Goal: Transaction & Acquisition: Purchase product/service

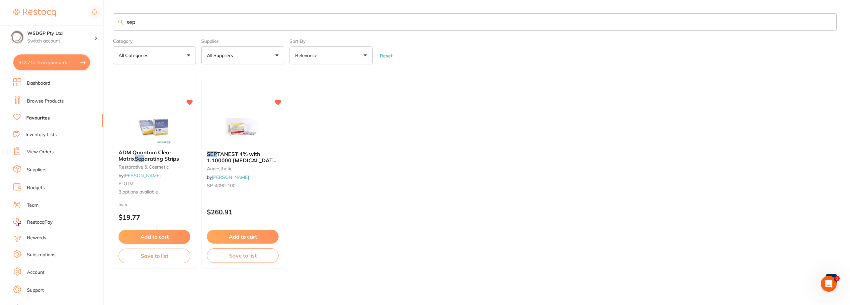
scroll to position [1891, 0]
click at [232, 229] on div "Add to cart Save to list" at bounding box center [242, 247] width 83 height 44
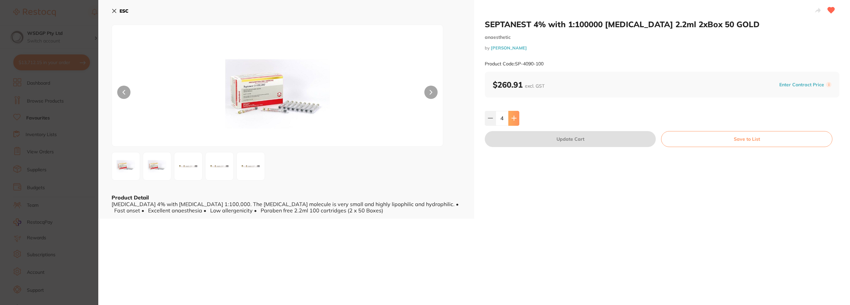
click at [514, 118] on icon at bounding box center [513, 118] width 5 height 5
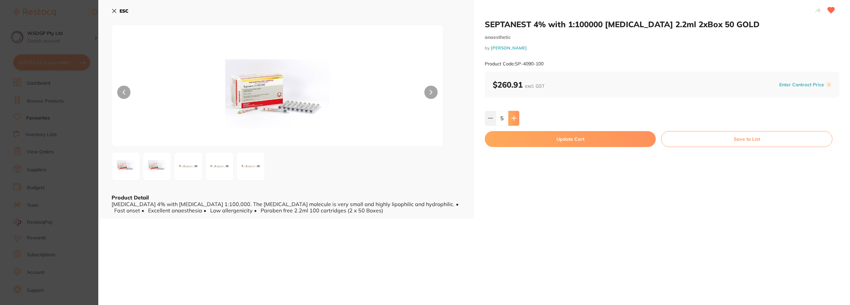
click at [514, 118] on icon at bounding box center [513, 118] width 5 height 5
type input "6"
click at [506, 137] on button "Update Cart" at bounding box center [570, 139] width 171 height 16
type input "6"
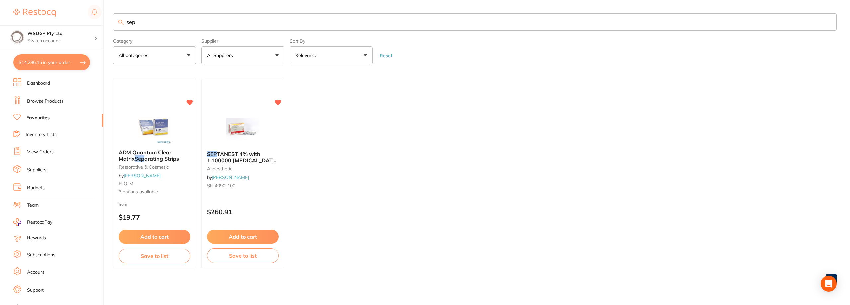
click at [52, 65] on button "$14,286.15 in your order" at bounding box center [51, 62] width 77 height 16
checkbox input "true"
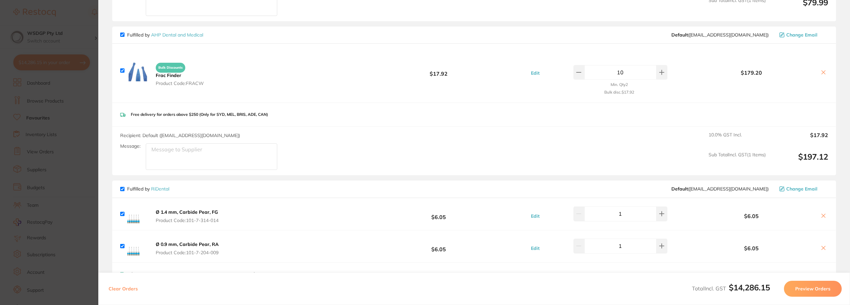
scroll to position [1857, 0]
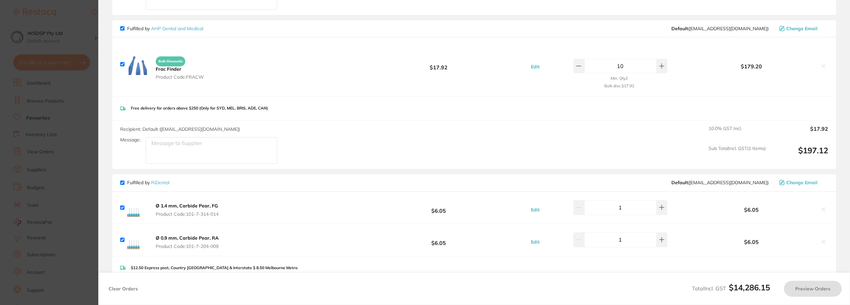
click at [121, 62] on input "checkbox" at bounding box center [122, 64] width 4 height 4
checkbox input "false"
click at [121, 206] on input "checkbox" at bounding box center [122, 208] width 4 height 4
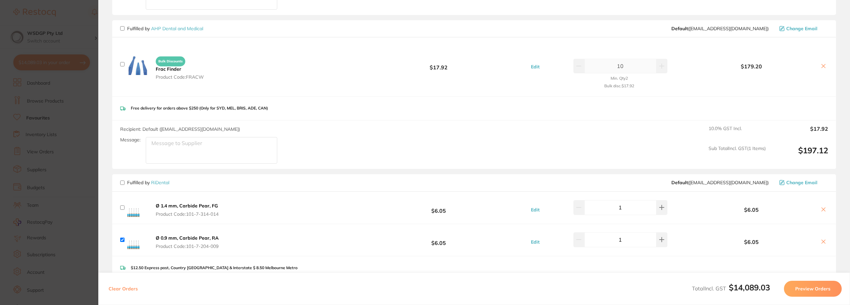
checkbox input "false"
click at [124, 238] on input "checkbox" at bounding box center [122, 240] width 4 height 4
checkbox input "false"
click at [823, 207] on icon at bounding box center [823, 209] width 5 height 5
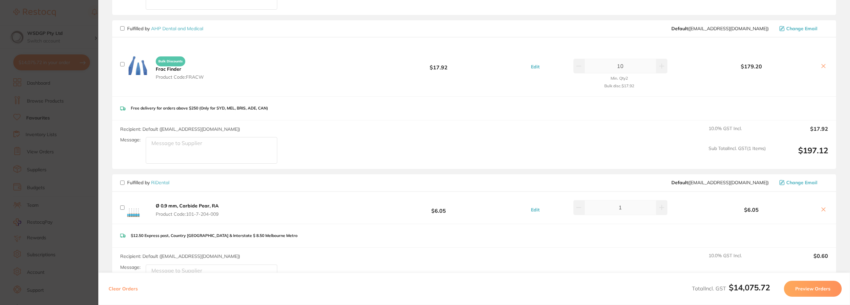
click at [823, 207] on button at bounding box center [823, 210] width 9 height 7
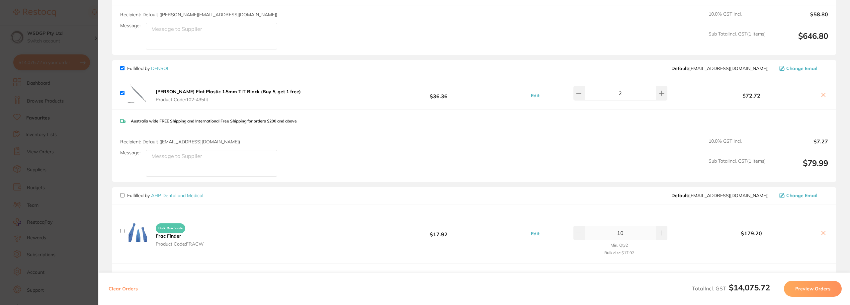
scroll to position [1686, 0]
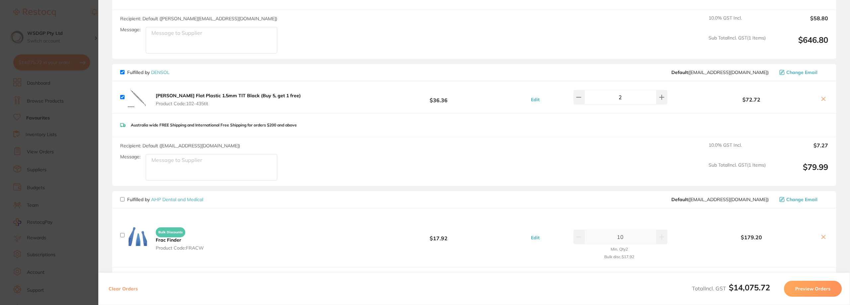
click at [121, 233] on input "checkbox" at bounding box center [122, 235] width 4 height 4
checkbox input "true"
click at [822, 234] on icon at bounding box center [823, 236] width 5 height 5
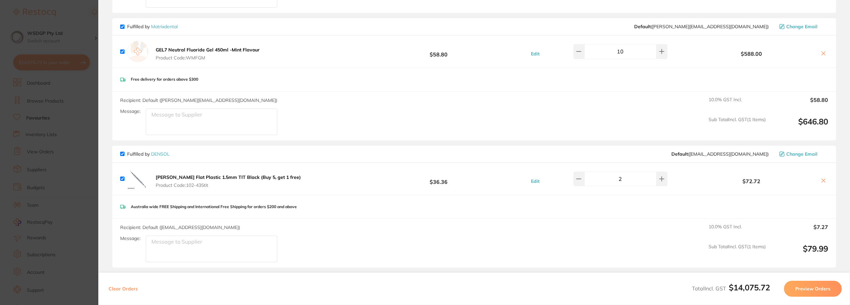
scroll to position [1599, 0]
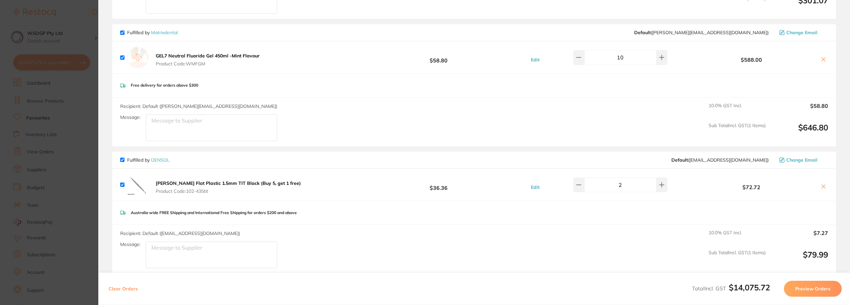
click at [822, 185] on icon at bounding box center [824, 187] width 4 height 4
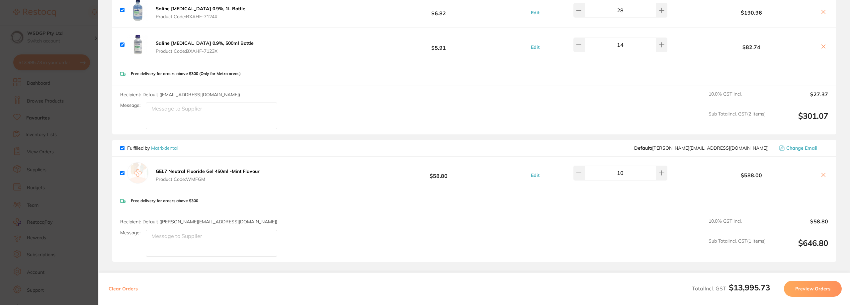
scroll to position [1472, 0]
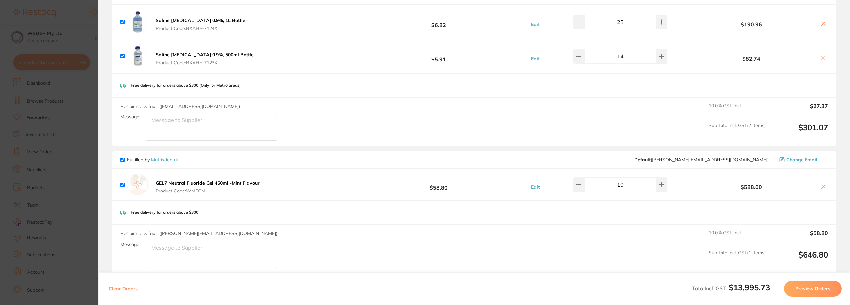
click at [823, 185] on icon at bounding box center [824, 187] width 4 height 4
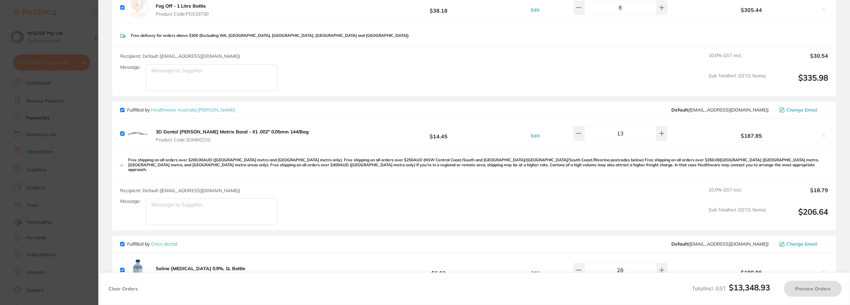
checkbox input "true"
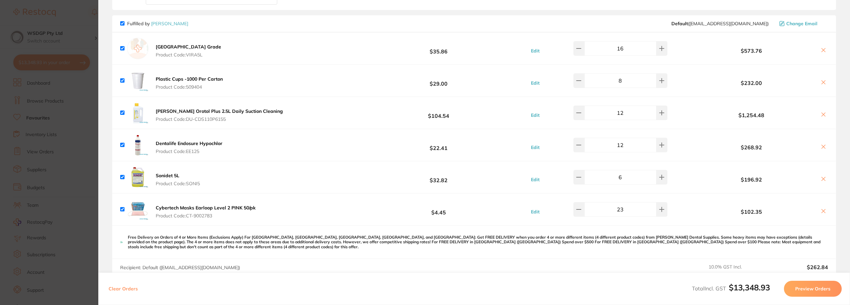
scroll to position [879, 0]
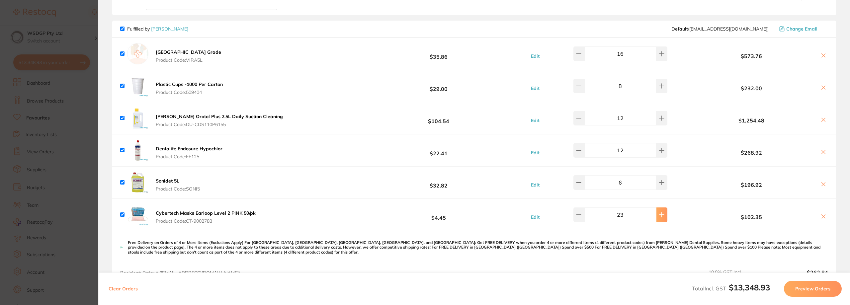
click at [659, 213] on icon at bounding box center [661, 214] width 5 height 5
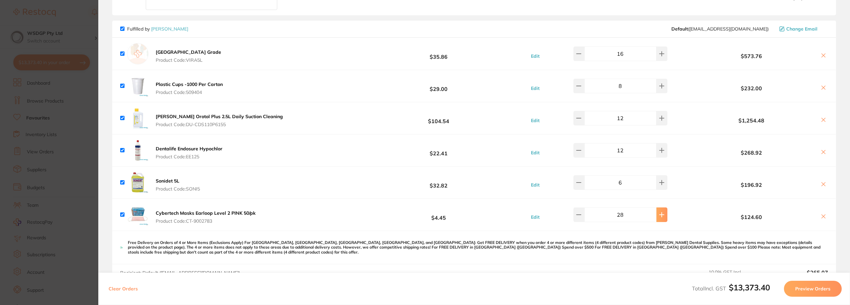
click at [659, 213] on icon at bounding box center [661, 214] width 5 height 5
type input "30"
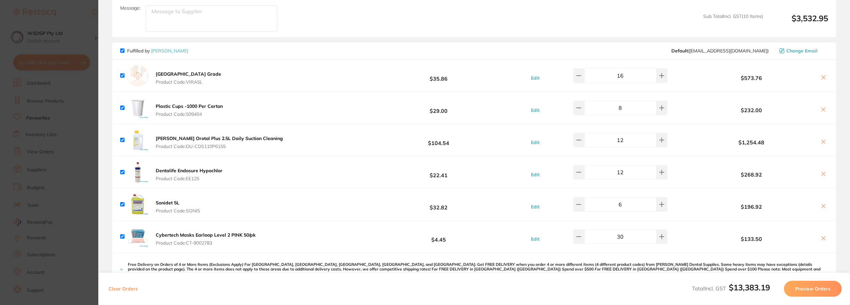
scroll to position [846, 0]
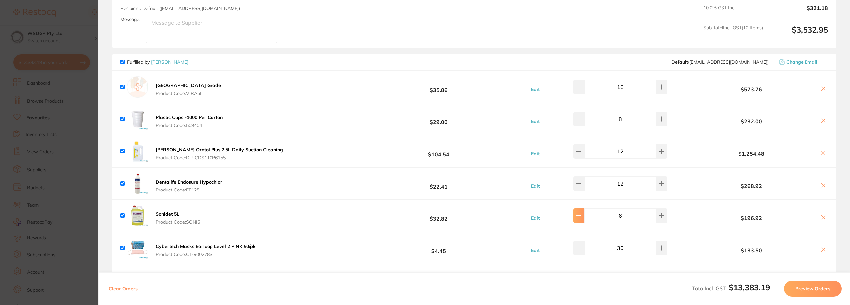
click at [584, 214] on button at bounding box center [578, 216] width 11 height 15
type input "3"
click at [589, 150] on input "12" at bounding box center [620, 151] width 72 height 15
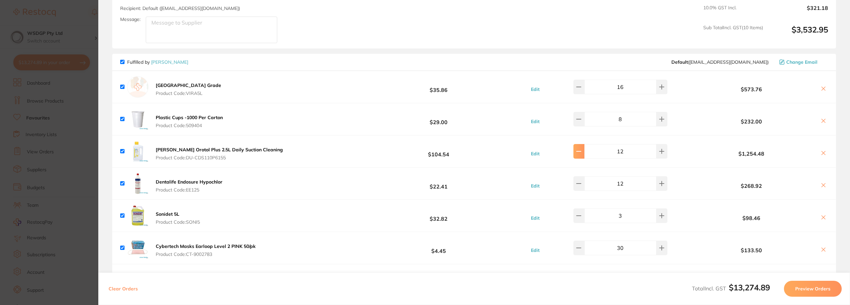
click at [584, 150] on button at bounding box center [578, 151] width 11 height 15
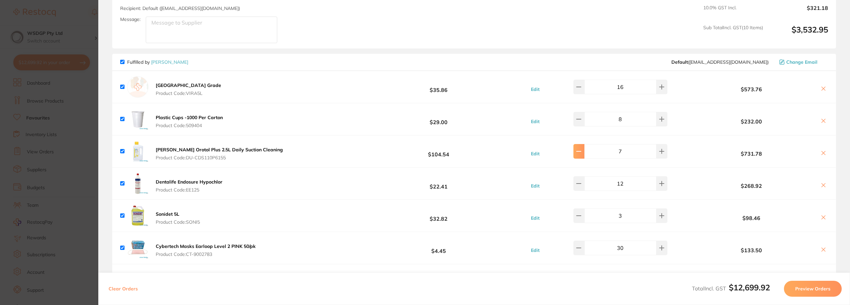
click at [584, 150] on button at bounding box center [578, 151] width 11 height 15
click at [659, 149] on icon at bounding box center [661, 151] width 5 height 5
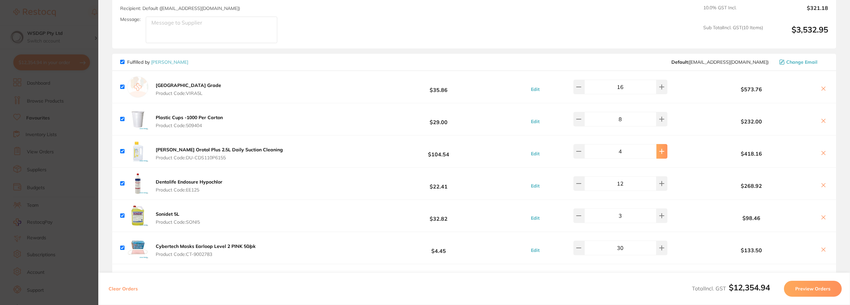
click at [659, 149] on icon at bounding box center [661, 151] width 5 height 5
type input "6"
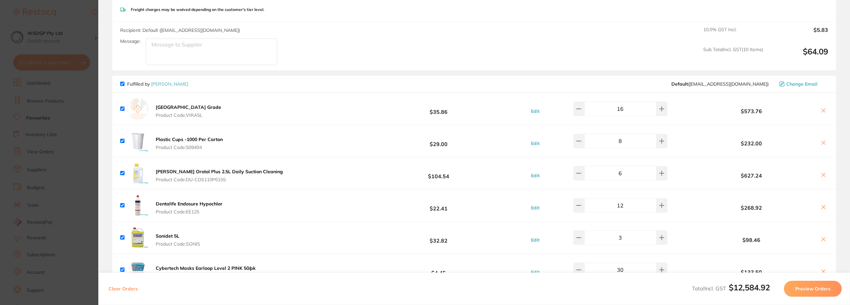
scroll to position [813, 0]
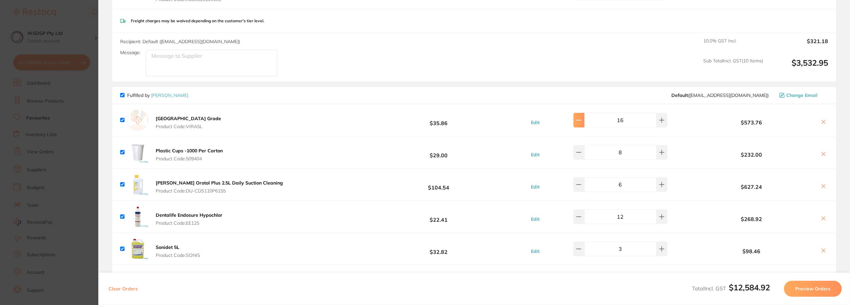
click at [579, 118] on icon at bounding box center [578, 120] width 5 height 5
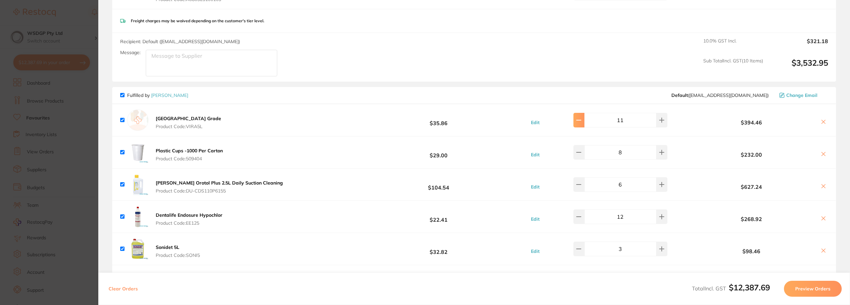
click at [579, 118] on icon at bounding box center [578, 120] width 5 height 5
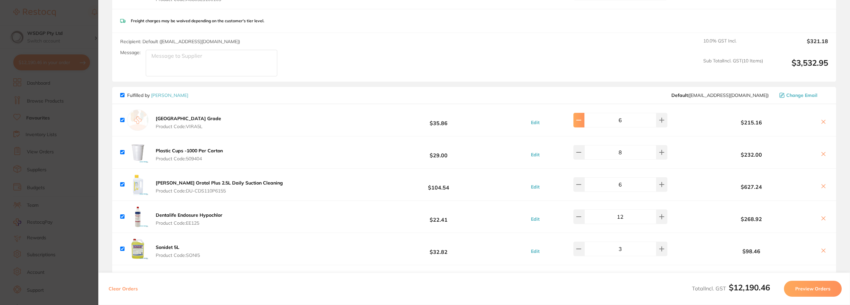
click at [579, 118] on icon at bounding box center [578, 120] width 5 height 5
click at [657, 120] on button at bounding box center [661, 120] width 11 height 15
type input "6"
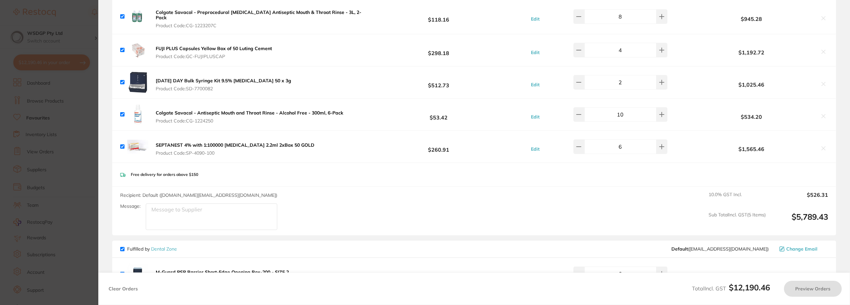
scroll to position [49, 0]
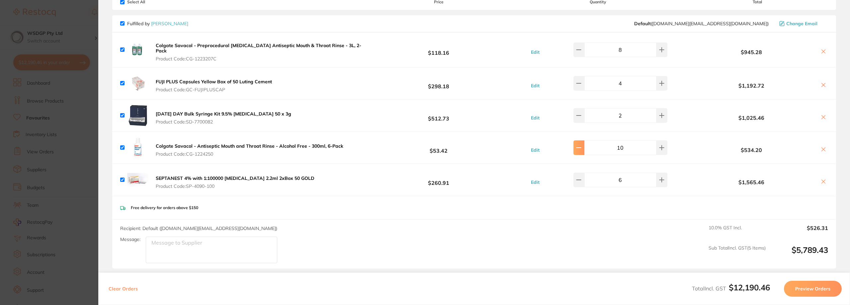
click at [584, 147] on button at bounding box center [578, 147] width 11 height 15
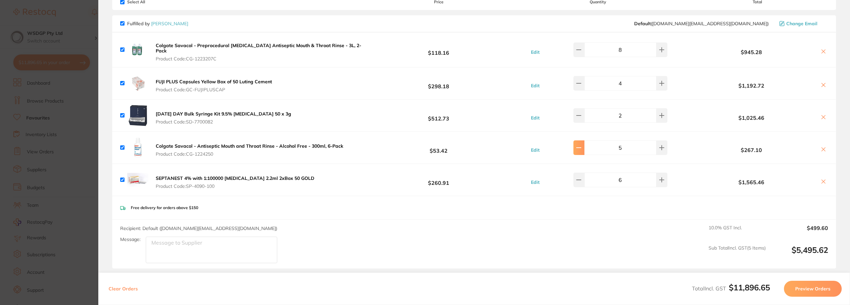
click at [584, 147] on button at bounding box center [578, 147] width 11 height 15
type input "2"
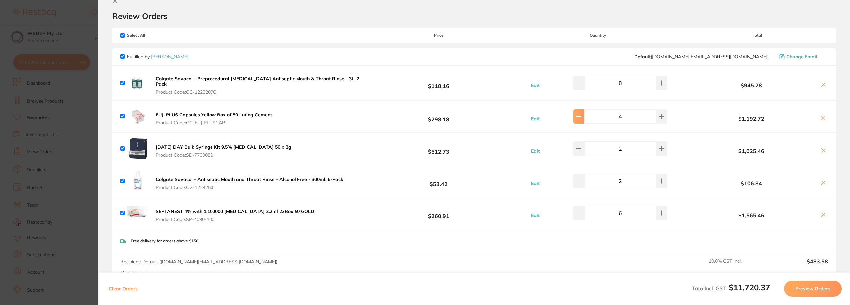
click at [581, 114] on icon at bounding box center [578, 116] width 5 height 5
click at [664, 116] on div "Edit 1" at bounding box center [598, 116] width 177 height 15
click at [660, 116] on icon at bounding box center [661, 116] width 5 height 5
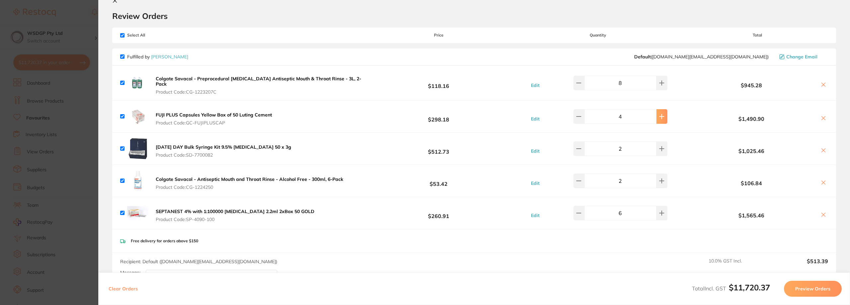
type input "5"
click at [579, 82] on icon at bounding box center [578, 82] width 5 height 5
click at [579, 83] on icon at bounding box center [578, 83] width 4 height 0
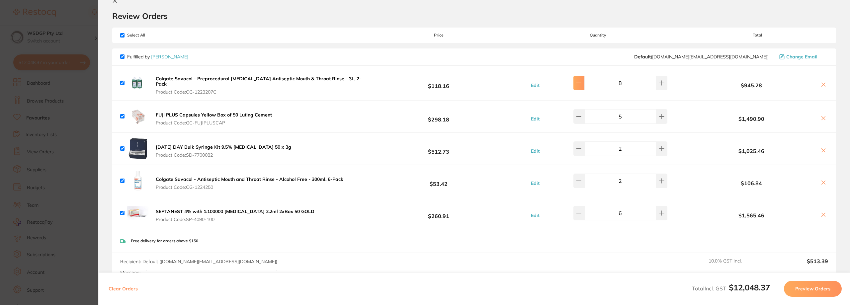
click at [580, 82] on icon at bounding box center [578, 82] width 5 height 5
type input "4"
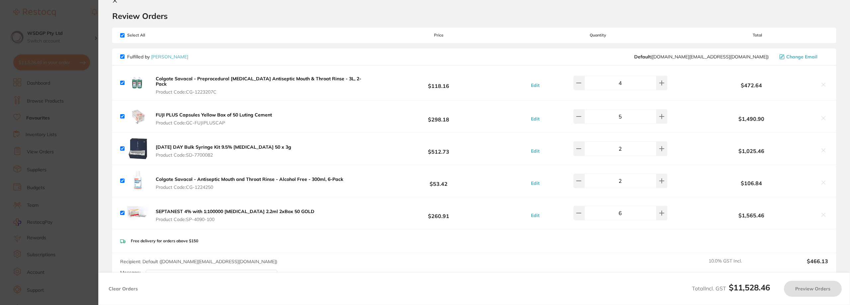
click at [678, 84] on div "Edit 4" at bounding box center [598, 83] width 177 height 15
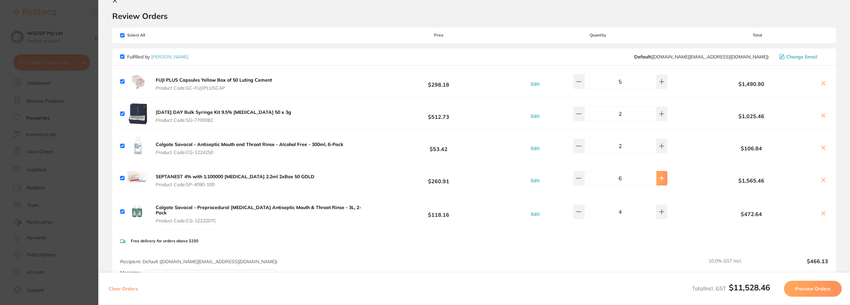
click at [661, 180] on button at bounding box center [661, 178] width 11 height 15
type input "8"
click at [605, 224] on div "Colgate Savacol - Preprocedural Chlorhexidine Antiseptic Mouth & Throat Rinse -…" at bounding box center [474, 212] width 724 height 35
click at [821, 115] on icon at bounding box center [823, 115] width 5 height 5
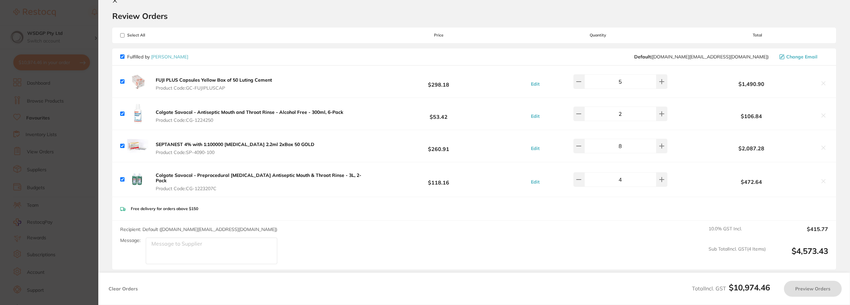
checkbox input "true"
click at [85, 83] on section "Update RRP Set your pre negotiated price for this item. Item Agreed RRP (excl. …" at bounding box center [425, 152] width 850 height 305
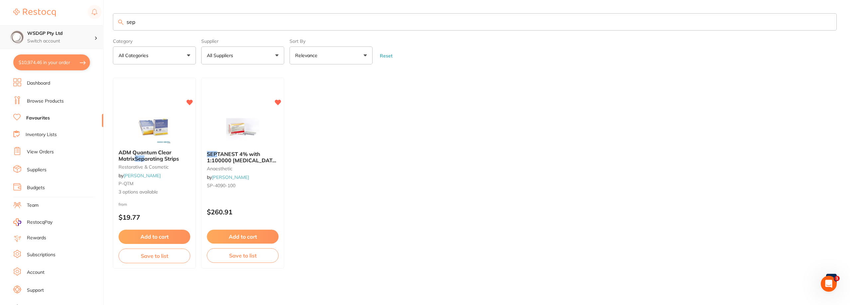
scroll to position [0, 0]
drag, startPoint x: 144, startPoint y: 26, endPoint x: 82, endPoint y: 26, distance: 62.1
click at [82, 26] on div "$10,974.46 WSDGP Pty Ltd Switch account WSDGP Pty Ltd Warrnambool Smile Dental …" at bounding box center [425, 152] width 850 height 305
type input "mask"
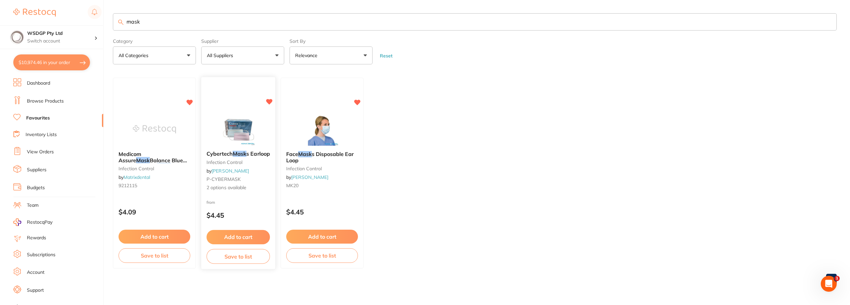
scroll to position [0, 0]
click at [160, 164] on div "Medicom Assure Mask Balance Blue Level 2 Earloop Mask (50) infection control by…" at bounding box center [154, 171] width 83 height 51
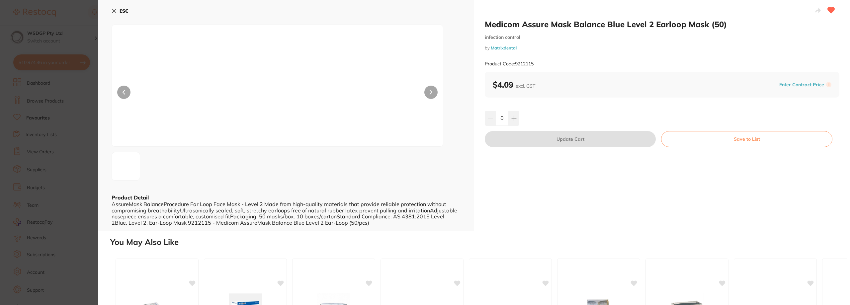
click at [519, 121] on div "0" at bounding box center [662, 118] width 355 height 15
click at [518, 121] on button at bounding box center [513, 118] width 11 height 15
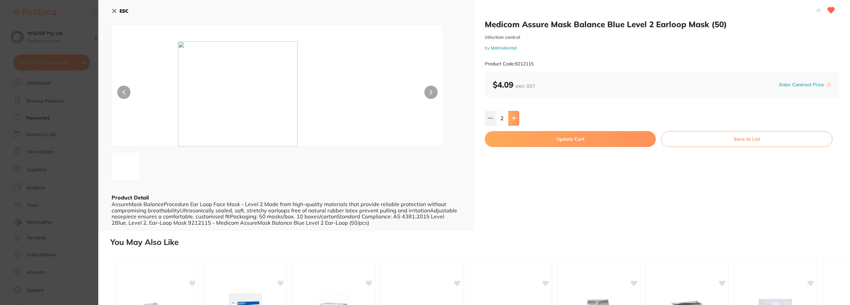
click at [518, 121] on button at bounding box center [513, 118] width 11 height 15
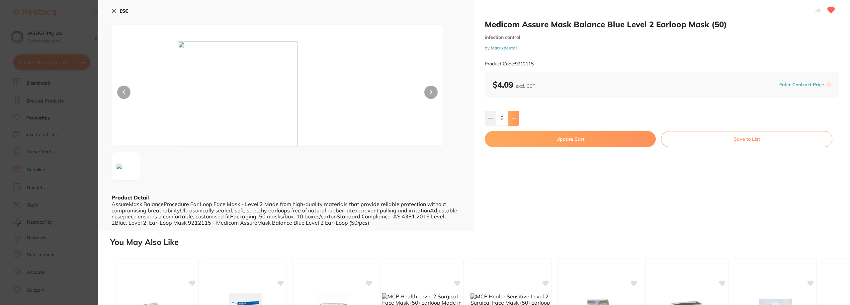
click at [518, 121] on button at bounding box center [513, 118] width 11 height 15
type input "10"
click at [23, 98] on section "Medicom Assure Mask Balance Blue Level 2 Earloop Mask (50) infection control by…" at bounding box center [425, 152] width 850 height 305
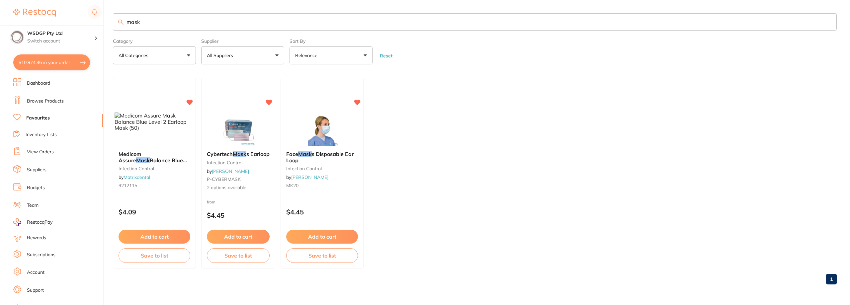
scroll to position [0, 0]
drag, startPoint x: 182, startPoint y: 26, endPoint x: 104, endPoint y: 27, distance: 78.7
click at [104, 27] on div "$10,974.46 WSDGP Pty Ltd Switch account WSDGP Pty Ltd Warrnambool Smile Dental …" at bounding box center [425, 152] width 850 height 305
type input "tray paper"
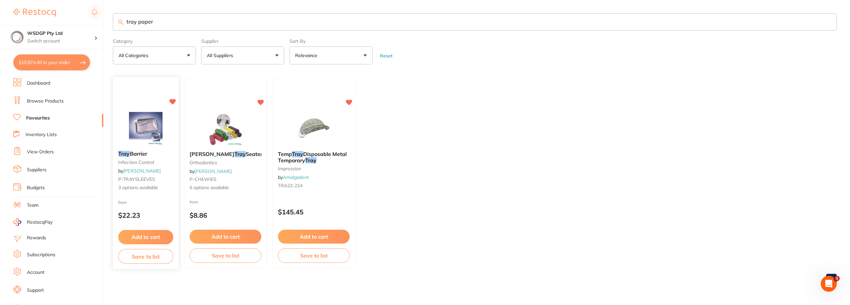
click at [141, 149] on div "Tray Barrier infection control by Adam Dental P-TRAYSLEEVES 3 options available" at bounding box center [146, 171] width 66 height 51
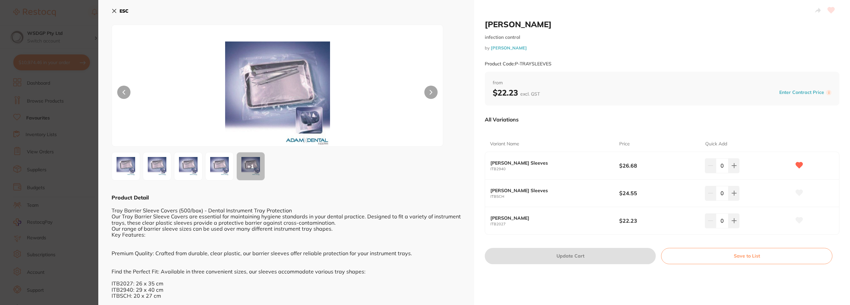
click at [72, 149] on section "Tray Barrier infection control by Adam Dental Product Code: P-TRAYSLEEVES ESC +…" at bounding box center [425, 152] width 850 height 305
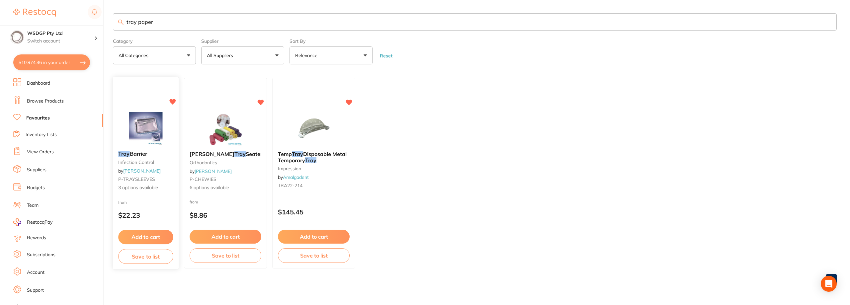
click at [143, 178] on span "P-TRAYSLEEVES" at bounding box center [136, 179] width 37 height 6
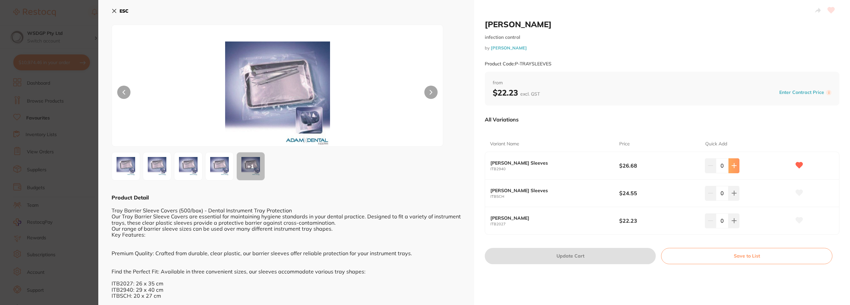
click at [731, 163] on icon at bounding box center [733, 165] width 5 height 5
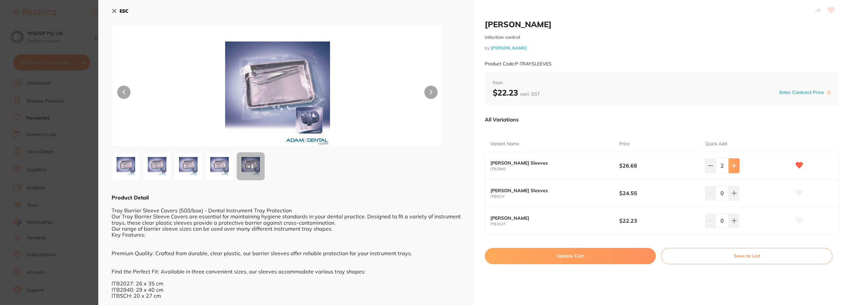
click at [731, 163] on icon at bounding box center [733, 165] width 5 height 5
type input "6"
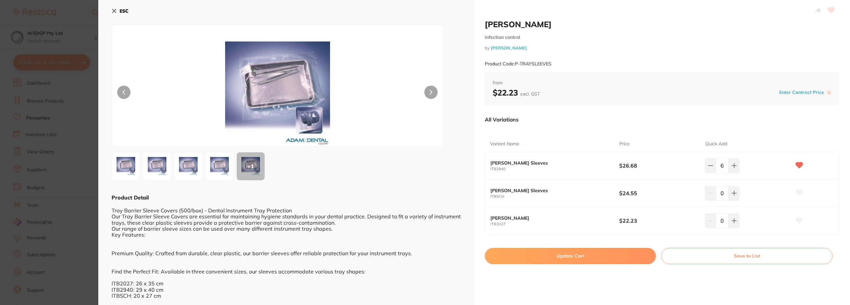
click at [619, 257] on button "Update Cart" at bounding box center [570, 256] width 171 height 16
checkbox input "false"
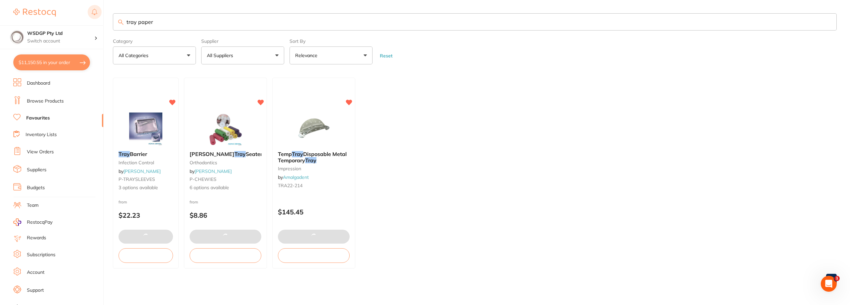
drag, startPoint x: 162, startPoint y: 22, endPoint x: 97, endPoint y: 19, distance: 64.5
click at [97, 19] on div "$11,150.55 WSDGP Pty Ltd Switch account WSDGP Pty Ltd Warrnambool Smile Dental …" at bounding box center [425, 152] width 850 height 305
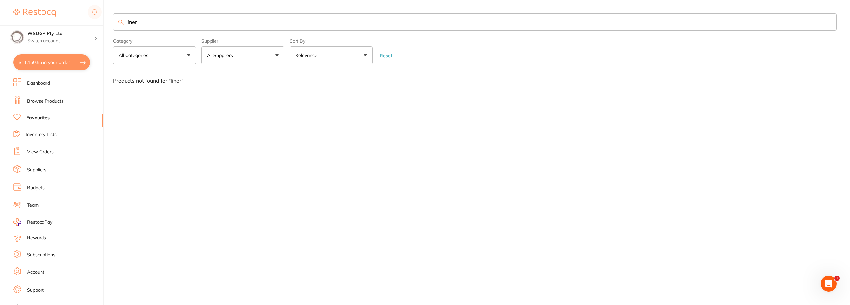
drag, startPoint x: 140, startPoint y: 21, endPoint x: 120, endPoint y: 21, distance: 20.9
click at [120, 21] on div "liner" at bounding box center [475, 21] width 724 height 17
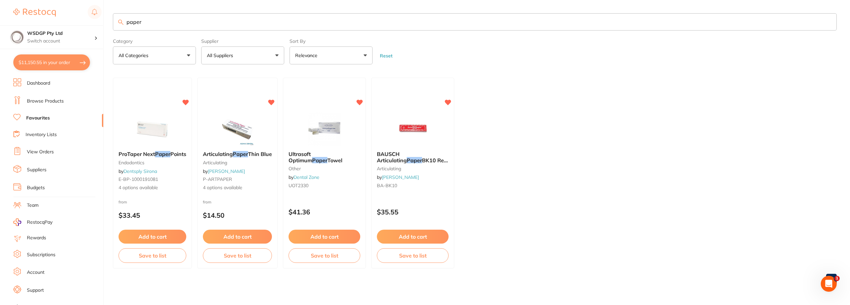
drag, startPoint x: 149, startPoint y: 19, endPoint x: 125, endPoint y: 21, distance: 24.7
click at [125, 21] on input "paper" at bounding box center [475, 21] width 724 height 17
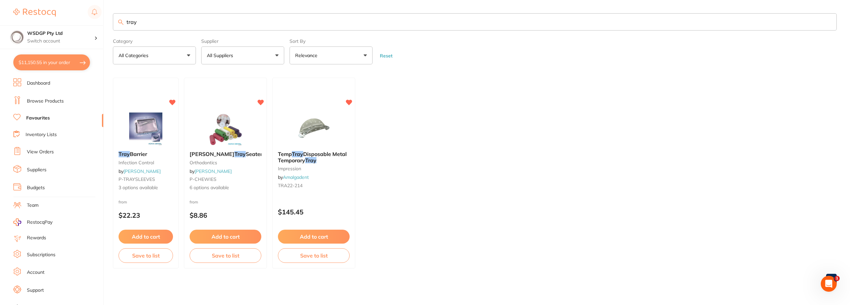
drag, startPoint x: 167, startPoint y: 23, endPoint x: 119, endPoint y: 22, distance: 48.2
click at [119, 22] on div "tray" at bounding box center [475, 21] width 724 height 17
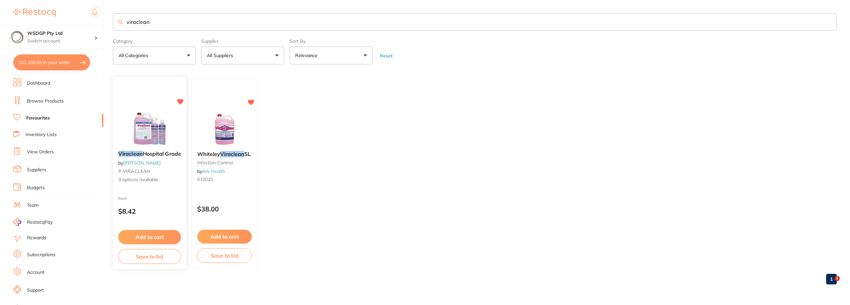
click at [160, 156] on span "Hospital Grade" at bounding box center [162, 154] width 38 height 7
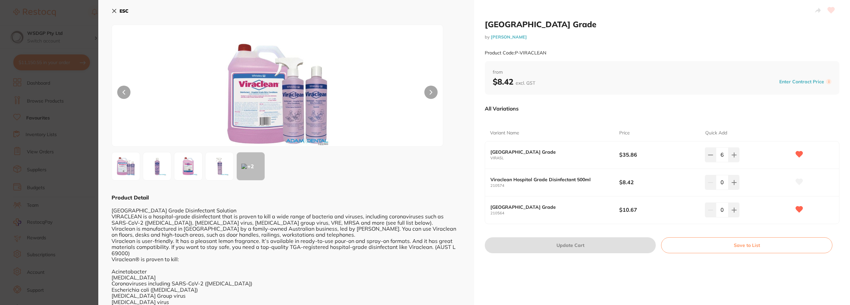
click at [52, 52] on section "Viraclean Hospital Grade by Adam Dental Product Code: P-VIRACLEAN ESC + 2 Produ…" at bounding box center [425, 152] width 850 height 305
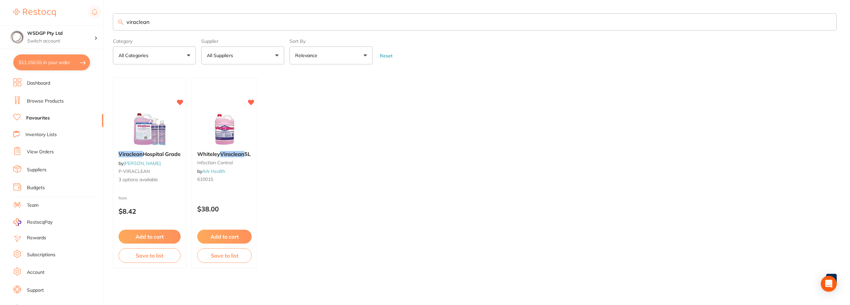
scroll to position [0, 0]
drag, startPoint x: 173, startPoint y: 26, endPoint x: 109, endPoint y: 29, distance: 64.8
click at [109, 29] on div "$11,150.55 WSDGP Pty Ltd Switch account WSDGP Pty Ltd Warrnambool Smile Dental …" at bounding box center [425, 152] width 850 height 305
type input "cups"
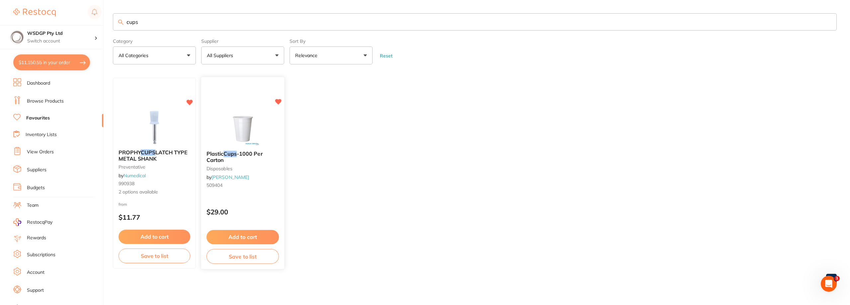
click at [252, 231] on button "Add to cart" at bounding box center [243, 237] width 72 height 14
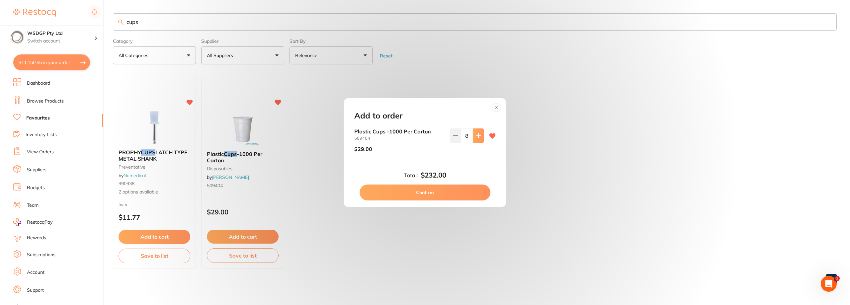
click at [477, 135] on icon at bounding box center [478, 135] width 4 height 4
type input "10"
click at [463, 193] on button "Confirm" at bounding box center [425, 193] width 131 height 16
type input "10"
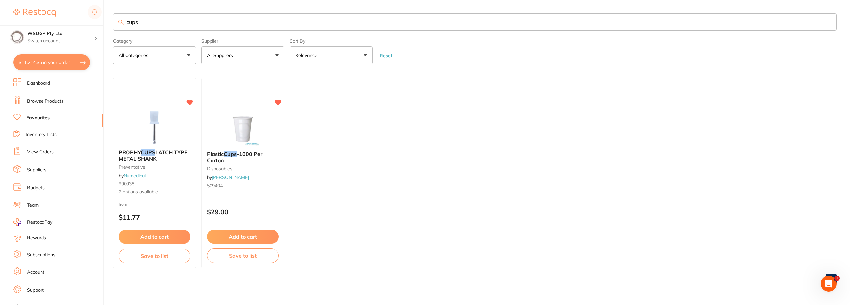
drag, startPoint x: 133, startPoint y: 22, endPoint x: 117, endPoint y: 22, distance: 15.9
click at [117, 22] on input "cups" at bounding box center [475, 21] width 724 height 17
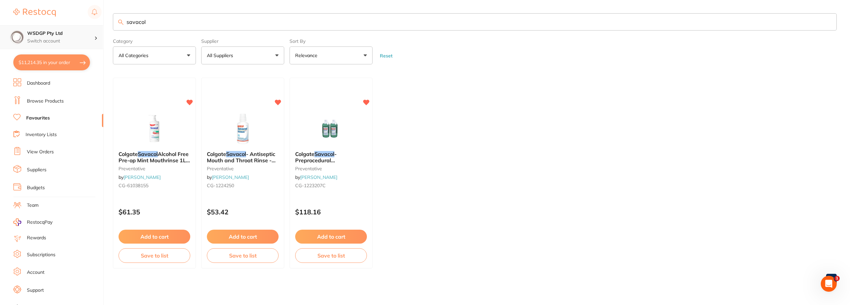
drag, startPoint x: 116, startPoint y: 31, endPoint x: 80, endPoint y: 28, distance: 35.6
click at [80, 28] on div "$11,214.35 WSDGP Pty Ltd Switch account WSDGP Pty Ltd Warrnambool Smile Dental …" at bounding box center [425, 152] width 850 height 305
type input "prophy paste"
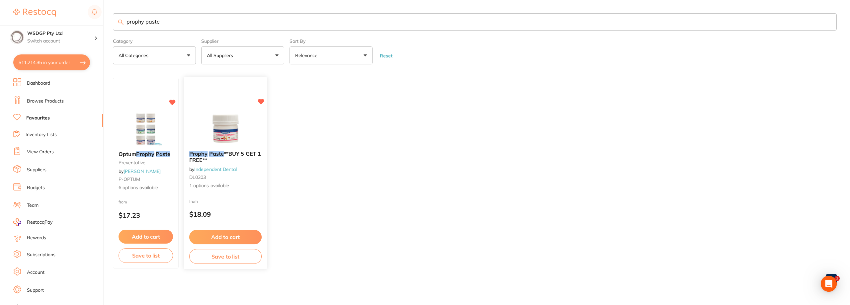
scroll to position [0, 0]
click at [139, 157] on em "Prophy" at bounding box center [145, 154] width 19 height 7
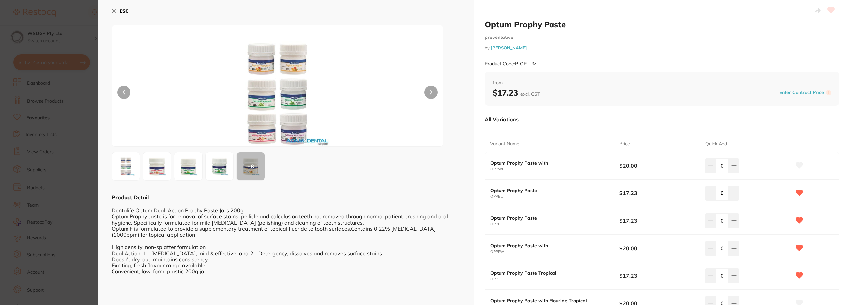
drag, startPoint x: 733, startPoint y: 193, endPoint x: 734, endPoint y: 213, distance: 19.6
click at [733, 193] on icon at bounding box center [733, 193] width 5 height 5
type input "1"
click at [734, 218] on button at bounding box center [734, 221] width 11 height 15
type input "1"
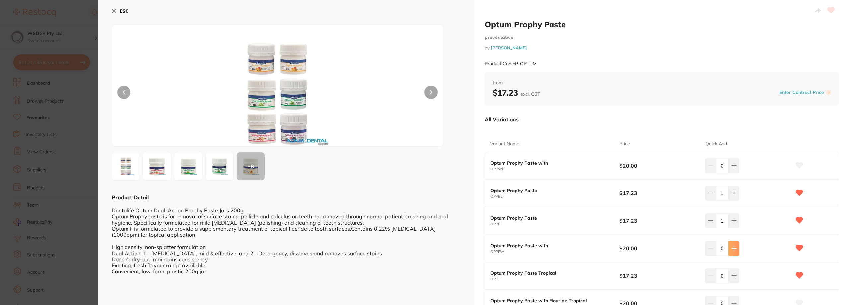
click at [734, 250] on icon at bounding box center [733, 248] width 5 height 5
type input "1"
click at [733, 276] on icon at bounding box center [734, 276] width 4 height 4
type input "1"
click at [735, 245] on button at bounding box center [734, 248] width 11 height 15
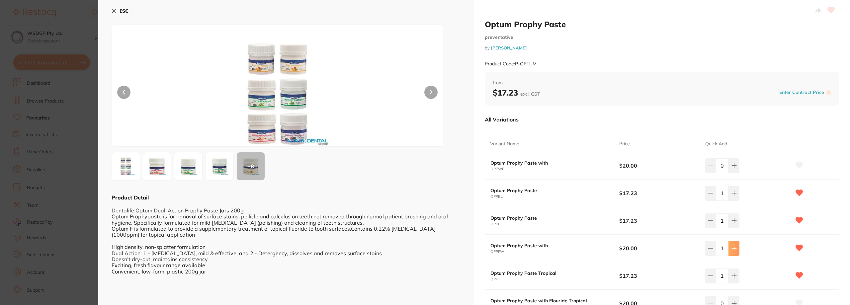
type input "2"
click at [733, 273] on icon at bounding box center [733, 275] width 5 height 5
type input "2"
click at [709, 251] on button at bounding box center [710, 248] width 11 height 15
type input "1"
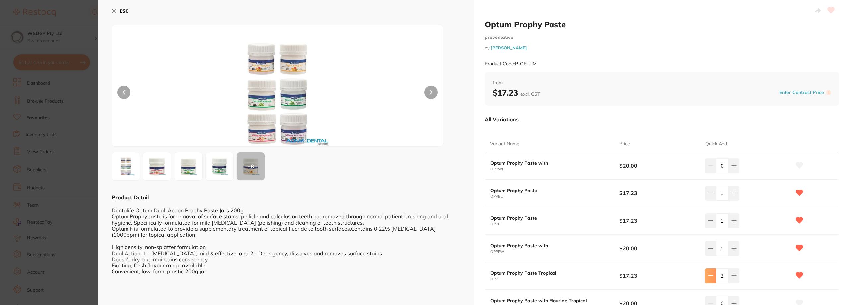
click at [710, 276] on icon at bounding box center [710, 276] width 4 height 0
type input "1"
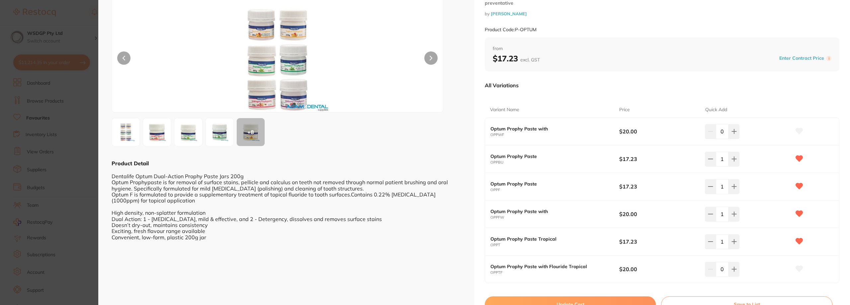
scroll to position [65, 0]
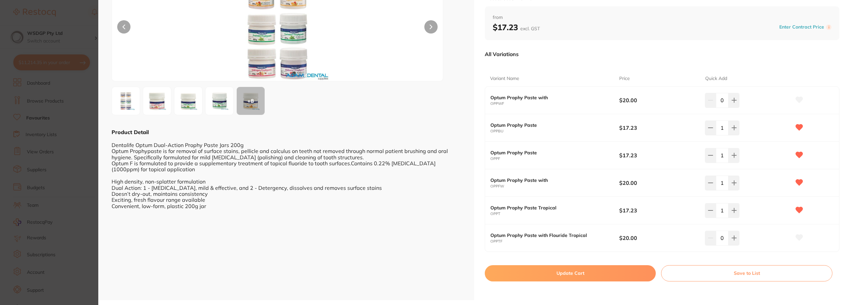
click at [622, 267] on button "Update Cart" at bounding box center [570, 273] width 171 height 16
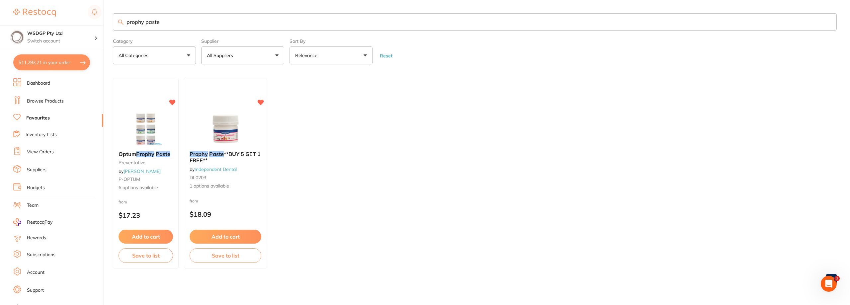
drag, startPoint x: 167, startPoint y: 28, endPoint x: 116, endPoint y: 23, distance: 51.4
click at [116, 23] on input "prophy paste" at bounding box center [475, 21] width 724 height 17
type input "floss"
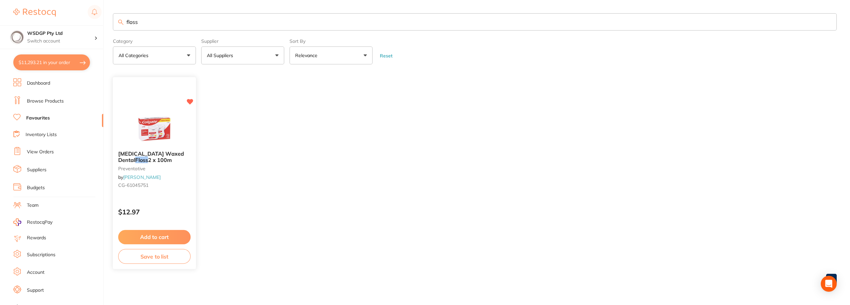
click at [155, 162] on span "2 x 100m" at bounding box center [160, 160] width 24 height 7
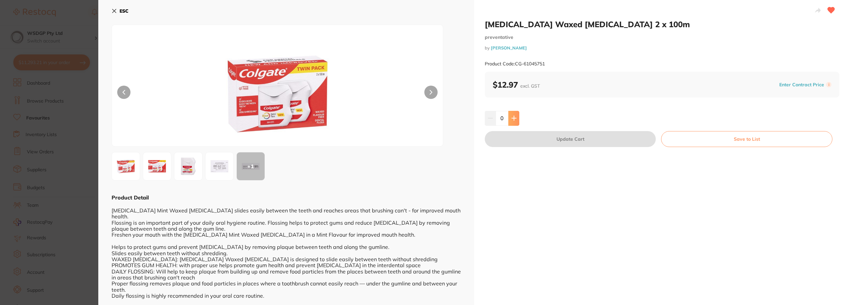
click at [518, 120] on button at bounding box center [513, 118] width 11 height 15
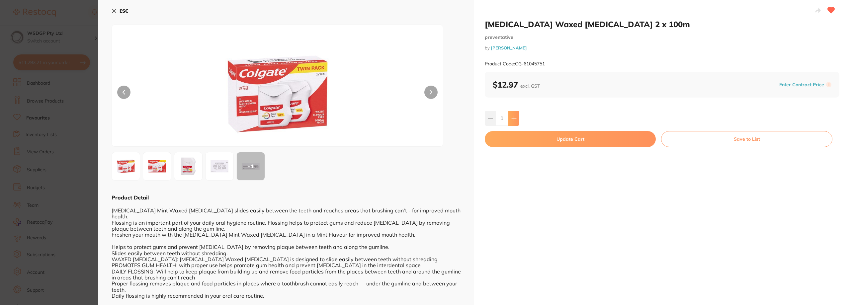
click at [514, 118] on icon at bounding box center [513, 118] width 5 height 5
type input "2"
click at [515, 134] on button "Update Cart" at bounding box center [570, 139] width 171 height 16
checkbox input "false"
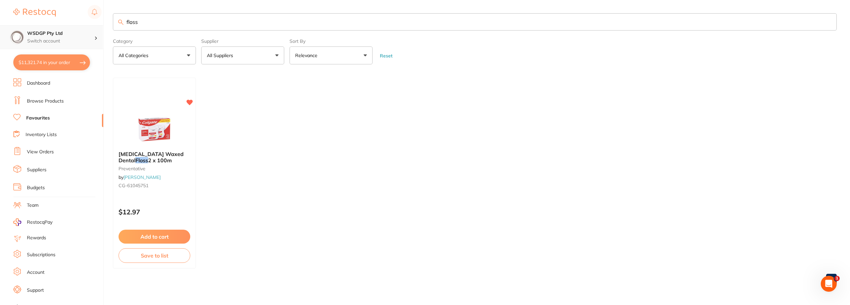
drag, startPoint x: 161, startPoint y: 18, endPoint x: 98, endPoint y: 26, distance: 63.2
click at [98, 26] on div "$11,321.74 WSDGP Pty Ltd Switch account WSDGP Pty Ltd Warrnambool Smile Dental …" at bounding box center [425, 152] width 850 height 305
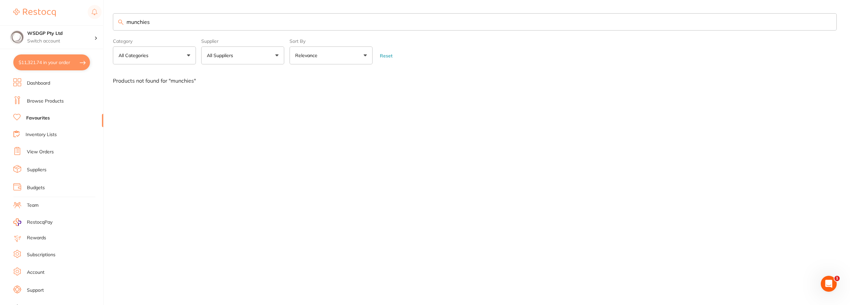
drag, startPoint x: 154, startPoint y: 21, endPoint x: 128, endPoint y: 22, distance: 26.3
click at [128, 22] on input "munchies" at bounding box center [475, 21] width 724 height 17
type input "chewy"
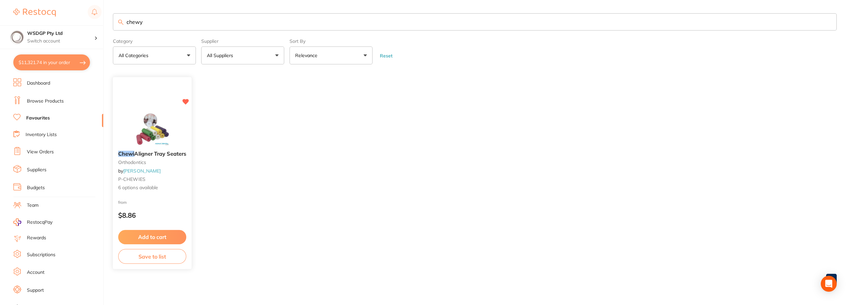
click at [166, 168] on div "Chewi Aligner Tray Seaters orthodontics by Adam Dental P-CHEWIES 6 options avai…" at bounding box center [152, 171] width 79 height 51
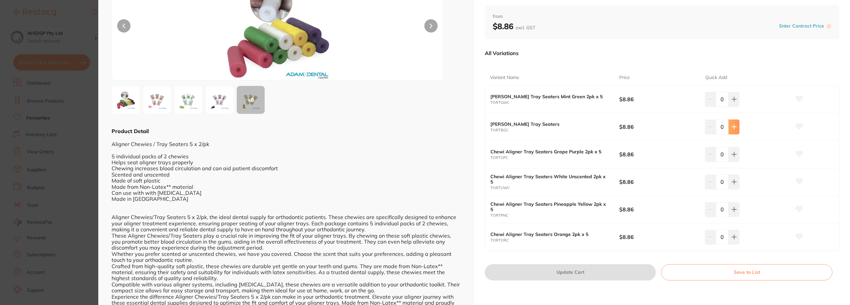
click at [733, 130] on button at bounding box center [734, 127] width 11 height 15
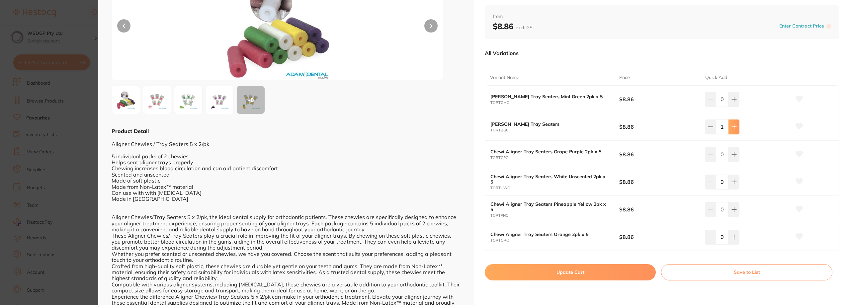
click at [733, 130] on button at bounding box center [734, 127] width 11 height 15
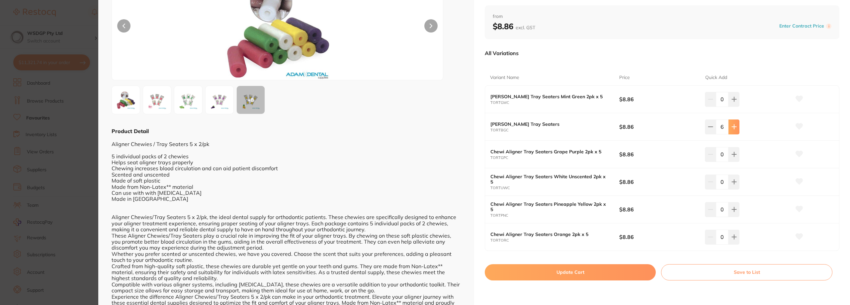
click at [733, 130] on button at bounding box center [734, 127] width 11 height 15
click at [711, 128] on icon at bounding box center [710, 126] width 5 height 5
click at [729, 129] on button at bounding box center [734, 127] width 11 height 15
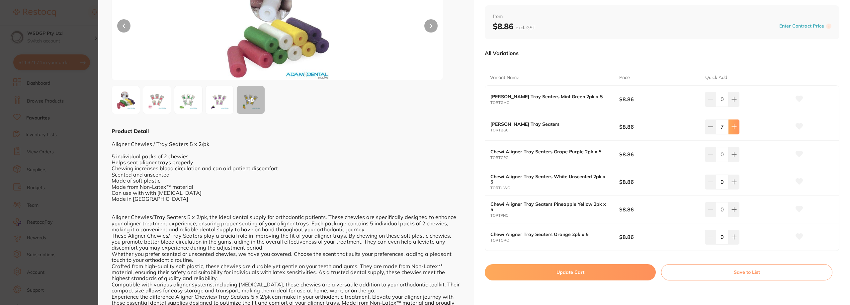
click at [729, 129] on button at bounding box center [734, 127] width 11 height 15
type input "10"
click at [607, 277] on button "Update Cart" at bounding box center [570, 272] width 171 height 16
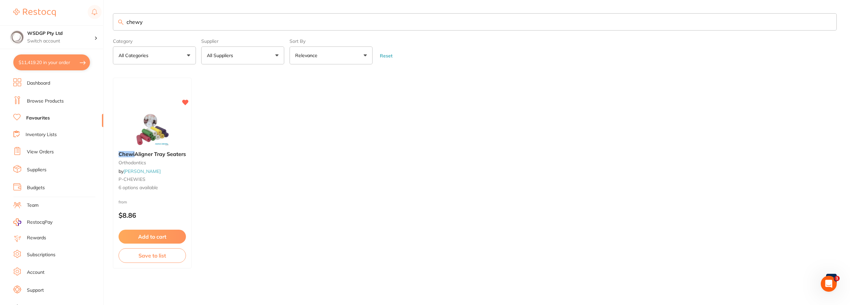
drag, startPoint x: 228, startPoint y: 20, endPoint x: 119, endPoint y: 19, distance: 109.3
click at [119, 19] on input "chewy" at bounding box center [475, 21] width 724 height 17
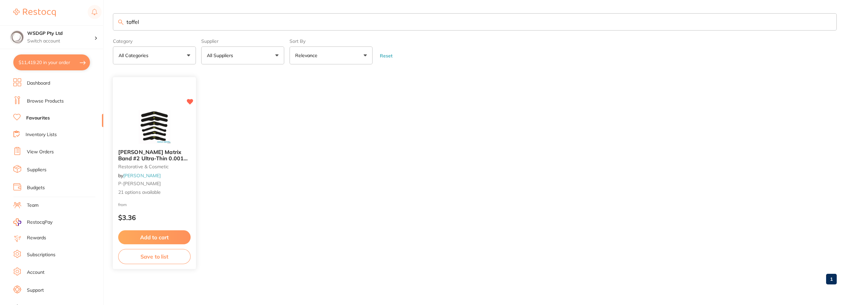
click at [168, 153] on span "Tofflemire Matrix Band #2 Ultra-Thin 0.0015 144 Pack" at bounding box center [152, 158] width 69 height 19
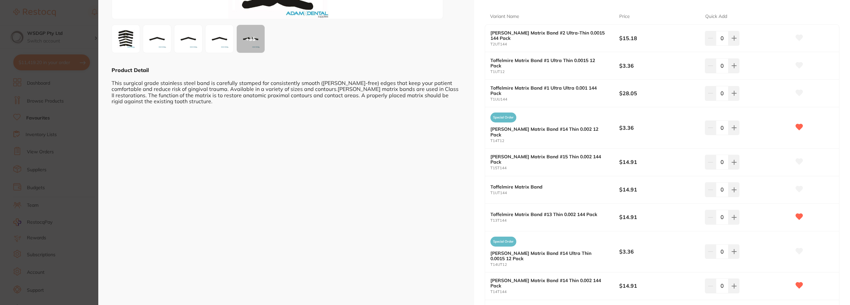
scroll to position [96, 0]
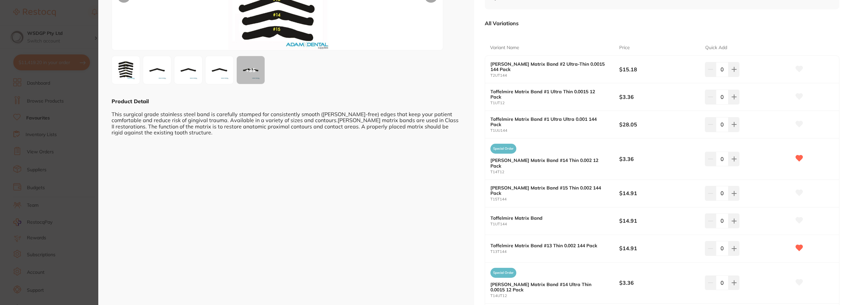
drag, startPoint x: 72, startPoint y: 127, endPoint x: 76, endPoint y: 127, distance: 3.3
click at [72, 128] on section "Tofflemire Matrix Band #2 Ultra-Thin 0.0015 144 Pack restorative & cosmetic by …" at bounding box center [425, 152] width 850 height 305
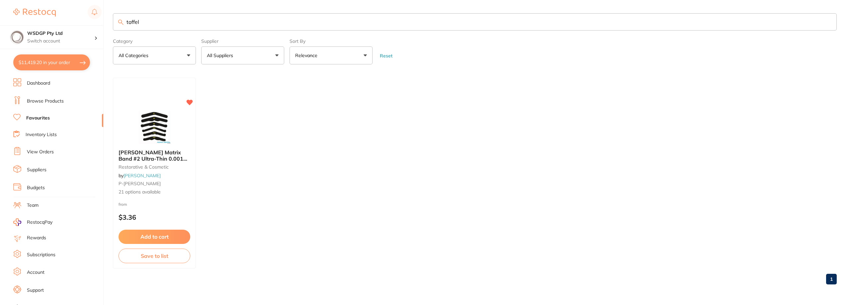
scroll to position [0, 0]
drag, startPoint x: 185, startPoint y: 25, endPoint x: 104, endPoint y: 28, distance: 81.4
click at [104, 28] on div "$11,419.20 WSDGP Pty Ltd Switch account WSDGP Pty Ltd Warrnambool Smile Dental …" at bounding box center [425, 152] width 850 height 305
type input "etch"
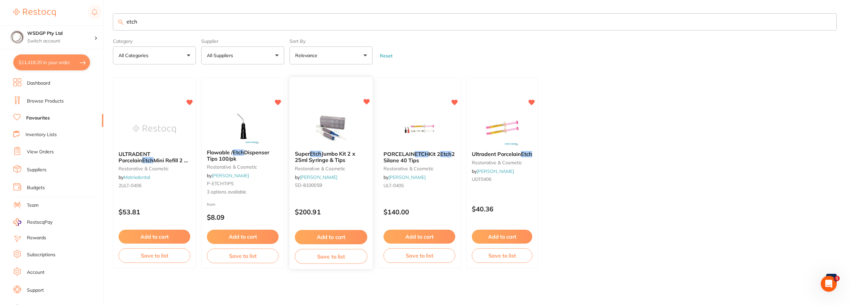
click at [332, 158] on span "Jumbo Kit 2 x 25ml Syringe & Tips" at bounding box center [325, 157] width 60 height 13
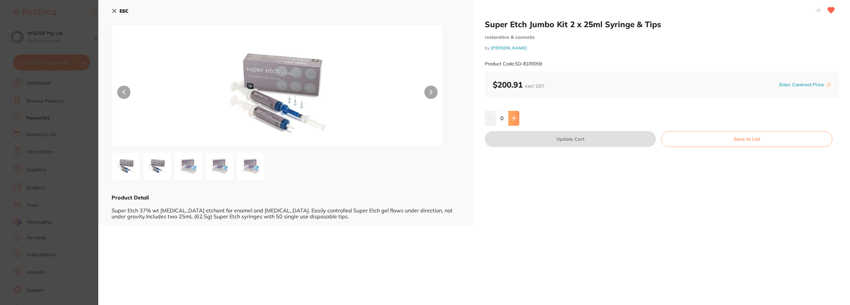
click at [518, 121] on button at bounding box center [513, 118] width 11 height 15
type input "1"
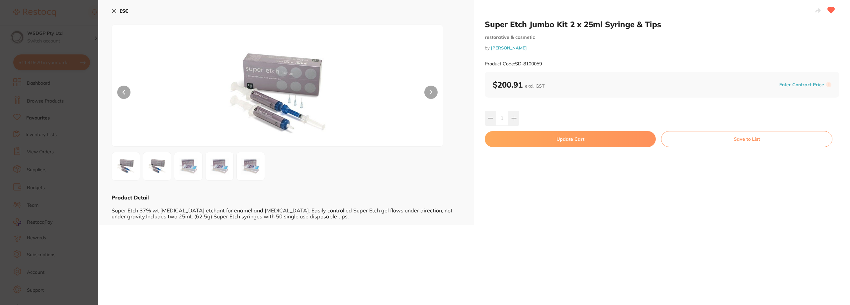
click at [517, 143] on button "Update Cart" at bounding box center [570, 139] width 171 height 16
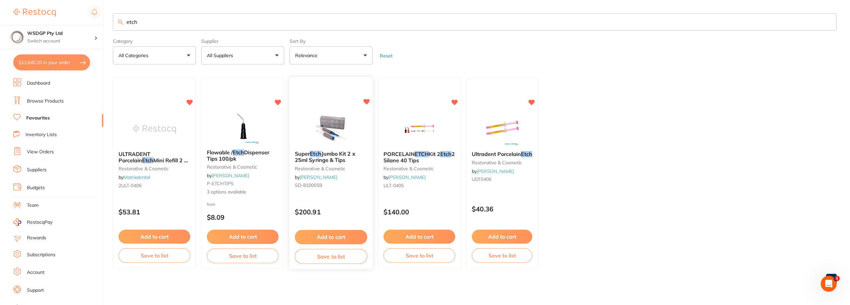
click at [337, 198] on div "Super Etch Jumbo Kit 2 x 25ml Syringe & Tips restorative & cosmetic by Henry Sc…" at bounding box center [331, 173] width 84 height 193
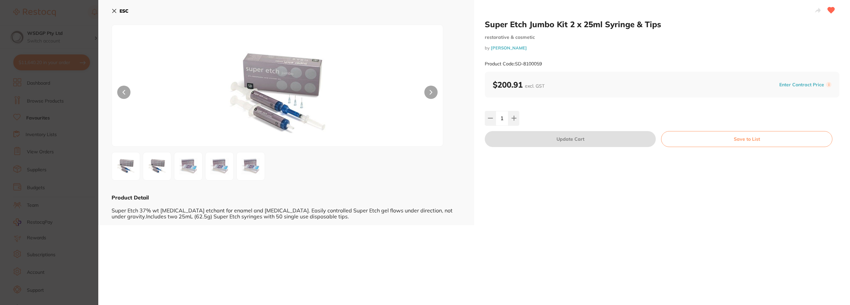
drag, startPoint x: 515, startPoint y: 119, endPoint x: 516, endPoint y: 132, distance: 12.6
click at [515, 121] on icon at bounding box center [513, 118] width 5 height 5
type input "2"
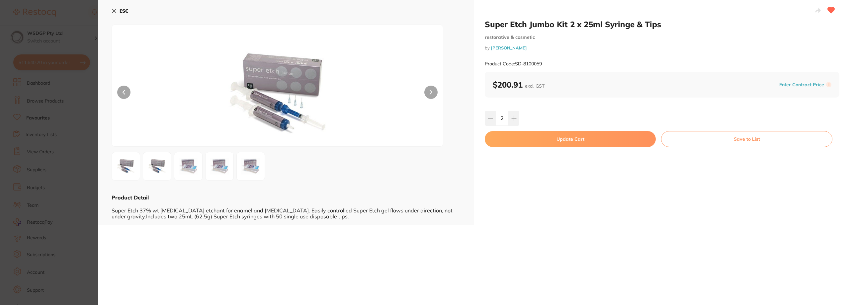
click at [515, 134] on button "Update Cart" at bounding box center [570, 139] width 171 height 16
type input "2"
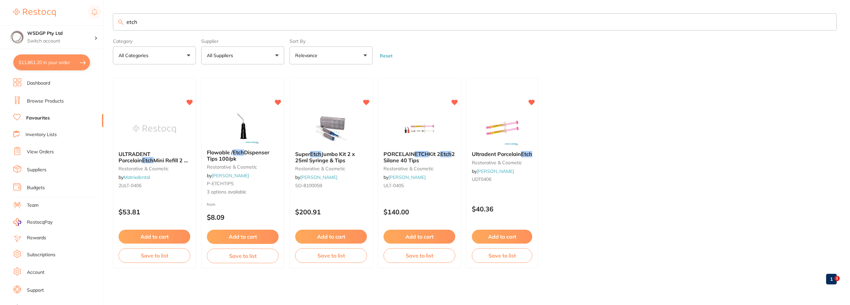
drag, startPoint x: 146, startPoint y: 27, endPoint x: 104, endPoint y: 26, distance: 41.5
click at [104, 26] on div "$11,861.20 WSDGP Pty Ltd Switch account WSDGP Pty Ltd Warrnambool Smile Dental …" at bounding box center [425, 152] width 850 height 305
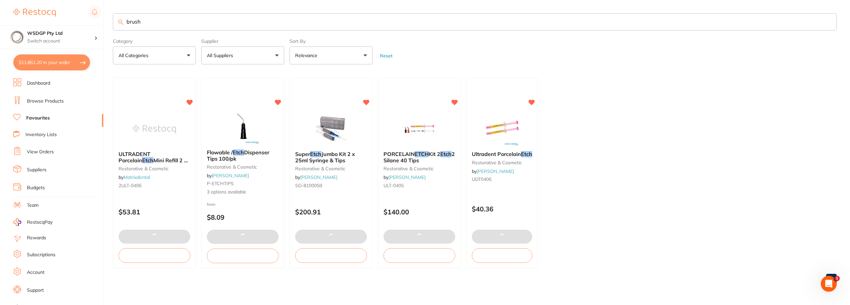
type input "brush"
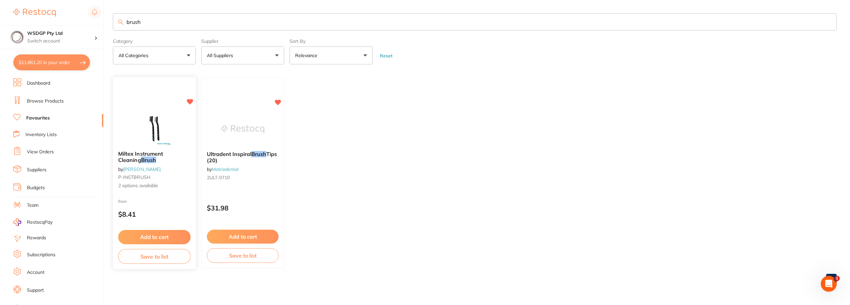
click at [174, 163] on b "Miltex Instrument Cleaning Brush" at bounding box center [154, 157] width 72 height 12
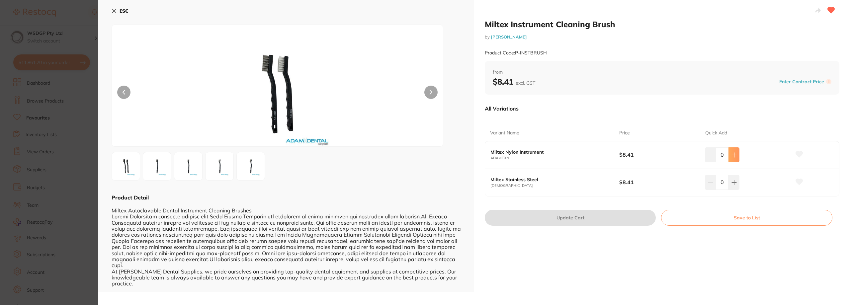
click at [731, 156] on icon at bounding box center [733, 154] width 5 height 5
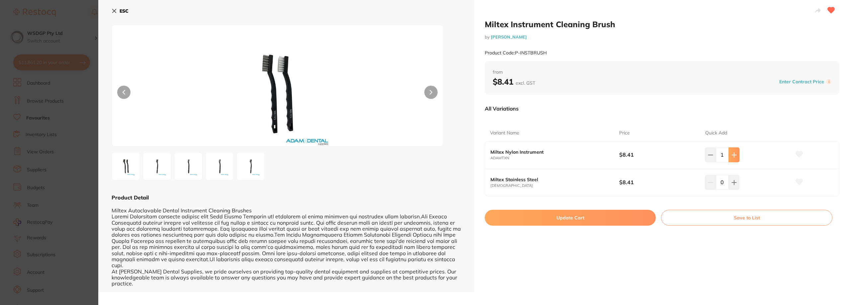
click at [731, 156] on icon at bounding box center [733, 154] width 5 height 5
type input "2"
click at [731, 180] on icon at bounding box center [733, 182] width 5 height 5
type input "2"
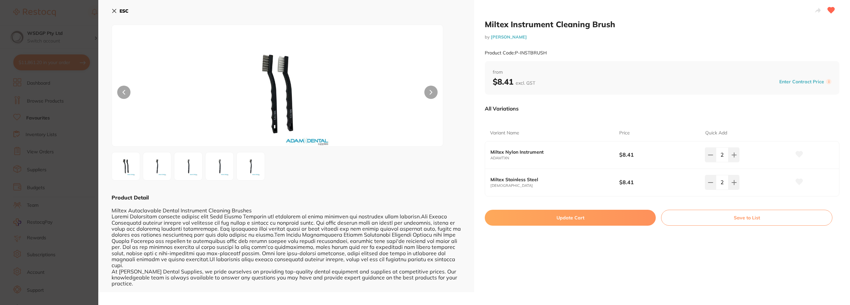
click at [631, 214] on button "Update Cart" at bounding box center [570, 218] width 171 height 16
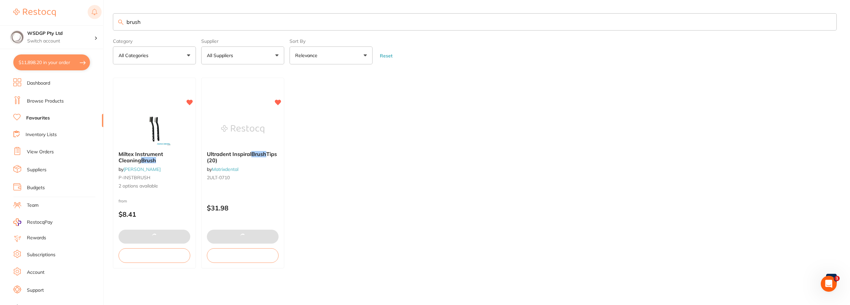
drag, startPoint x: 160, startPoint y: 22, endPoint x: 100, endPoint y: 19, distance: 60.8
click at [100, 19] on div "$11,898.20 WSDGP Pty Ltd Switch account WSDGP Pty Ltd Warrnambool Smile Dental …" at bounding box center [425, 152] width 850 height 305
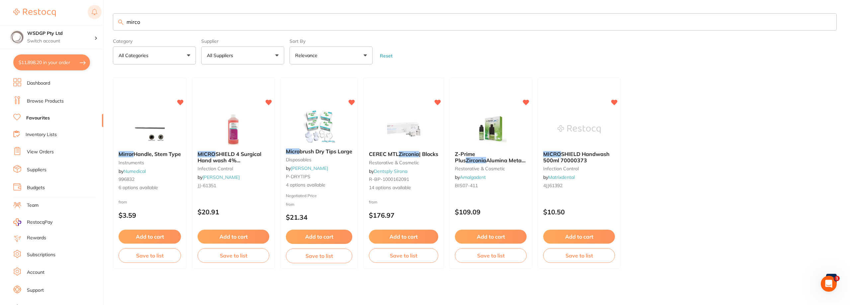
drag, startPoint x: 179, startPoint y: 27, endPoint x: 88, endPoint y: 20, distance: 91.2
click at [88, 20] on div "$11,898.20 WSDGP Pty Ltd Switch account WSDGP Pty Ltd Warrnambool Smile Dental …" at bounding box center [425, 152] width 850 height 305
click at [715, 188] on ul "Mirror Handle, Stem Type instruments by Numedical 996832 6 options available fr…" at bounding box center [475, 173] width 724 height 191
click at [168, 27] on input "mirco" at bounding box center [475, 21] width 724 height 17
type input "m"
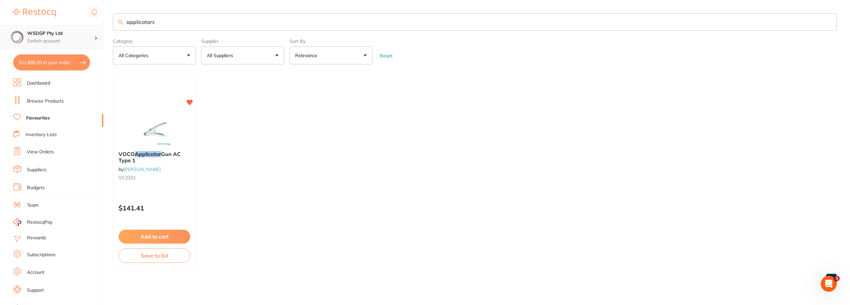
scroll to position [0, 0]
drag, startPoint x: 159, startPoint y: 26, endPoint x: 95, endPoint y: 28, distance: 64.8
click at [95, 28] on div "$11,898.20 WSDGP Pty Ltd Switch account WSDGP Pty Ltd Warrnambool Smile Dental …" at bounding box center [425, 152] width 850 height 305
type input "soflex"
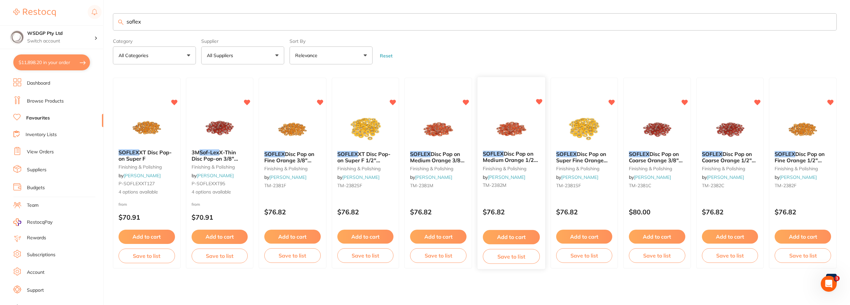
scroll to position [0, 0]
click at [291, 154] on span "Disc Pop on Fine Orange 3/8" 9.5mm Pack of 85" at bounding box center [289, 160] width 51 height 19
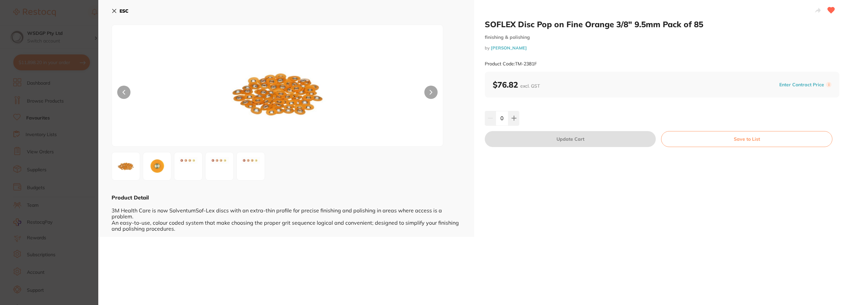
click at [33, 129] on section "SOFLEX Disc Pop on Fine Orange 3/8" 9.5mm Pack of 85 finishing & polishing by H…" at bounding box center [425, 152] width 850 height 305
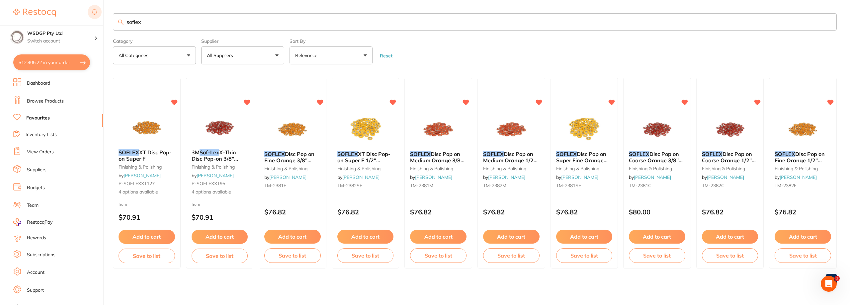
drag, startPoint x: 146, startPoint y: 21, endPoint x: 92, endPoint y: 18, distance: 54.2
click at [92, 18] on div "$12,405.22 WSDGP Pty Ltd Switch account WSDGP Pty Ltd Warrnambool Smile Dental …" at bounding box center [425, 152] width 850 height 305
type input "visco"
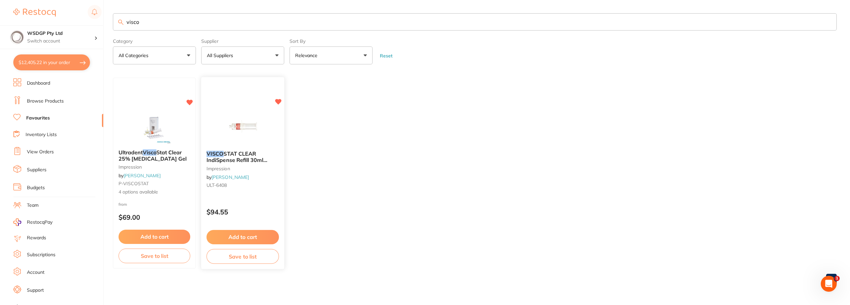
click at [260, 163] on span "STAT CLEAR IndiSpense Refill 30ml IndiSpense Syringe" at bounding box center [237, 160] width 61 height 19
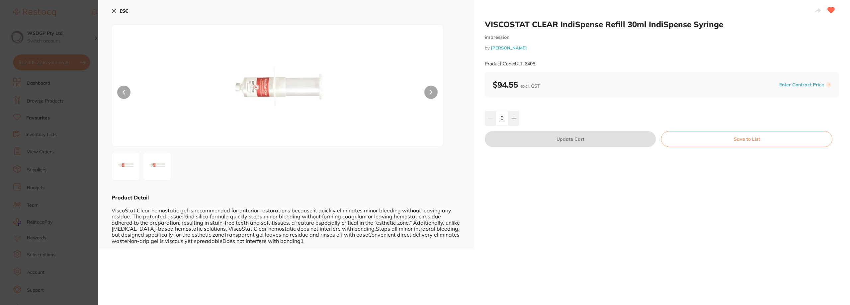
click at [519, 122] on div "0" at bounding box center [662, 118] width 355 height 15
click at [516, 121] on button at bounding box center [513, 118] width 11 height 15
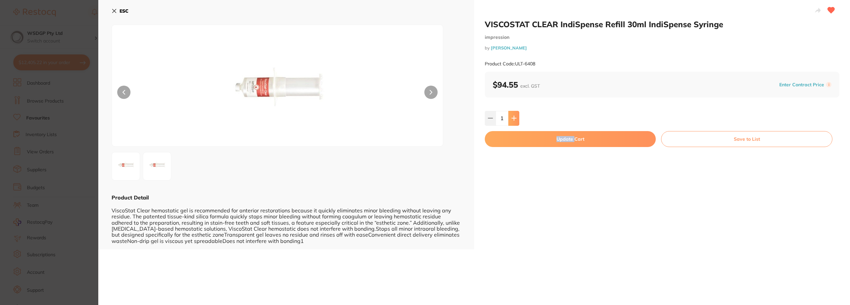
click at [516, 121] on button at bounding box center [513, 118] width 11 height 15
type input "2"
click at [510, 142] on button "Update Cart" at bounding box center [570, 139] width 171 height 16
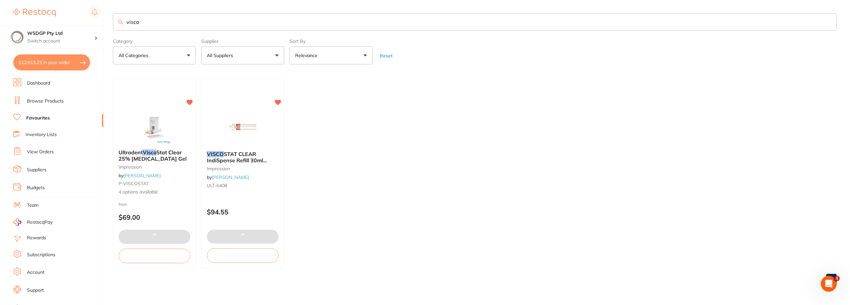
drag, startPoint x: 148, startPoint y: 14, endPoint x: 90, endPoint y: 22, distance: 58.7
click at [90, 22] on div "$12,613.23 WSDGP Pty Ltd Switch account WSDGP Pty Ltd Warrnambool Smile Dental …" at bounding box center [425, 152] width 850 height 305
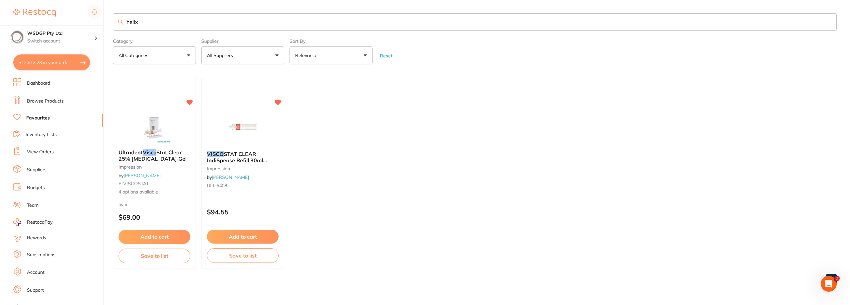
type input "helix"
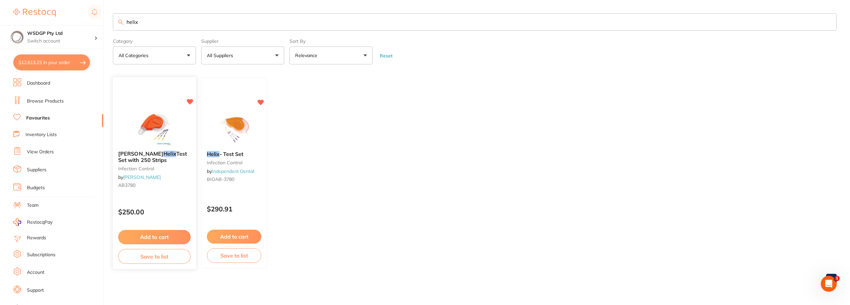
click at [182, 154] on span "Test Set with 250 Strips" at bounding box center [152, 157] width 69 height 13
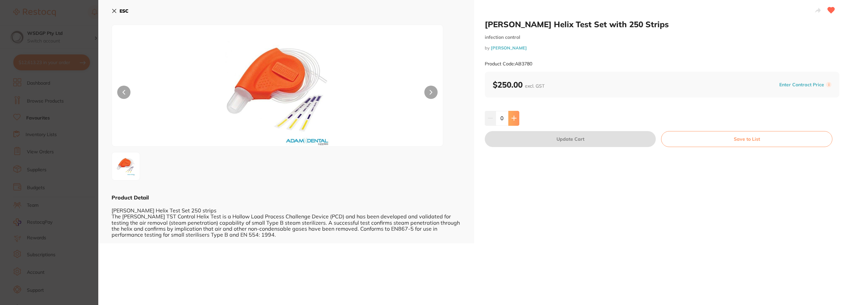
click at [510, 120] on button at bounding box center [513, 118] width 11 height 15
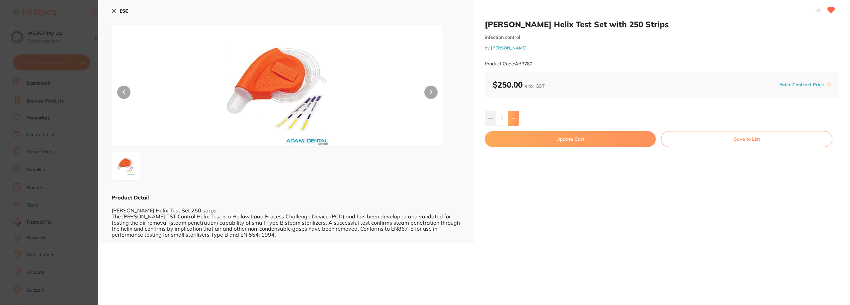
click at [510, 120] on button at bounding box center [513, 118] width 11 height 15
type input "2"
click at [515, 136] on button "Update Cart" at bounding box center [570, 139] width 171 height 16
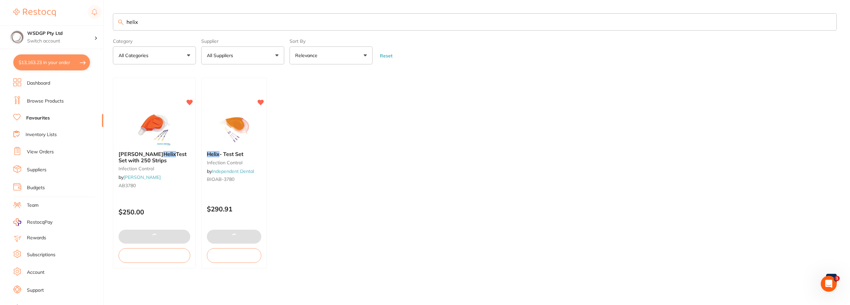
drag, startPoint x: 173, startPoint y: 19, endPoint x: 120, endPoint y: 21, distance: 52.5
click at [120, 21] on div "helix" at bounding box center [475, 21] width 724 height 17
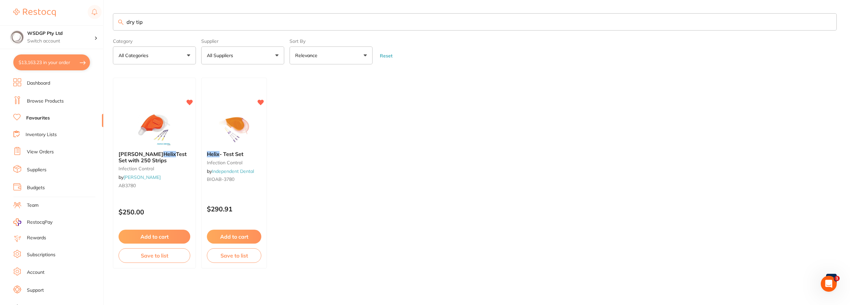
type input "dry tip"
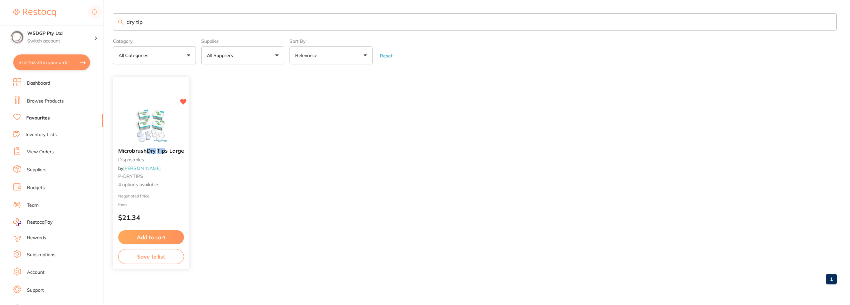
click at [159, 174] on small "P-DRYTIPS" at bounding box center [151, 176] width 66 height 5
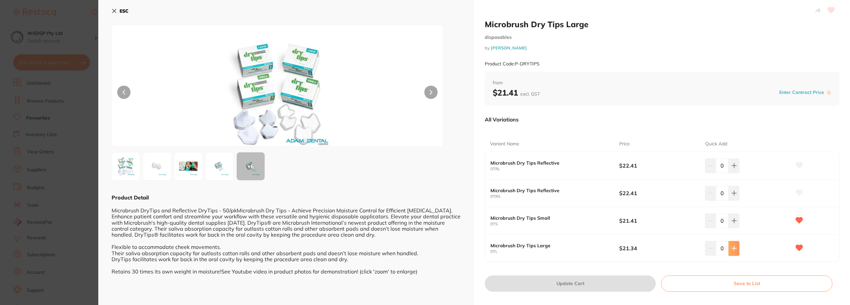
click at [729, 251] on button at bounding box center [734, 248] width 11 height 15
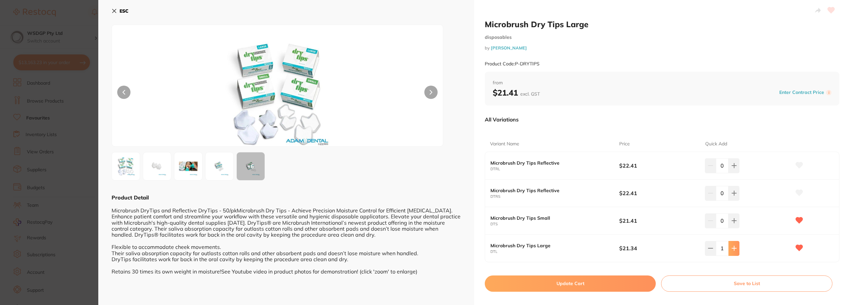
click at [729, 251] on button at bounding box center [734, 248] width 11 height 15
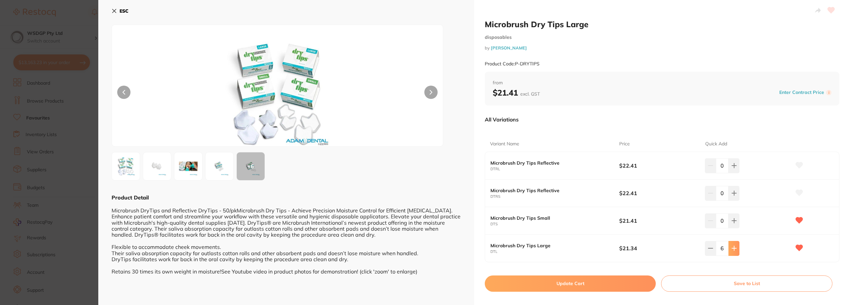
click at [729, 251] on button at bounding box center [734, 248] width 11 height 15
type input "10"
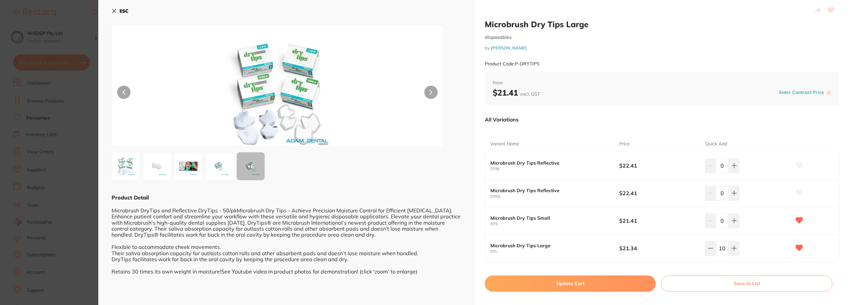
click at [622, 281] on button "Update Cart" at bounding box center [570, 284] width 171 height 16
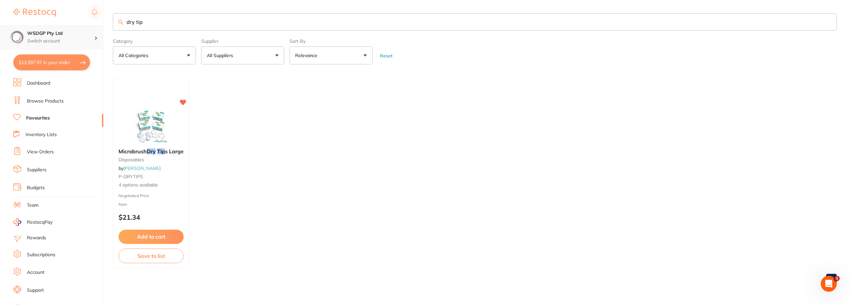
drag, startPoint x: 187, startPoint y: 25, endPoint x: 88, endPoint y: 26, distance: 99.3
click at [88, 26] on div "$13,397.97 WSDGP Pty Ltd Switch account WSDGP Pty Ltd Warrnambool Smile Dental …" at bounding box center [425, 152] width 850 height 305
type input "suction"
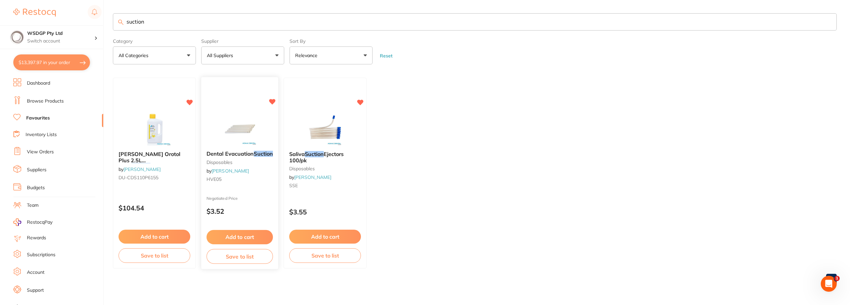
scroll to position [0, 0]
click at [271, 163] on small "disposables" at bounding box center [240, 162] width 66 height 5
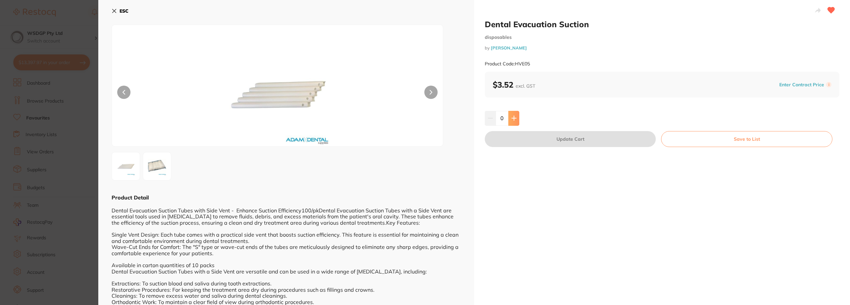
click at [512, 121] on icon at bounding box center [513, 118] width 5 height 5
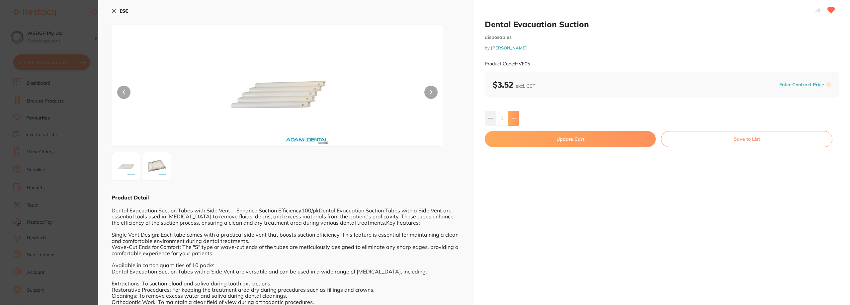
click at [512, 121] on icon at bounding box center [513, 118] width 5 height 5
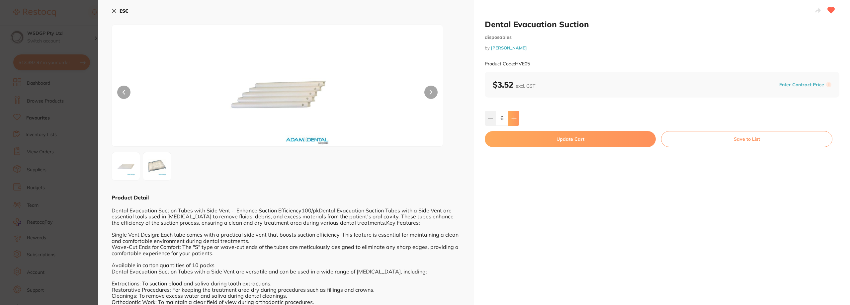
click at [512, 121] on icon at bounding box center [513, 118] width 5 height 5
click at [512, 121] on button at bounding box center [513, 118] width 11 height 15
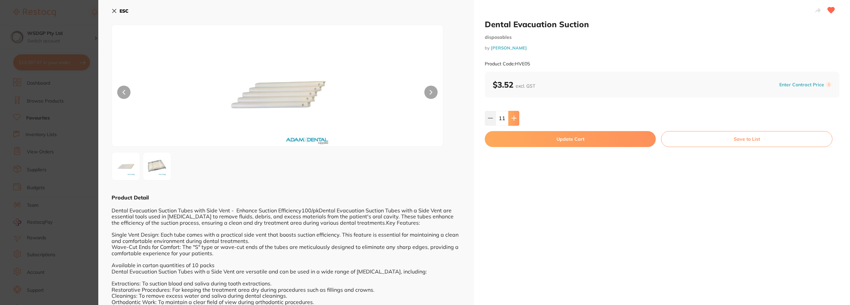
click at [512, 121] on button at bounding box center [513, 118] width 11 height 15
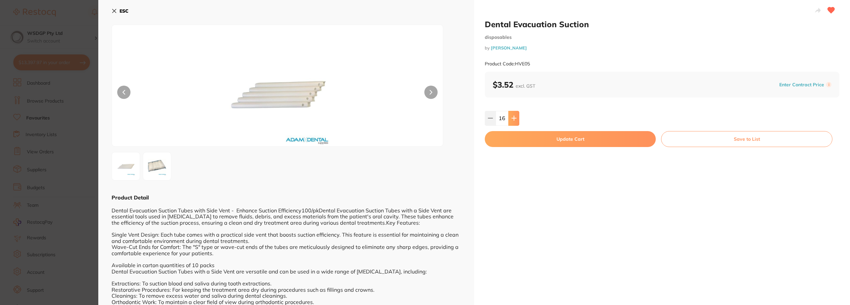
click at [512, 121] on button at bounding box center [513, 118] width 11 height 15
type input "20"
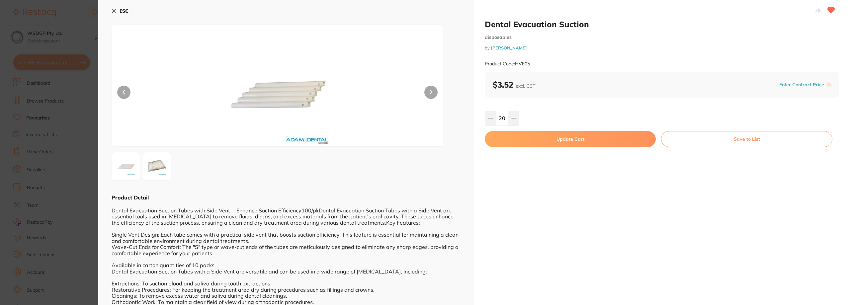
click at [506, 138] on button "Update Cart" at bounding box center [570, 139] width 171 height 16
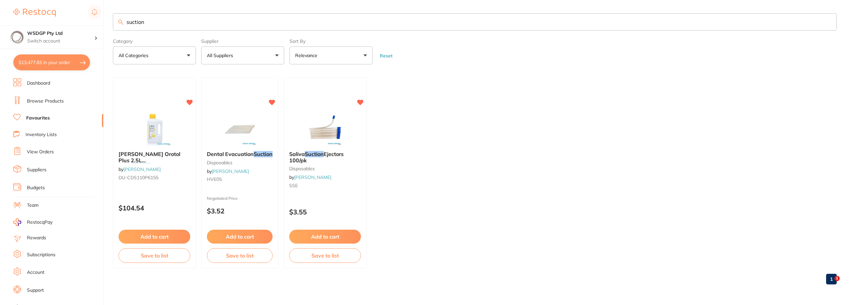
drag, startPoint x: 166, startPoint y: 18, endPoint x: 111, endPoint y: 21, distance: 54.9
click at [111, 21] on div "$13,477.83 WSDGP Pty Ltd Switch account WSDGP Pty Ltd Warrnambool Smile Dental …" at bounding box center [425, 152] width 850 height 305
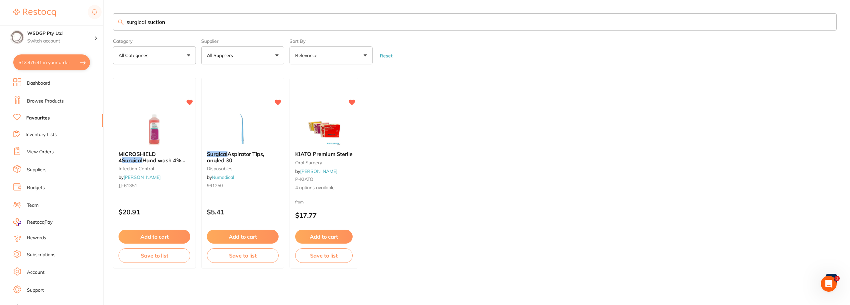
scroll to position [0, 0]
drag, startPoint x: 180, startPoint y: 26, endPoint x: 147, endPoint y: 27, distance: 32.6
click at [147, 27] on input "surgical suction" at bounding box center [475, 21] width 724 height 17
drag, startPoint x: 153, startPoint y: 18, endPoint x: 133, endPoint y: 21, distance: 20.5
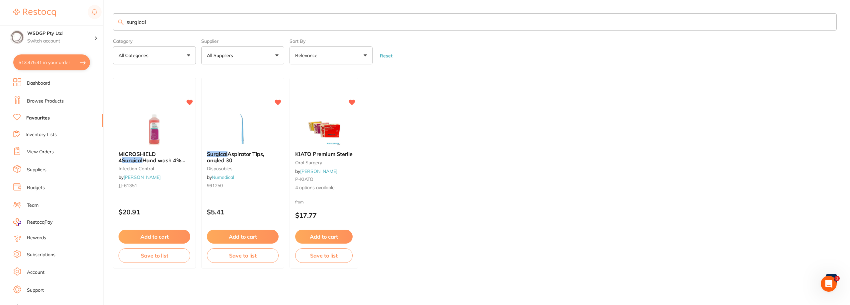
click at [133, 21] on input "surgical" at bounding box center [475, 21] width 724 height 17
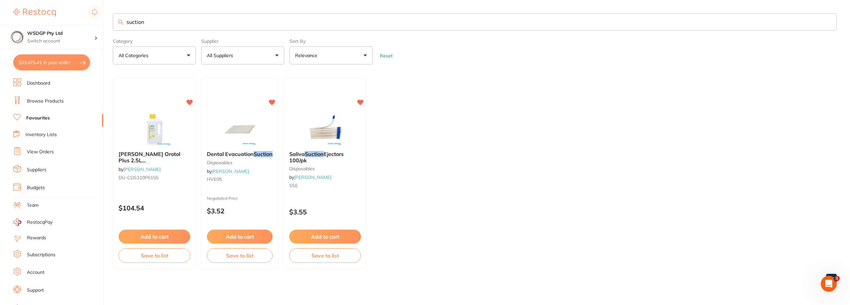
click at [270, 15] on input "suction" at bounding box center [475, 21] width 724 height 17
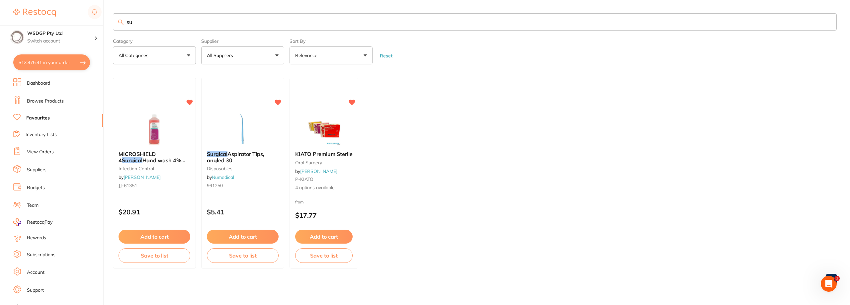
type input "s"
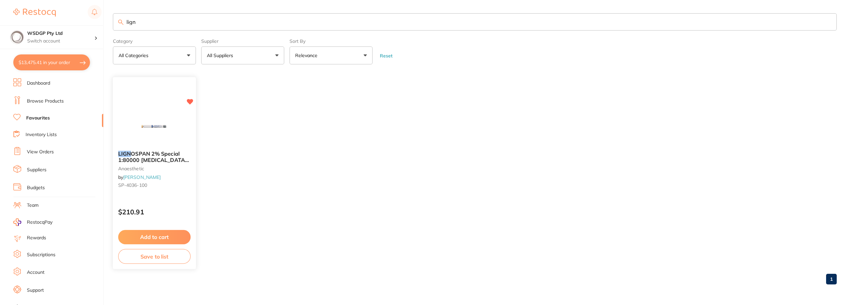
click at [179, 158] on span "OSPAN 2% Special 1:80000 adrenalin 2.2ml 2xBox 50 Blue" at bounding box center [153, 160] width 71 height 19
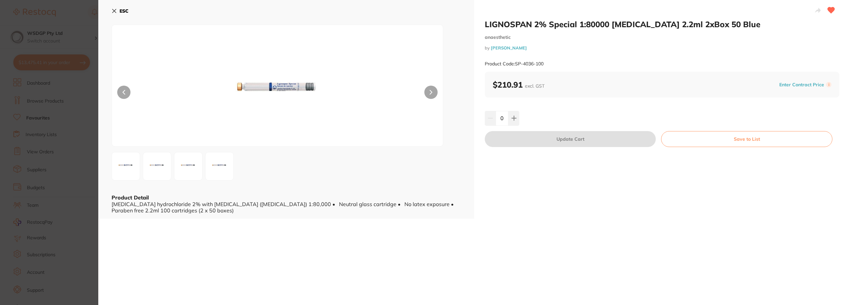
click at [71, 149] on section "LIGNOSPAN 2% Special 1:80000 adrenalin 2.2ml 2xBox 50 Blue anaesthetic by Henry…" at bounding box center [425, 152] width 850 height 305
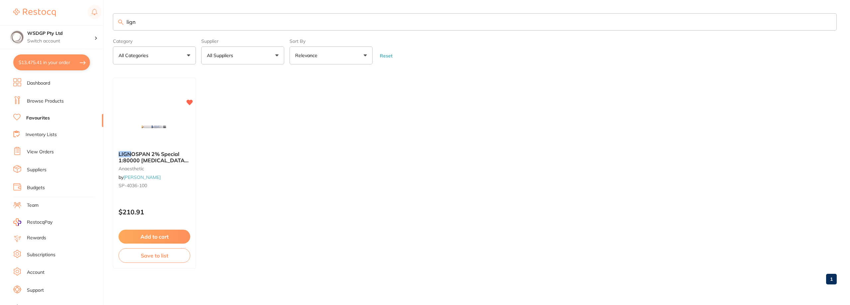
scroll to position [0, 0]
drag, startPoint x: 148, startPoint y: 25, endPoint x: 116, endPoint y: 26, distance: 32.6
click at [116, 26] on input "lign" at bounding box center [475, 21] width 724 height 17
type input "xy"
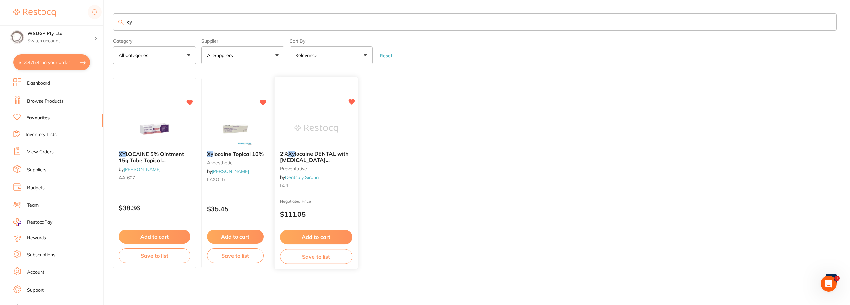
click at [327, 156] on span "locaine DENTAL with adrenaline (epinephrine) 1:80,000" at bounding box center [314, 163] width 69 height 25
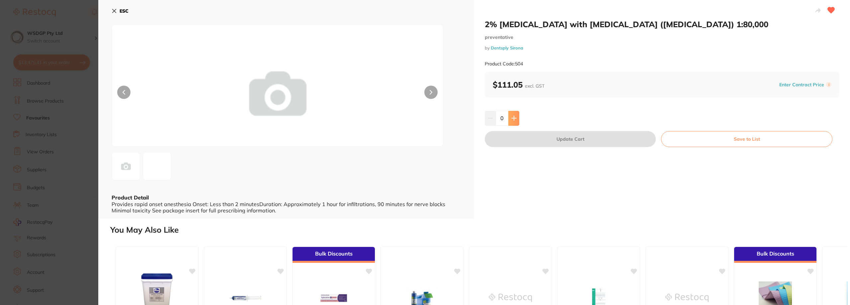
click at [517, 120] on button at bounding box center [513, 118] width 11 height 15
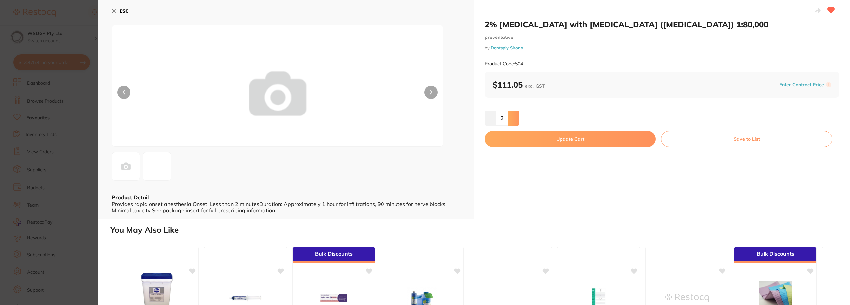
click at [517, 120] on button at bounding box center [513, 118] width 11 height 15
click at [492, 123] on button at bounding box center [490, 118] width 11 height 15
type input "4"
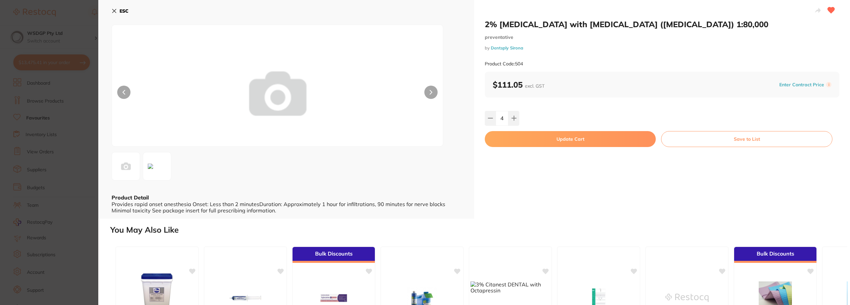
click at [513, 139] on button "Update Cart" at bounding box center [570, 139] width 171 height 16
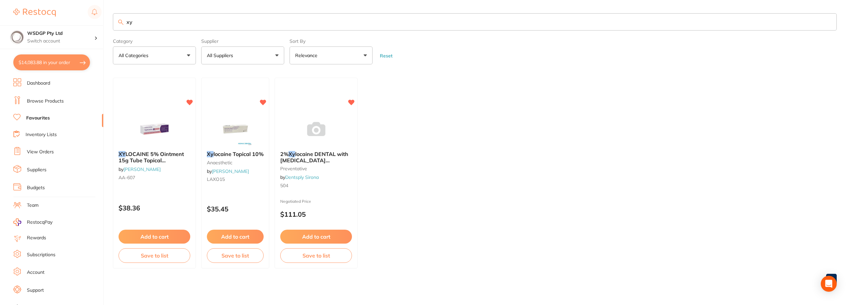
checkbox input "false"
click at [175, 153] on span "LOCAINE 5% Ointment 15g Tube Topical Anaesthetic" at bounding box center [151, 160] width 66 height 19
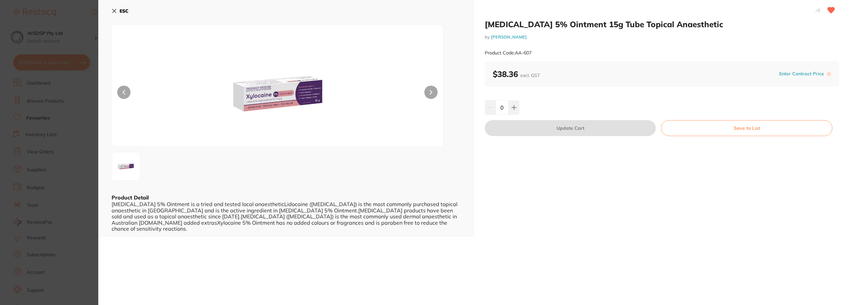
click at [71, 148] on section "XYLOCAINE 5% Ointment 15g Tube Topical Anaesthetic by Henry Schein Halas Produc…" at bounding box center [425, 152] width 850 height 305
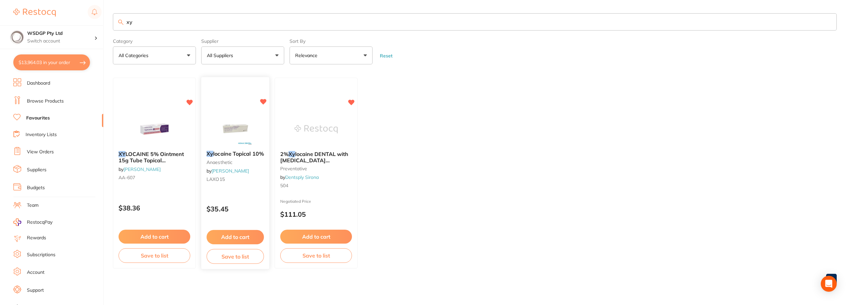
click at [246, 164] on small "anaesthetic" at bounding box center [235, 162] width 57 height 5
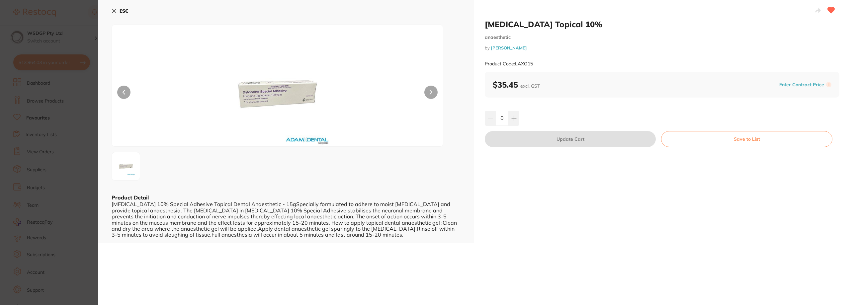
click at [53, 147] on section "Xylocaine Topical 10% anaesthetic by Adam Dental Product Code: LAXO15 ESC Produ…" at bounding box center [425, 152] width 850 height 305
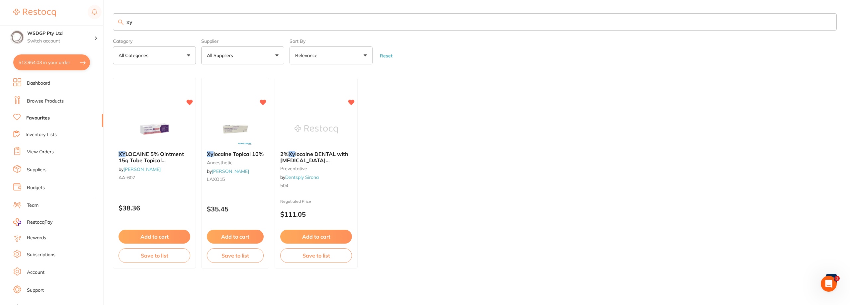
click at [247, 153] on span "locaine Topical 10%" at bounding box center [239, 154] width 50 height 7
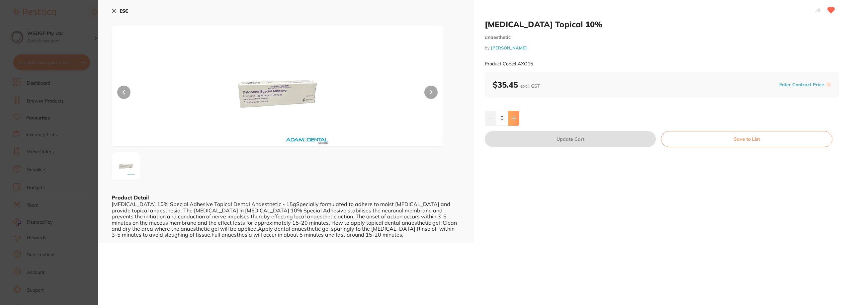
click at [510, 120] on button at bounding box center [513, 118] width 11 height 15
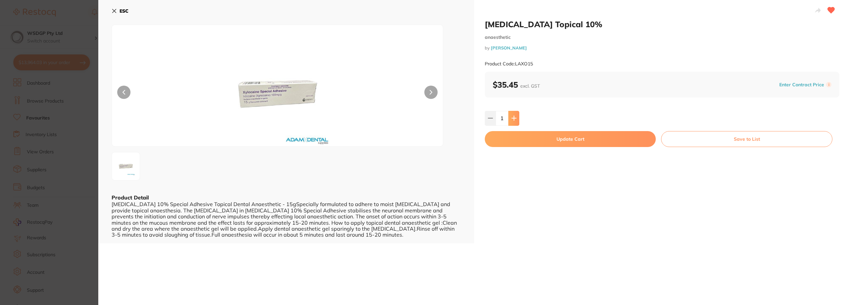
click at [510, 120] on button at bounding box center [513, 118] width 11 height 15
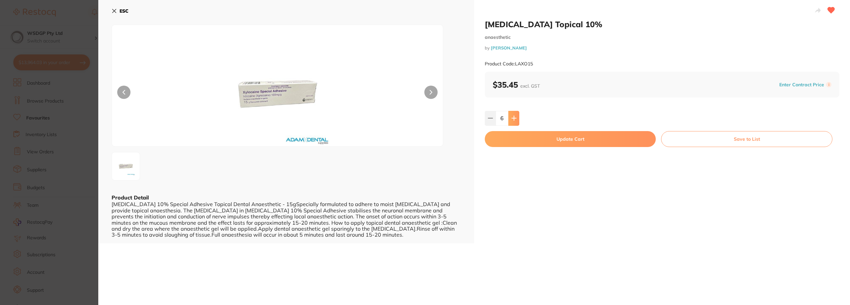
click at [510, 120] on button at bounding box center [513, 118] width 11 height 15
type input "10"
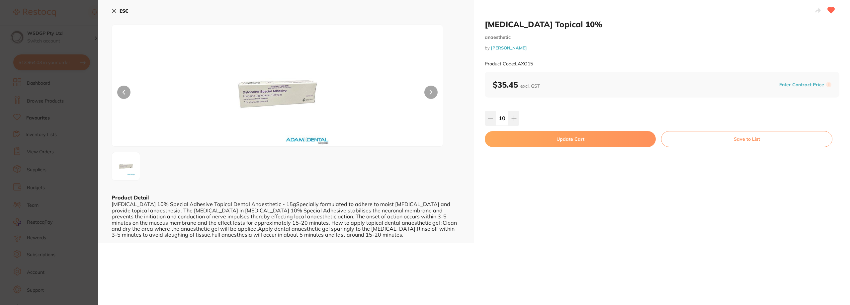
click at [513, 134] on button "Update Cart" at bounding box center [570, 139] width 171 height 16
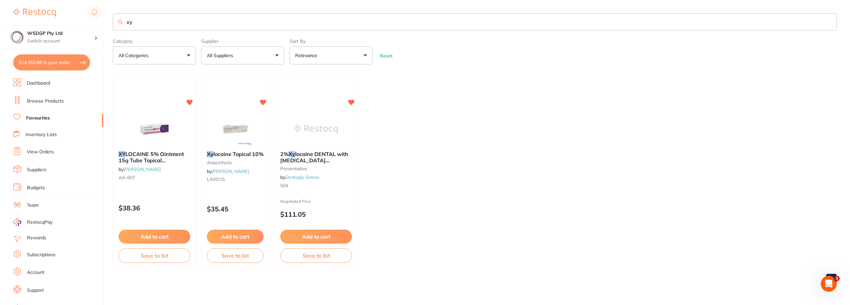
drag, startPoint x: 178, startPoint y: 22, endPoint x: 122, endPoint y: 23, distance: 56.8
click at [122, 23] on div "xy" at bounding box center [475, 21] width 724 height 17
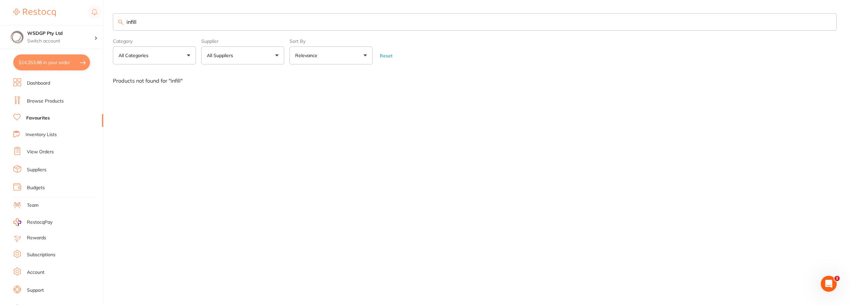
drag, startPoint x: 144, startPoint y: 21, endPoint x: 115, endPoint y: 23, distance: 29.3
click at [115, 23] on input "infill" at bounding box center [475, 21] width 724 height 17
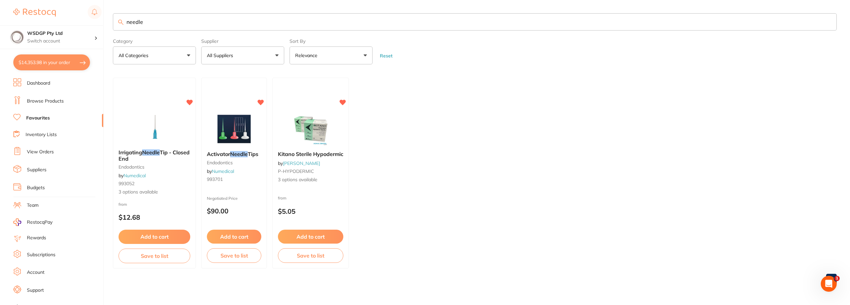
click at [735, 243] on ul "Irrigating Needle Tip - Closed End endodontics by Numedical 993052 3 options av…" at bounding box center [475, 173] width 724 height 191
drag, startPoint x: 168, startPoint y: 23, endPoint x: 105, endPoint y: 21, distance: 63.8
click at [105, 21] on div "$14,353.98 WSDGP Pty Ltd Switch account WSDGP Pty Ltd Warrnambool Smile Dental …" at bounding box center [425, 152] width 850 height 305
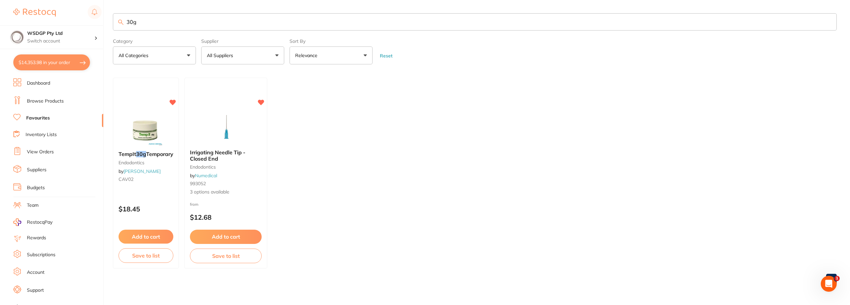
click at [735, 212] on ul "TempIt 30g Temporary endodontics by Adam Dental CAV02 $18.45 Add to cart Save t…" at bounding box center [475, 173] width 724 height 191
click at [147, 18] on input "30g" at bounding box center [475, 21] width 724 height 17
type input "3"
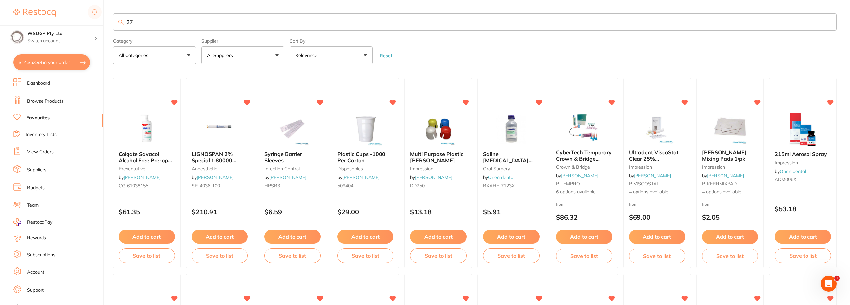
type input "27g"
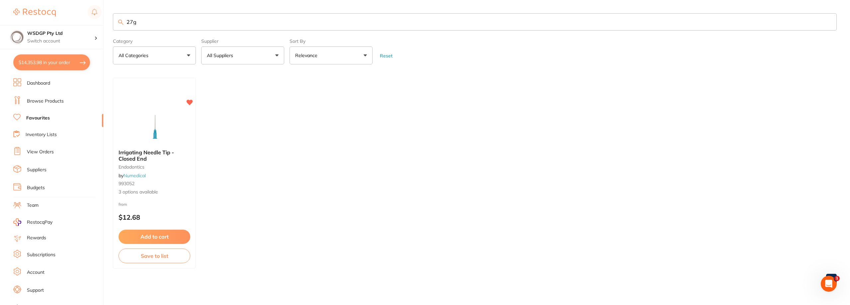
click at [43, 100] on link "Browse Products" at bounding box center [45, 101] width 37 height 7
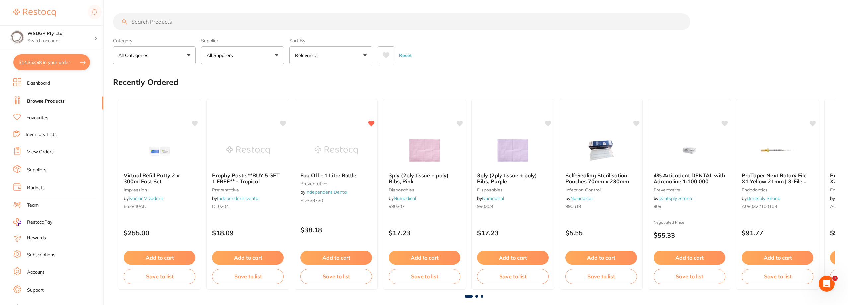
click at [235, 26] on input "search" at bounding box center [402, 21] width 578 height 17
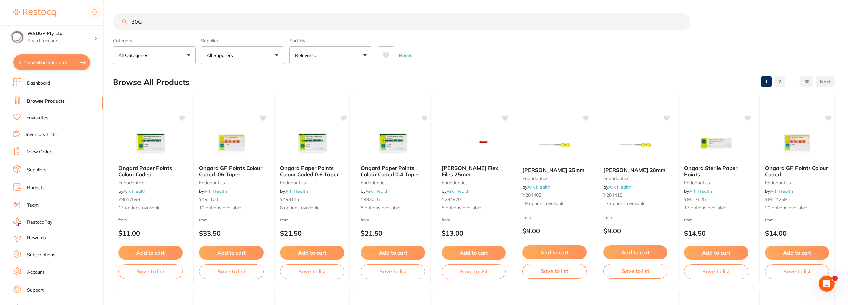
type input "30G"
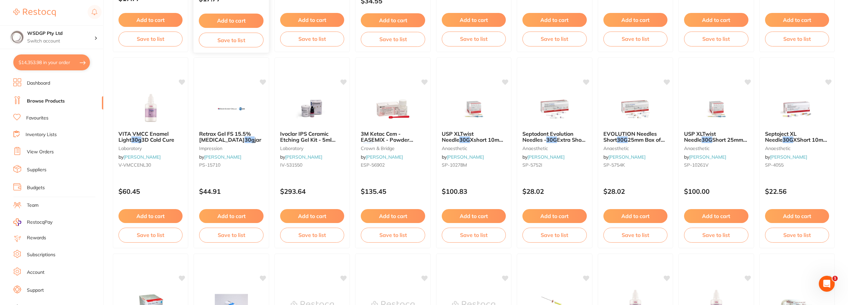
scroll to position [266, 0]
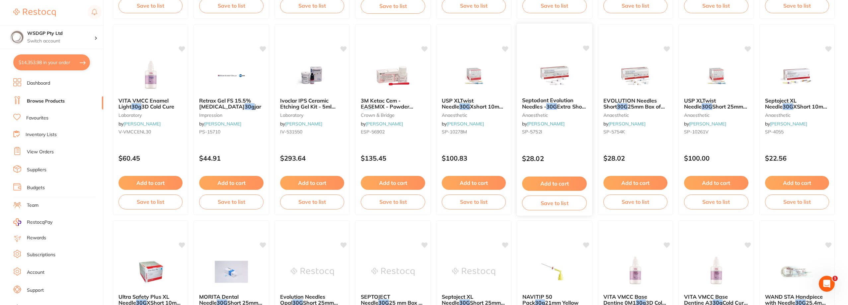
click at [540, 110] on div "Septodont Evolution Needles - 30G Extra Short 9mm - Sterile, 100-Pack anaesthet…" at bounding box center [555, 117] width 76 height 51
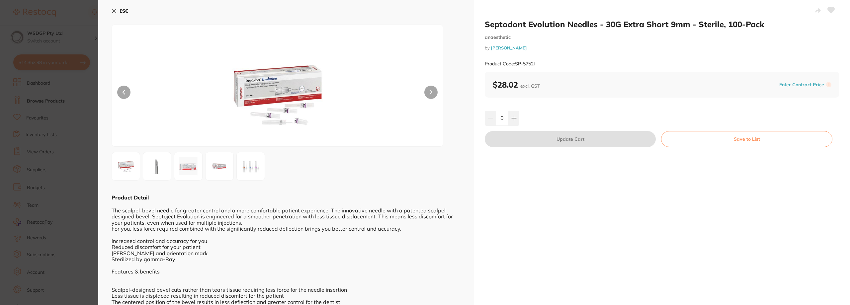
click at [675, 233] on div "Septodont Evolution Needles - 30G Extra Short 9mm - Sterile, 100-Pack anaesthet…" at bounding box center [662, 173] width 376 height 347
click at [13, 96] on section "Septodont Evolution Needles - 30G Extra Short 9mm - Sterile, 100-Pack anaesthet…" at bounding box center [425, 152] width 850 height 305
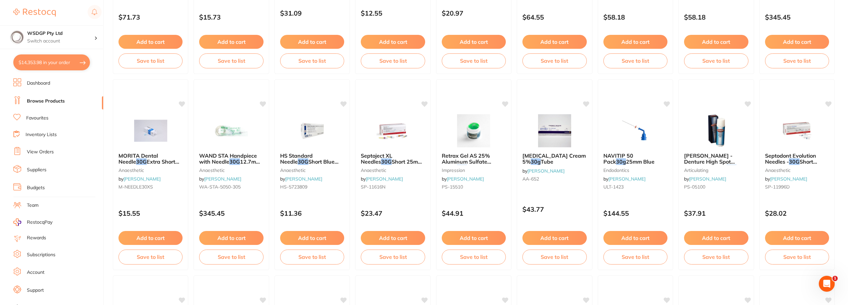
scroll to position [631, 0]
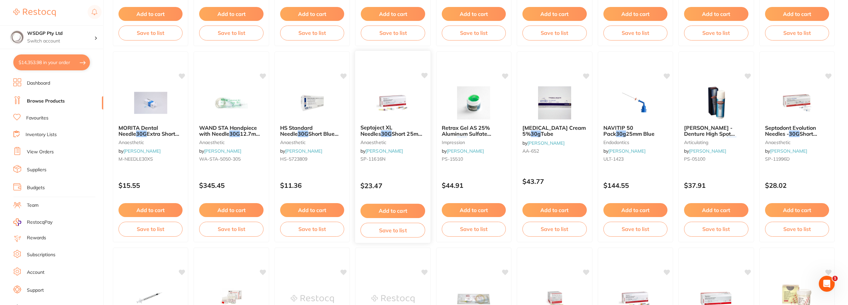
click at [393, 133] on span "Short 25mm Box of 100" at bounding box center [392, 136] width 62 height 13
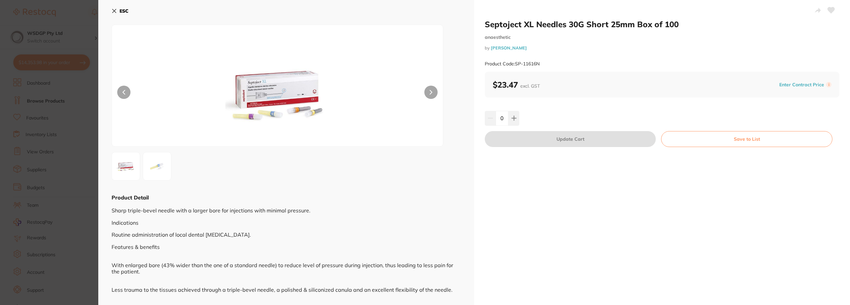
click at [830, 10] on icon at bounding box center [831, 10] width 7 height 6
click at [517, 119] on button at bounding box center [513, 118] width 11 height 15
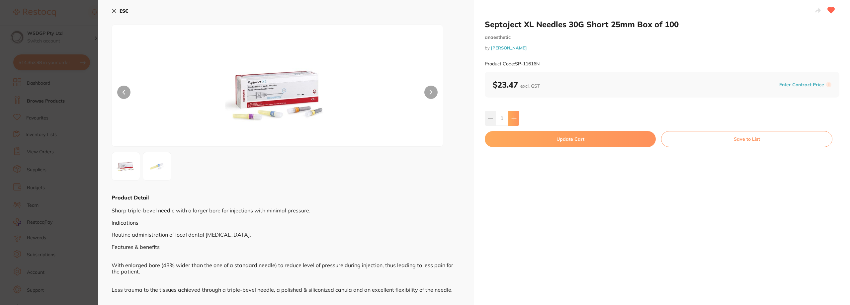
click at [517, 119] on button at bounding box center [513, 118] width 11 height 15
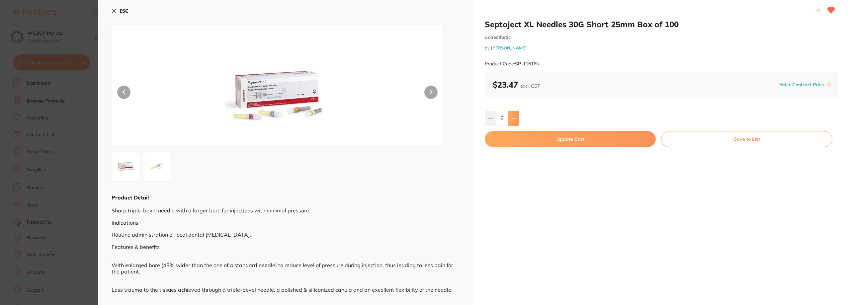
click at [517, 119] on button at bounding box center [513, 118] width 11 height 15
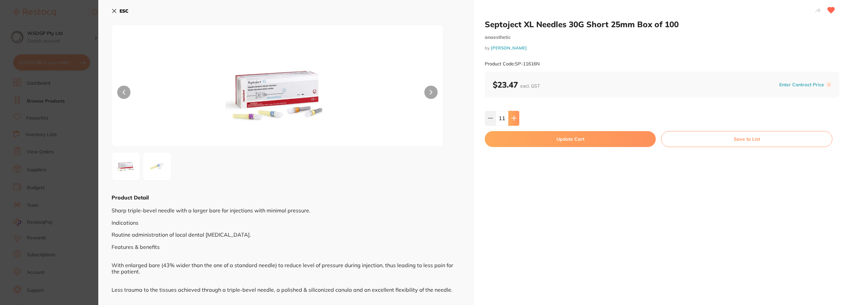
click at [517, 119] on button at bounding box center [513, 118] width 11 height 15
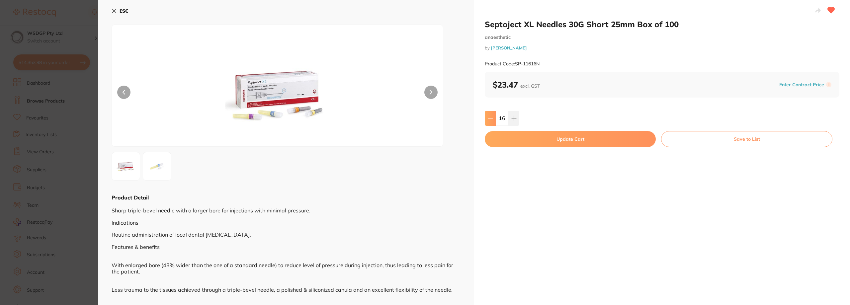
click at [492, 116] on button at bounding box center [490, 118] width 11 height 15
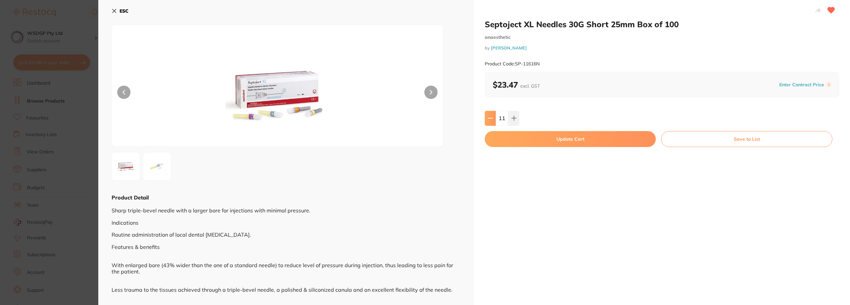
click at [492, 116] on button at bounding box center [490, 118] width 11 height 15
type input "10"
click at [518, 143] on button "Update Cart" at bounding box center [570, 139] width 171 height 16
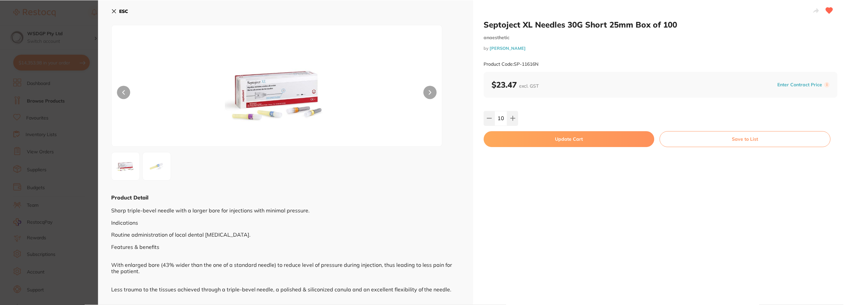
scroll to position [631, 0]
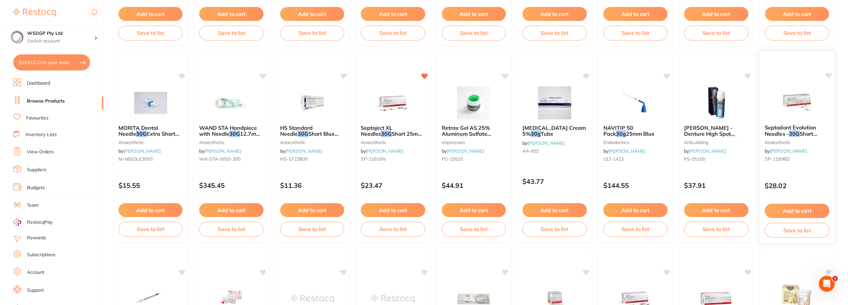
click at [818, 148] on div "Septodont Evolution Needles - 30G Short 25mm - Sterile, 100-Pack anaesthetic by…" at bounding box center [797, 144] width 76 height 51
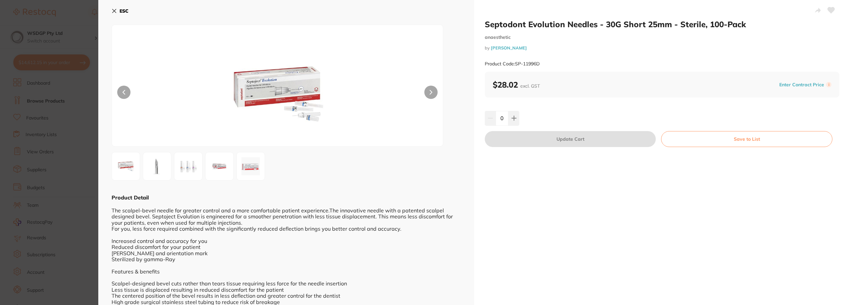
click at [64, 101] on section "Septodont Evolution Needles - 30G Short 25mm - Sterile, 100-Pack anaesthetic by…" at bounding box center [425, 152] width 850 height 305
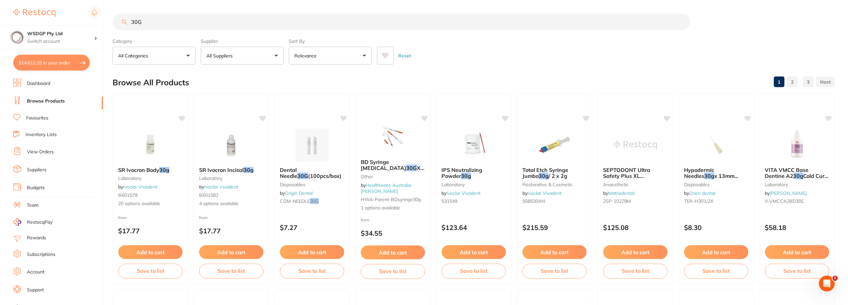
scroll to position [631, 0]
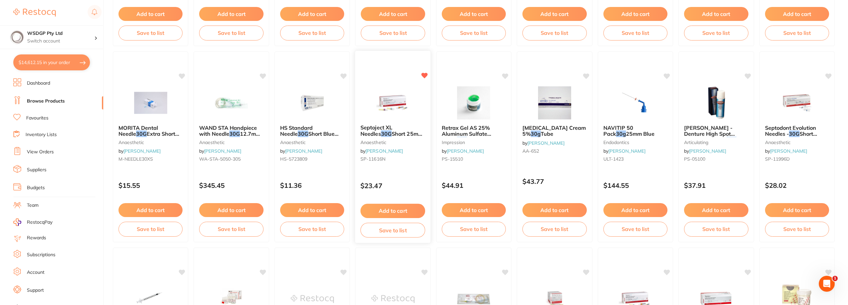
click at [396, 144] on small "anaesthetic" at bounding box center [393, 141] width 65 height 5
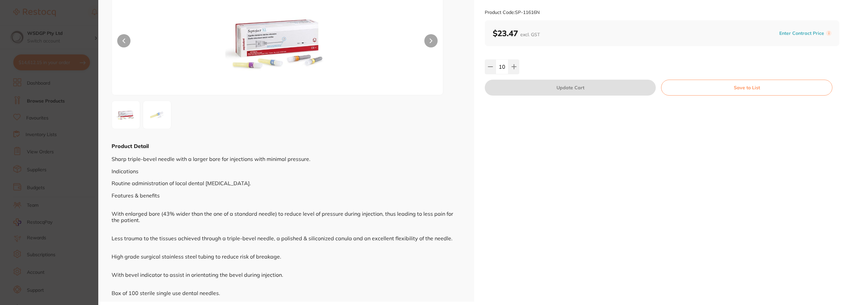
scroll to position [53, 0]
click at [37, 159] on section "Septoject XL Needles 30G Short 25mm Box of 100 anaesthetic by Henry Schein Hala…" at bounding box center [425, 152] width 850 height 305
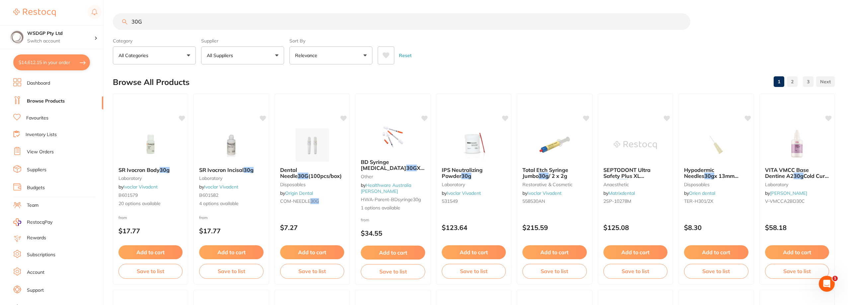
drag, startPoint x: 176, startPoint y: 21, endPoint x: 105, endPoint y: 12, distance: 71.6
click at [105, 12] on div "$14,612.15 WSDGP Pty Ltd Switch account WSDGP Pty Ltd Warrnambool Smile Dental …" at bounding box center [424, 152] width 848 height 305
click at [42, 121] on link "Favourites" at bounding box center [37, 118] width 22 height 7
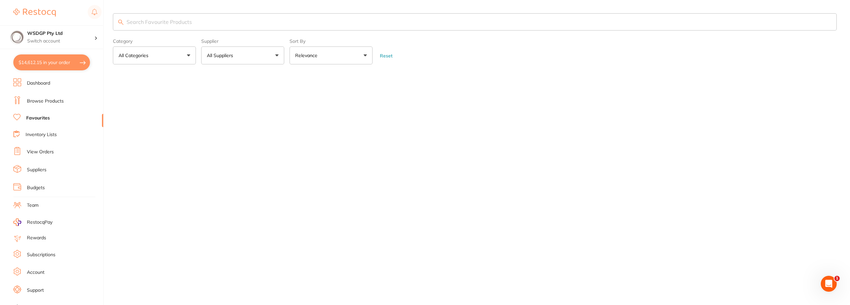
click at [167, 24] on input "search" at bounding box center [475, 21] width 724 height 17
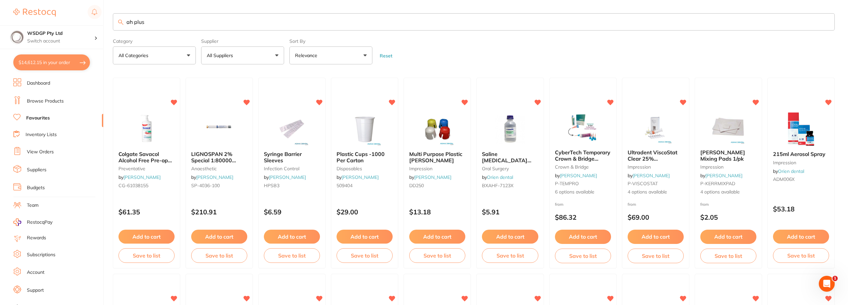
type input "ah plus"
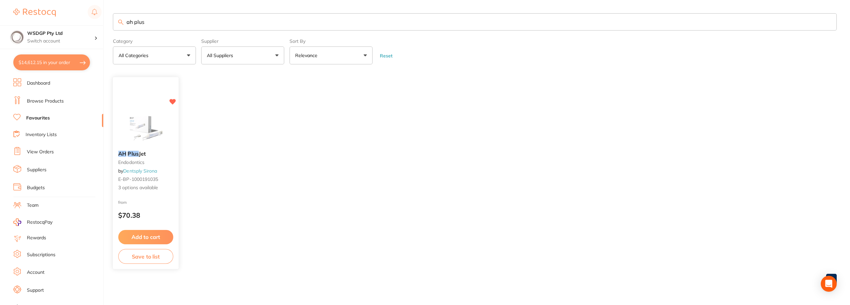
click at [156, 164] on small "endodontics" at bounding box center [145, 162] width 55 height 5
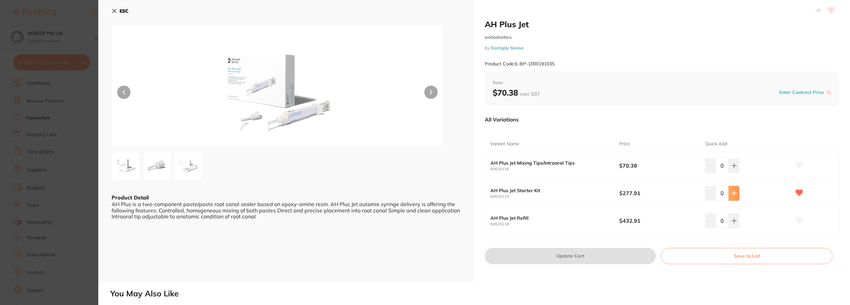
click at [729, 193] on button at bounding box center [734, 193] width 11 height 15
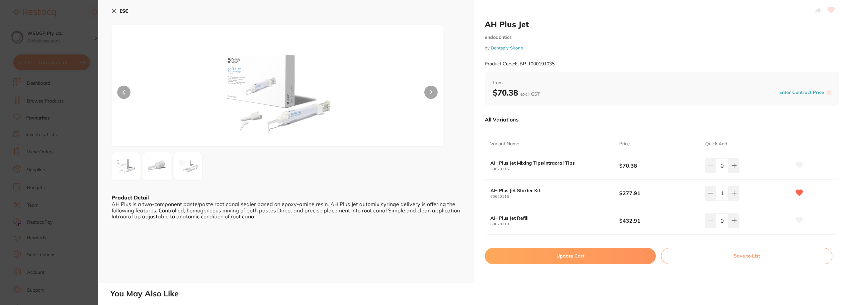
drag, startPoint x: 728, startPoint y: 193, endPoint x: 725, endPoint y: 196, distance: 4.0
click at [729, 193] on button at bounding box center [734, 193] width 11 height 15
type input "2"
click at [587, 257] on button "Update Cart" at bounding box center [570, 256] width 171 height 16
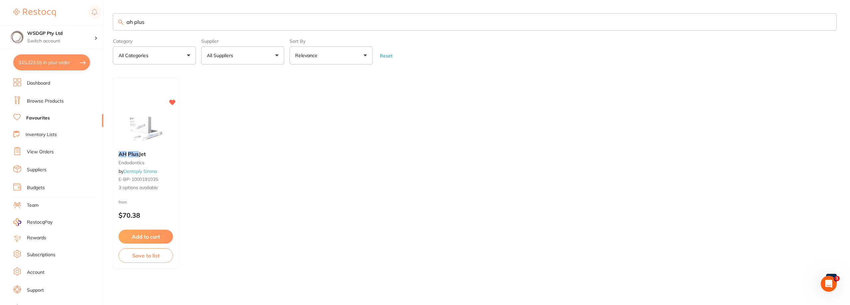
drag, startPoint x: 164, startPoint y: 29, endPoint x: 85, endPoint y: 23, distance: 79.6
click at [85, 23] on div "$15,223.55 WSDGP Pty Ltd Switch account WSDGP Pty Ltd Warrnambool Smile Dental …" at bounding box center [425, 152] width 850 height 305
type input "tooth"
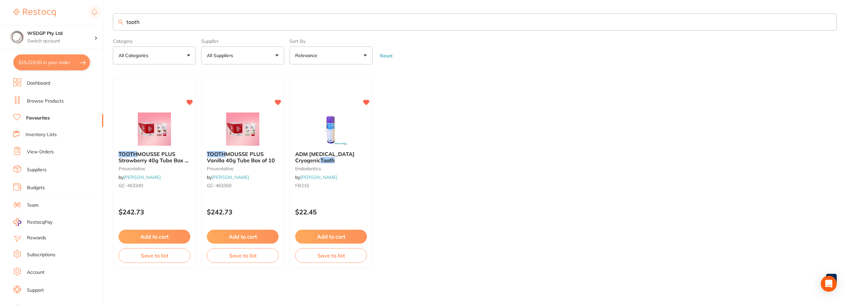
click at [431, 133] on ul "TOOTH MOUSSE PLUS Strawberry 40g Tube Box of 10 preventative by Henry Schein Ha…" at bounding box center [475, 173] width 724 height 191
click at [158, 147] on div "TOOTH MOUSSE PLUS Strawberry 40g Tube Box of 10 preventative by Henry Schein Ha…" at bounding box center [154, 171] width 83 height 51
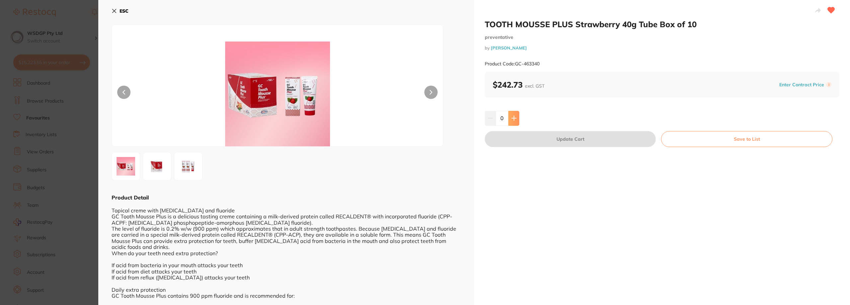
click at [515, 119] on icon at bounding box center [513, 118] width 5 height 5
type input "1"
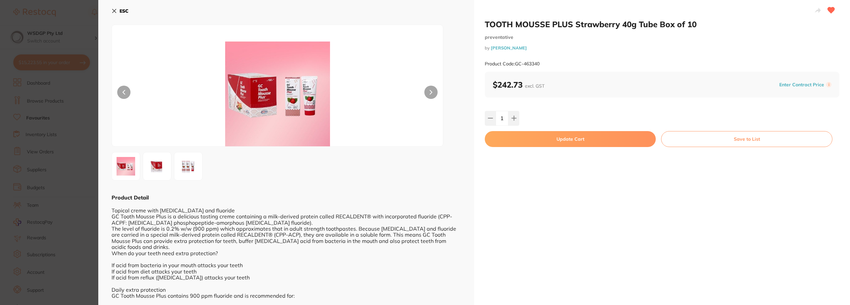
click at [513, 137] on button "Update Cart" at bounding box center [570, 139] width 171 height 16
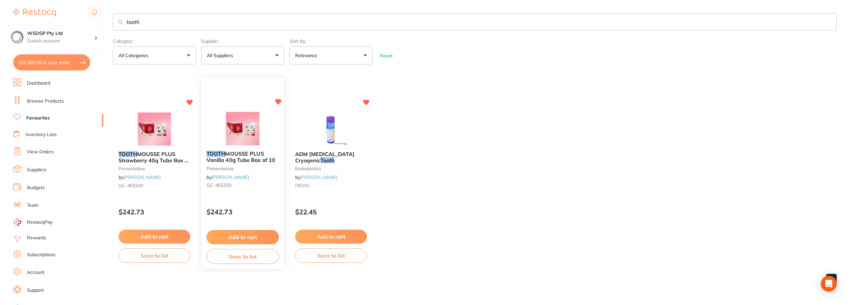
click at [258, 155] on span "MOUSSE PLUS Vanilla 40g Tube Box of 10" at bounding box center [241, 157] width 69 height 13
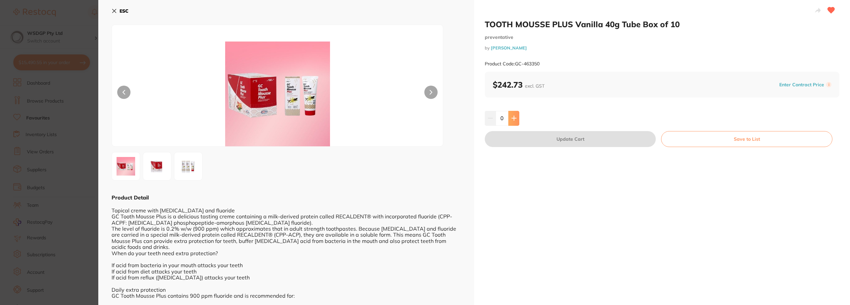
click at [512, 122] on button at bounding box center [513, 118] width 11 height 15
type input "1"
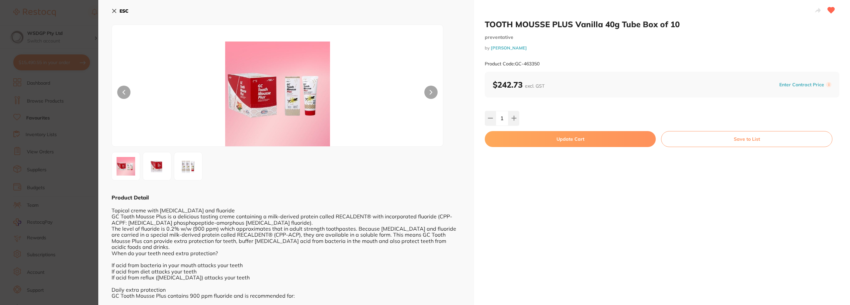
click at [514, 140] on button "Update Cart" at bounding box center [570, 139] width 171 height 16
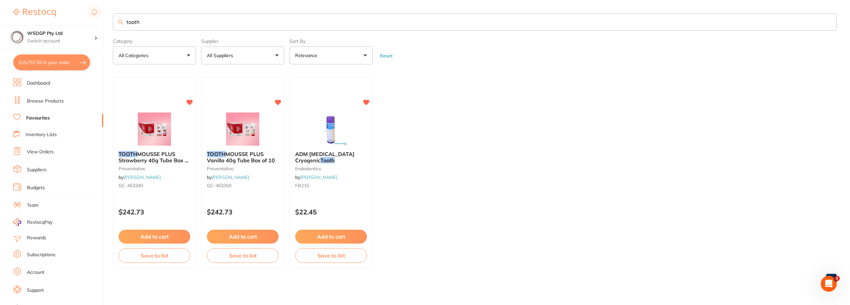
click at [154, 22] on input "tooth" at bounding box center [475, 21] width 724 height 17
click at [48, 67] on button "$15,757.55 in your order" at bounding box center [51, 62] width 77 height 16
checkbox input "true"
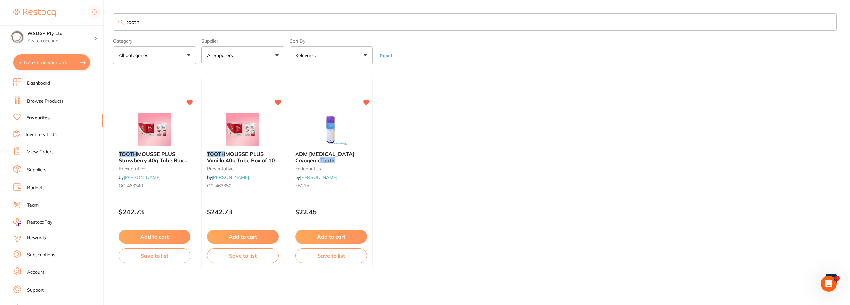
checkbox input "true"
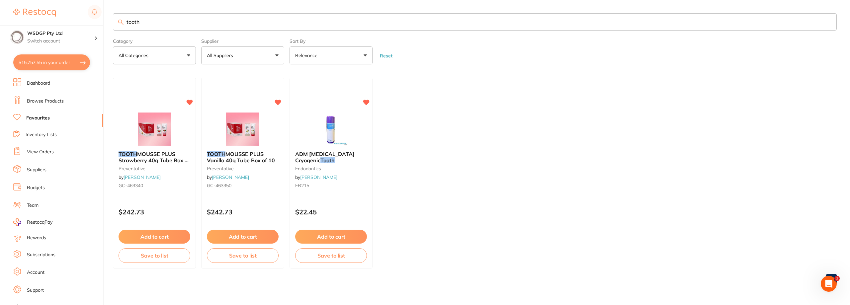
checkbox input "true"
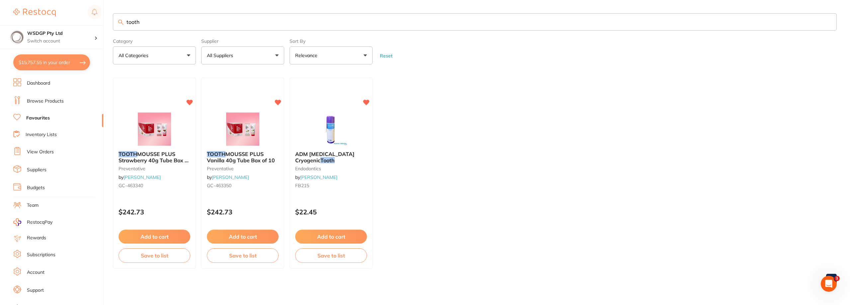
checkbox input "true"
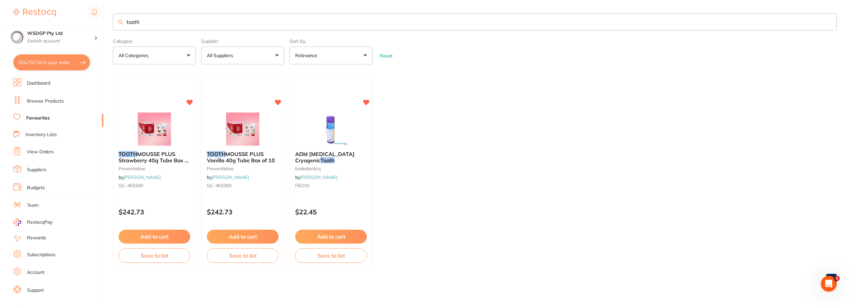
checkbox input "true"
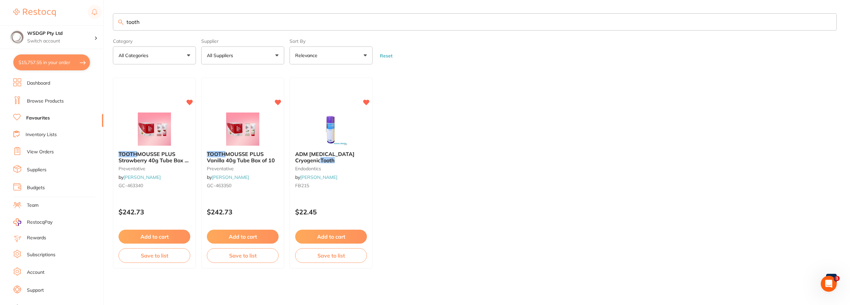
checkbox input "true"
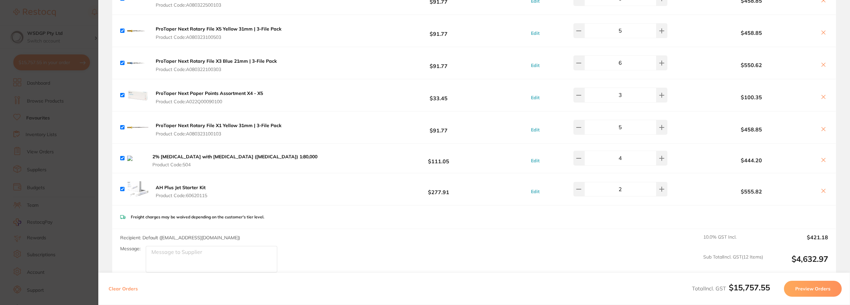
scroll to position [879, 0]
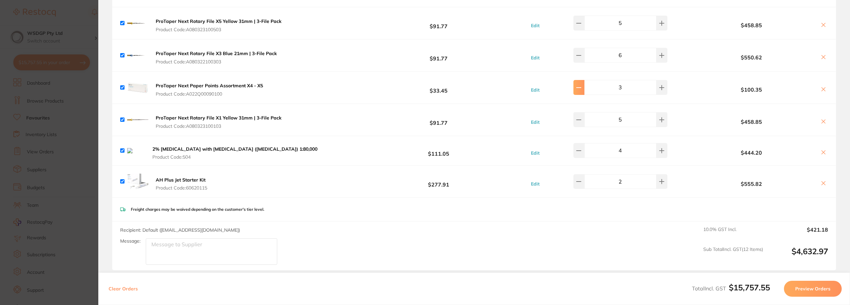
click at [581, 85] on icon at bounding box center [578, 87] width 5 height 5
type input "2"
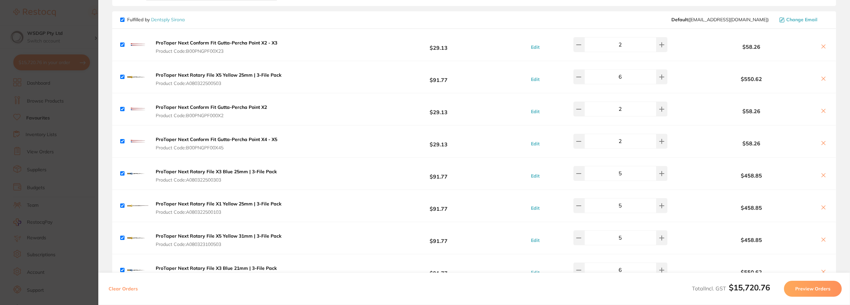
scroll to position [647, 0]
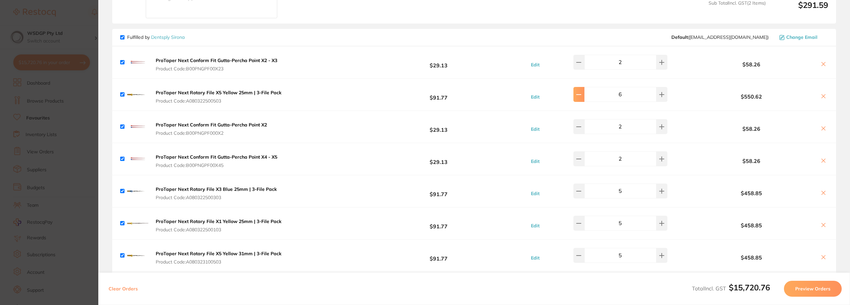
click at [579, 95] on button at bounding box center [578, 94] width 11 height 15
type input "4"
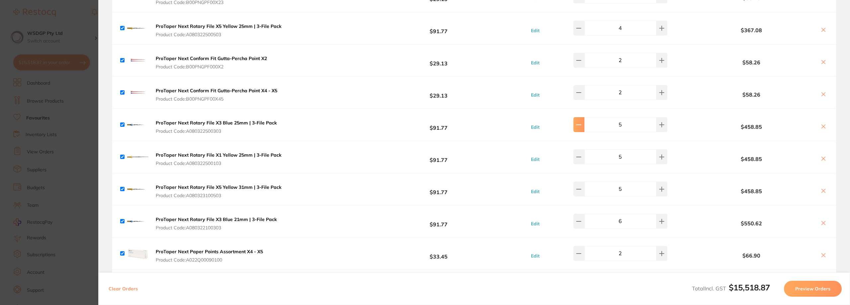
click at [581, 122] on icon at bounding box center [578, 124] width 5 height 5
type input "4"
click at [583, 150] on button at bounding box center [578, 156] width 11 height 15
type input "4"
click at [581, 187] on icon at bounding box center [578, 189] width 5 height 5
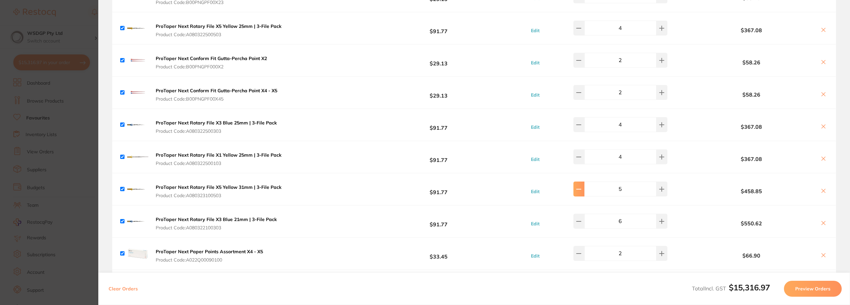
type input "4"
click at [581, 219] on icon at bounding box center [578, 221] width 5 height 5
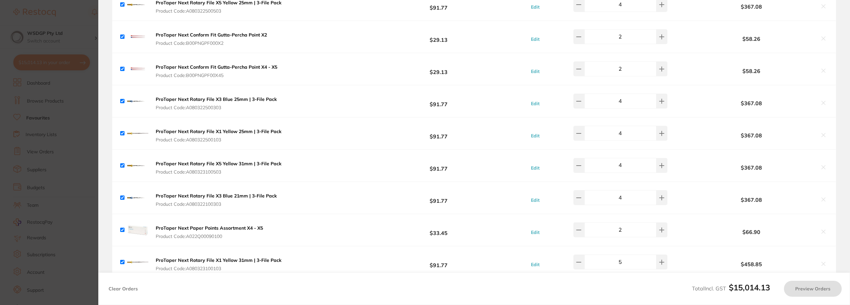
type input "6"
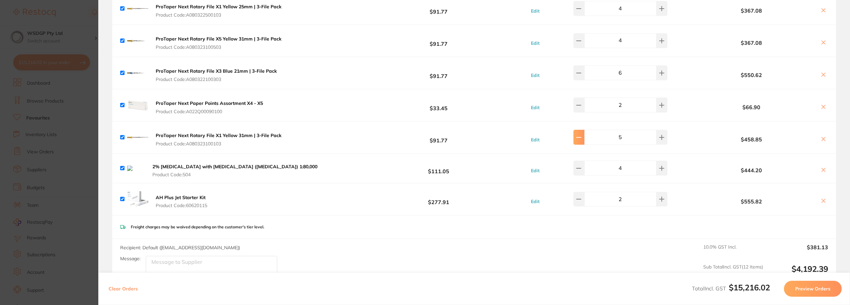
scroll to position [846, 0]
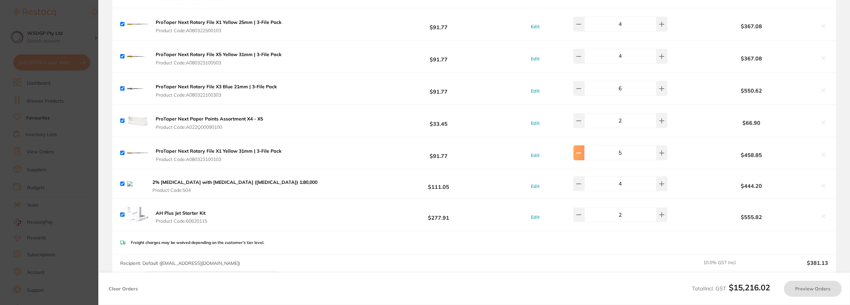
click at [581, 151] on icon at bounding box center [578, 152] width 5 height 5
type input "4"
type input "5"
type input "6"
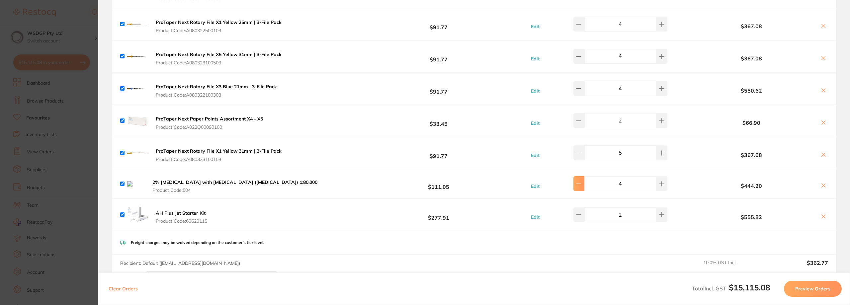
type input "4"
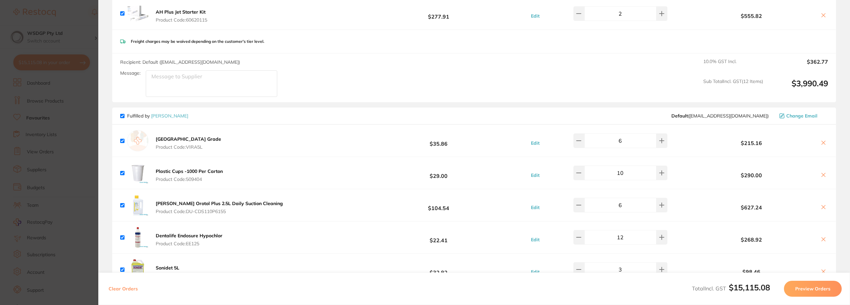
scroll to position [1078, 0]
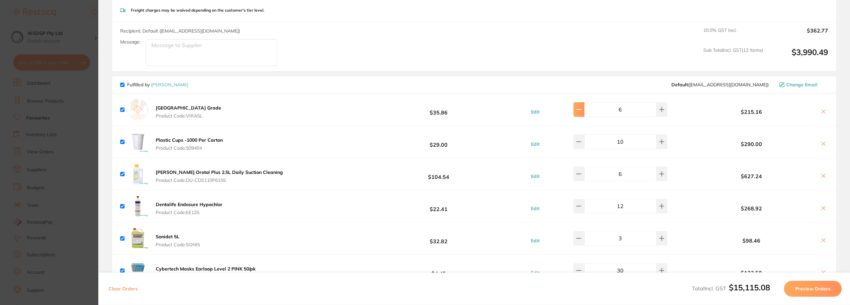
click at [579, 113] on button at bounding box center [578, 109] width 11 height 15
type input "4"
click at [584, 142] on button at bounding box center [578, 141] width 11 height 15
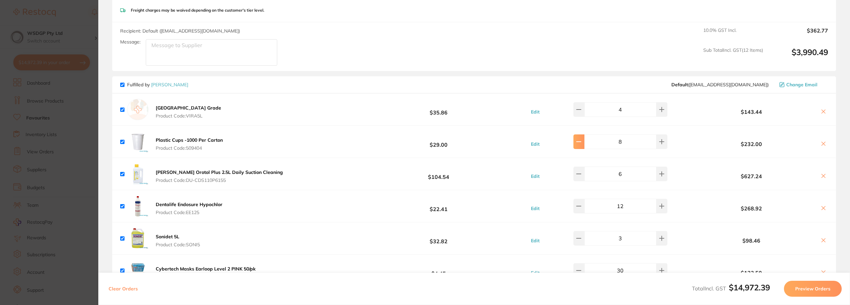
click at [584, 142] on button at bounding box center [578, 141] width 11 height 15
type input "5"
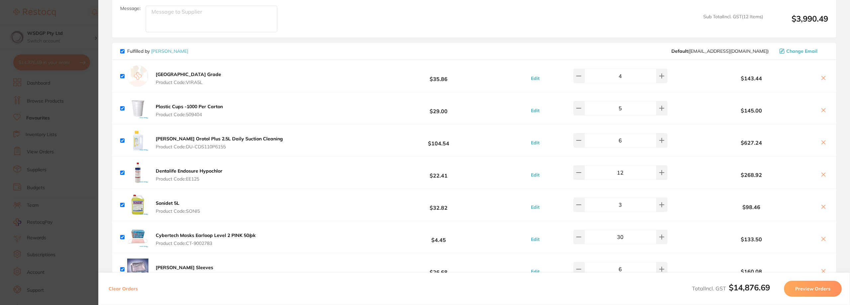
scroll to position [1145, 0]
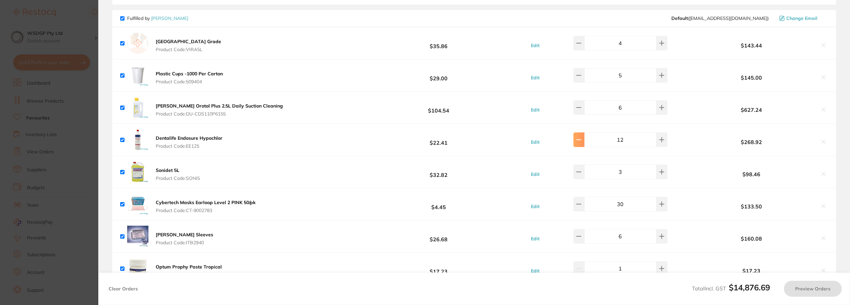
click at [581, 137] on icon at bounding box center [578, 139] width 5 height 5
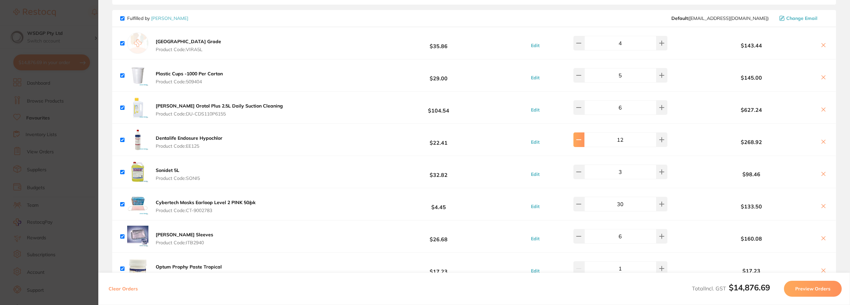
click at [581, 139] on icon at bounding box center [578, 139] width 5 height 5
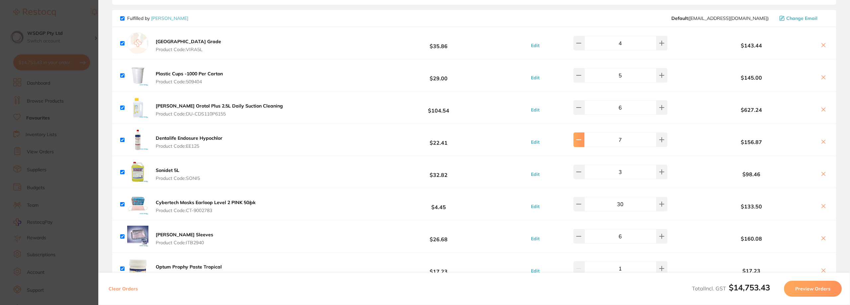
click at [581, 139] on icon at bounding box center [578, 139] width 5 height 5
type input "4"
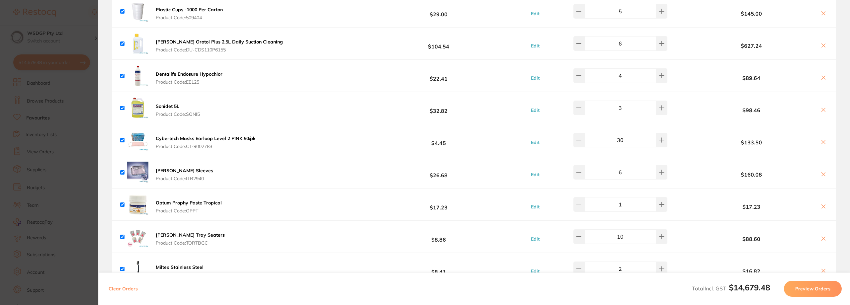
scroll to position [1211, 0]
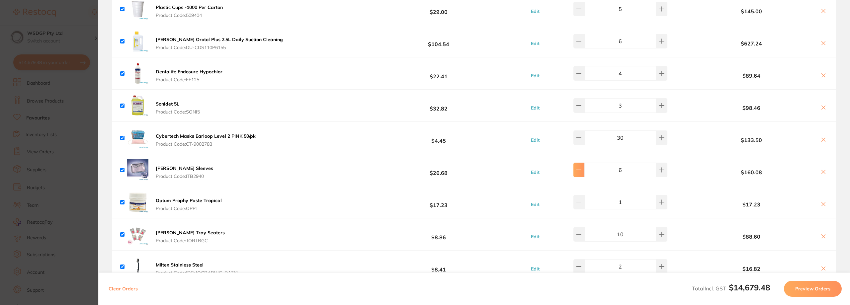
click at [581, 168] on icon at bounding box center [578, 169] width 5 height 5
type input "4"
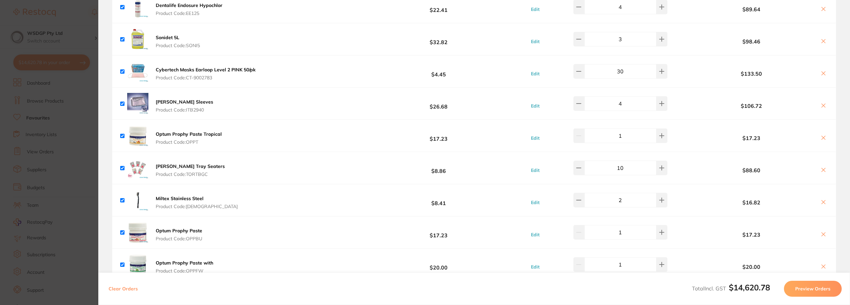
scroll to position [1311, 0]
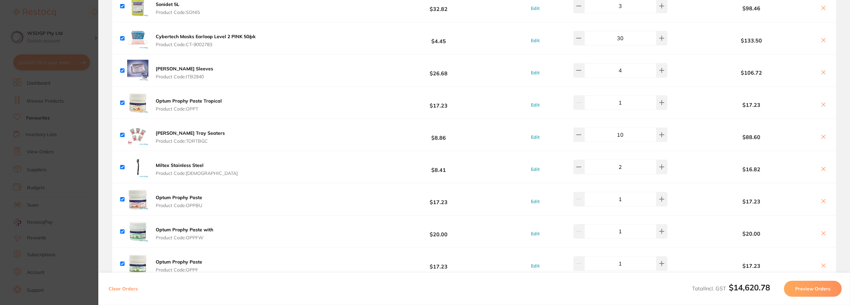
click at [138, 132] on img at bounding box center [137, 134] width 21 height 21
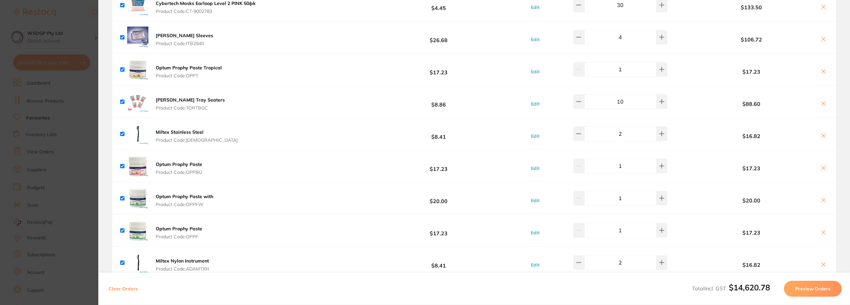
scroll to position [1377, 0]
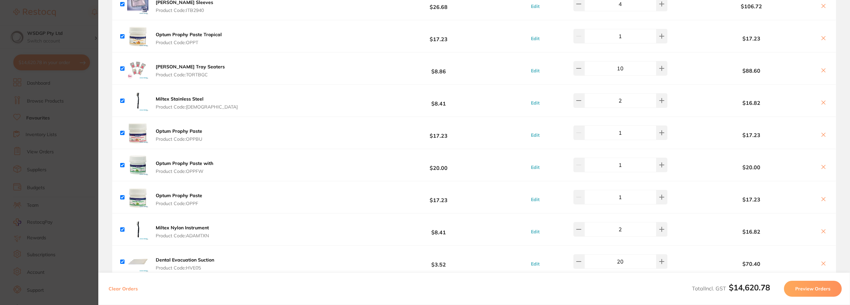
click at [822, 229] on icon at bounding box center [824, 231] width 4 height 4
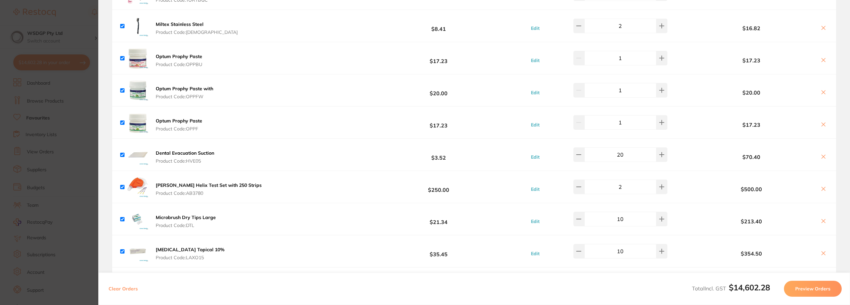
scroll to position [1477, 0]
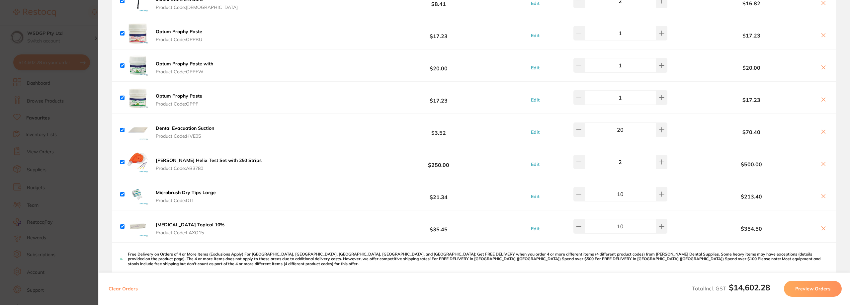
checkbox input "true"
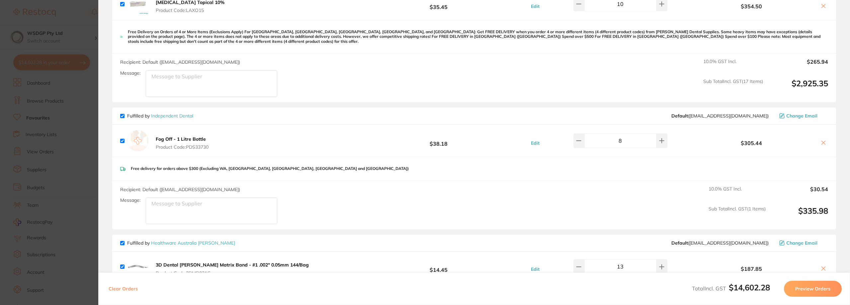
scroll to position [1709, 0]
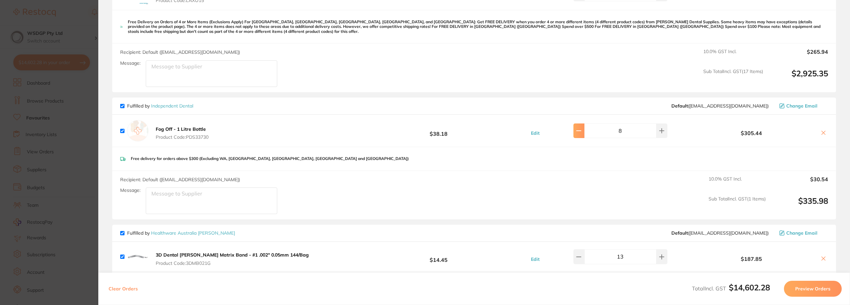
click at [578, 127] on button at bounding box center [578, 131] width 11 height 15
click at [660, 132] on button at bounding box center [661, 131] width 11 height 15
type input "8"
click at [73, 112] on section "Update RRP Set your pre negotiated price for this item. Item Agreed RRP (excl. …" at bounding box center [425, 152] width 850 height 305
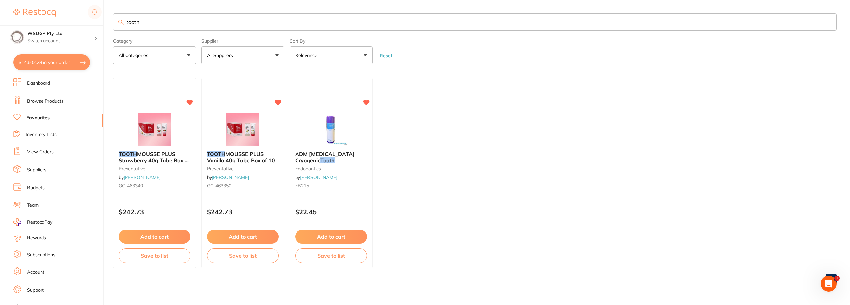
click at [225, 18] on input "tooth" at bounding box center [475, 21] width 724 height 17
drag, startPoint x: 143, startPoint y: 21, endPoint x: 121, endPoint y: 22, distance: 21.9
click at [121, 22] on div "tooth odontopaste" at bounding box center [475, 21] width 724 height 17
type input "odontopaste"
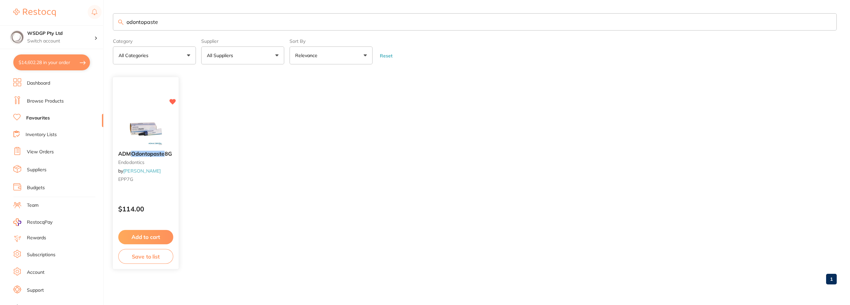
click at [150, 161] on small "endodontics" at bounding box center [145, 162] width 55 height 5
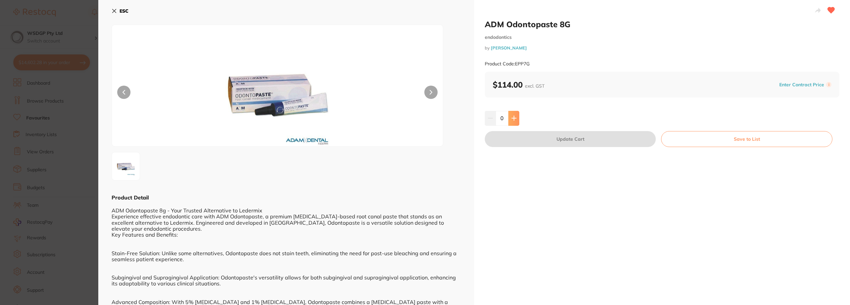
click at [515, 120] on icon at bounding box center [513, 118] width 5 height 5
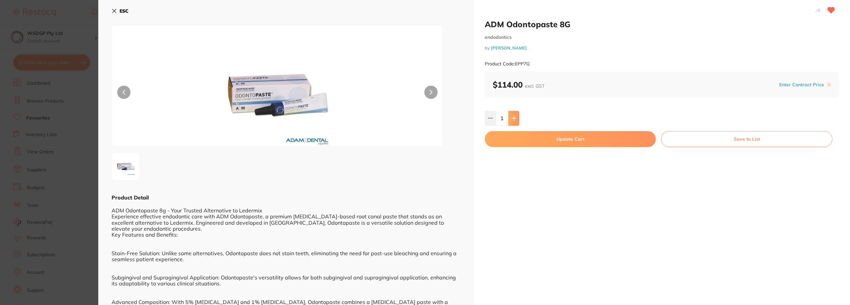
click at [515, 120] on icon at bounding box center [513, 118] width 5 height 5
type input "2"
click at [515, 135] on button "Update Cart" at bounding box center [570, 139] width 171 height 16
checkbox input "false"
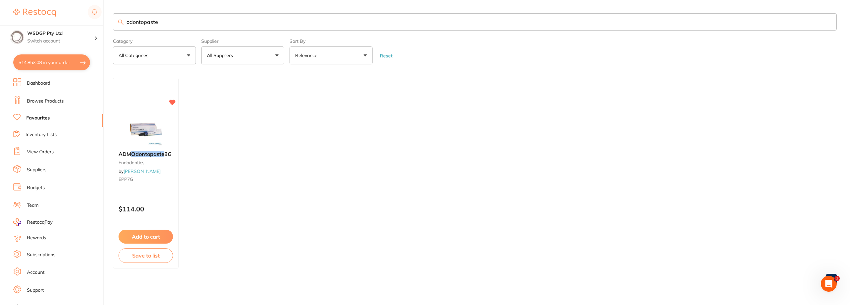
drag, startPoint x: 261, startPoint y: 25, endPoint x: 87, endPoint y: 13, distance: 174.4
click at [89, 13] on div "$14,853.08 WSDGP Pty Ltd Switch account WSDGP Pty Ltd Warrnambool Smile Dental …" at bounding box center [425, 152] width 850 height 305
type input "monjet"
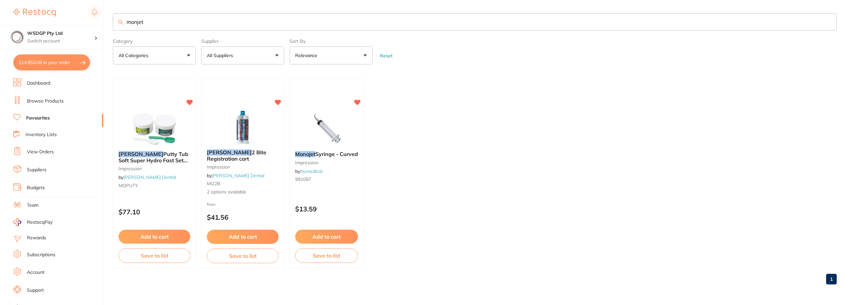
click at [344, 163] on small "impression" at bounding box center [326, 162] width 63 height 5
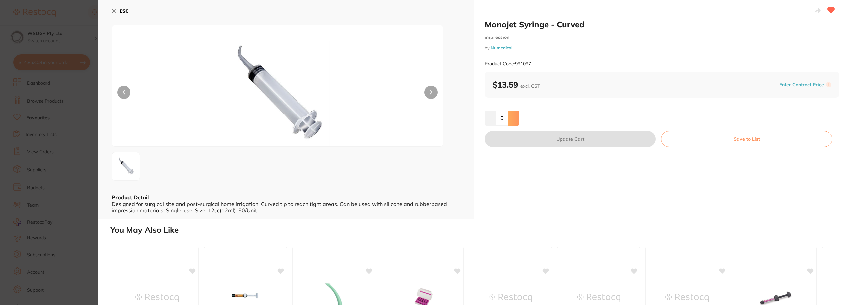
click at [510, 115] on button at bounding box center [513, 118] width 11 height 15
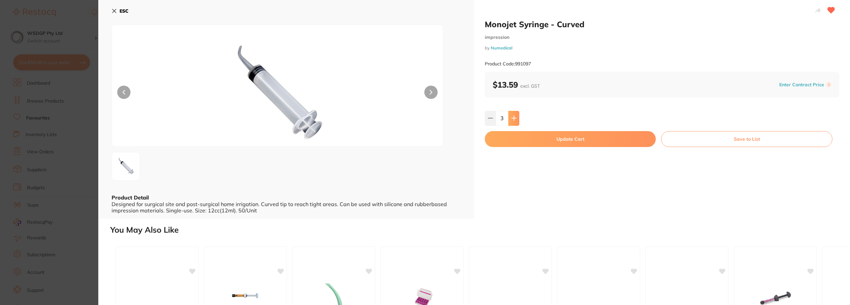
click at [510, 115] on button at bounding box center [513, 118] width 11 height 15
click at [513, 117] on icon at bounding box center [514, 118] width 4 height 4
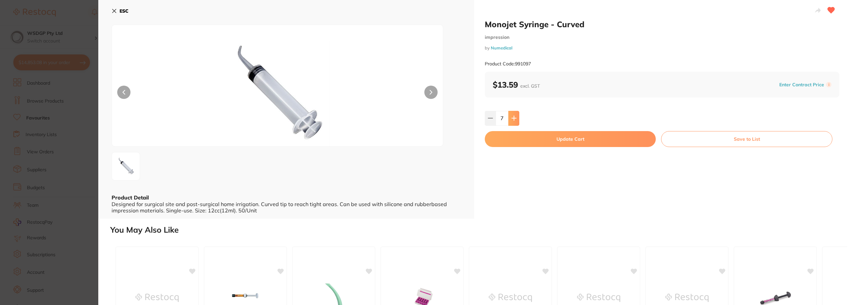
click at [513, 117] on icon at bounding box center [514, 118] width 4 height 4
type input "10"
click at [518, 140] on button "Update Cart" at bounding box center [570, 139] width 171 height 16
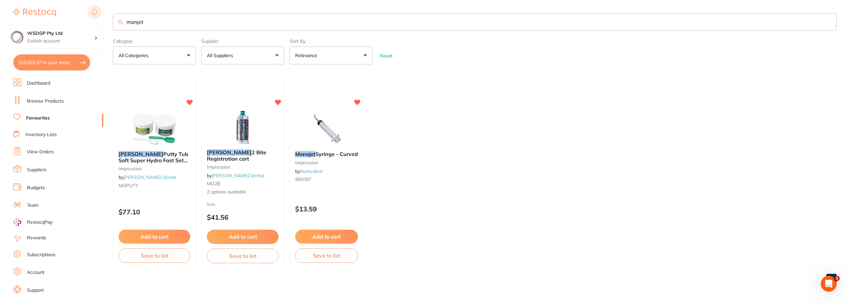
drag, startPoint x: 151, startPoint y: 24, endPoint x: 94, endPoint y: 18, distance: 56.8
click at [94, 18] on div "$15,002.57 WSDGP Pty Ltd Switch account WSDGP Pty Ltd Warrnambool Smile Dental …" at bounding box center [425, 152] width 850 height 305
type input "puch"
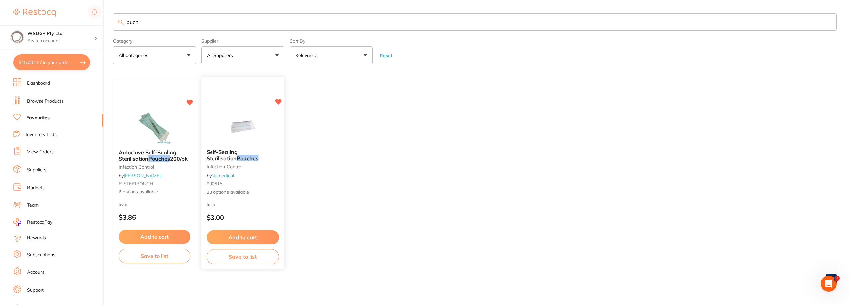
click at [237, 156] on em "Pouches" at bounding box center [248, 158] width 22 height 7
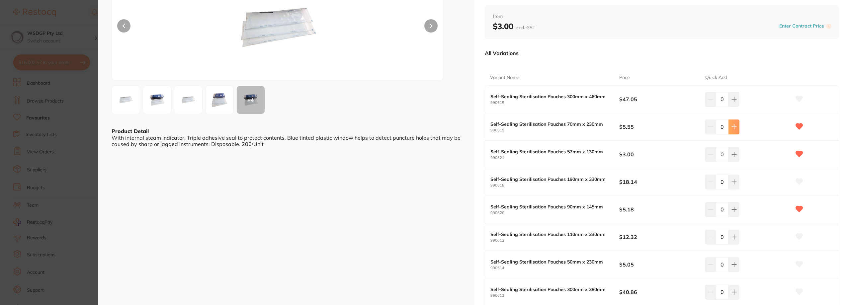
click at [737, 127] on button at bounding box center [734, 127] width 11 height 15
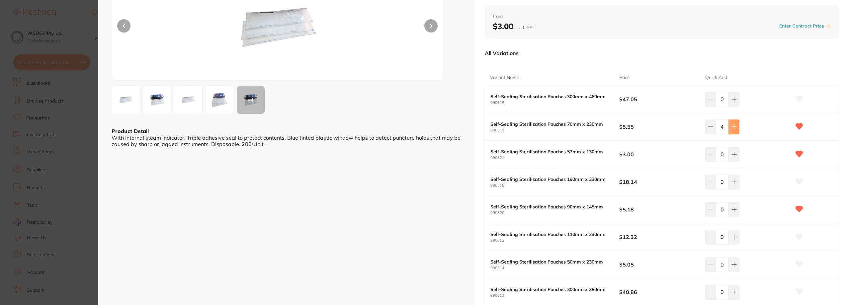
click at [737, 127] on button at bounding box center [734, 127] width 11 height 15
click at [736, 127] on button at bounding box center [734, 127] width 11 height 15
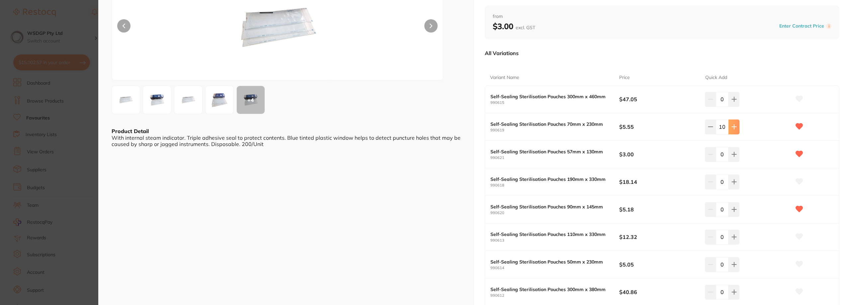
click at [737, 124] on button at bounding box center [734, 127] width 11 height 15
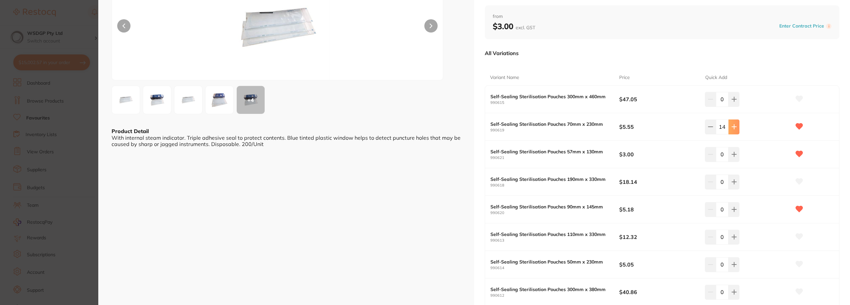
type input "15"
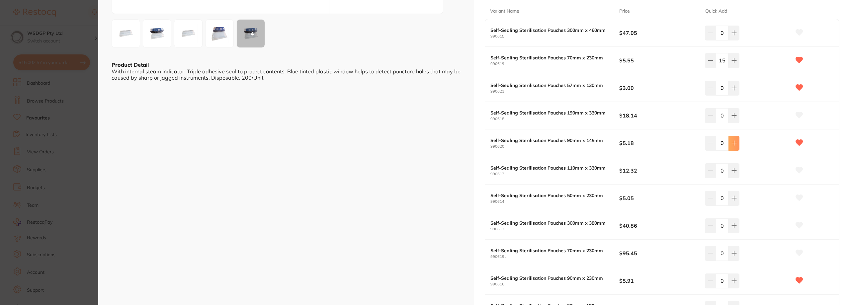
click at [733, 142] on icon at bounding box center [733, 142] width 5 height 5
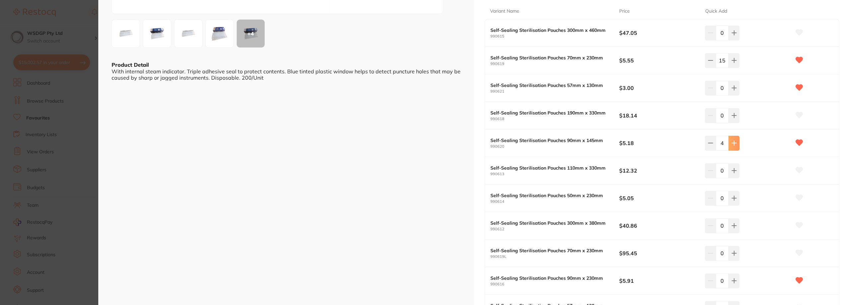
click at [733, 142] on icon at bounding box center [733, 142] width 5 height 5
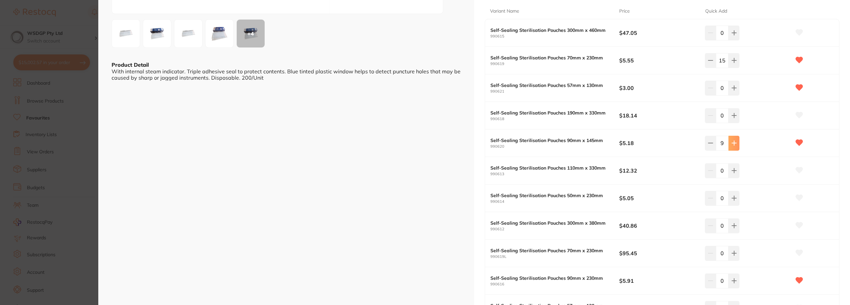
type input "10"
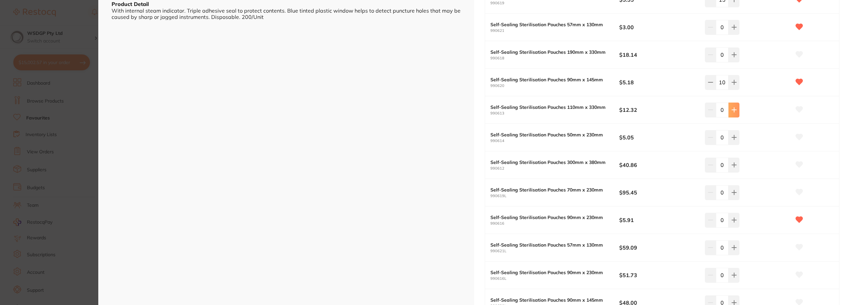
scroll to position [232, 0]
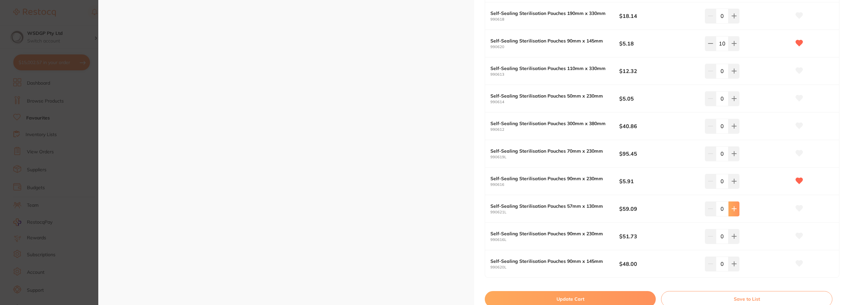
click at [731, 208] on icon at bounding box center [733, 208] width 5 height 5
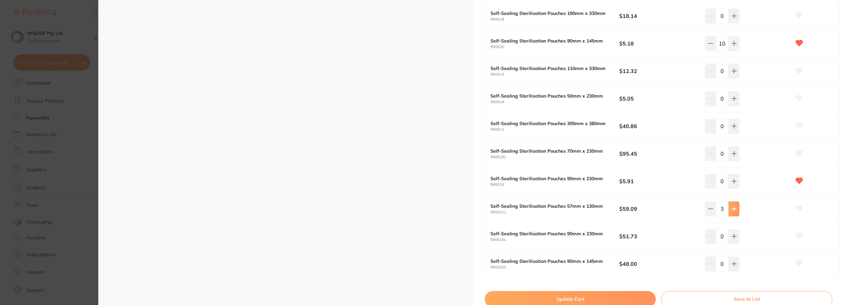
click at [731, 208] on icon at bounding box center [733, 208] width 5 height 5
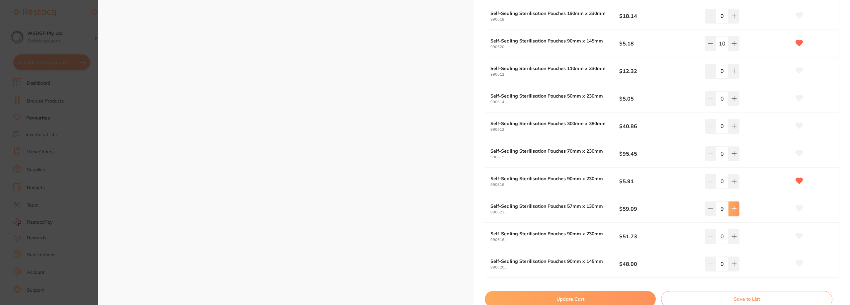
click at [731, 208] on icon at bounding box center [733, 208] width 5 height 5
type input "10"
click at [87, 149] on section "Self-Sealing Sterilisation Pouches infection control by Numedical Product Code:…" at bounding box center [425, 152] width 850 height 305
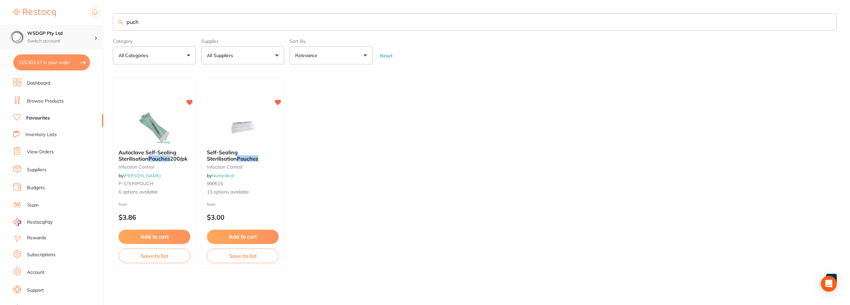
drag, startPoint x: 181, startPoint y: 26, endPoint x: 80, endPoint y: 28, distance: 101.0
click at [80, 28] on div "$15,002.57 WSDGP Pty Ltd Switch account WSDGP Pty Ltd Warrnambool Smile Dental …" at bounding box center [425, 152] width 850 height 305
type input "gloves"
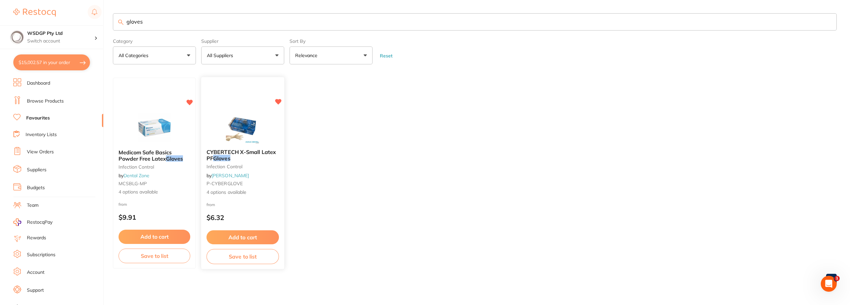
click at [224, 159] on em "Gloves" at bounding box center [221, 158] width 17 height 7
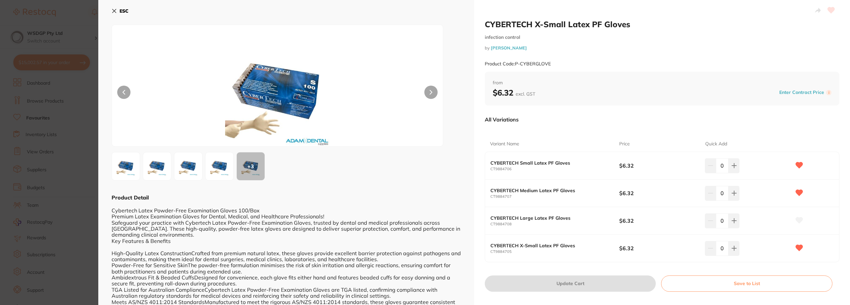
click at [48, 117] on section "CYBERTECH X-Small Latex PF Gloves infection control by Adam Dental Product Code…" at bounding box center [425, 152] width 850 height 305
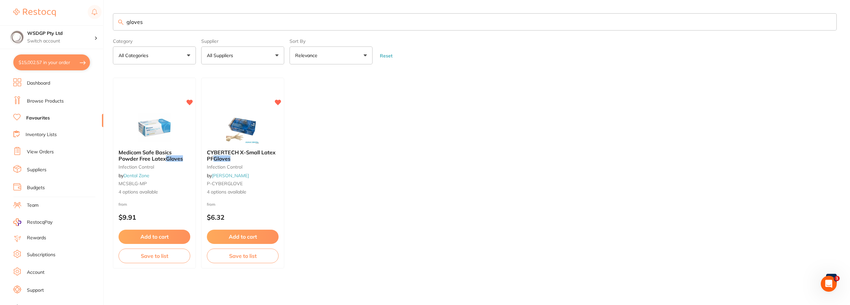
click at [47, 104] on link "Browse Products" at bounding box center [45, 101] width 37 height 7
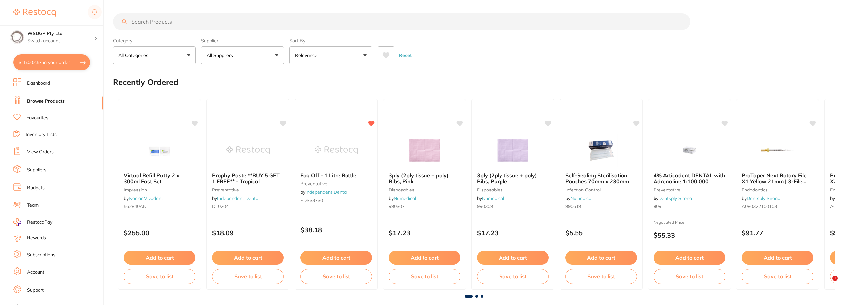
click at [204, 23] on input "search" at bounding box center [402, 21] width 578 height 17
type input "gloves easy fit"
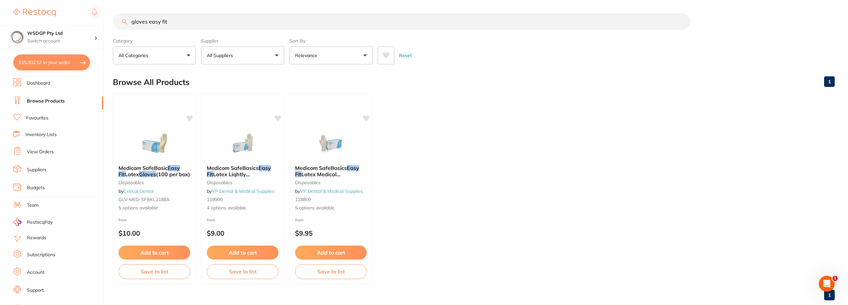
scroll to position [14, 0]
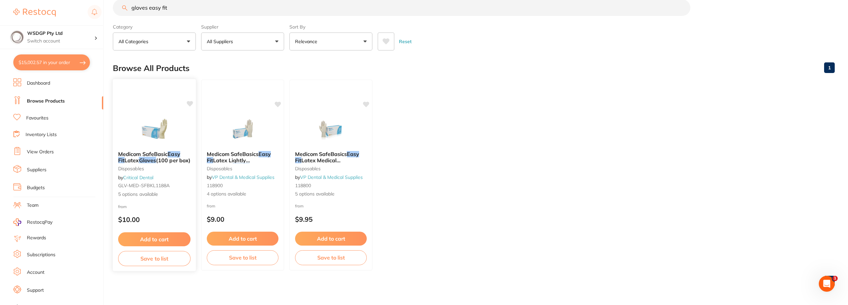
click at [158, 155] on span "Medicom SafeBasic" at bounding box center [142, 154] width 49 height 7
click at [152, 157] on section at bounding box center [424, 152] width 848 height 305
click at [130, 161] on span "Latex" at bounding box center [132, 160] width 14 height 7
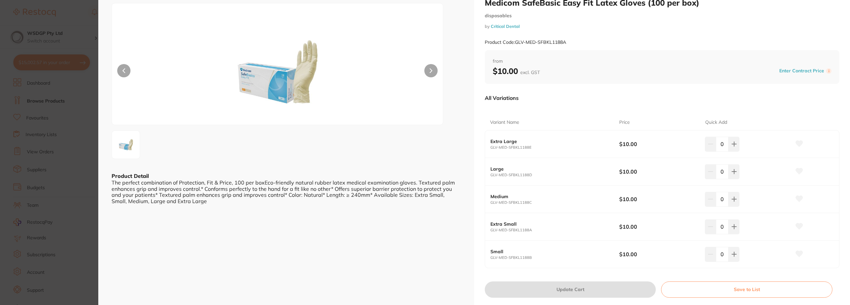
scroll to position [33, 0]
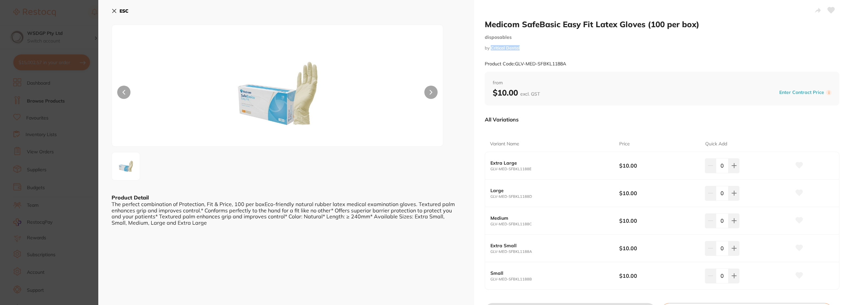
drag, startPoint x: 524, startPoint y: 46, endPoint x: 491, endPoint y: 48, distance: 33.6
click at [491, 48] on small "by Critical Dental" at bounding box center [662, 47] width 355 height 5
copy link "Critical Dental"
click at [65, 107] on section "Medicom SafeBasic Easy Fit Latex Gloves (100 per box) disposables by Critical D…" at bounding box center [425, 152] width 850 height 305
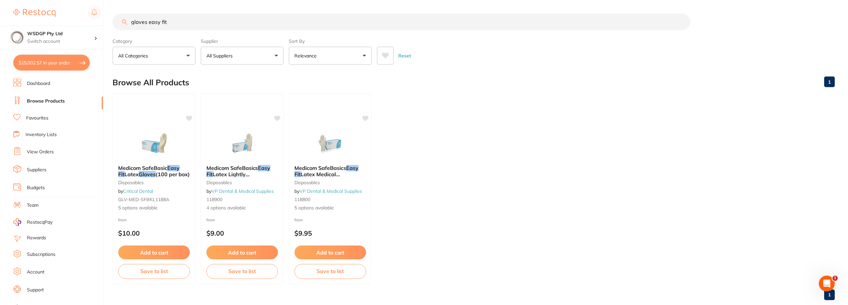
scroll to position [14, 0]
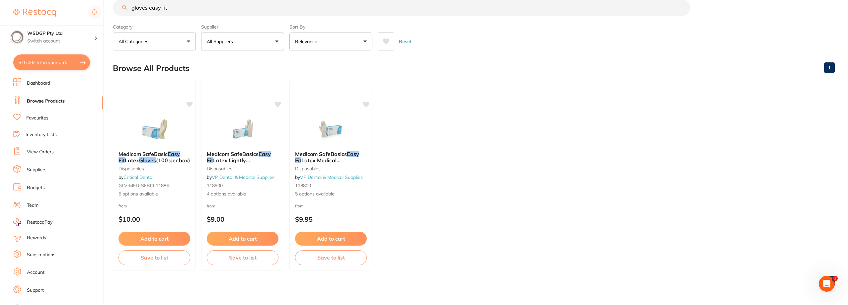
click at [44, 117] on link "Favourites" at bounding box center [37, 118] width 22 height 7
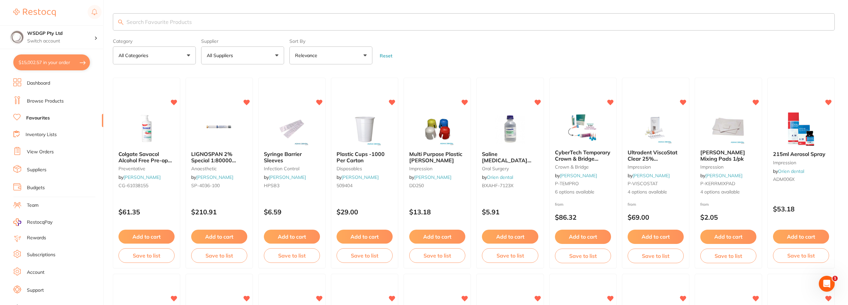
click at [158, 15] on input "search" at bounding box center [474, 21] width 722 height 17
type input "wedge"
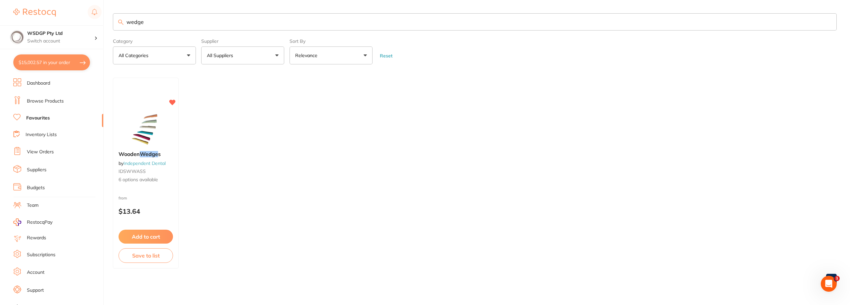
click at [47, 104] on link "Browse Products" at bounding box center [45, 101] width 37 height 7
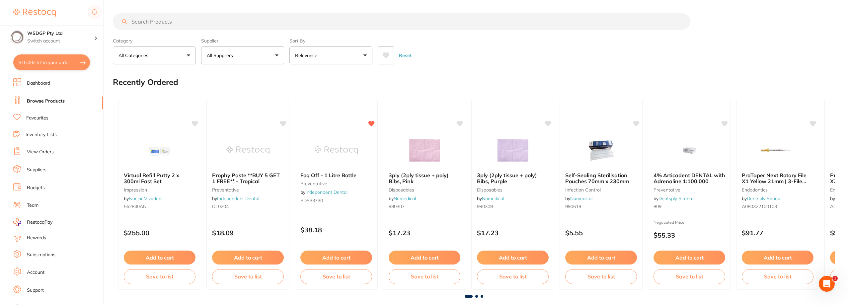
click at [205, 23] on input "search" at bounding box center [402, 21] width 578 height 17
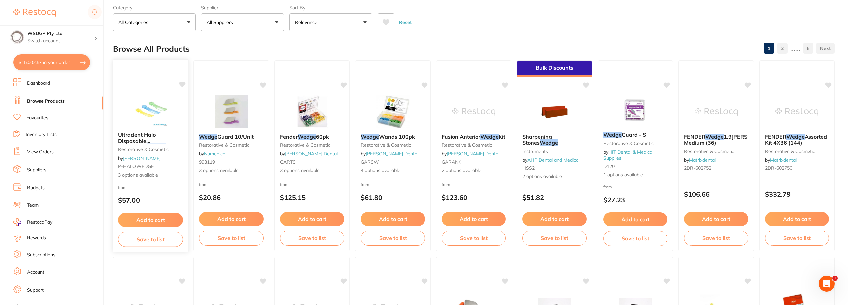
click at [156, 142] on span "Ultradent Halo Disposable Anatomical" at bounding box center [137, 140] width 38 height 19
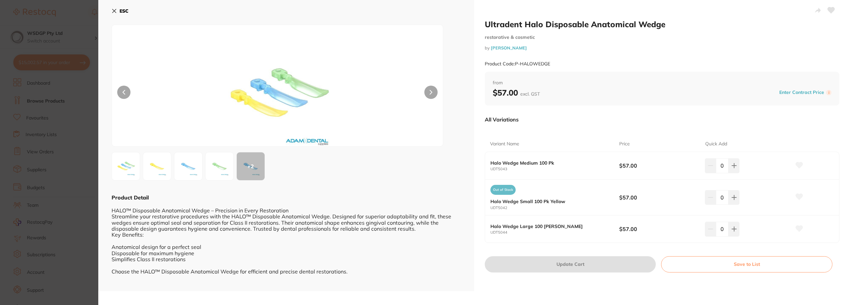
click at [36, 146] on section "Ultradent Halo Disposable Anatomical Wedge restorative & cosmetic by [PERSON_NA…" at bounding box center [425, 152] width 850 height 305
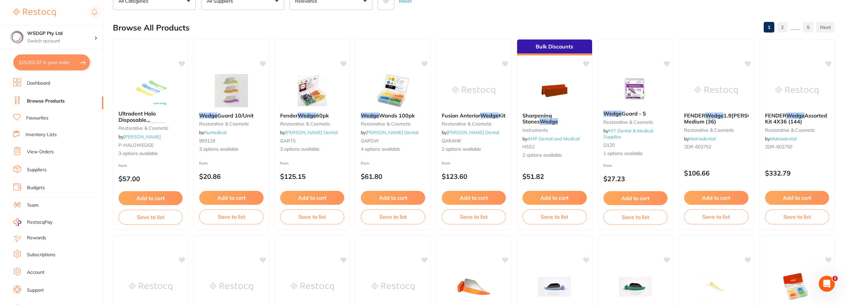
scroll to position [66, 0]
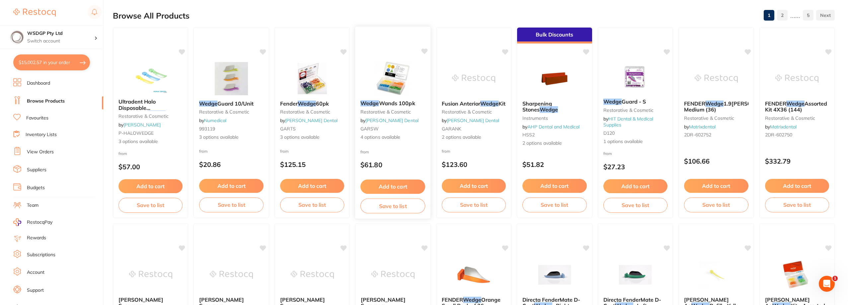
click at [408, 105] on span "Wands 100pk" at bounding box center [397, 103] width 36 height 7
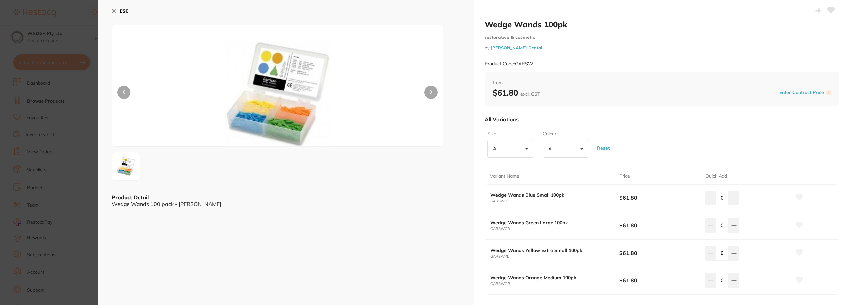
click at [60, 146] on section "Wedge Wands 100pk restorative & cosmetic by Erskine Dental Product Code: GARSW …" at bounding box center [425, 152] width 850 height 305
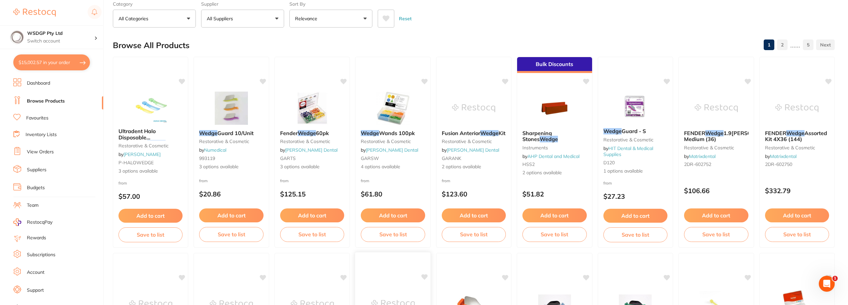
scroll to position [33, 0]
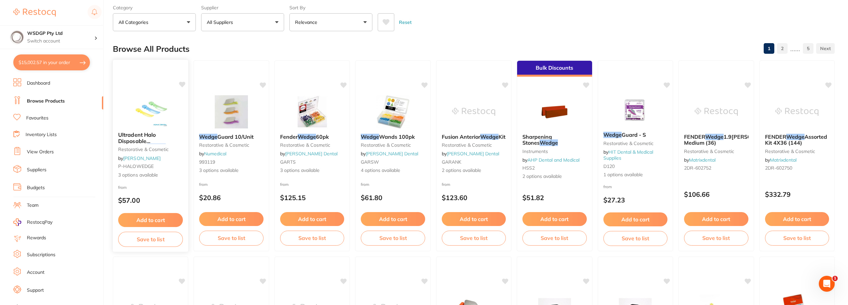
click at [154, 154] on div "Ultradent Halo Disposable Anatomical Wedge restorative & cosmetic by Adam Denta…" at bounding box center [151, 155] width 76 height 57
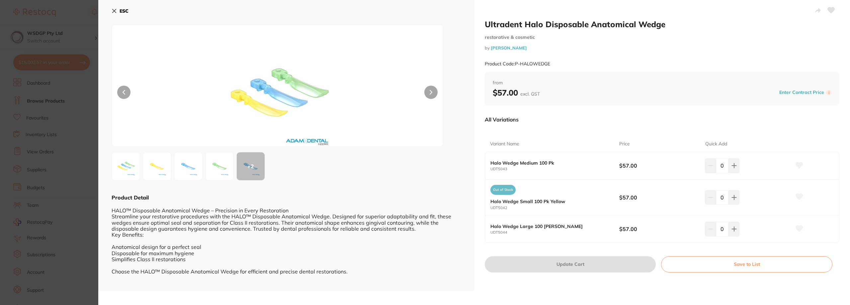
click at [79, 62] on section "Ultradent Halo Disposable Anatomical Wedge restorative & cosmetic by Adam Denta…" at bounding box center [425, 152] width 850 height 305
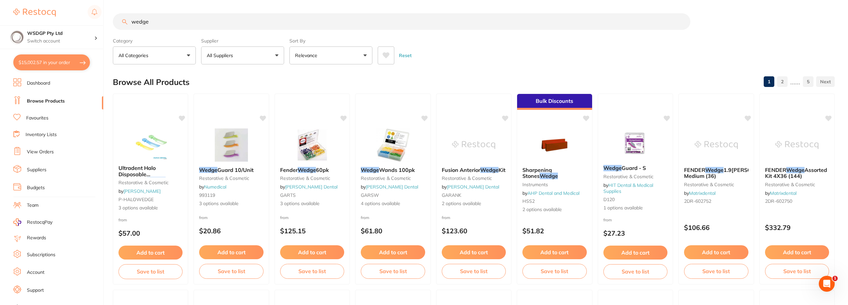
click at [195, 20] on input "wedge" at bounding box center [402, 21] width 578 height 17
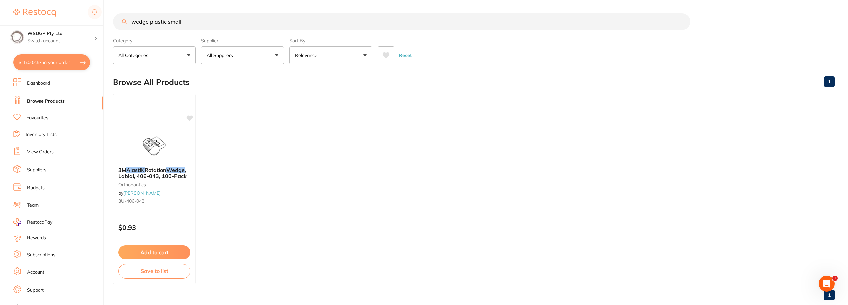
click at [213, 24] on input "wedge plastic small" at bounding box center [402, 21] width 578 height 17
drag, startPoint x: 157, startPoint y: 21, endPoint x: 148, endPoint y: 21, distance: 9.0
click at [148, 21] on input "wedge plastic small" at bounding box center [402, 21] width 578 height 17
type input "wedge small"
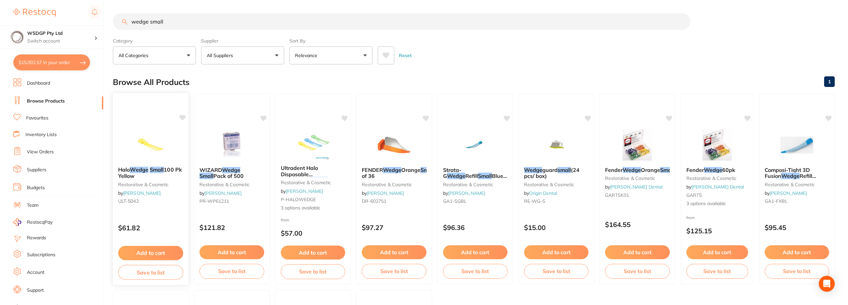
click at [155, 166] on div "Halo Wedge Small 100 Pk Yellow restorative & cosmetic by Henry Schein Halas ULT…" at bounding box center [151, 186] width 76 height 51
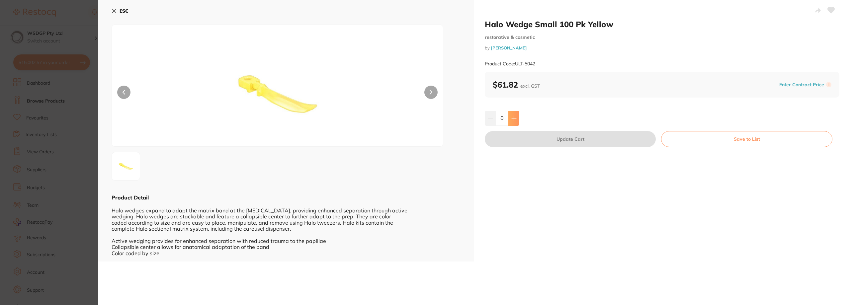
click at [513, 120] on icon at bounding box center [514, 118] width 4 height 4
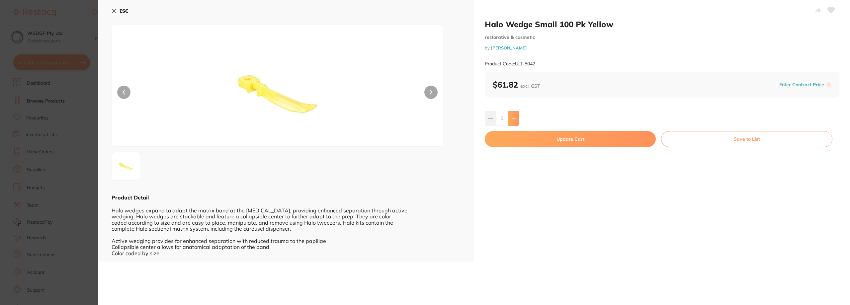
click at [513, 120] on icon at bounding box center [514, 118] width 4 height 4
type input "2"
click at [509, 141] on button "Update Cart" at bounding box center [570, 139] width 171 height 16
checkbox input "false"
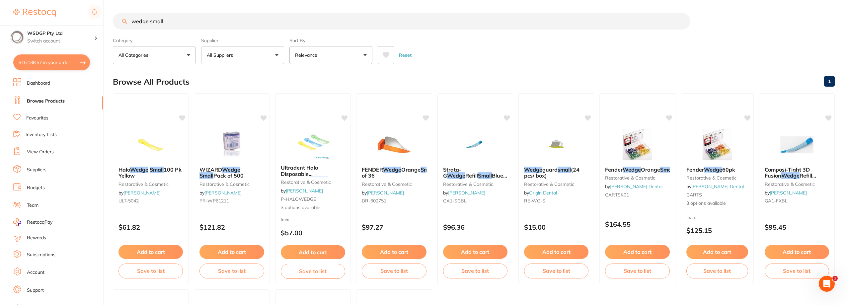
scroll to position [0, 0]
drag, startPoint x: 185, startPoint y: 21, endPoint x: 149, endPoint y: 26, distance: 36.5
click at [149, 26] on input "wedge small" at bounding box center [402, 21] width 578 height 17
type input "wedge medium"
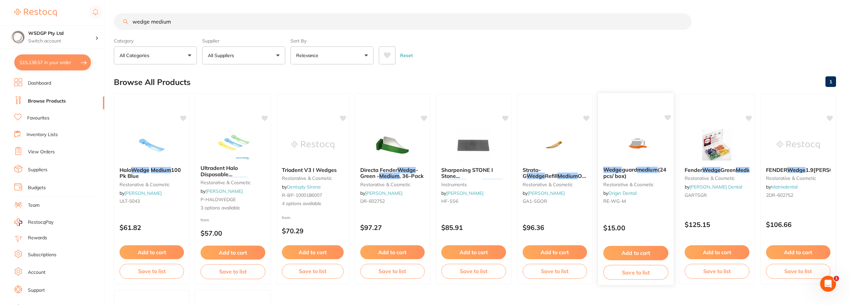
scroll to position [0, 0]
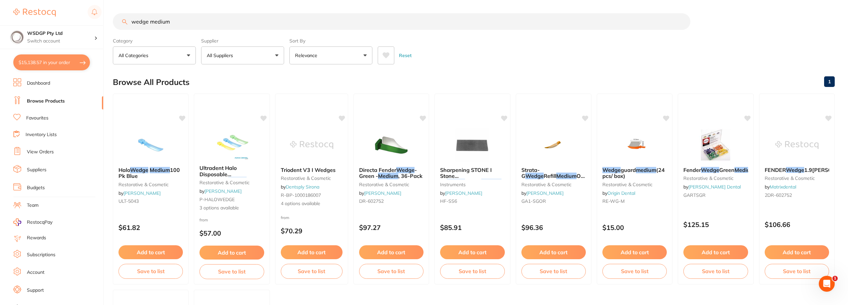
click at [348, 26] on input "wedge medium" at bounding box center [402, 21] width 578 height 17
click at [137, 173] on span "100 Pk Blue" at bounding box center [149, 172] width 62 height 13
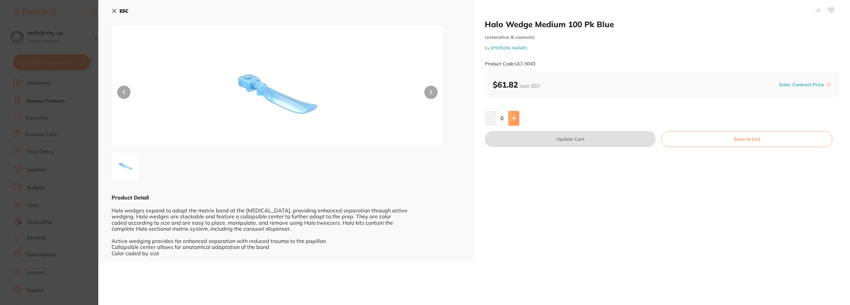
click at [517, 119] on button at bounding box center [513, 118] width 11 height 15
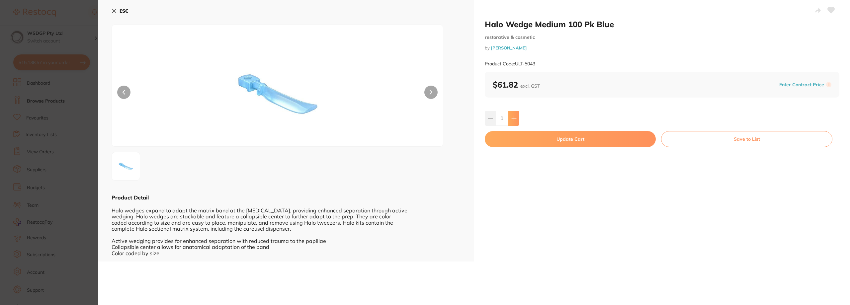
type input "1"
click at [512, 140] on button "Update Cart" at bounding box center [570, 139] width 171 height 16
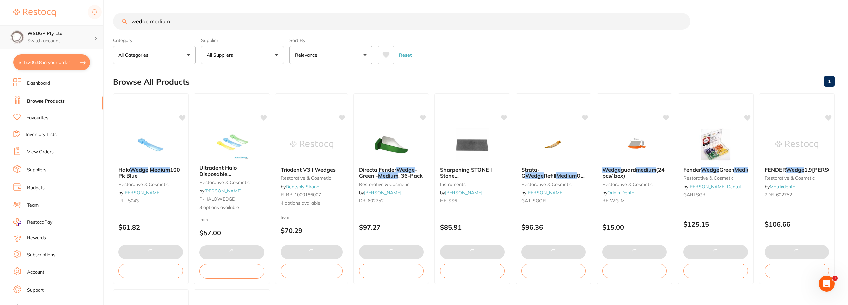
scroll to position [0, 0]
drag, startPoint x: 191, startPoint y: 28, endPoint x: 69, endPoint y: 26, distance: 122.2
click at [69, 26] on div "$15,206.58 WSDGP Pty Ltd Switch account WSDGP Pty Ltd Warrnambool Smile Dental …" at bounding box center [424, 152] width 848 height 305
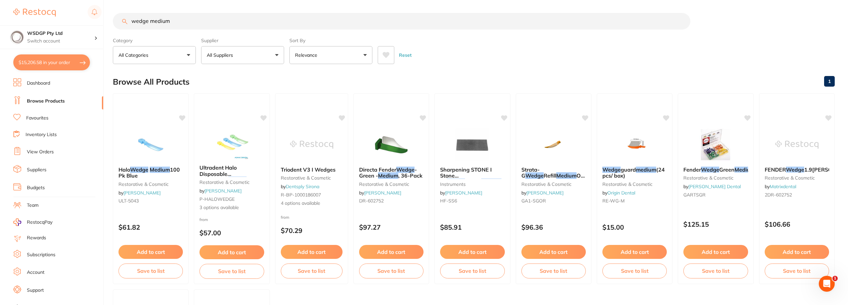
click at [47, 117] on link "Favourites" at bounding box center [37, 118] width 22 height 7
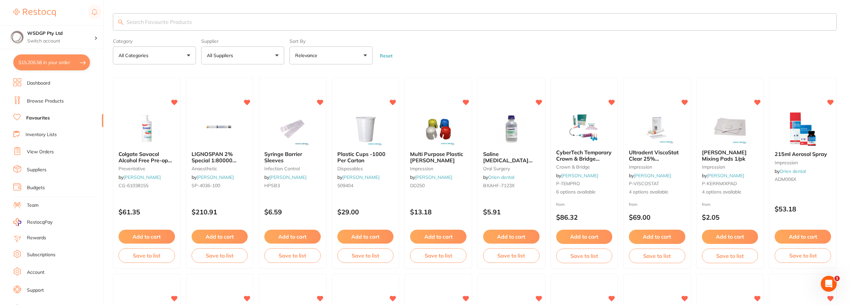
click at [190, 27] on input "search" at bounding box center [475, 21] width 724 height 17
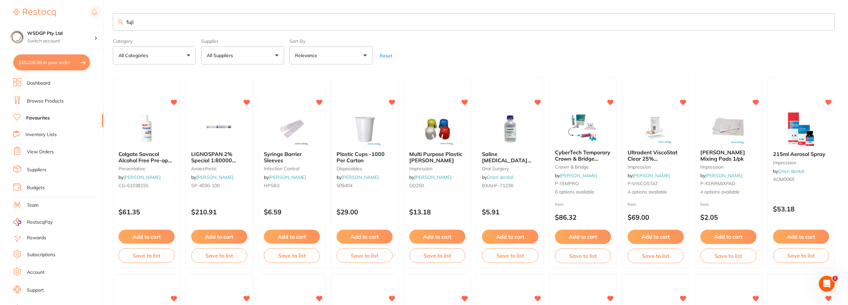
type input "fuji"
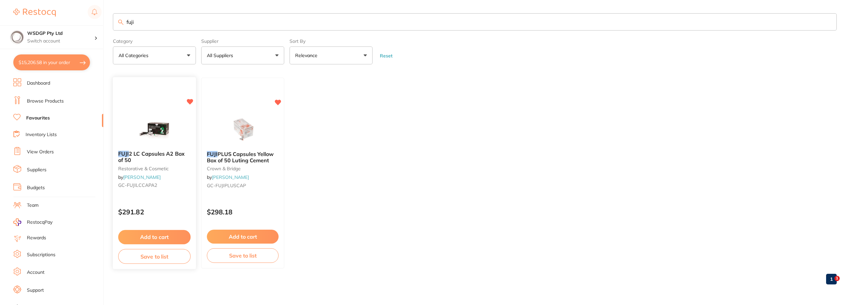
click at [173, 154] on span "2 LC Capsules A2 Box of 50" at bounding box center [151, 157] width 66 height 13
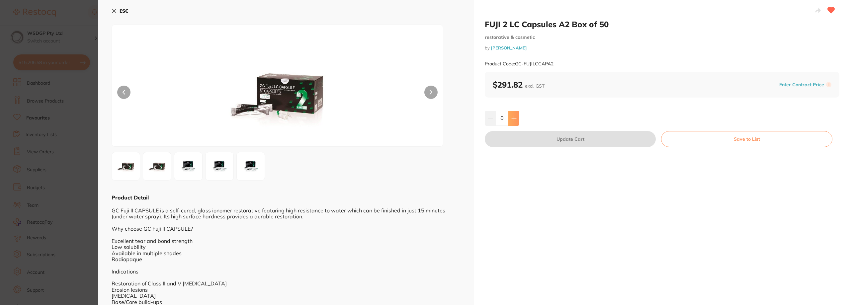
click at [511, 122] on button at bounding box center [513, 118] width 11 height 15
type input "1"
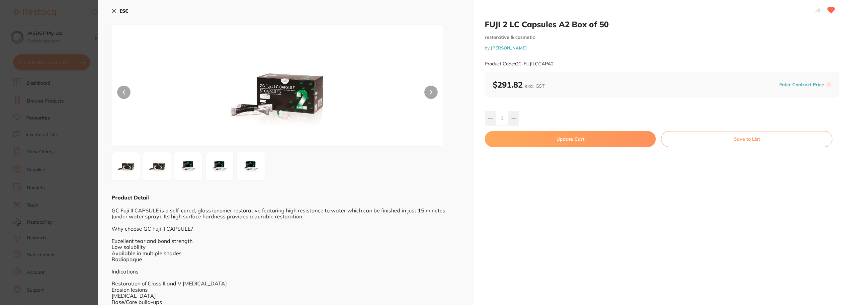
click at [511, 137] on button "Update Cart" at bounding box center [570, 139] width 171 height 16
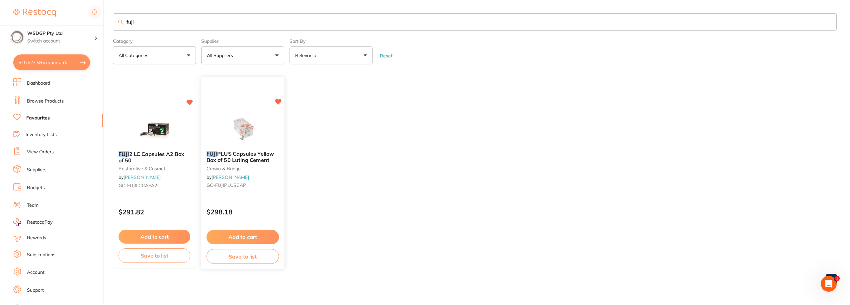
click at [239, 231] on button "Add to cart" at bounding box center [243, 237] width 72 height 14
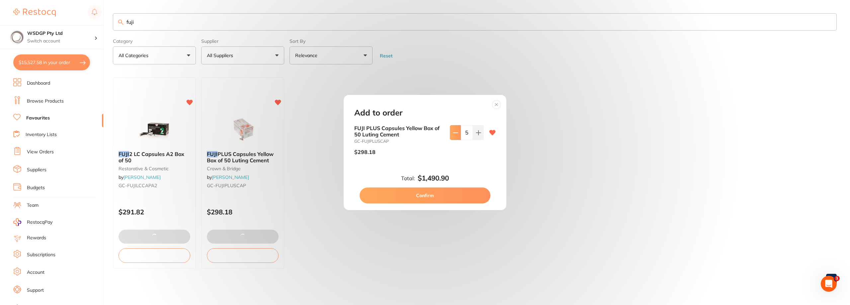
click at [457, 135] on button at bounding box center [455, 132] width 11 height 15
type input "1"
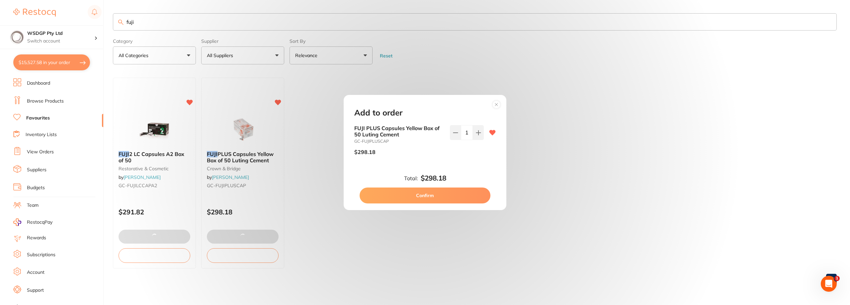
click at [442, 194] on button "Confirm" at bounding box center [425, 196] width 131 height 16
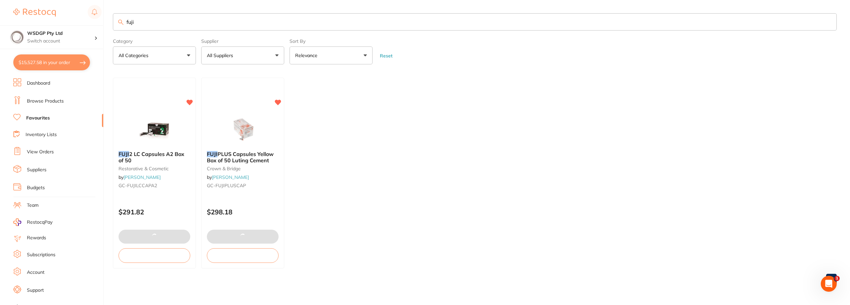
type input "1"
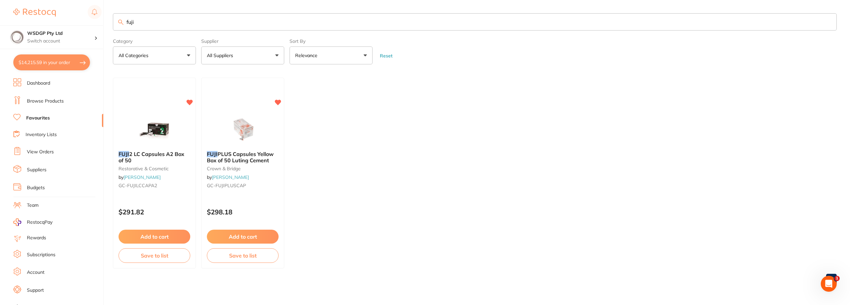
click at [734, 186] on ul "FUJI 2 LC Capsules A2 Box of 50 restorative & cosmetic by Henry Schein Halas GC…" at bounding box center [475, 173] width 724 height 191
drag, startPoint x: 208, startPoint y: 26, endPoint x: 106, endPoint y: 19, distance: 102.8
click at [106, 19] on div "$14,215.59 WSDGP Pty Ltd Switch account WSDGP Pty Ltd Warrnambool Smile Dental …" at bounding box center [425, 152] width 850 height 305
type input "prime"
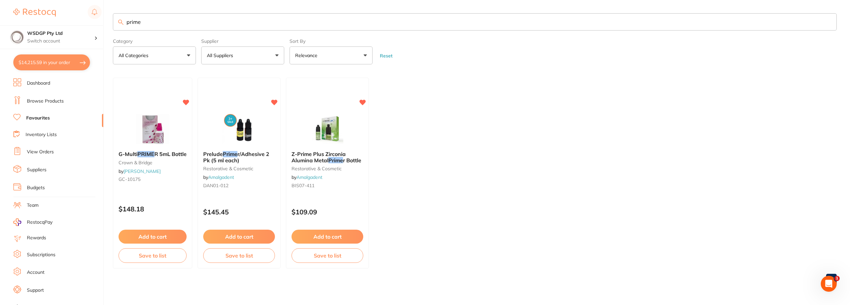
scroll to position [0, 0]
click at [239, 172] on div "Prelude Prime r/Adhesive 2 Pk (5 ml each) restorative & cosmetic by Amalgadent …" at bounding box center [239, 171] width 83 height 51
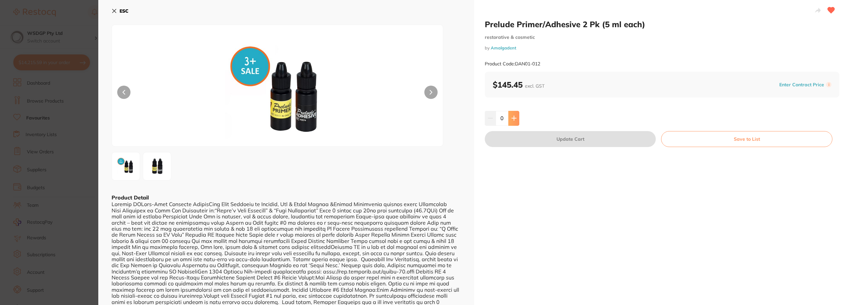
click at [516, 120] on button at bounding box center [513, 118] width 11 height 15
type input "2"
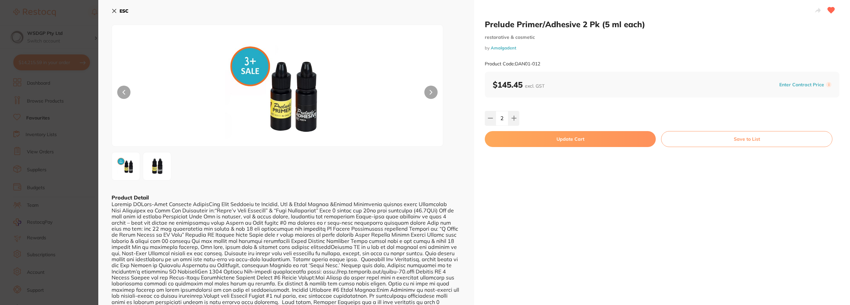
click at [512, 139] on button "Update Cart" at bounding box center [570, 139] width 171 height 16
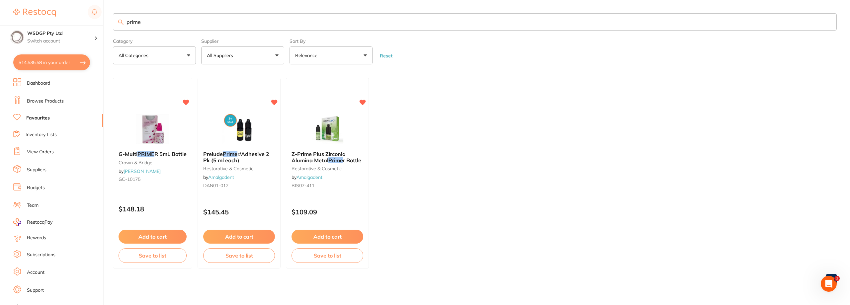
click at [198, 18] on input "prime" at bounding box center [475, 21] width 724 height 17
drag, startPoint x: 198, startPoint y: 19, endPoint x: 96, endPoint y: 21, distance: 101.3
click at [96, 21] on div "$14,535.58 WSDGP Pty Ltd Switch account WSDGP Pty Ltd Warrnambool Smile Dental …" at bounding box center [425, 152] width 850 height 305
type input "bond"
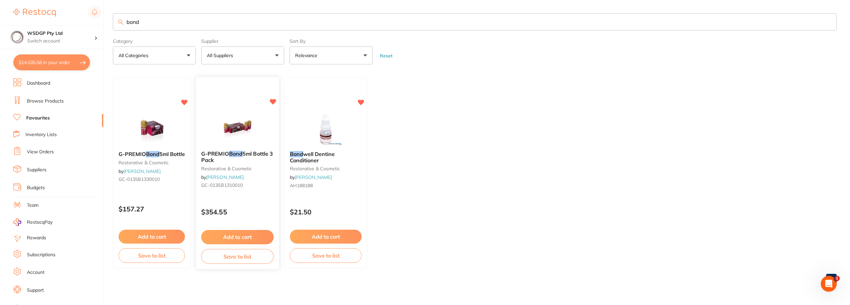
click at [230, 150] on div "G-PREMIO Bond 5ml Bottle 3 Pack restorative & cosmetic by [PERSON_NAME] [PERSON…" at bounding box center [237, 171] width 83 height 51
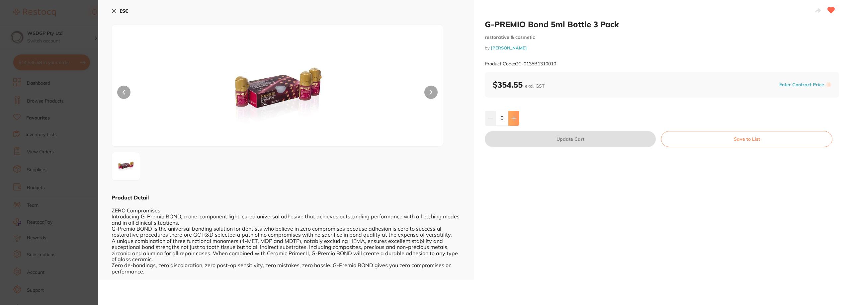
click at [517, 118] on button at bounding box center [513, 118] width 11 height 15
type input "1"
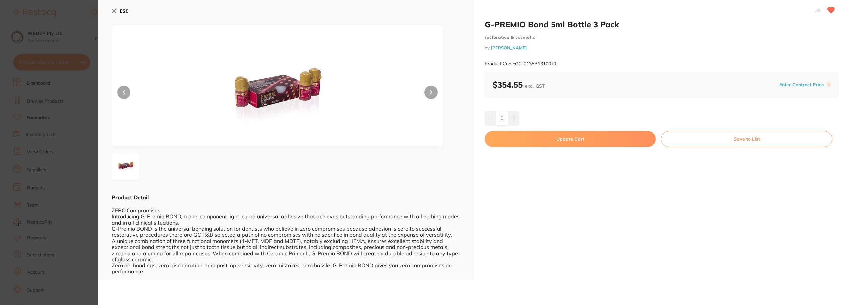
click at [513, 139] on button "Update Cart" at bounding box center [570, 139] width 171 height 16
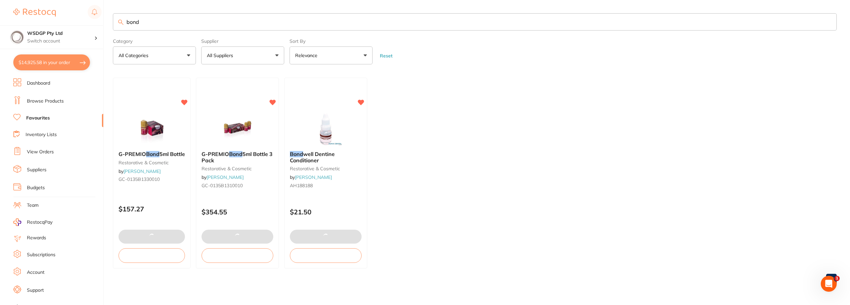
click at [104, 19] on div "$14,925.58 WSDGP Pty Ltd Switch account WSDGP Pty Ltd Warrnambool Smile Dental …" at bounding box center [425, 152] width 850 height 305
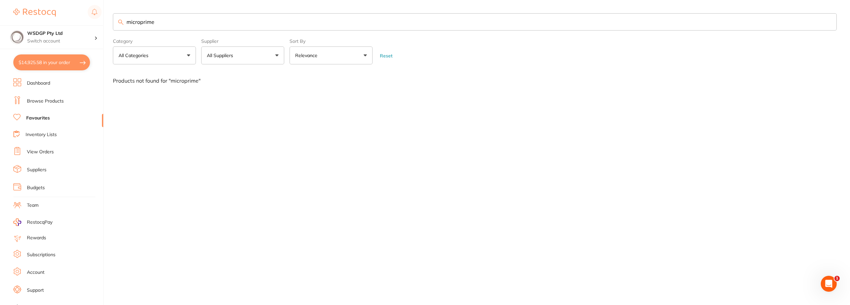
drag, startPoint x: 141, startPoint y: 22, endPoint x: 179, endPoint y: 27, distance: 38.5
click at [179, 27] on input "microprime" at bounding box center [475, 21] width 724 height 17
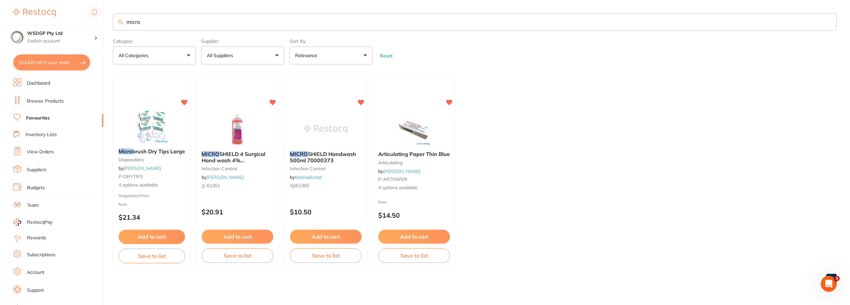
drag, startPoint x: 162, startPoint y: 24, endPoint x: 103, endPoint y: 24, distance: 59.8
click at [103, 24] on div "$14,925.58 WSDGP Pty Ltd Switch account WSDGP Pty Ltd Warrnambool Smile Dental …" at bounding box center [425, 152] width 850 height 305
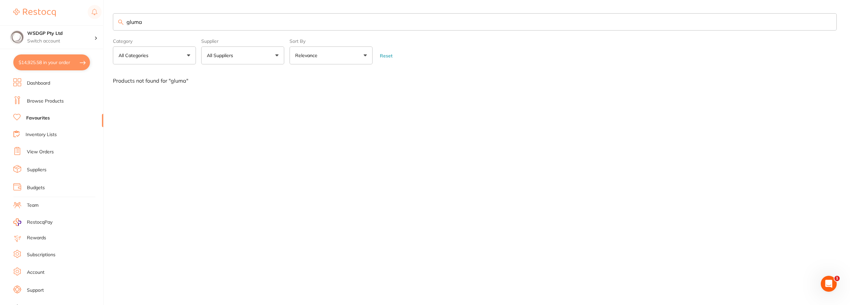
click at [278, 21] on input "gluma" at bounding box center [475, 21] width 724 height 17
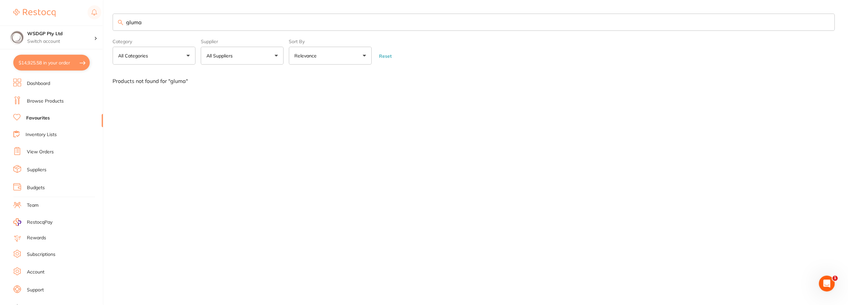
scroll to position [0, 0]
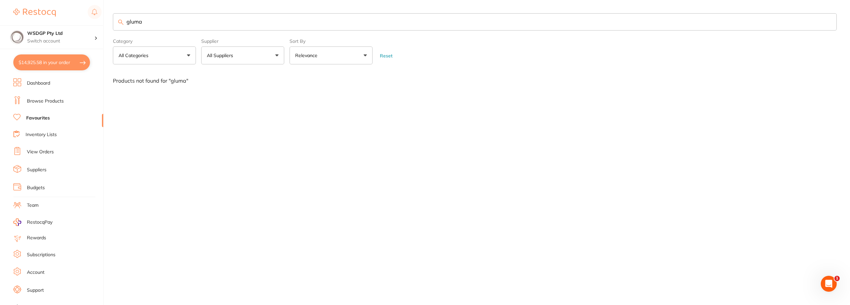
drag, startPoint x: 278, startPoint y: 21, endPoint x: 136, endPoint y: 28, distance: 141.6
click at [136, 28] on input "gluma" at bounding box center [475, 21] width 724 height 17
type input "des"
click at [57, 102] on link "Browse Products" at bounding box center [45, 101] width 37 height 7
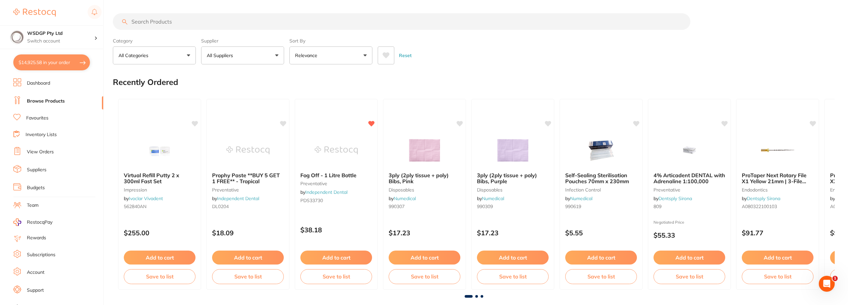
click at [210, 20] on input "search" at bounding box center [402, 21] width 578 height 17
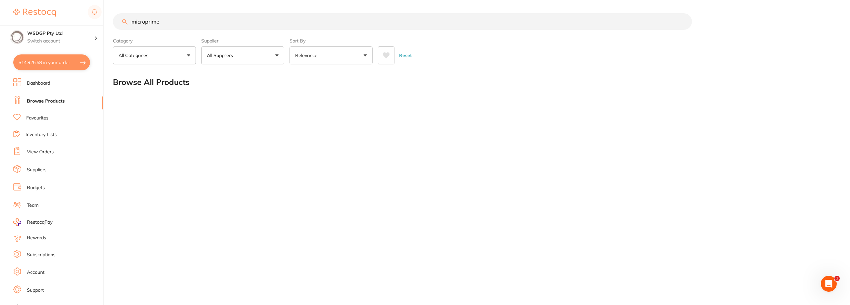
click at [144, 21] on input "microprime" at bounding box center [402, 21] width 579 height 17
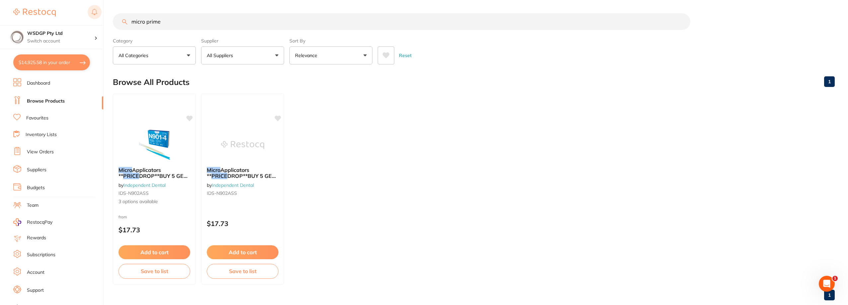
drag, startPoint x: 165, startPoint y: 25, endPoint x: 101, endPoint y: 18, distance: 64.8
click at [101, 18] on div "$14,925.58 WSDGP Pty Ltd Switch account WSDGP Pty Ltd Warrnambool Smile Dental …" at bounding box center [424, 152] width 848 height 305
type input "gluma"
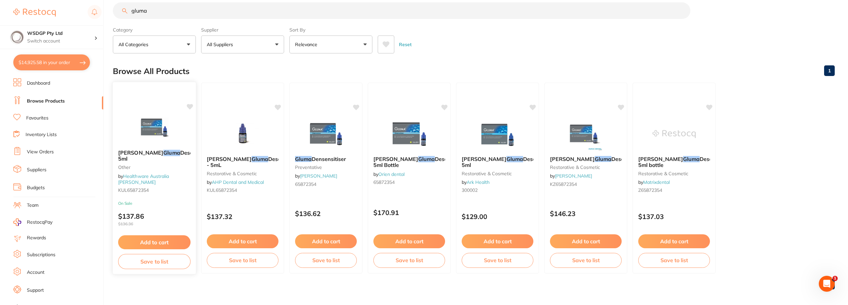
scroll to position [14, 0]
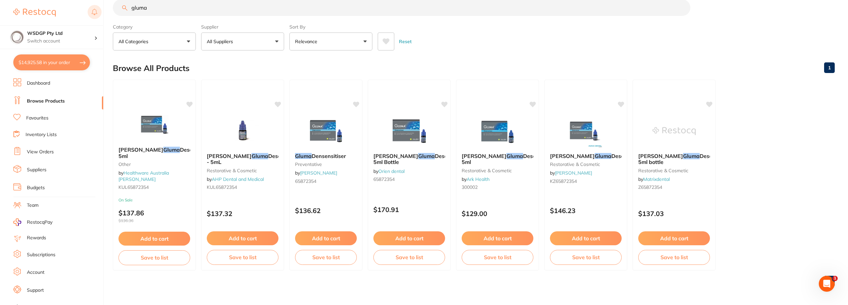
drag, startPoint x: 171, startPoint y: 6, endPoint x: 96, endPoint y: 7, distance: 74.4
click at [96, 7] on div "$14,925.58 WSDGP Pty Ltd Switch account WSDGP Pty Ltd Warrnambool Smile Dental …" at bounding box center [424, 138] width 848 height 305
click at [40, 116] on link "Favourites" at bounding box center [37, 118] width 22 height 7
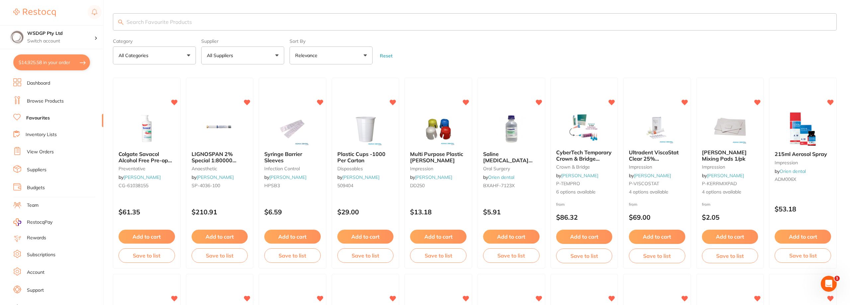
click at [171, 21] on input "search" at bounding box center [475, 21] width 724 height 17
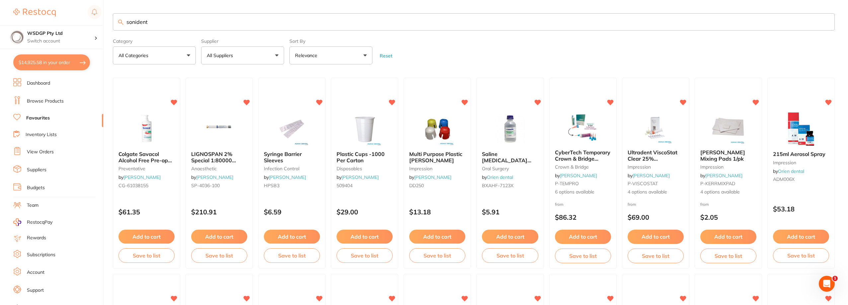
type input "sonident"
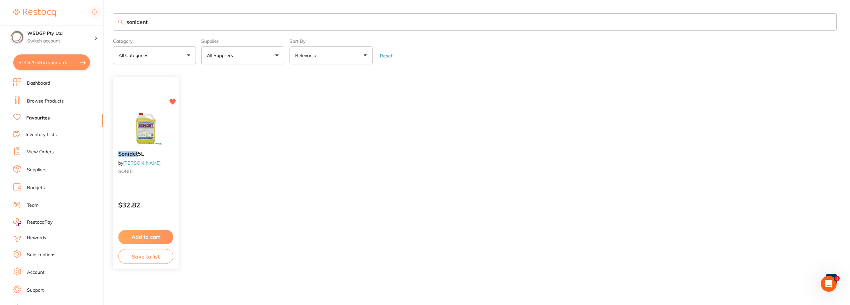
click at [147, 239] on button "Add to cart" at bounding box center [145, 237] width 55 height 14
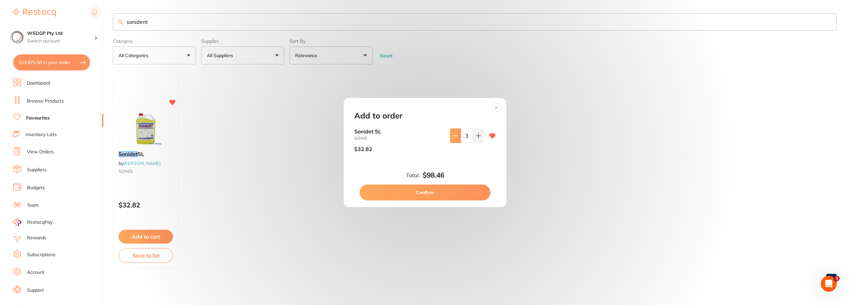
click at [457, 135] on button at bounding box center [455, 136] width 11 height 15
type input "2"
click at [449, 190] on button "Confirm" at bounding box center [425, 193] width 131 height 16
type input "2"
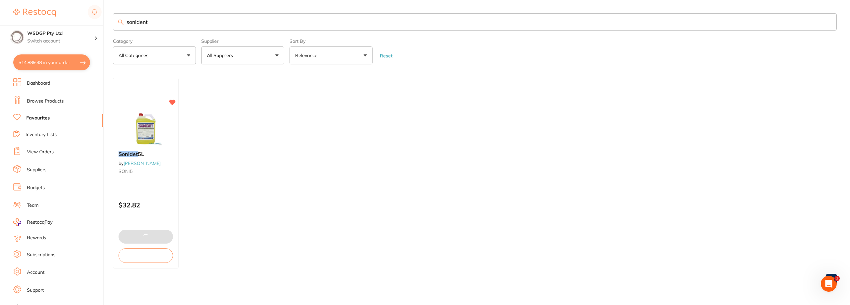
drag, startPoint x: 167, startPoint y: 22, endPoint x: 101, endPoint y: 23, distance: 66.1
click at [101, 23] on div "$14,889.48 WSDGP Pty Ltd Switch account WSDGP Pty Ltd Warrnambool Smile Dental …" at bounding box center [425, 152] width 850 height 305
type input "saline"
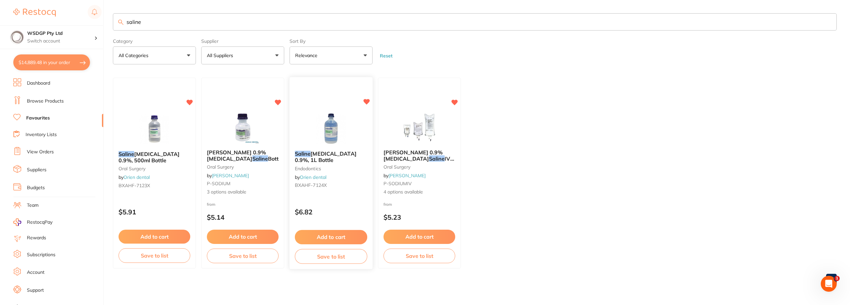
click at [318, 152] on span "Sodium Chloride 0.9%, 1L Bottle" at bounding box center [326, 157] width 62 height 13
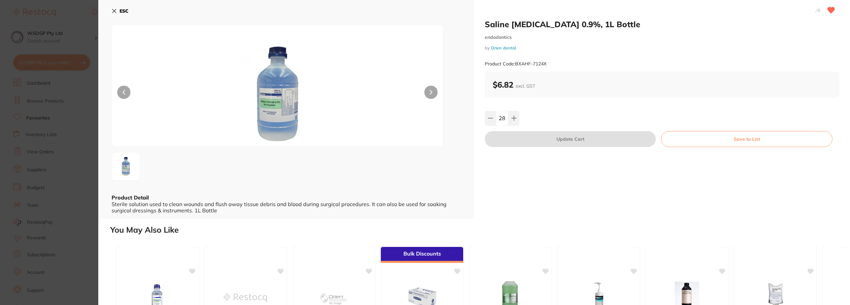
click at [41, 132] on section "Saline Sodium Chloride 0.9%, 1L Bottle endodontics by Orien dental Product Code…" at bounding box center [425, 152] width 850 height 305
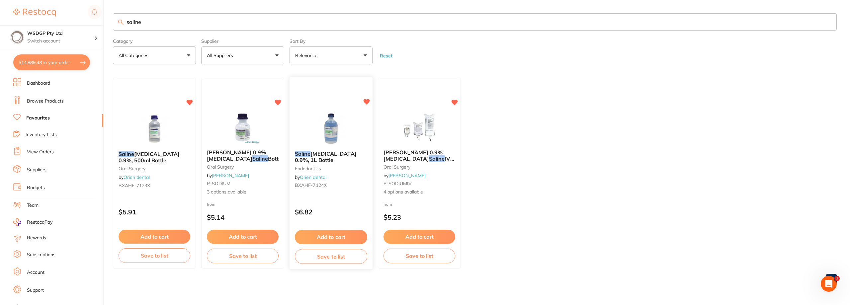
click at [335, 173] on div "Saline Sodium Chloride 0.9%, 1L Bottle endodontics by Orien dental BXAHF-7124X" at bounding box center [331, 171] width 83 height 51
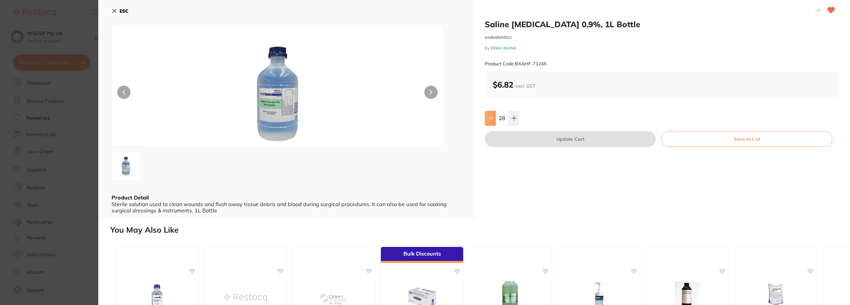
click at [489, 121] on icon at bounding box center [490, 118] width 5 height 5
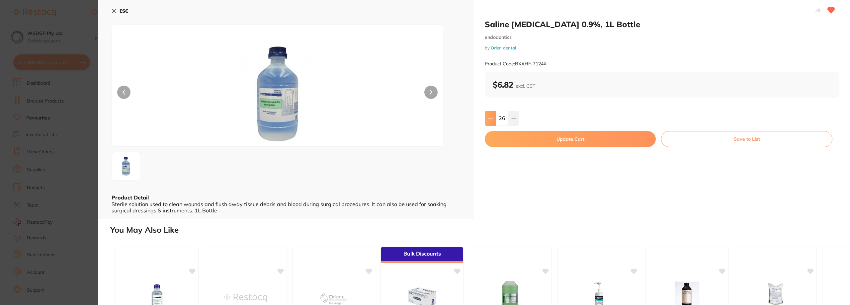
click at [489, 121] on icon at bounding box center [490, 118] width 5 height 5
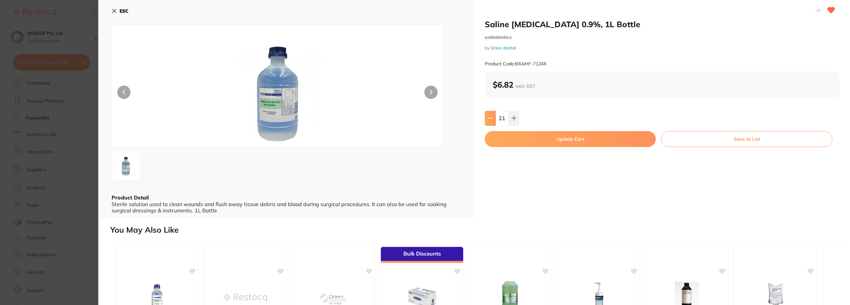
click at [489, 121] on icon at bounding box center [490, 118] width 5 height 5
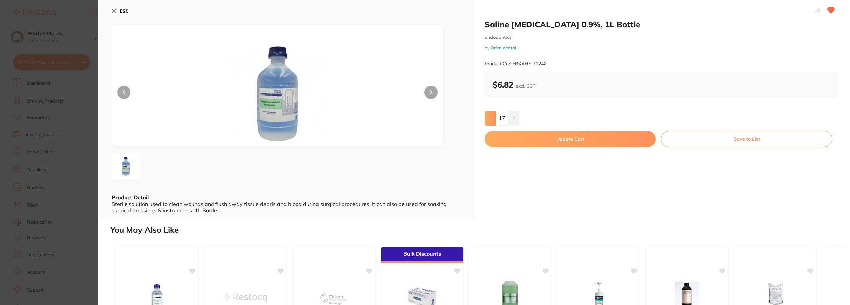
click at [489, 121] on icon at bounding box center [490, 118] width 5 height 5
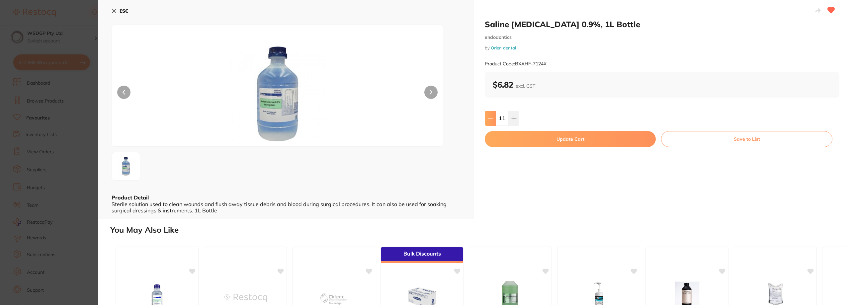
click at [489, 121] on icon at bounding box center [490, 118] width 5 height 5
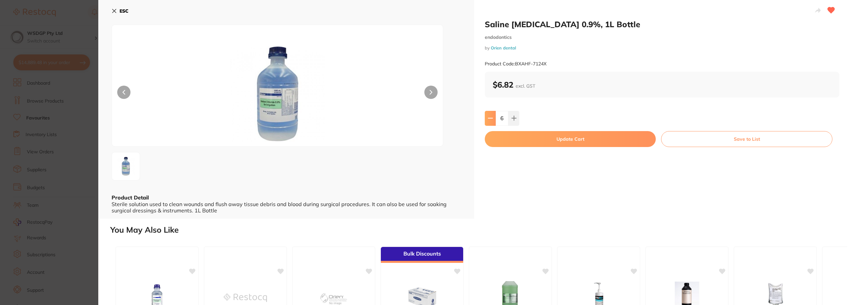
click at [489, 121] on icon at bounding box center [490, 118] width 5 height 5
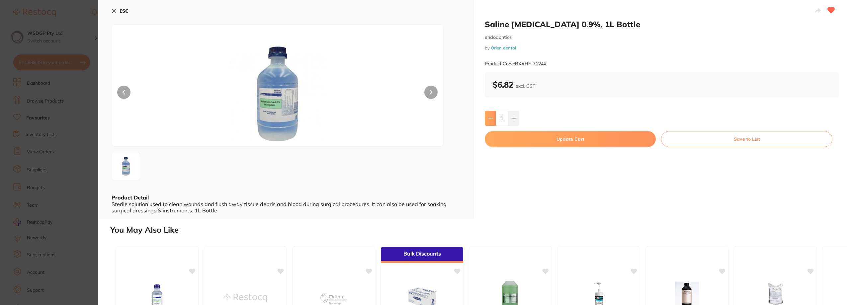
click at [489, 121] on icon at bounding box center [490, 118] width 5 height 5
type input "0"
click at [528, 143] on button "Update Cart" at bounding box center [570, 139] width 171 height 16
type input "0"
click at [566, 139] on button "Update Cart" at bounding box center [570, 139] width 171 height 16
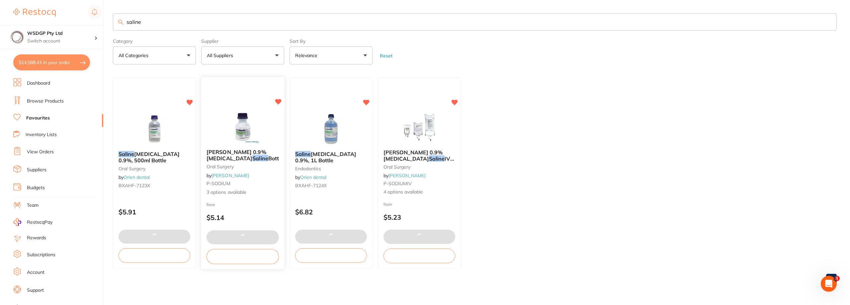
click at [267, 165] on small "oral surgery" at bounding box center [243, 166] width 72 height 5
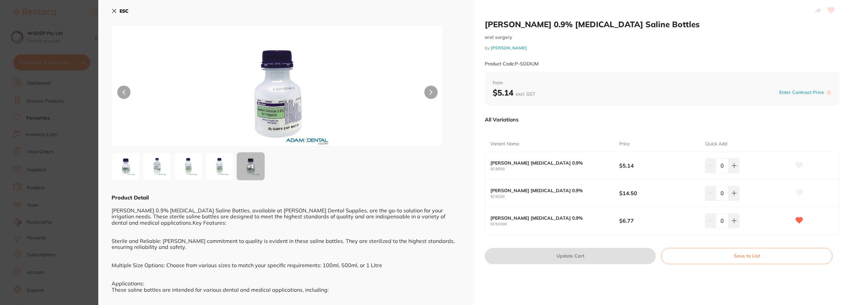
click at [120, 91] on button at bounding box center [123, 92] width 13 height 13
click at [123, 93] on icon at bounding box center [124, 92] width 2 height 4
click at [123, 93] on icon at bounding box center [124, 92] width 3 height 5
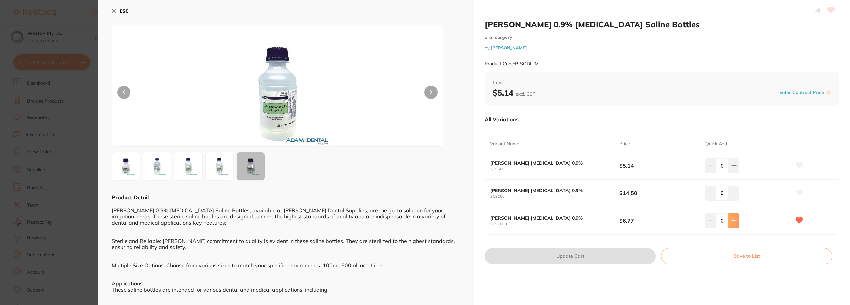
click at [733, 219] on icon at bounding box center [734, 221] width 4 height 4
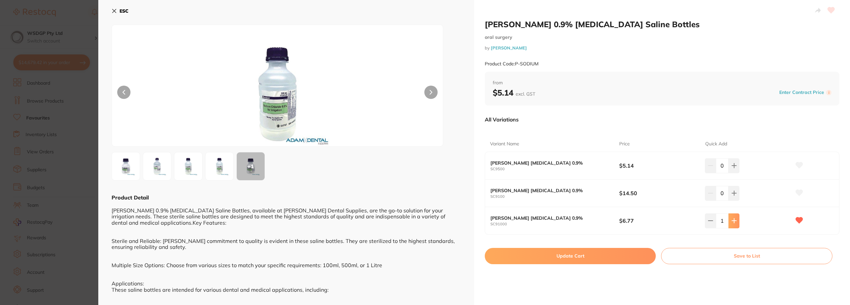
click at [733, 219] on icon at bounding box center [734, 221] width 4 height 4
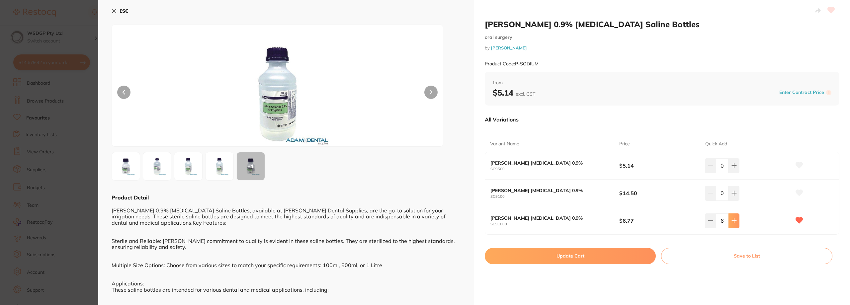
click at [733, 219] on icon at bounding box center [734, 221] width 4 height 4
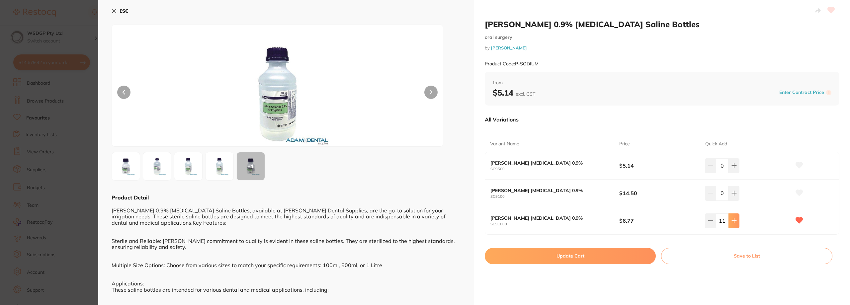
click at [733, 219] on icon at bounding box center [734, 221] width 4 height 4
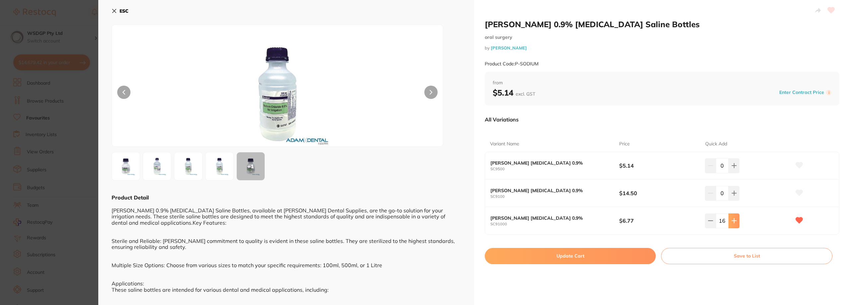
click at [733, 219] on icon at bounding box center [734, 221] width 4 height 4
click at [708, 222] on icon at bounding box center [710, 220] width 5 height 5
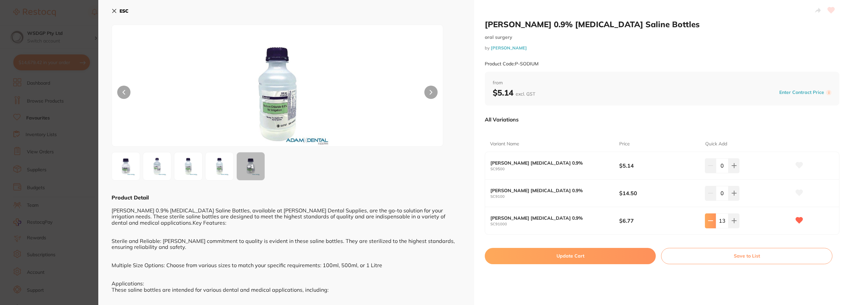
click at [708, 222] on icon at bounding box center [710, 220] width 5 height 5
click at [730, 226] on button at bounding box center [734, 221] width 11 height 15
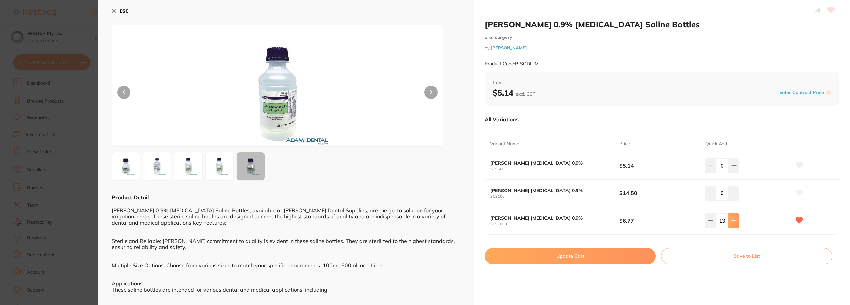
type input "14"
click at [570, 268] on div "Baxter 0.9% Sodium Chloride Saline Bottles oral surgery by Adam Dental Product …" at bounding box center [662, 201] width 376 height 402
click at [568, 262] on button "Update Cart" at bounding box center [570, 256] width 171 height 16
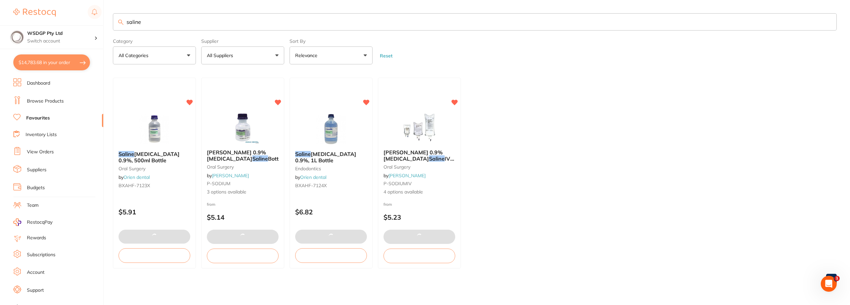
click at [40, 105] on li "Browse Products" at bounding box center [58, 101] width 90 height 10
click at [57, 63] on button "$14,783.68 in your order" at bounding box center [51, 62] width 77 height 16
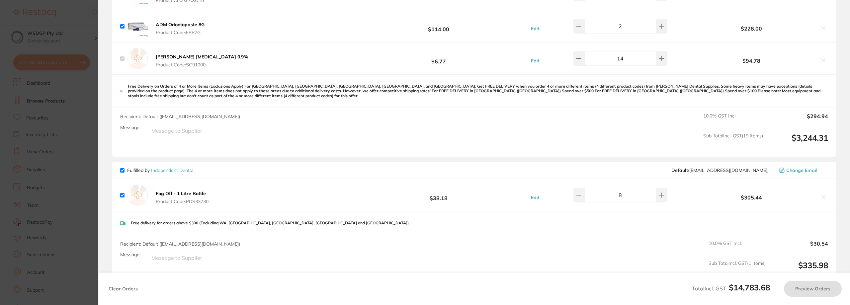
checkbox input "true"
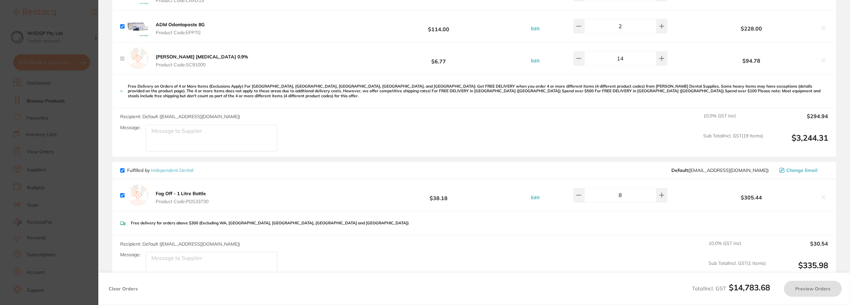
checkbox input "true"
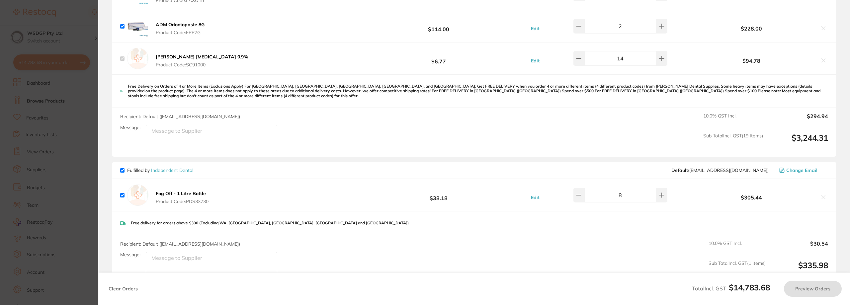
checkbox input "true"
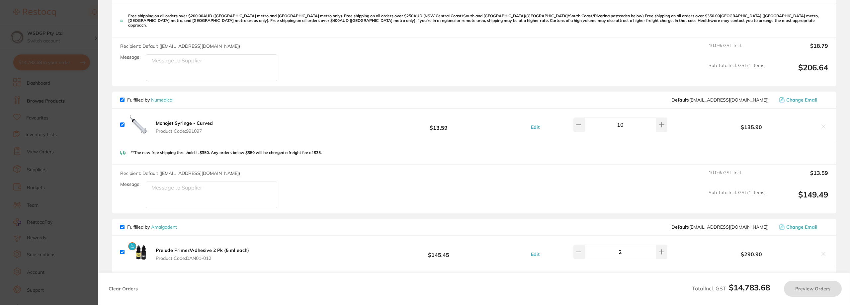
checkbox input "false"
checkbox input "true"
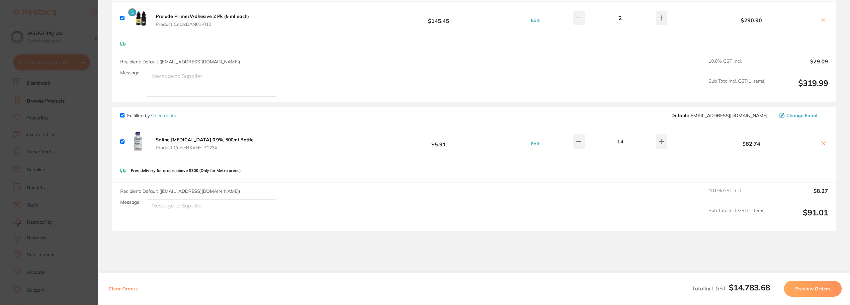
scroll to position [2429, 0]
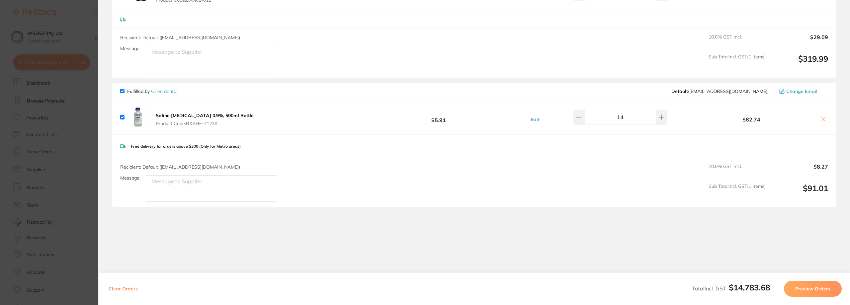
click at [821, 117] on icon at bounding box center [823, 119] width 5 height 5
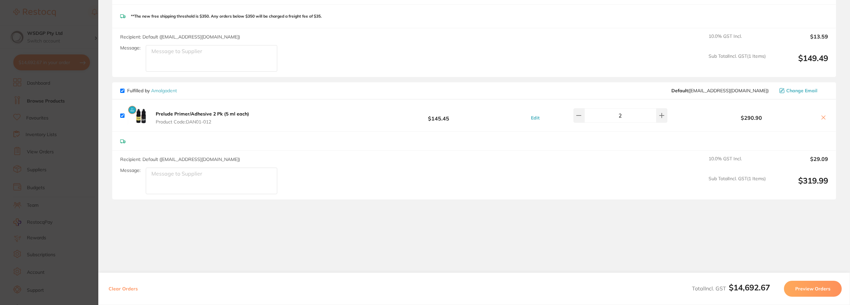
scroll to position [2299, 0]
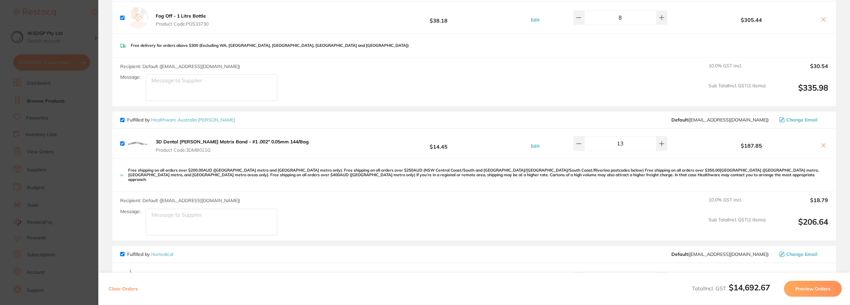
checkbox input "true"
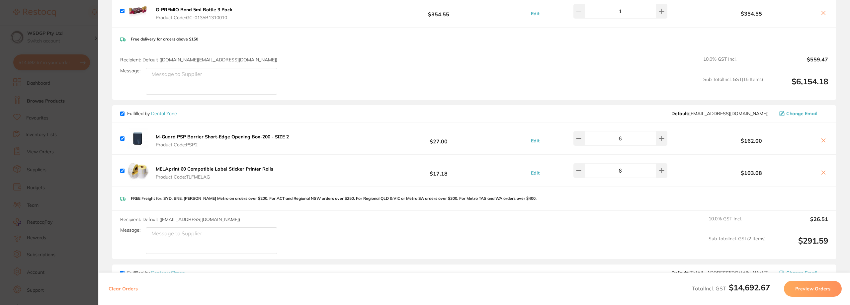
scroll to position [539, 0]
click at [659, 171] on icon at bounding box center [661, 171] width 5 height 5
click at [660, 172] on button at bounding box center [661, 171] width 11 height 15
type input "8"
click at [11, 84] on section "Update RRP Set your pre negotiated price for this item. Item Agreed RRP (excl. …" at bounding box center [425, 152] width 850 height 305
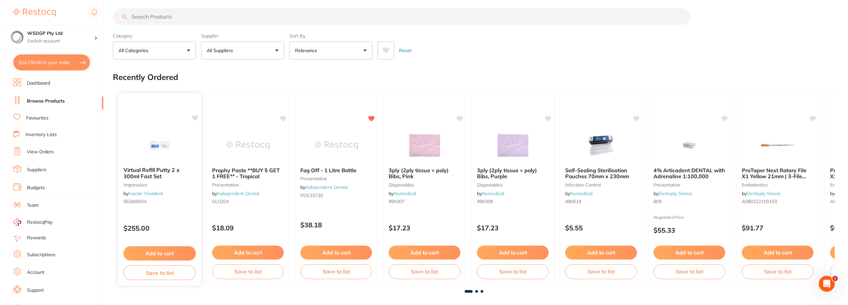
scroll to position [0, 0]
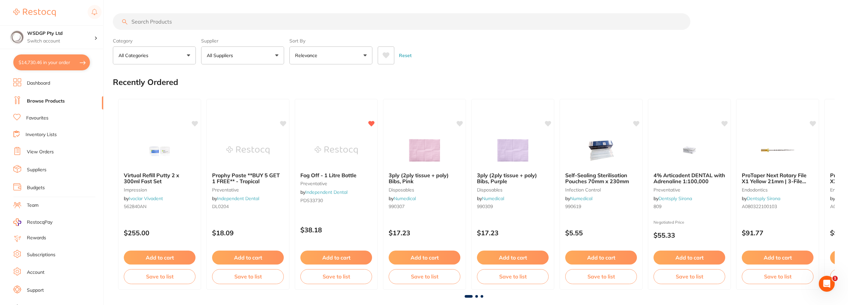
click at [189, 26] on input "search" at bounding box center [402, 21] width 578 height 17
type input "aligner removal tool"
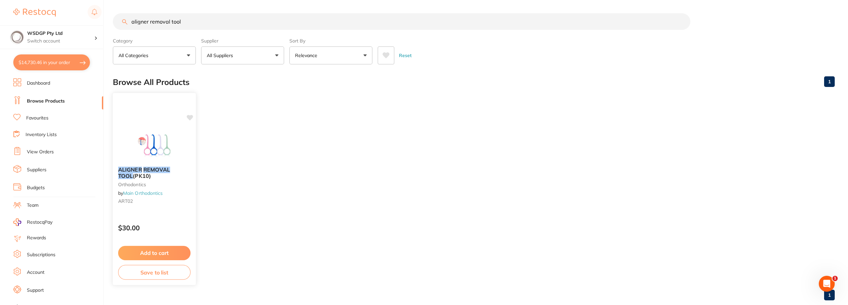
click at [133, 173] on em "TOOL" at bounding box center [125, 176] width 15 height 7
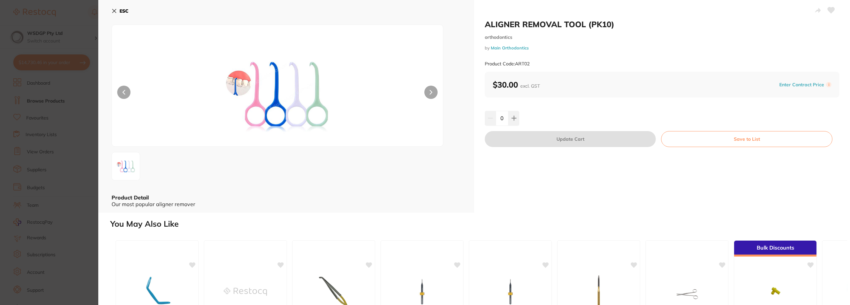
click at [67, 131] on section "ALIGNER REMOVAL TOOL (PK10) orthodontics by Main Orthodontics Product Code: ART…" at bounding box center [425, 152] width 850 height 305
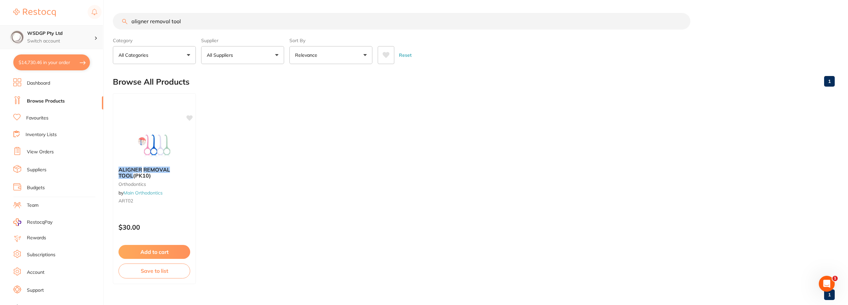
drag, startPoint x: 214, startPoint y: 23, endPoint x: 84, endPoint y: 27, distance: 129.6
click at [87, 22] on div "$14,730.46 WSDGP Pty Ltd Switch account WSDGP Pty Ltd Warrnambool Smile Dental …" at bounding box center [424, 152] width 848 height 305
click at [44, 114] on ul "Dashboard Browse Products Favourites Inventory Lists View Orders Suppliers Budg…" at bounding box center [58, 192] width 90 height 229
click at [44, 115] on link "Favourites" at bounding box center [37, 118] width 22 height 7
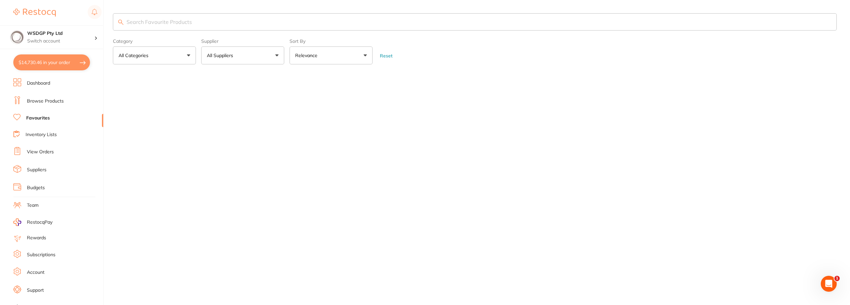
click at [174, 18] on input "search" at bounding box center [475, 21] width 724 height 17
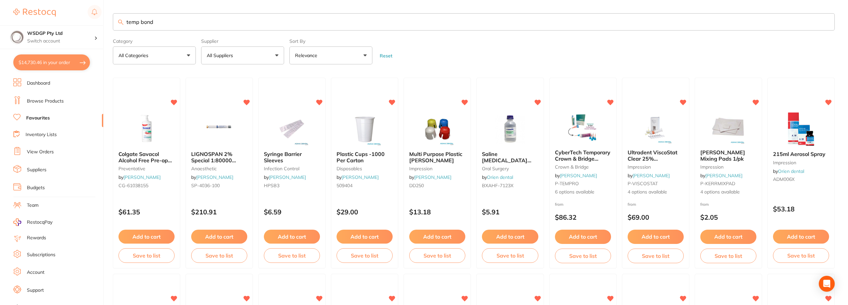
type input "temp bond"
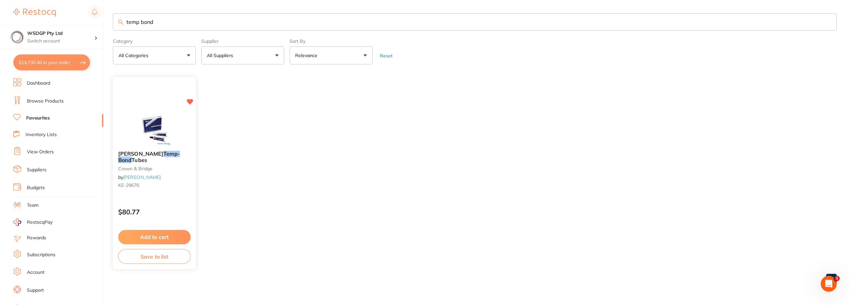
click at [157, 235] on button "Add to cart" at bounding box center [154, 237] width 72 height 14
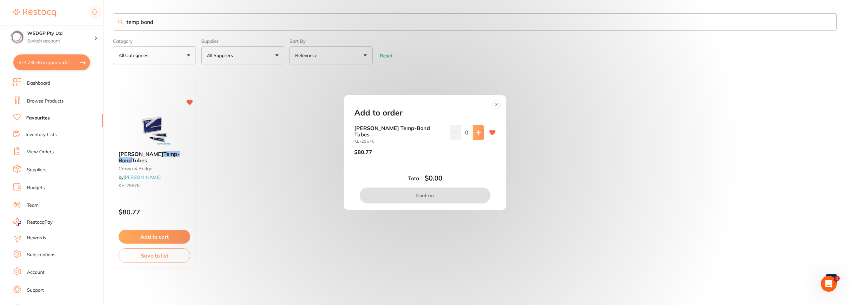
click at [474, 139] on button at bounding box center [478, 132] width 11 height 15
type input "2"
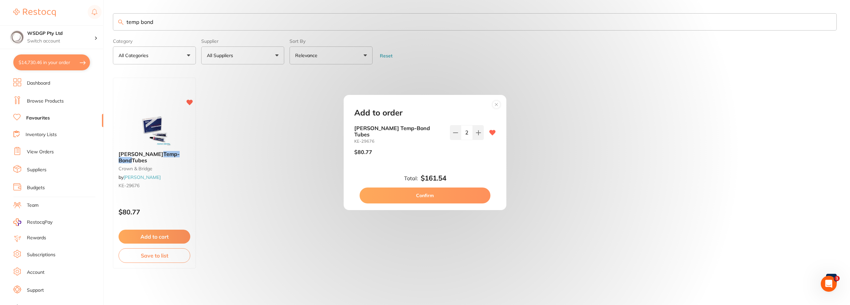
drag, startPoint x: 457, startPoint y: 190, endPoint x: 336, endPoint y: 118, distance: 140.4
click at [457, 191] on button "Confirm" at bounding box center [425, 196] width 131 height 16
checkbox input "false"
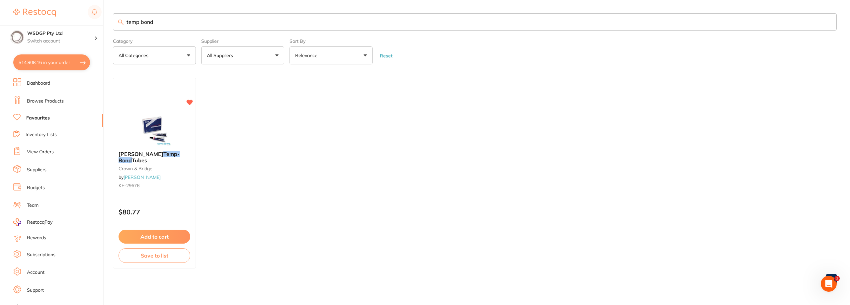
drag, startPoint x: 180, startPoint y: 21, endPoint x: 102, endPoint y: 22, distance: 77.7
click at [102, 22] on div "$14,908.16 WSDGP Pty Ltd Switch account WSDGP Pty Ltd Warrnambool Smile Dental …" at bounding box center [425, 152] width 850 height 305
type input "protecta"
click at [165, 156] on em "Protecta" at bounding box center [154, 154] width 22 height 7
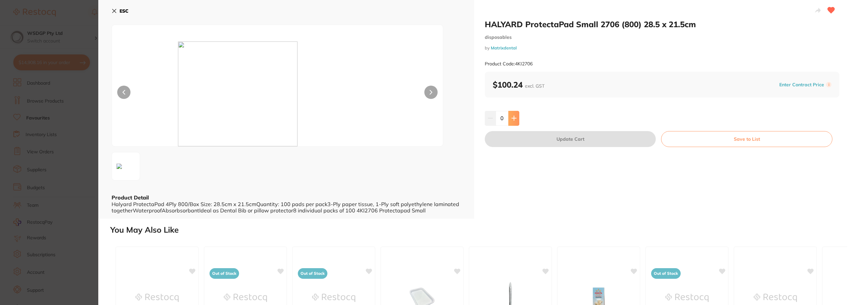
click at [517, 114] on button at bounding box center [513, 118] width 11 height 15
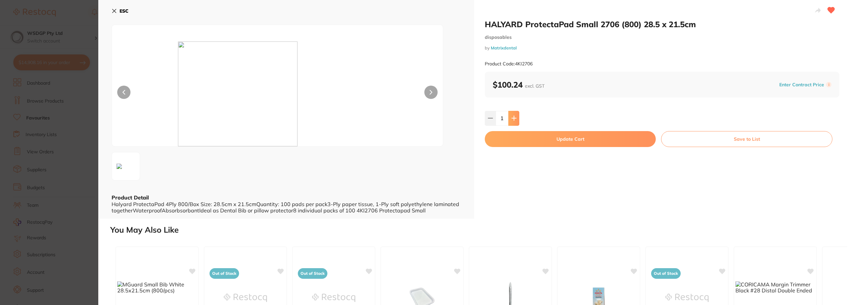
click at [517, 114] on button at bounding box center [513, 118] width 11 height 15
click at [516, 117] on button at bounding box center [513, 118] width 11 height 15
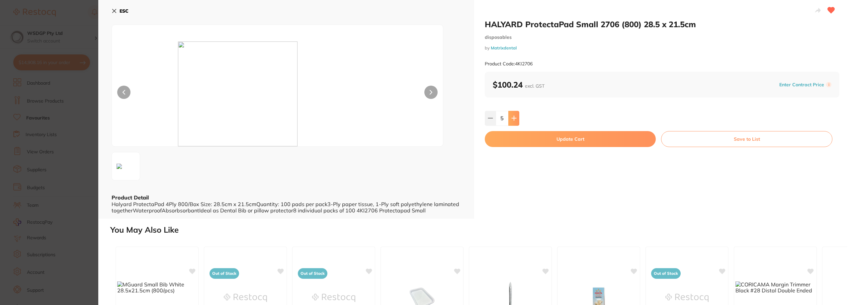
type input "6"
click at [519, 143] on button "Update Cart" at bounding box center [570, 139] width 171 height 16
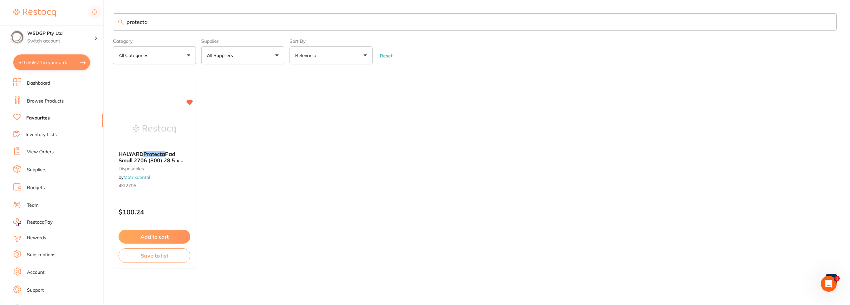
click at [60, 68] on button "$15,569.74 in your order" at bounding box center [51, 62] width 77 height 16
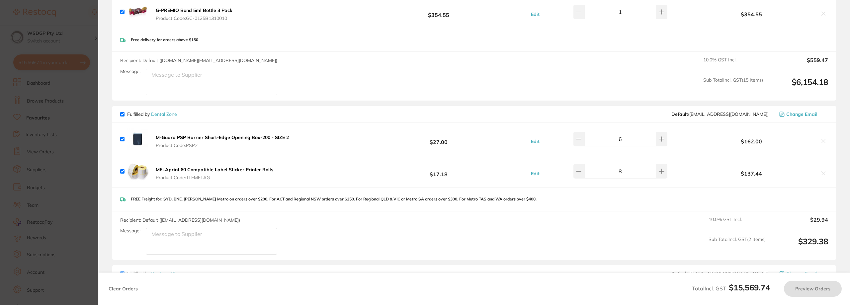
checkbox input "true"
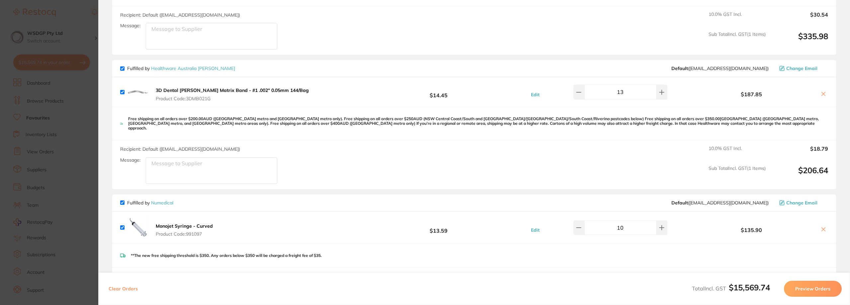
scroll to position [2100, 0]
click at [823, 91] on icon at bounding box center [823, 93] width 5 height 5
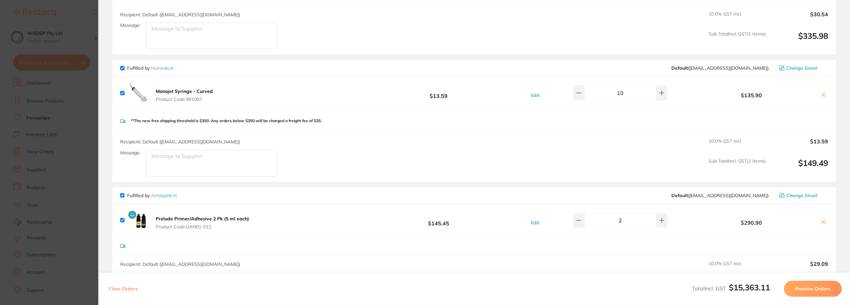
checkbox input "true"
drag, startPoint x: 636, startPoint y: 93, endPoint x: 615, endPoint y: 91, distance: 21.4
click at [615, 91] on input "10" at bounding box center [620, 93] width 72 height 15
click at [610, 116] on div "**The new free shipping threshold is $350. Any orders below $350 will be charge…" at bounding box center [474, 121] width 724 height 24
click at [628, 87] on input "20" at bounding box center [620, 93] width 72 height 15
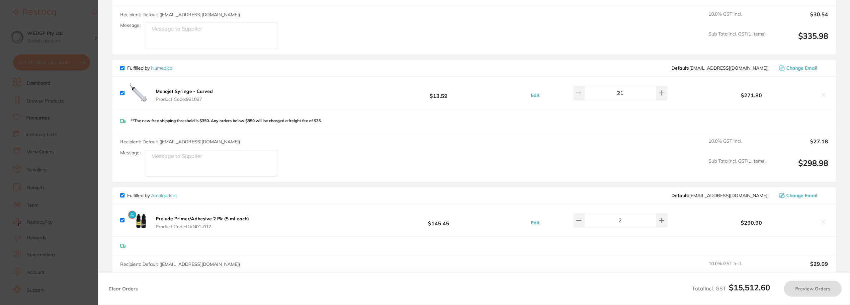
click at [659, 114] on div "**The new free shipping threshold is $350. Any orders below $350 will be charge…" at bounding box center [474, 121] width 724 height 24
drag, startPoint x: 182, startPoint y: 63, endPoint x: 151, endPoint y: 66, distance: 31.1
click at [151, 66] on div "Fulfilled by Numedical Default ( orders@numedical.com.au ) Change Email" at bounding box center [474, 68] width 708 height 6
copy link "Numedical"
click at [47, 112] on section "Update RRP Set your pre negotiated price for this item. Item Agreed RRP (excl. …" at bounding box center [425, 152] width 850 height 305
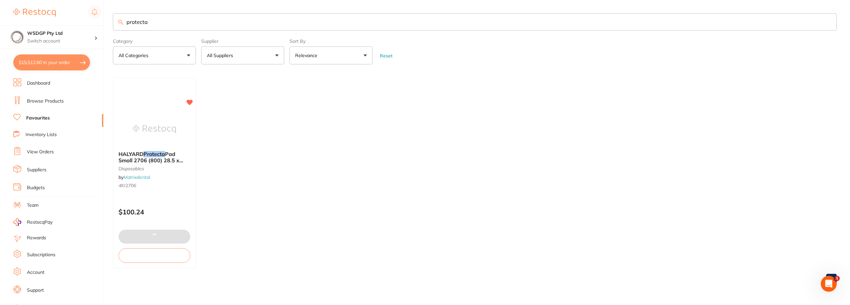
type input "21"
drag, startPoint x: 197, startPoint y: 25, endPoint x: 67, endPoint y: 17, distance: 129.7
click at [69, 18] on div "$15,527.54 WSDGP Pty Ltd Switch account WSDGP Pty Ltd Warrnambool Smile Dental …" at bounding box center [425, 152] width 850 height 305
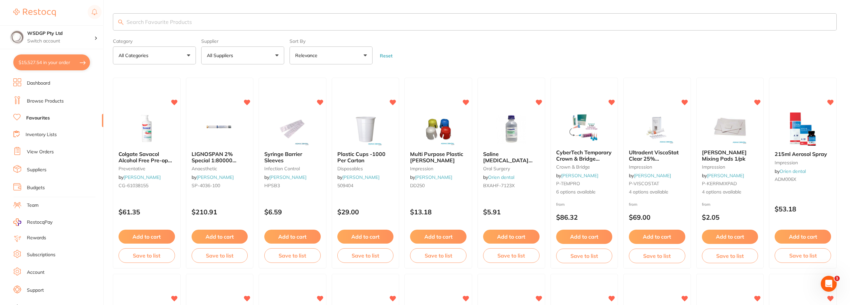
click at [254, 61] on button "All Suppliers" at bounding box center [242, 55] width 83 height 18
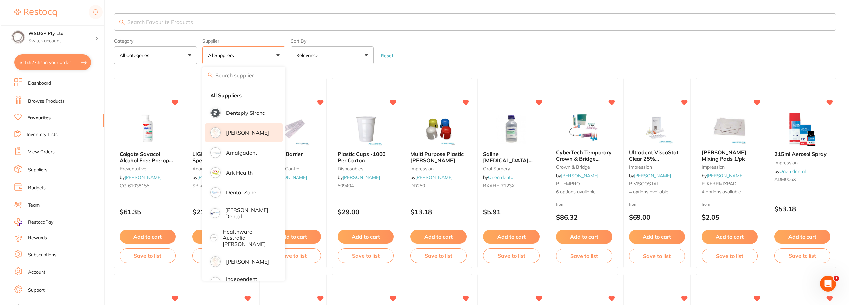
scroll to position [0, 0]
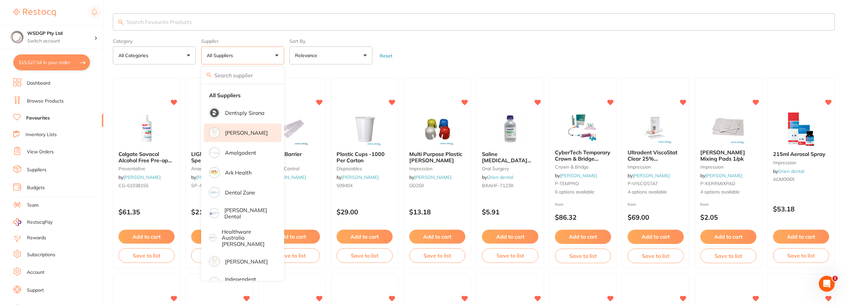
paste input "Numedical"
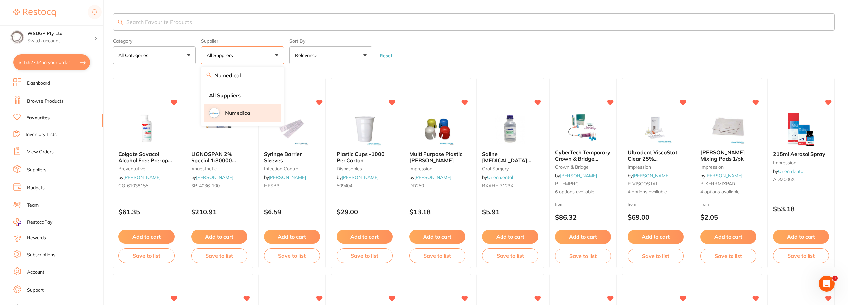
type input "Numedical"
click at [248, 113] on p "Numedical" at bounding box center [238, 113] width 27 height 6
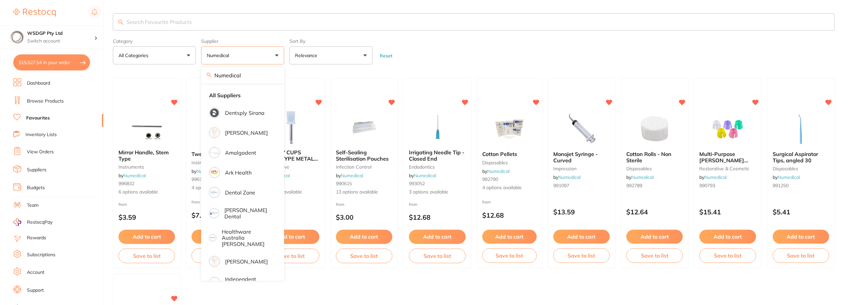
click at [441, 56] on form "Category All Categories All Categories disposables endodontics impression infec…" at bounding box center [474, 50] width 722 height 29
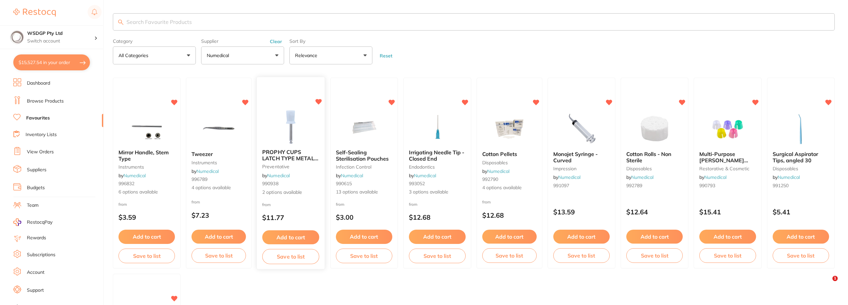
click at [307, 159] on span "PROPHY CUPS LATCH TYPE METAL SHANK" at bounding box center [291, 158] width 56 height 19
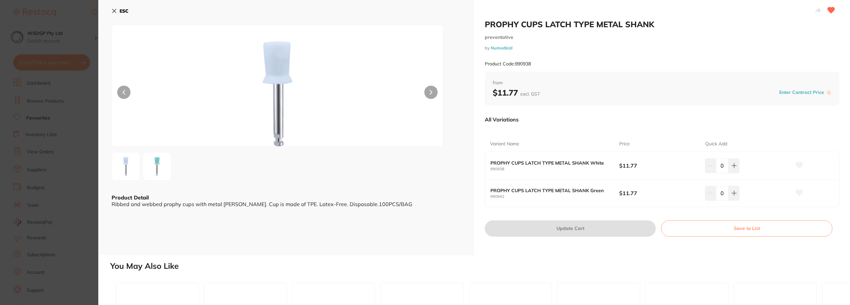
click at [129, 126] on div at bounding box center [278, 86] width 332 height 122
click at [71, 115] on section "PROPHY CUPS LATCH TYPE METAL SHANK preventative by Numedical Product Code: 9909…" at bounding box center [425, 152] width 850 height 305
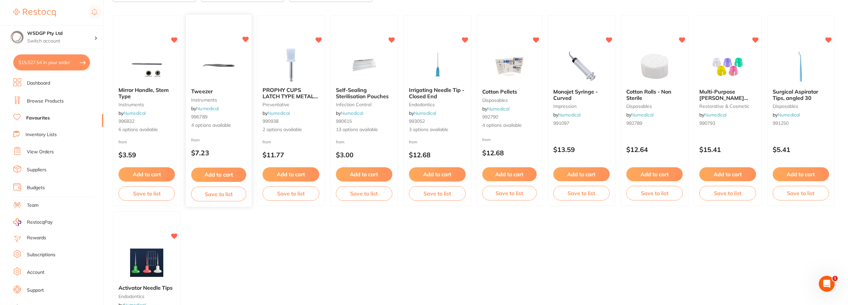
scroll to position [61, 0]
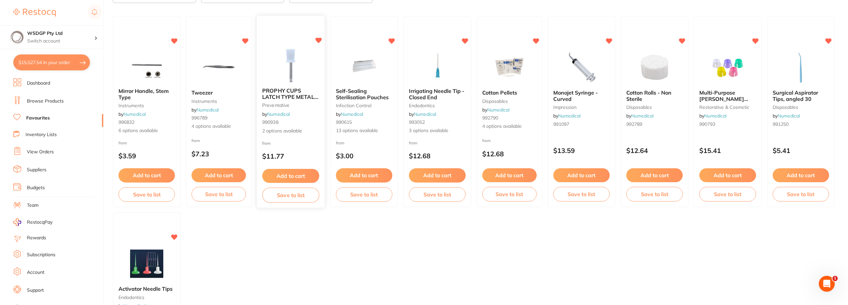
click at [296, 173] on button "Add to cart" at bounding box center [291, 176] width 57 height 14
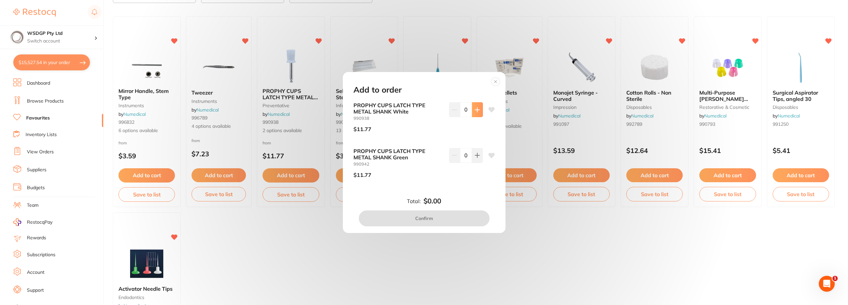
scroll to position [0, 0]
click at [477, 110] on icon at bounding box center [477, 109] width 5 height 5
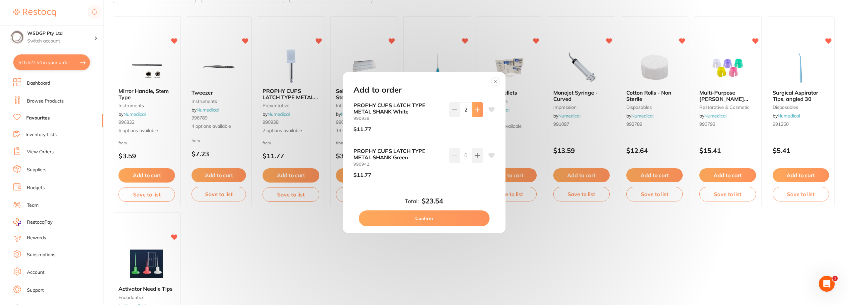
click at [477, 110] on icon at bounding box center [477, 109] width 5 height 5
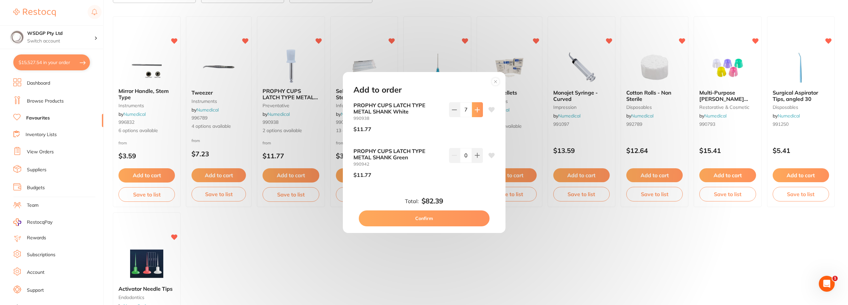
click at [477, 110] on icon at bounding box center [477, 109] width 5 height 5
type input "10"
click at [458, 218] on button "Confirm" at bounding box center [424, 219] width 131 height 16
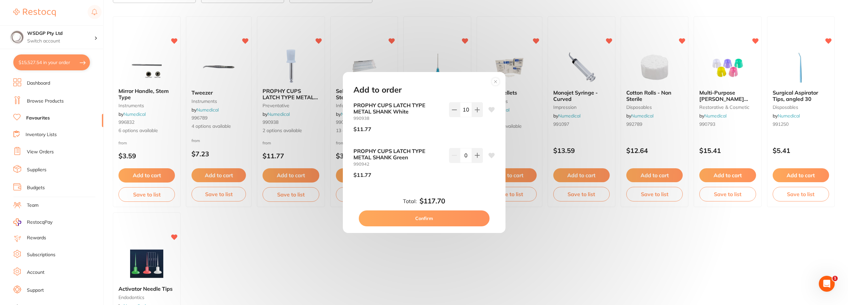
checkbox input "false"
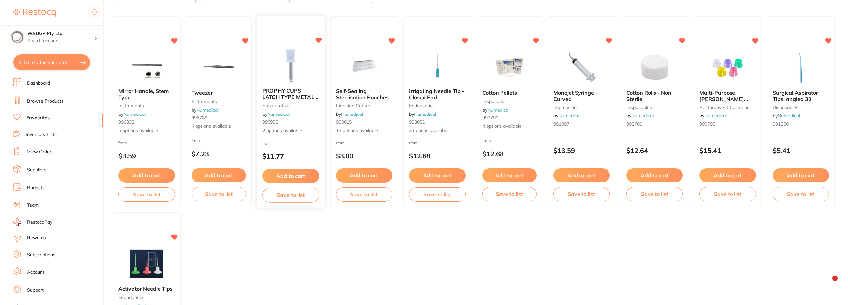
click at [302, 96] on span "PROPHY CUPS LATCH TYPE METAL SHANK" at bounding box center [291, 96] width 56 height 19
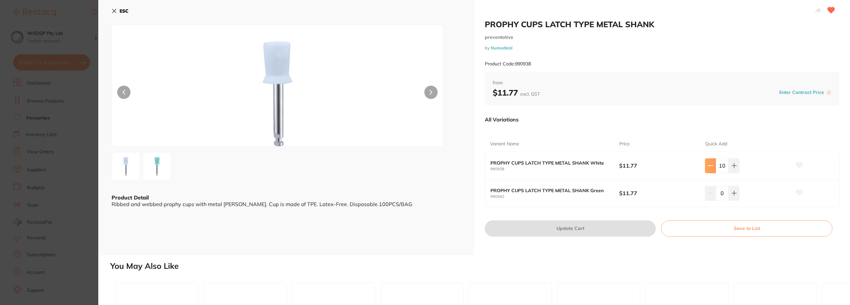
click at [703, 167] on p "$11.77" at bounding box center [662, 165] width 86 height 7
click at [704, 167] on div "PROPHY CUPS LATCH TYPE METAL SHANK White 990938 $11.77 10" at bounding box center [662, 166] width 354 height 28
click at [708, 167] on icon at bounding box center [710, 165] width 5 height 5
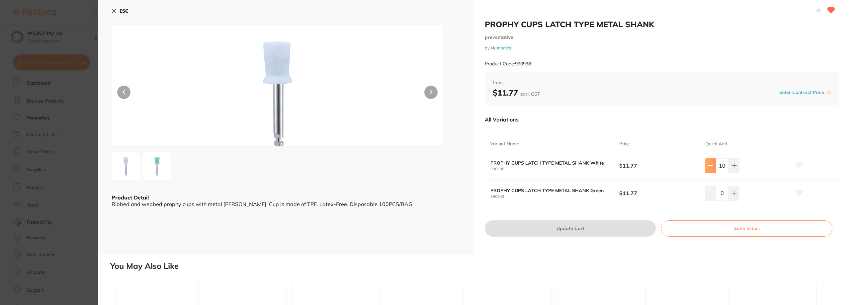
click at [708, 167] on icon at bounding box center [710, 165] width 5 height 5
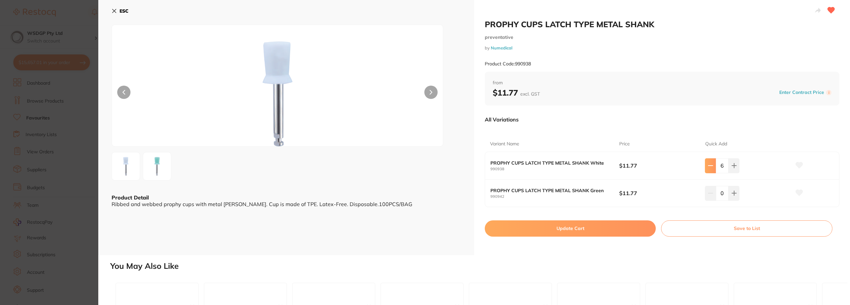
click at [709, 168] on icon at bounding box center [710, 165] width 5 height 5
type input "4"
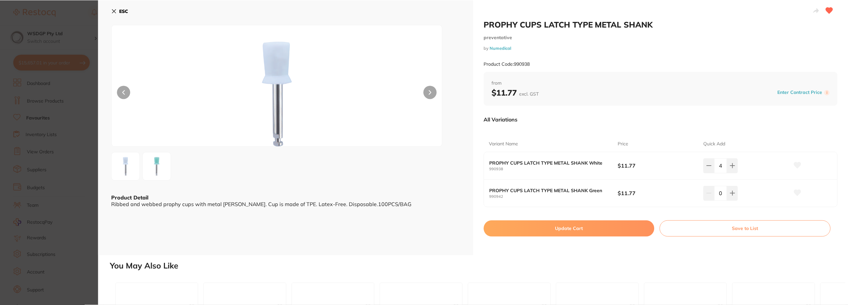
scroll to position [61, 0]
click at [572, 232] on button "Update Cart" at bounding box center [569, 228] width 171 height 16
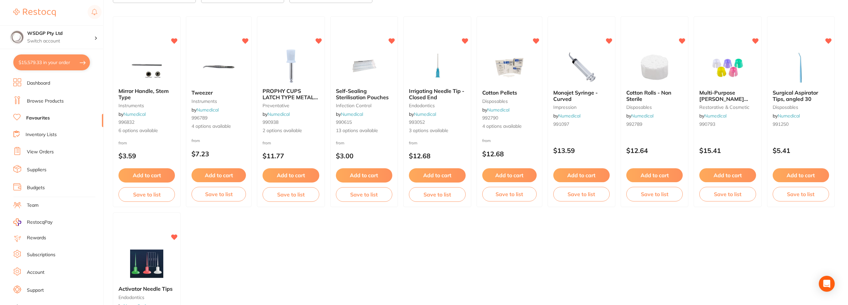
type input "4"
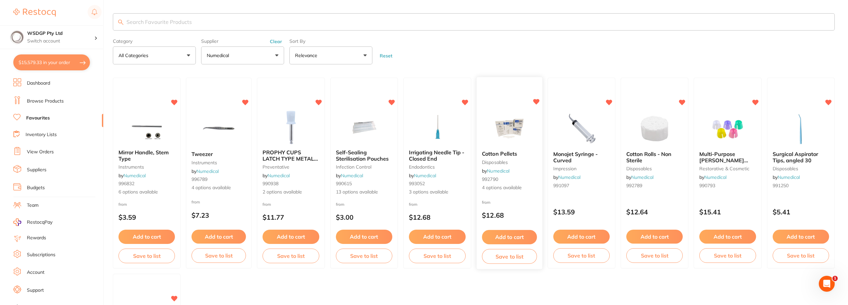
click at [516, 158] on div "Cotton Pellets disposables by Numedical 992790 4 options available" at bounding box center [510, 171] width 66 height 51
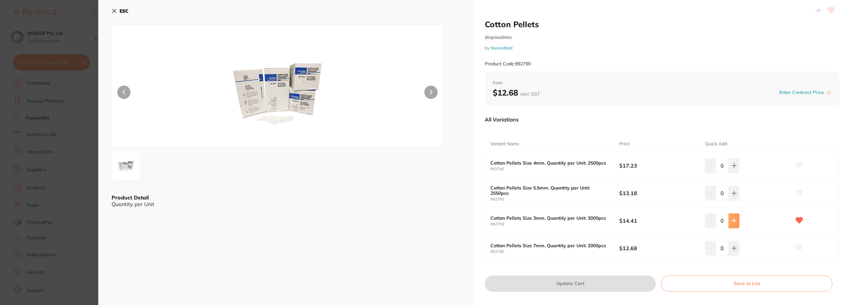
click at [731, 226] on button at bounding box center [734, 221] width 11 height 15
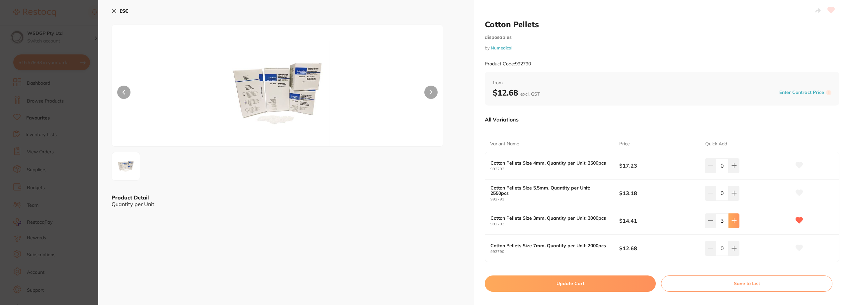
click at [731, 226] on button at bounding box center [734, 221] width 11 height 15
type input "5"
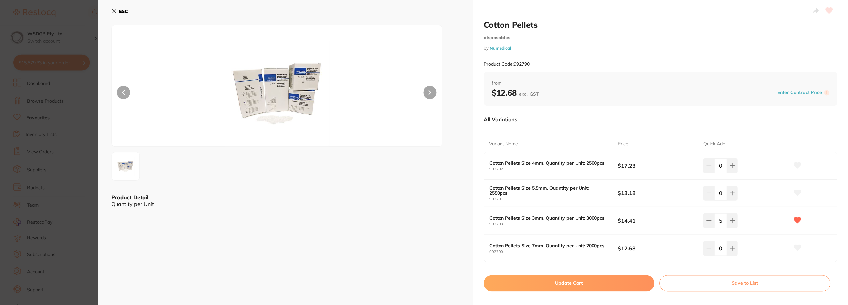
scroll to position [1, 0]
click at [608, 286] on button "Update Cart" at bounding box center [569, 284] width 171 height 16
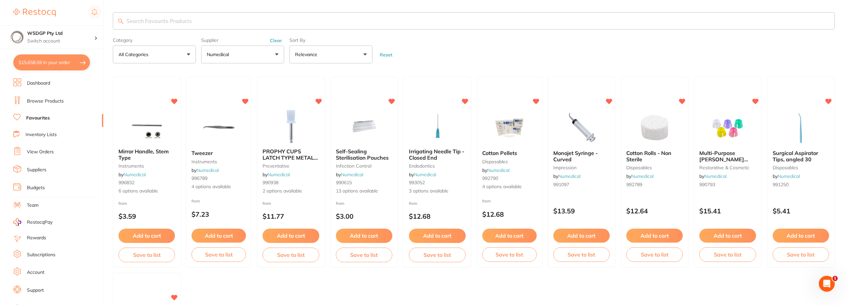
click at [175, 23] on input "search" at bounding box center [474, 20] width 722 height 17
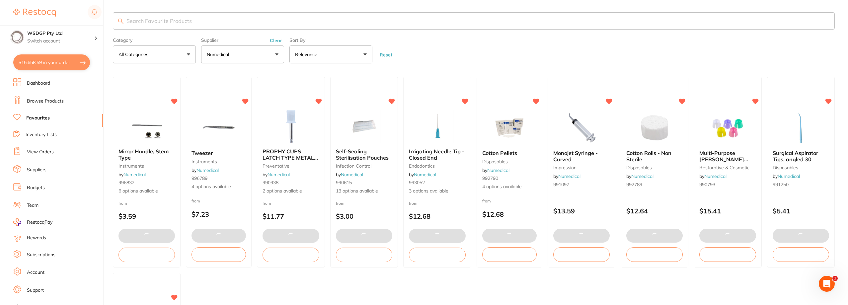
click at [234, 56] on button "Numedical" at bounding box center [242, 54] width 83 height 18
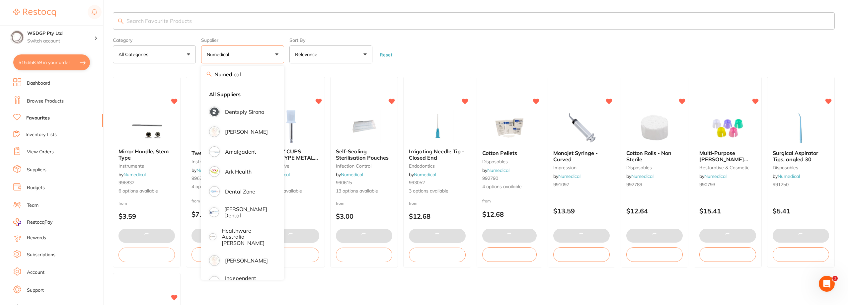
click at [276, 79] on input "Numedical" at bounding box center [242, 74] width 83 height 17
click at [276, 77] on input "Numedical" at bounding box center [242, 74] width 83 height 17
click at [274, 75] on input "Numedical" at bounding box center [242, 74] width 83 height 17
click at [261, 31] on section "Category All Categories All Categories disposables endodontics impression infec…" at bounding box center [474, 37] width 722 height 51
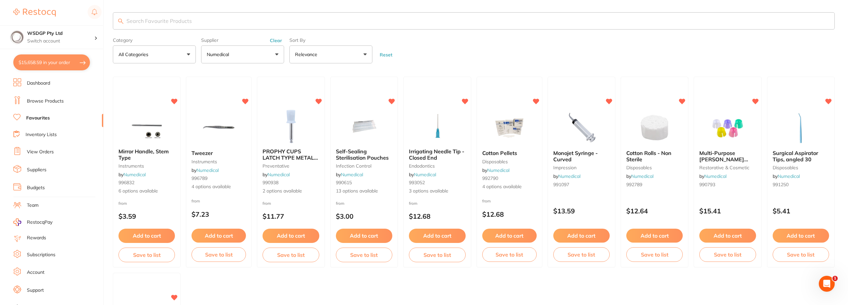
click at [273, 41] on button "Clear" at bounding box center [276, 41] width 16 height 6
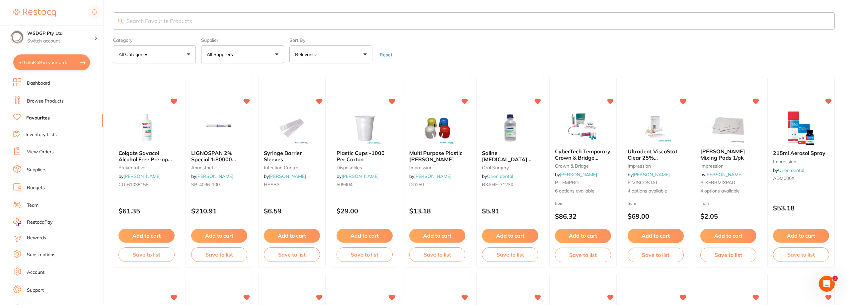
click at [217, 21] on input "search" at bounding box center [474, 20] width 722 height 17
type input "mirror heads"
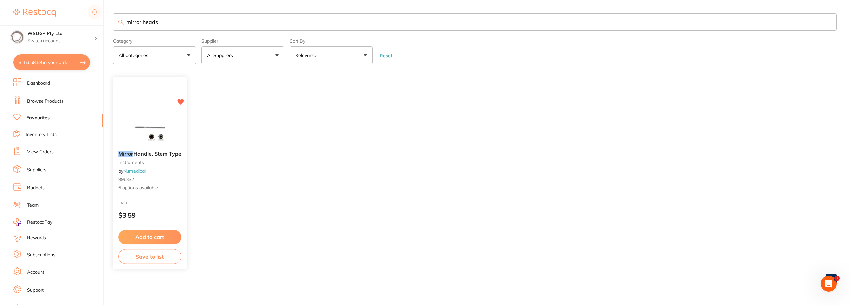
click at [162, 149] on div "Mirror Handle, Stem Type instruments by Numedical 996832 6 options available" at bounding box center [150, 171] width 74 height 51
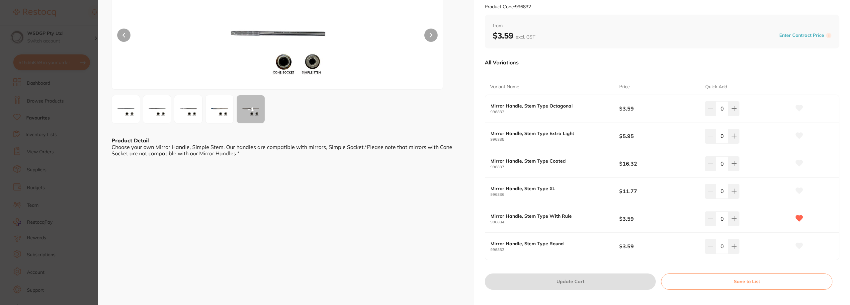
scroll to position [100, 0]
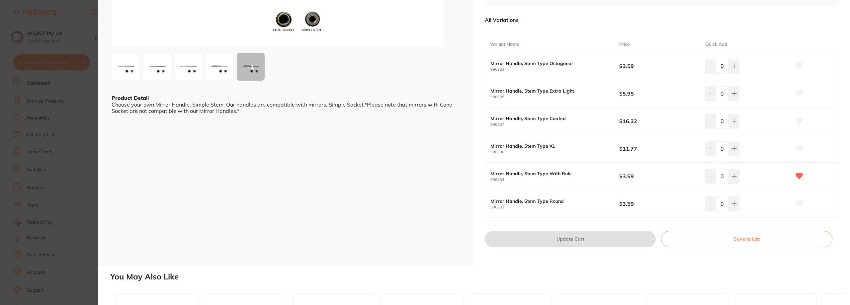
click at [36, 169] on section "Mirror Handle, Stem Type instruments by Numedical Product Code: 996832 ESC + 1 …" at bounding box center [425, 152] width 850 height 305
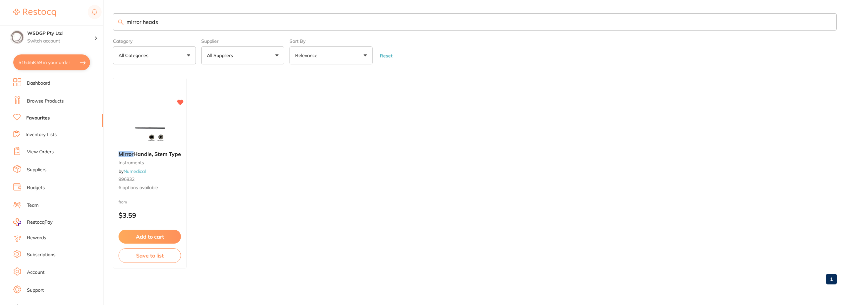
click at [58, 99] on link "Browse Products" at bounding box center [45, 101] width 37 height 7
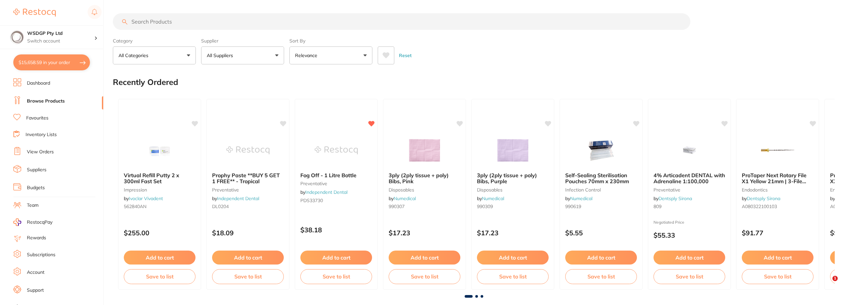
click at [189, 20] on input "search" at bounding box center [402, 21] width 578 height 17
click at [184, 25] on input "search" at bounding box center [402, 21] width 578 height 17
type input "mirror head"
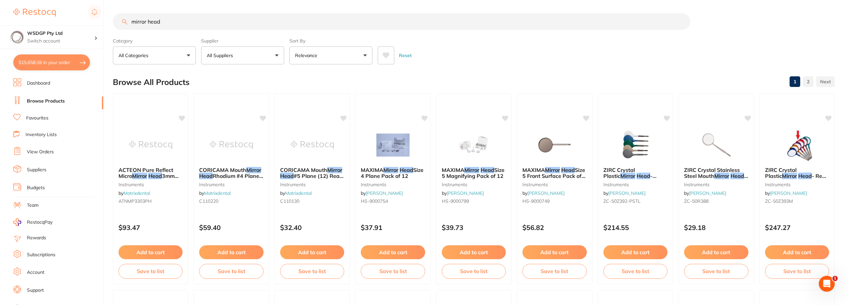
click at [49, 117] on li "Favourites" at bounding box center [58, 118] width 90 height 9
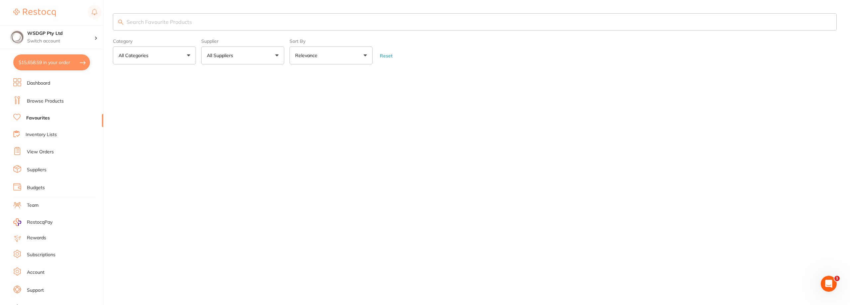
click at [175, 28] on input "search" at bounding box center [475, 21] width 724 height 17
click at [180, 20] on input "search" at bounding box center [475, 21] width 724 height 17
click at [184, 17] on input "search" at bounding box center [475, 21] width 724 height 17
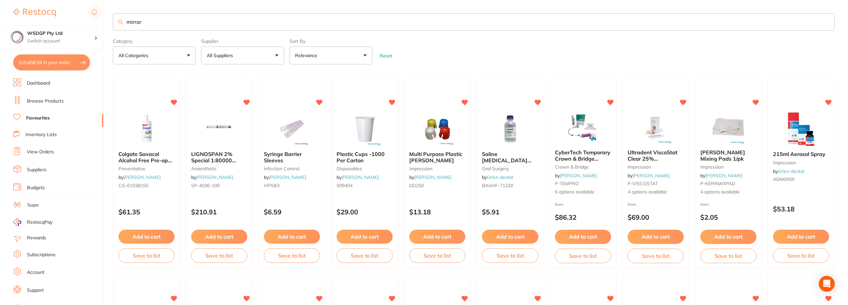
type input "mirror"
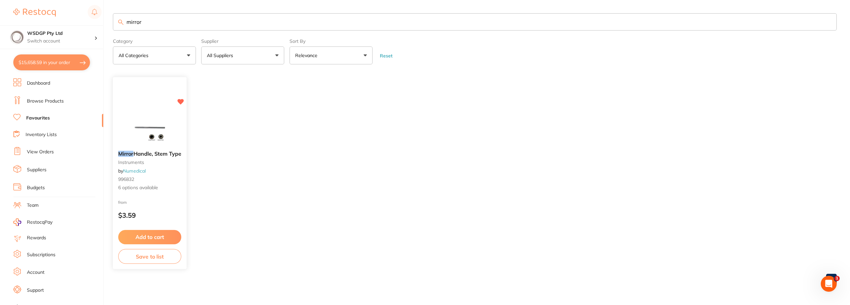
click at [171, 174] on div "Mirror Handle, Stem Type instruments by Numedical 996832 6 options available" at bounding box center [150, 171] width 74 height 51
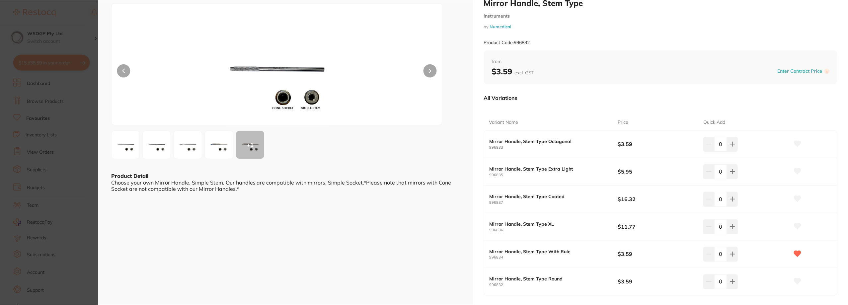
scroll to position [33, 0]
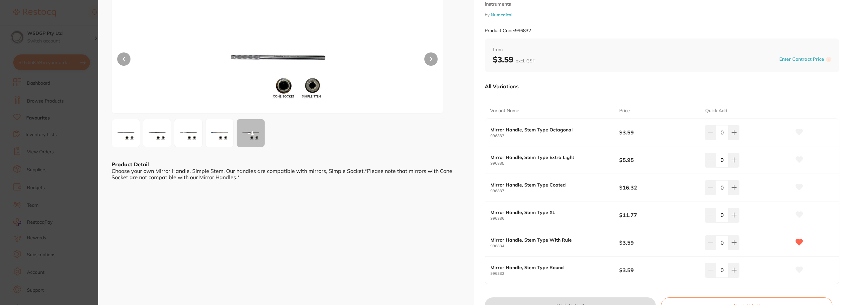
click at [47, 114] on section "Mirror Handle, Stem Type instruments by Numedical Product Code: 996832 ESC + 1 …" at bounding box center [425, 152] width 850 height 305
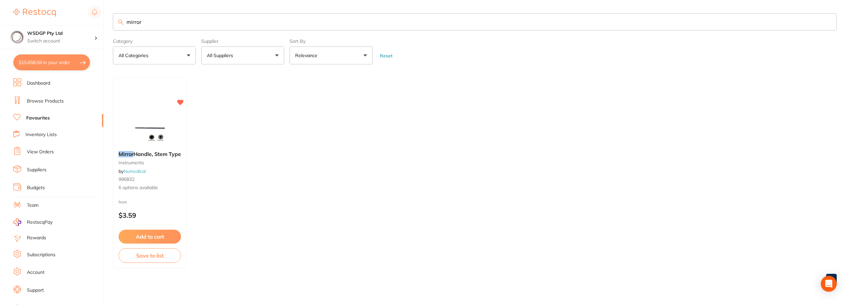
click at [70, 105] on li "Browse Products" at bounding box center [58, 101] width 90 height 10
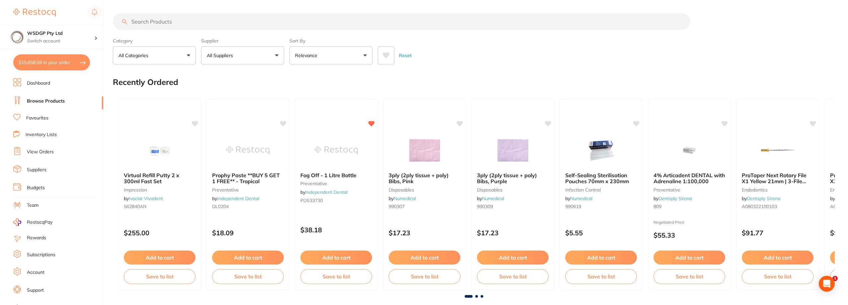
click at [174, 20] on input "search" at bounding box center [402, 21] width 578 height 17
type input "mirror head"
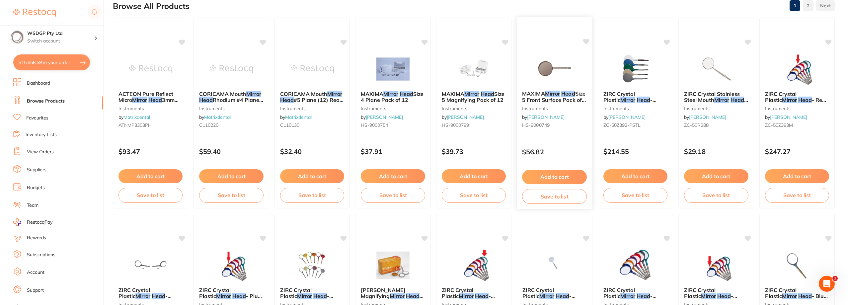
scroll to position [66, 0]
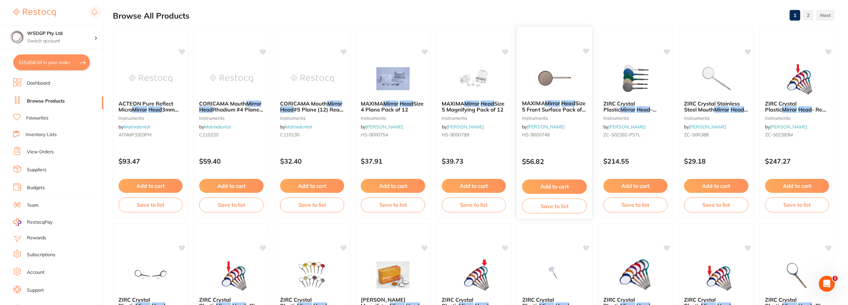
click at [549, 110] on span "Size 5 Front Surface Pack of 12" at bounding box center [554, 109] width 64 height 19
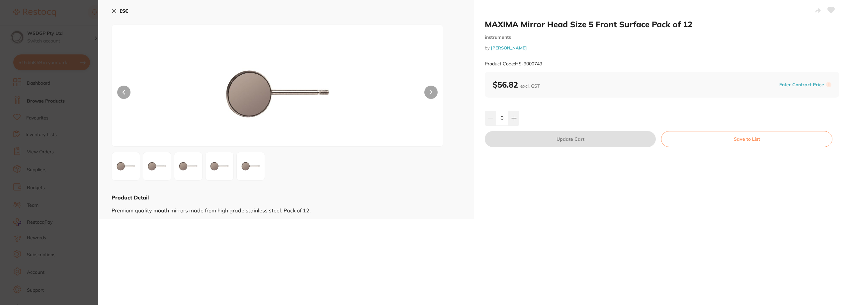
click at [702, 84] on div "$56.82 excl. GST Enter Contract Price i" at bounding box center [662, 85] width 339 height 10
click at [833, 10] on button at bounding box center [831, 11] width 17 height 17
click at [517, 120] on button at bounding box center [513, 118] width 11 height 15
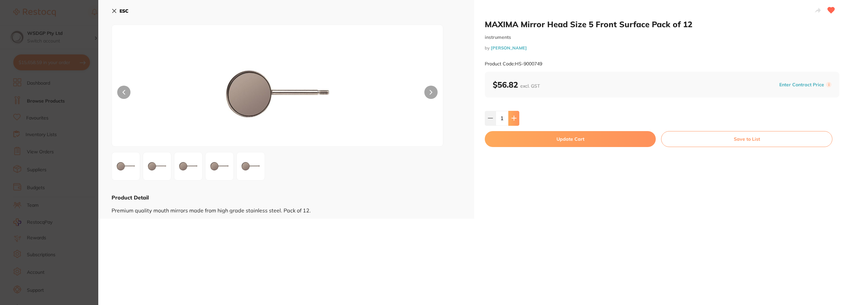
click at [517, 120] on button at bounding box center [513, 118] width 11 height 15
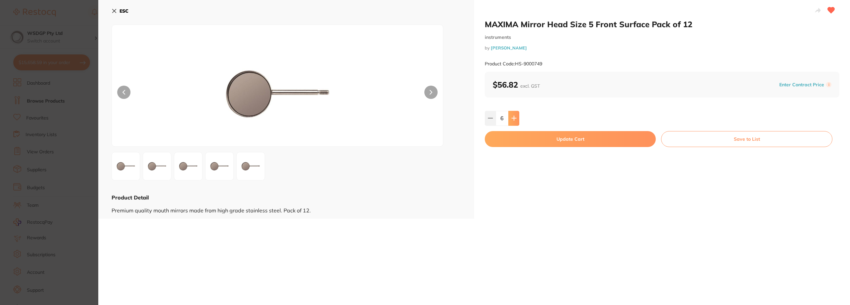
click at [517, 120] on button at bounding box center [513, 118] width 11 height 15
type input "10"
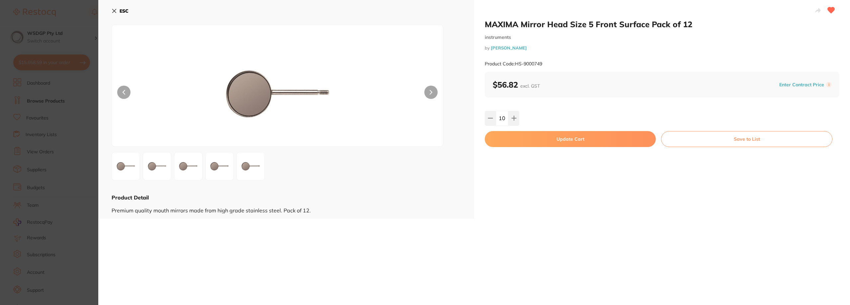
click at [520, 138] on button "Update Cart" at bounding box center [570, 139] width 171 height 16
checkbox input "false"
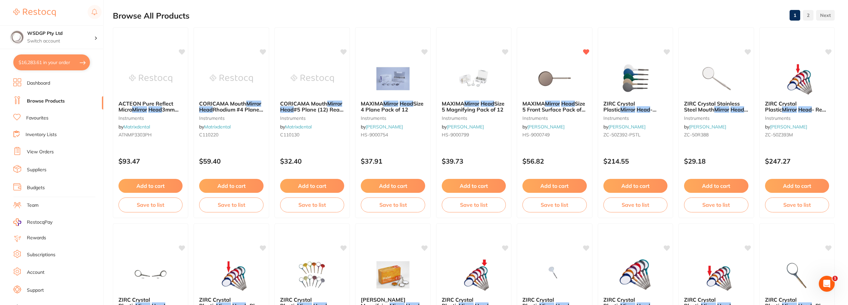
scroll to position [2132, 0]
click at [581, 108] on b "MAXIMA Mirror Head Size 5 Front Surface Pack of 12" at bounding box center [554, 106] width 65 height 12
click at [561, 108] on section at bounding box center [424, 152] width 848 height 305
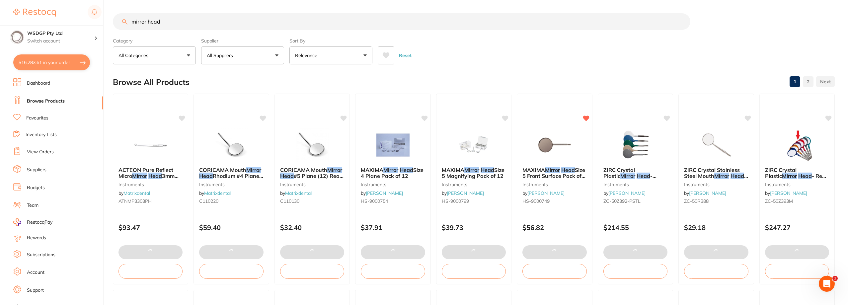
click at [60, 62] on button "$16,283.61 in your order" at bounding box center [51, 62] width 77 height 16
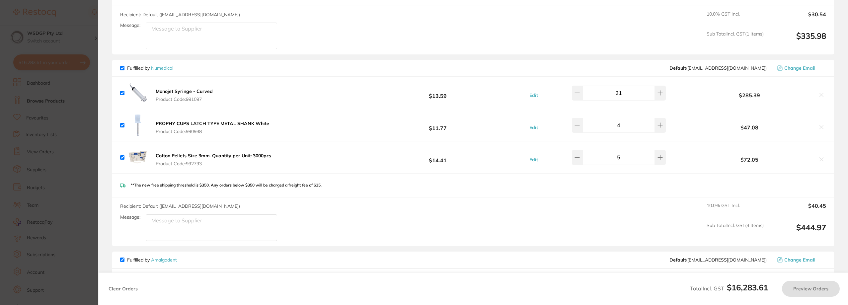
checkbox input "true"
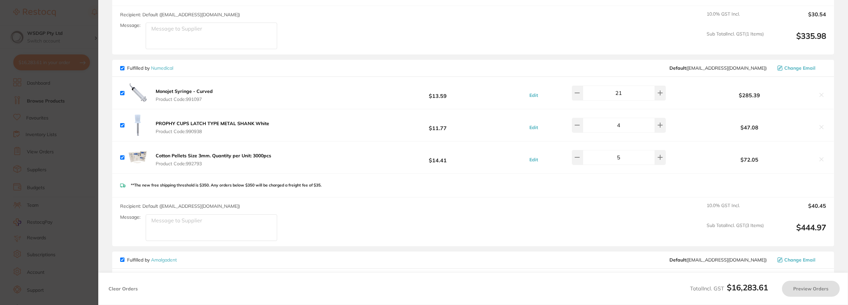
checkbox input "true"
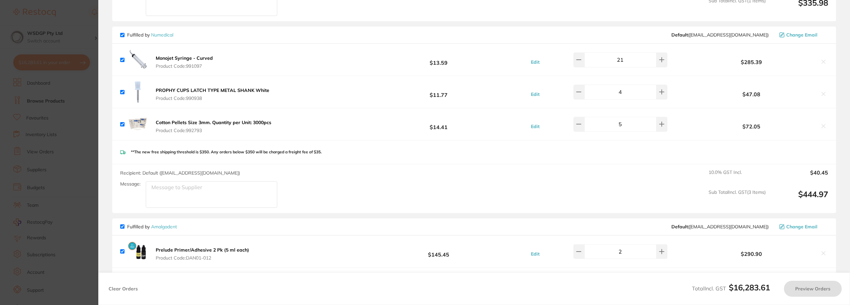
scroll to position [2132, 0]
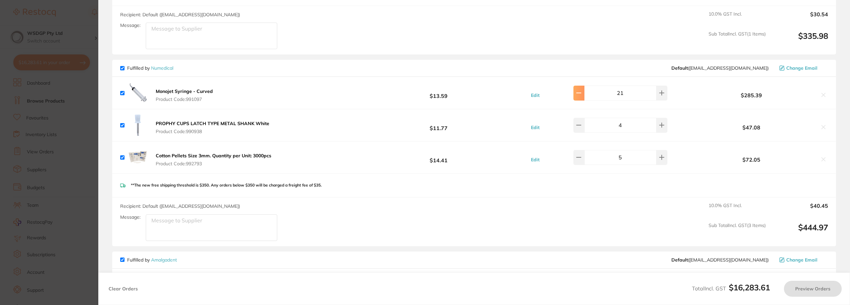
checkbox input "false"
click at [581, 95] on button at bounding box center [578, 93] width 11 height 15
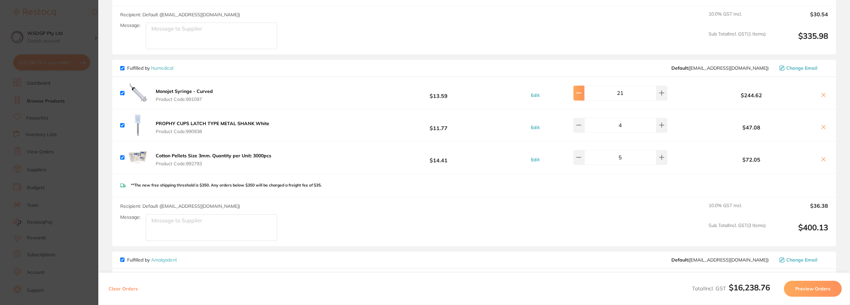
checkbox input "true"
click at [581, 95] on button at bounding box center [578, 93] width 11 height 15
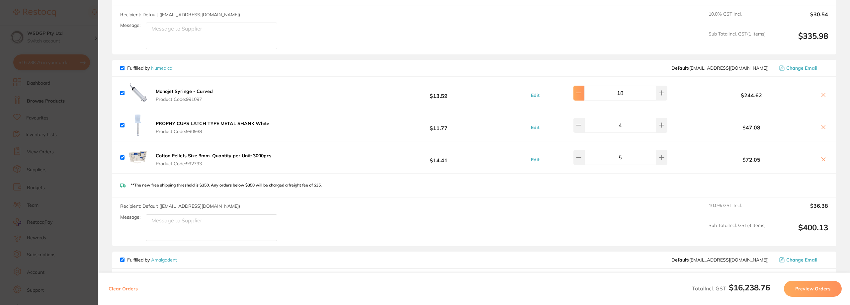
click at [581, 95] on button at bounding box center [578, 93] width 11 height 15
click at [580, 199] on div "Recipient: Default ( orders@numedical.com.au ) Message: 10.0 % GST Incl. $36.38…" at bounding box center [474, 222] width 724 height 49
click at [427, 98] on div "Monojet Syringe - Curved Product Code: 991097 $13.59 Edit 18 $244.62" at bounding box center [474, 93] width 724 height 32
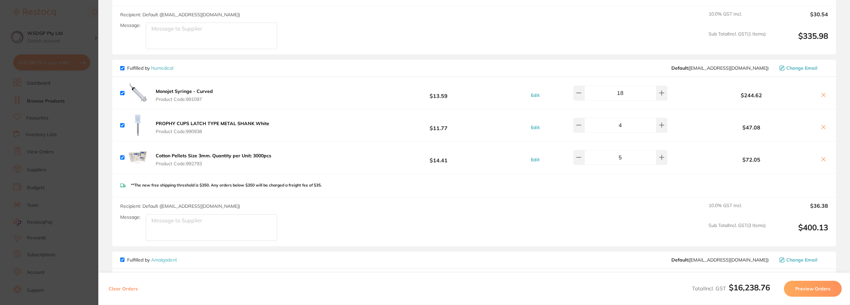
click at [584, 87] on button at bounding box center [578, 93] width 11 height 15
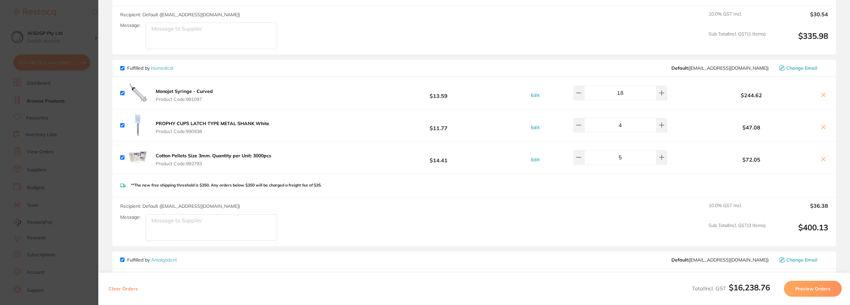
click at [584, 87] on button at bounding box center [578, 93] width 11 height 15
click at [638, 92] on input "18" at bounding box center [620, 93] width 72 height 15
click at [610, 179] on div "**The new free shipping threshold is $350. Any orders below $350 will be charge…" at bounding box center [474, 186] width 724 height 24
click at [821, 92] on icon at bounding box center [823, 94] width 5 height 5
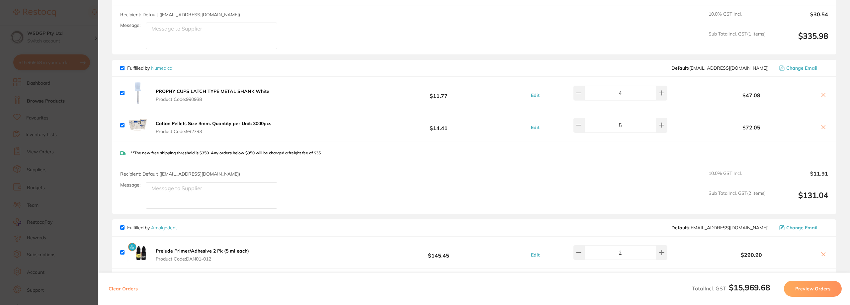
click at [821, 125] on icon at bounding box center [823, 127] width 5 height 5
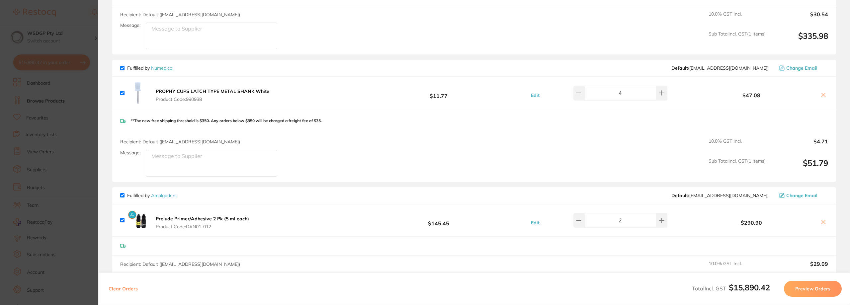
click at [823, 93] on icon at bounding box center [823, 94] width 5 height 5
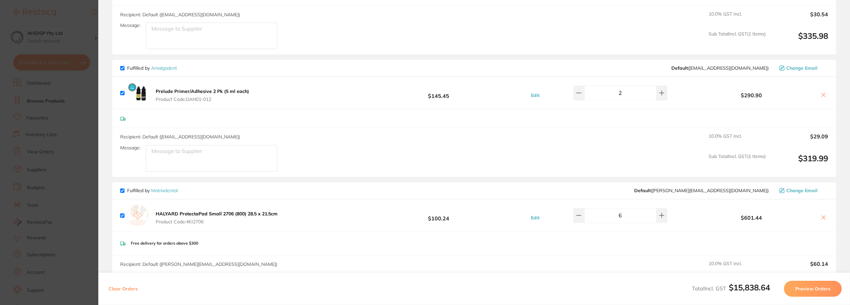
checkbox input "true"
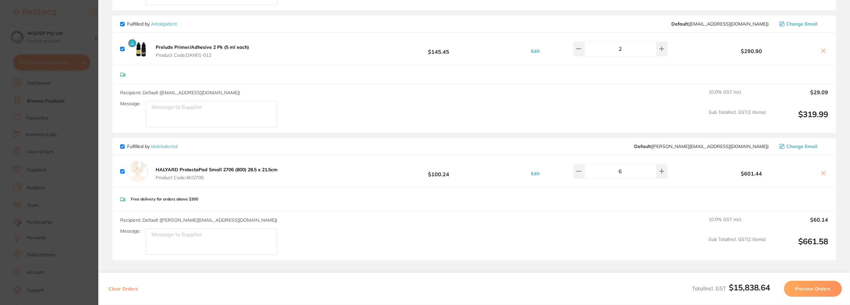
scroll to position [2165, 0]
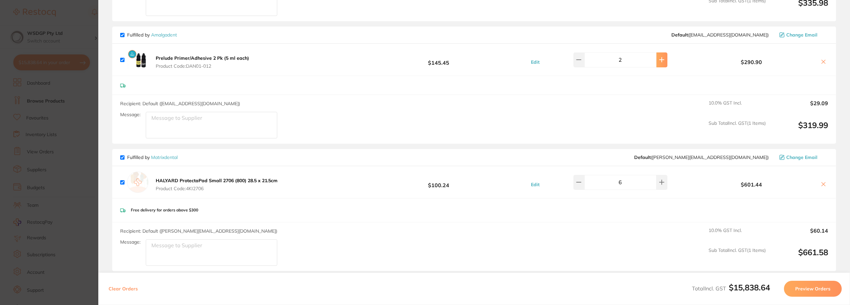
click at [657, 61] on button at bounding box center [661, 59] width 11 height 15
click at [658, 60] on button at bounding box center [661, 59] width 11 height 15
type input "4"
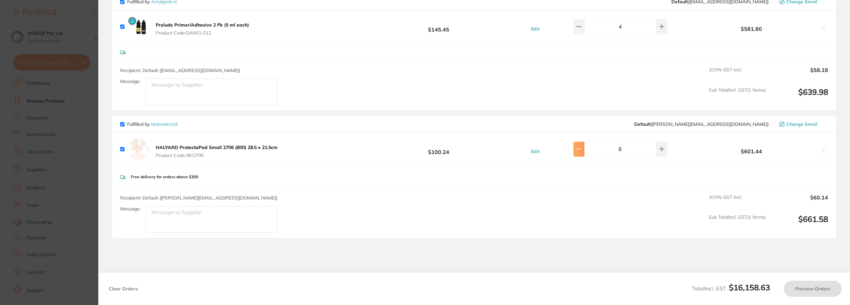
click at [584, 145] on button at bounding box center [578, 149] width 11 height 15
type input "4"
click at [556, 194] on div "Recipient: Default ( [PERSON_NAME][EMAIL_ADDRESS][DOMAIN_NAME] ) Message: 10.0 …" at bounding box center [474, 213] width 724 height 49
click at [67, 182] on section "Update RRP Set your pre negotiated price for this item. Item Agreed RRP (excl. …" at bounding box center [425, 152] width 850 height 305
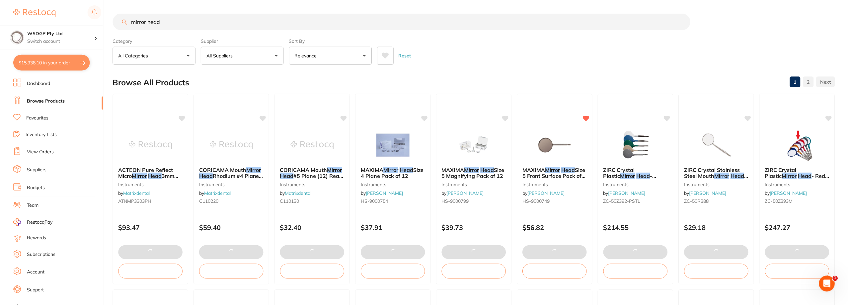
scroll to position [66, 0]
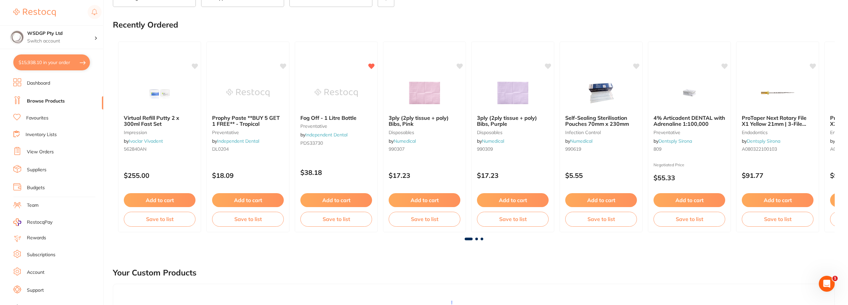
scroll to position [66, 0]
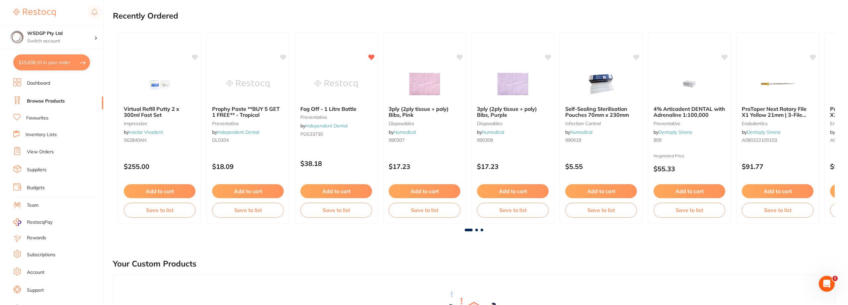
click at [72, 65] on button "$15,938.10 in your order" at bounding box center [51, 62] width 77 height 16
checkbox input "true"
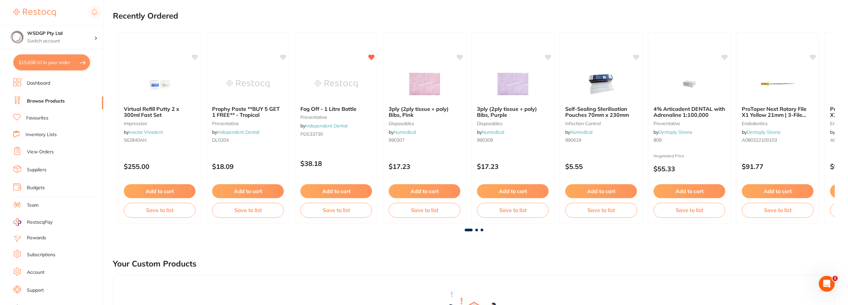
checkbox input "true"
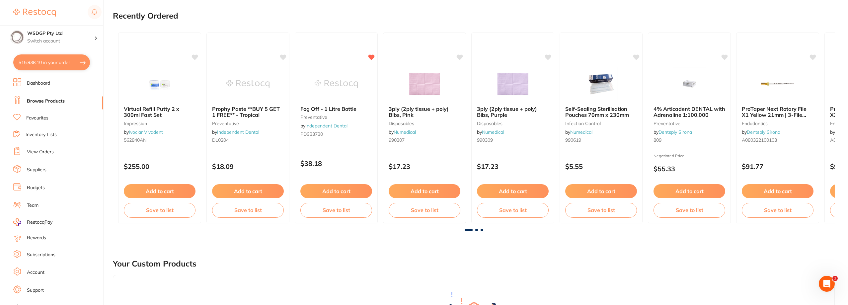
checkbox input "true"
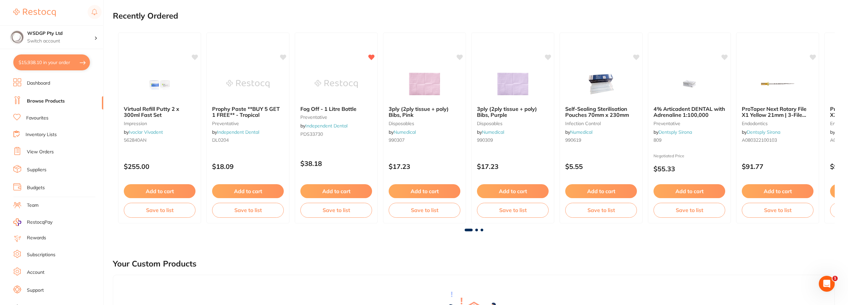
checkbox input "true"
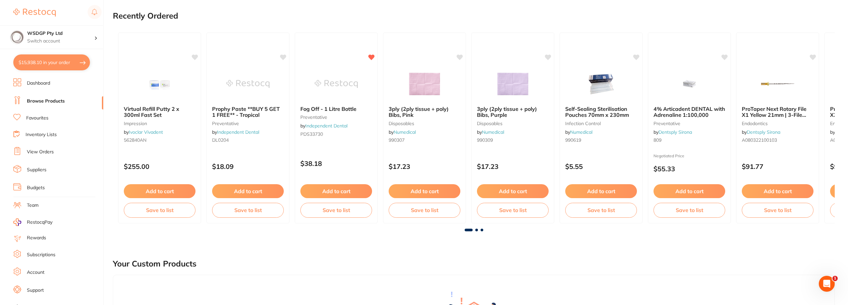
checkbox input "true"
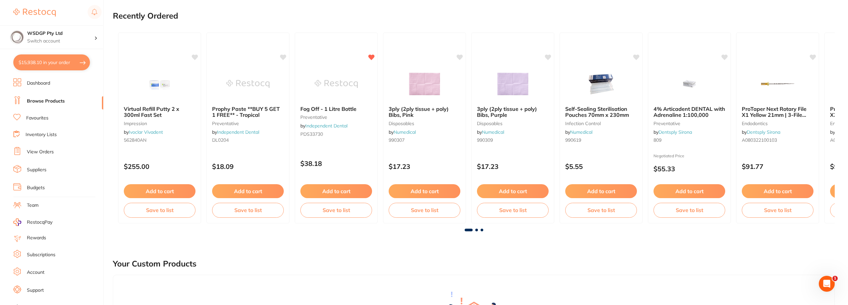
checkbox input "true"
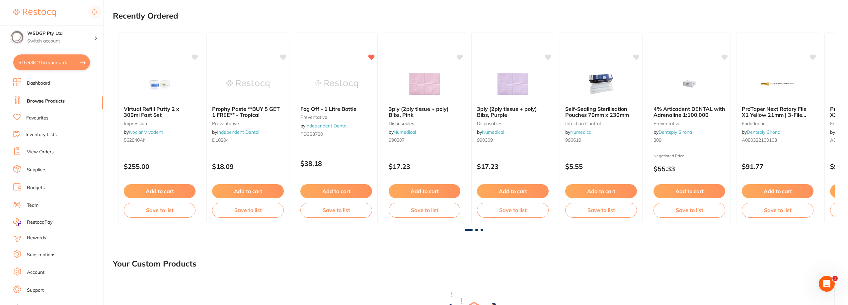
checkbox input "true"
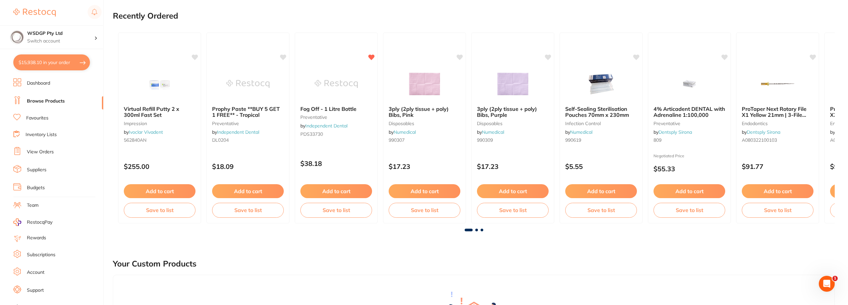
checkbox input "true"
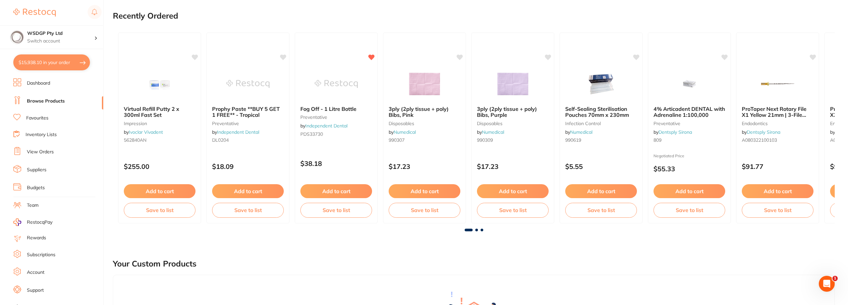
checkbox input "true"
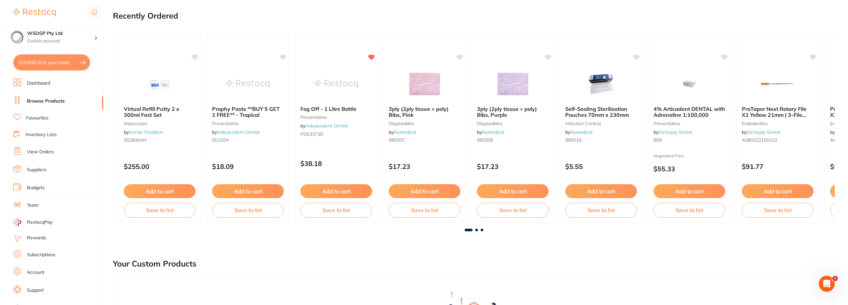
checkbox input "true"
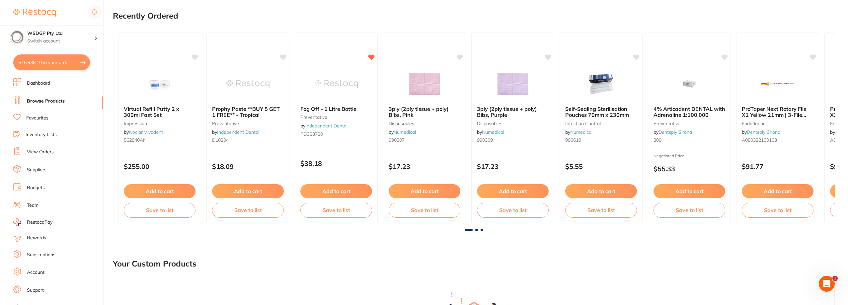
checkbox input "true"
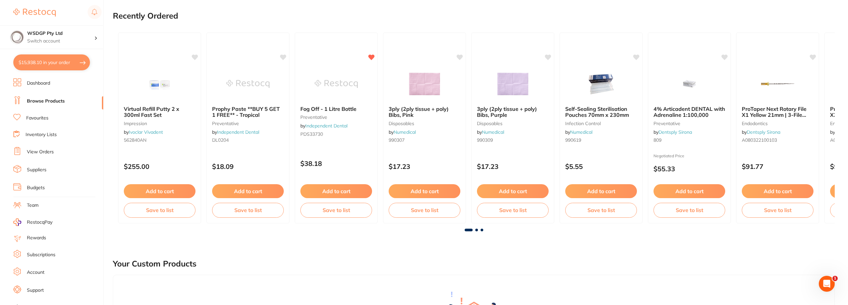
checkbox input "true"
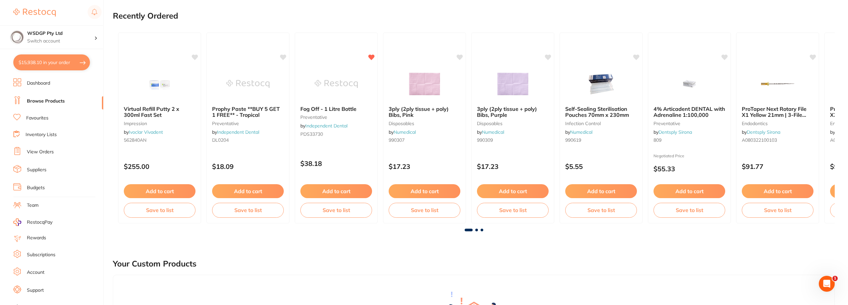
checkbox input "true"
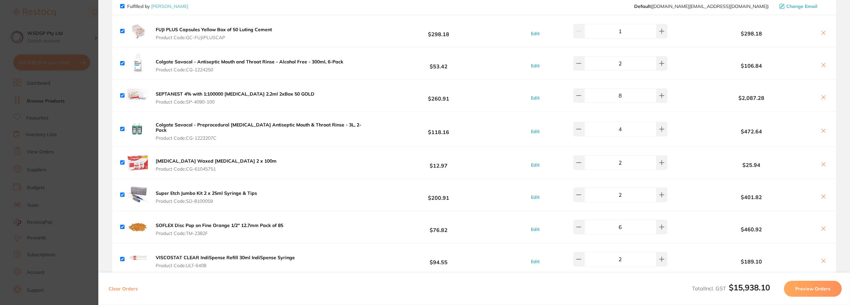
click at [58, 95] on section "Update RRP Set your pre negotiated price for this item. Item Agreed RRP (excl. …" at bounding box center [425, 152] width 850 height 305
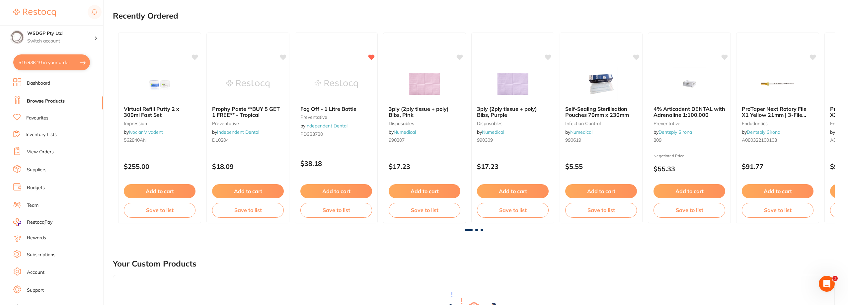
click at [56, 120] on li "Favourites" at bounding box center [58, 118] width 90 height 9
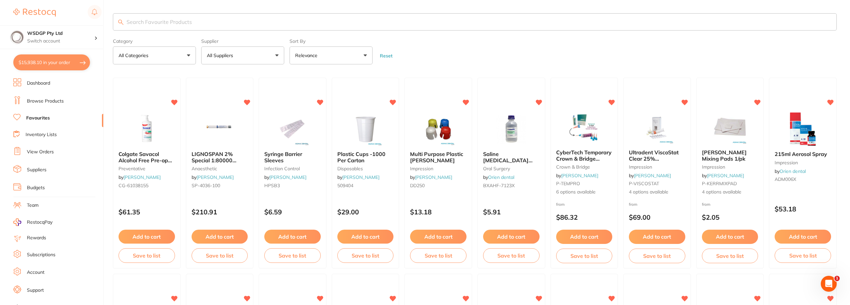
click at [201, 26] on input "search" at bounding box center [475, 21] width 724 height 17
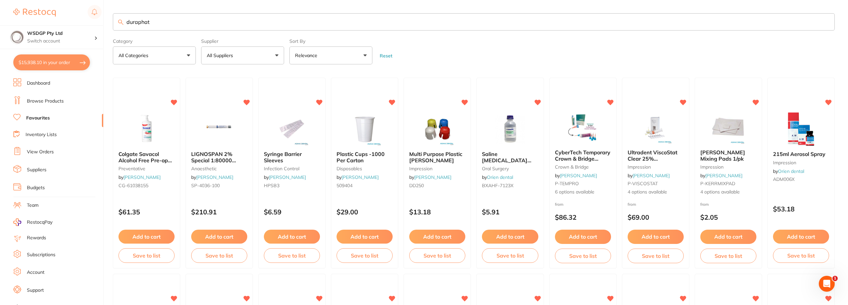
type input "duraphat"
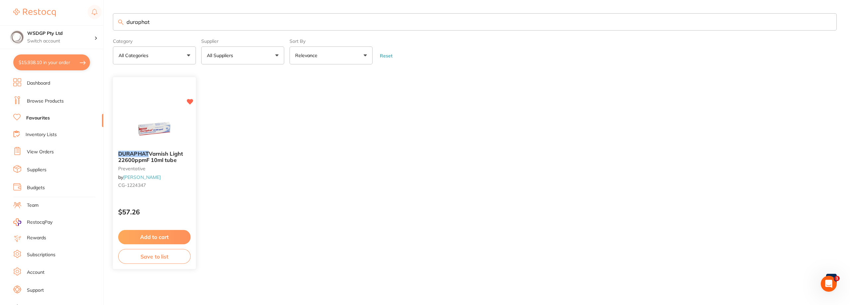
click at [163, 149] on div "DURAPHAT Varnish Light 22600ppmF 10ml tube preventative by [PERSON_NAME] [PERSO…" at bounding box center [154, 171] width 83 height 51
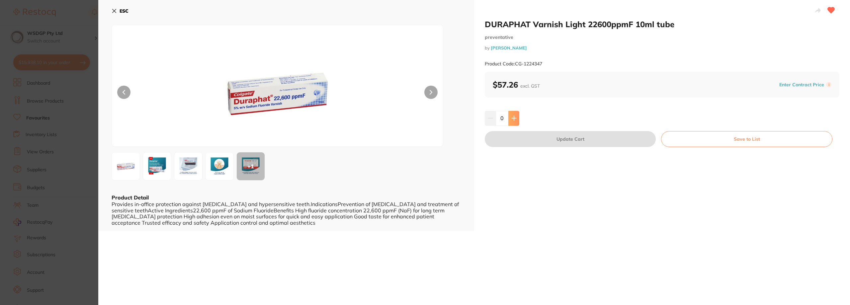
click at [517, 116] on button at bounding box center [513, 118] width 11 height 15
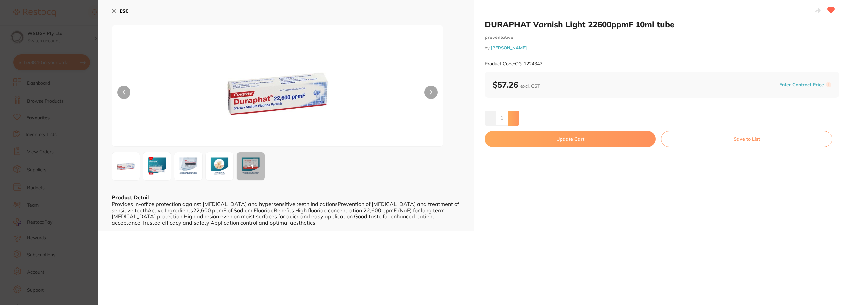
click at [517, 116] on button at bounding box center [513, 118] width 11 height 15
type input "2"
click at [520, 142] on button "Update Cart" at bounding box center [570, 139] width 171 height 16
checkbox input "false"
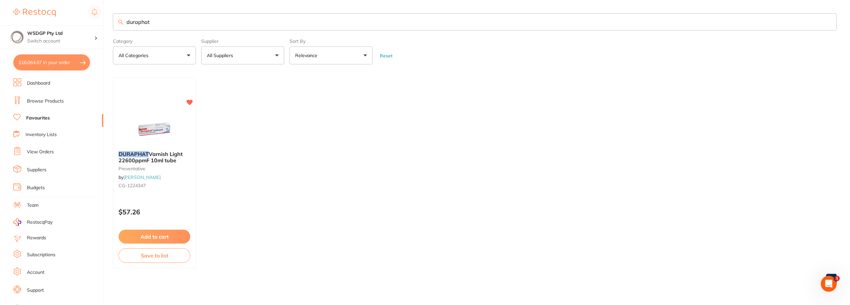
click at [52, 72] on section "WSDGP Pty Ltd Switch account WSDGP Pty Ltd Warrnambool Smile Dental Gateway $16…" at bounding box center [52, 152] width 104 height 305
click at [55, 68] on button "$16,064.07 in your order" at bounding box center [51, 62] width 77 height 16
checkbox input "true"
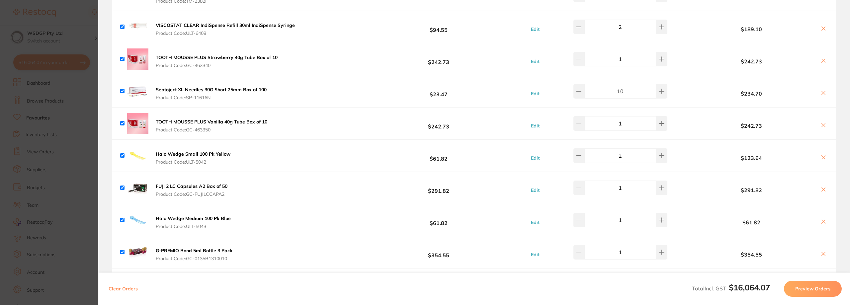
scroll to position [332, 0]
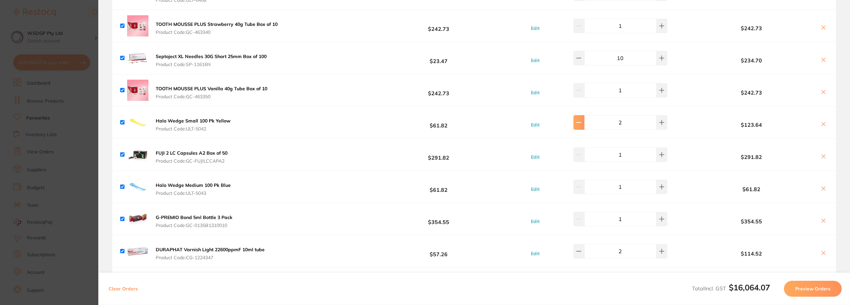
click at [578, 121] on button at bounding box center [578, 122] width 11 height 15
type input "1"
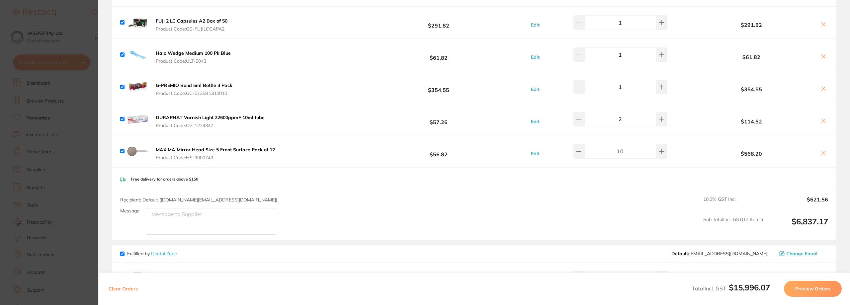
scroll to position [498, 0]
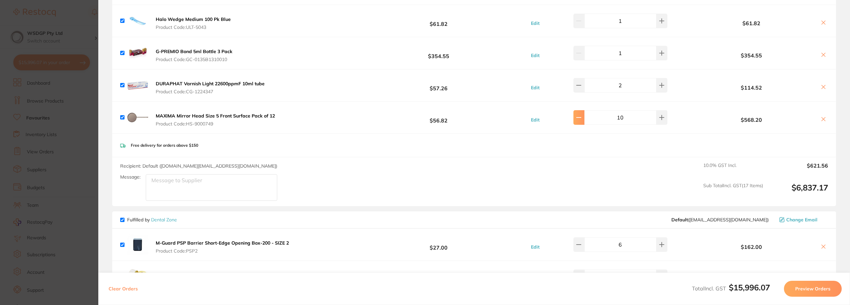
click at [581, 116] on icon at bounding box center [578, 117] width 5 height 5
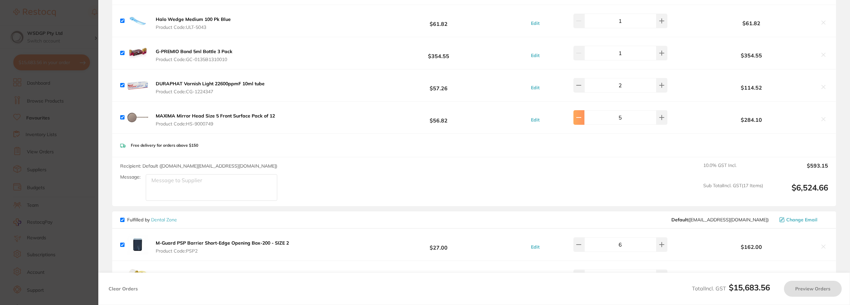
click at [581, 116] on icon at bounding box center [578, 117] width 5 height 5
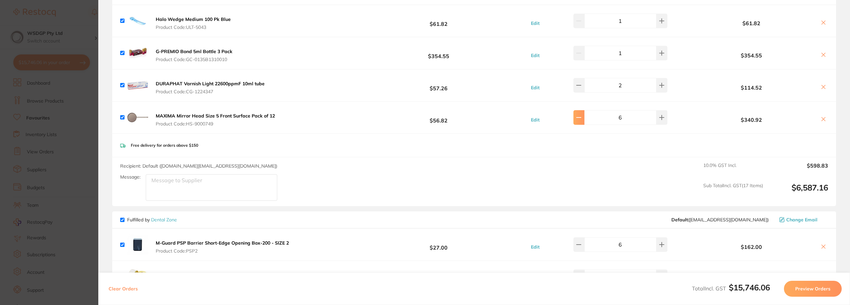
click at [581, 116] on icon at bounding box center [578, 117] width 5 height 5
click at [581, 117] on icon at bounding box center [578, 117] width 5 height 5
type input "4"
click at [588, 154] on div "Free delivery for orders above $150" at bounding box center [474, 146] width 724 height 24
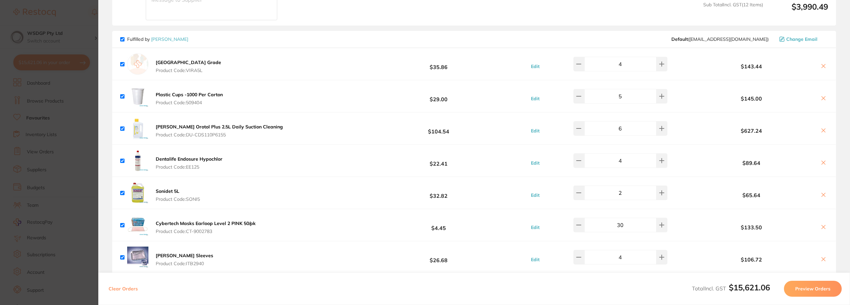
scroll to position [1328, 0]
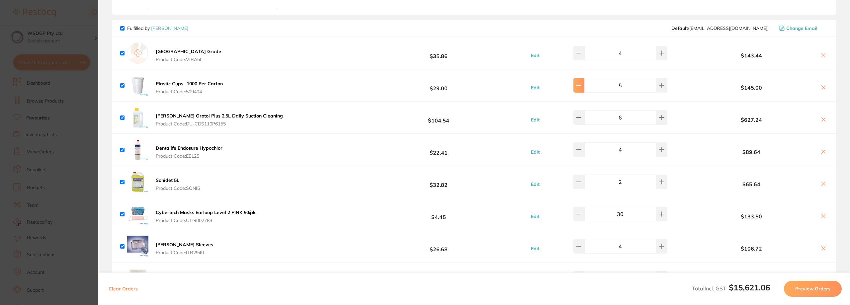
click at [580, 85] on icon at bounding box center [578, 85] width 4 height 0
type input "3"
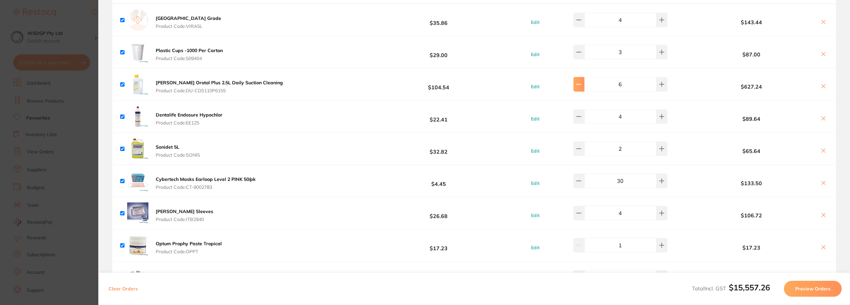
click at [581, 82] on icon at bounding box center [578, 84] width 5 height 5
click at [581, 84] on icon at bounding box center [578, 84] width 4 height 0
type input "4"
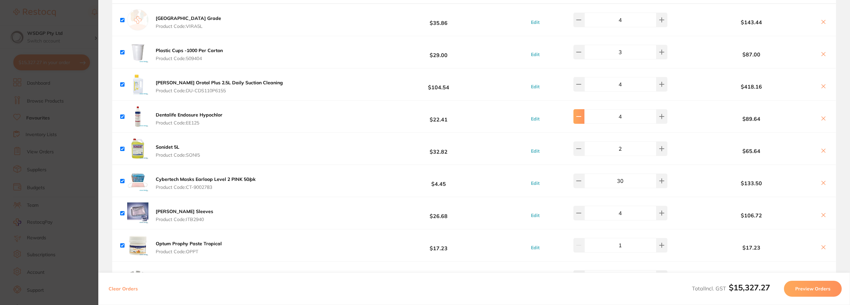
click at [581, 115] on icon at bounding box center [578, 116] width 5 height 5
type input "2"
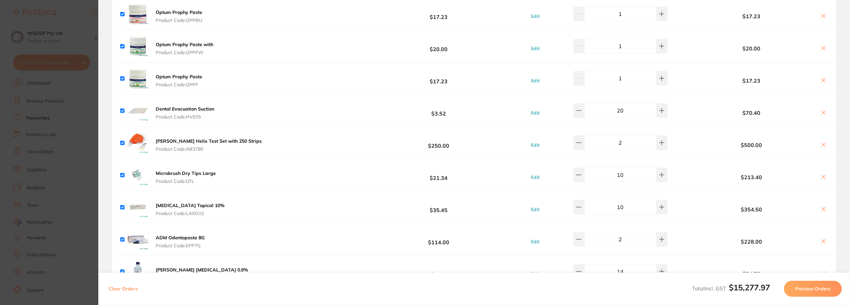
scroll to position [1693, 0]
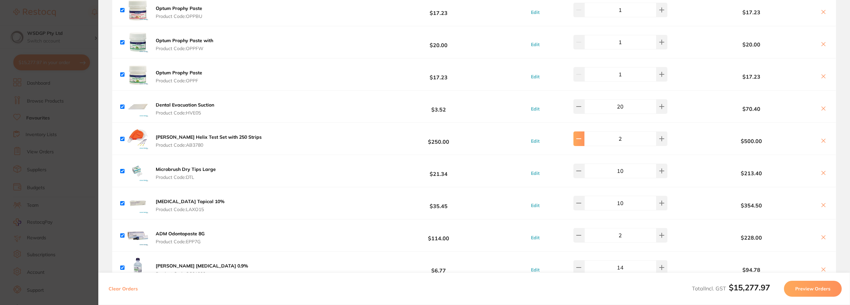
click at [580, 136] on icon at bounding box center [578, 138] width 5 height 5
type input "1"
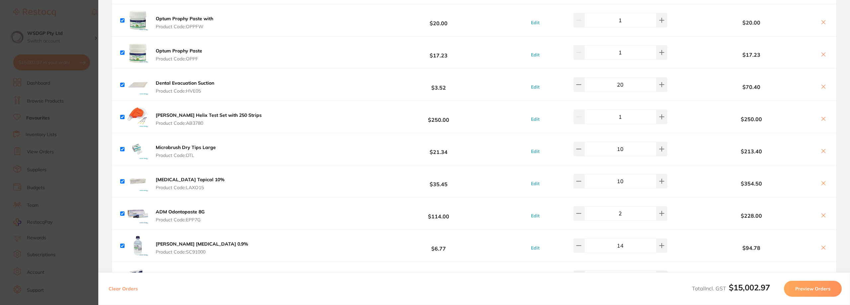
scroll to position [1727, 0]
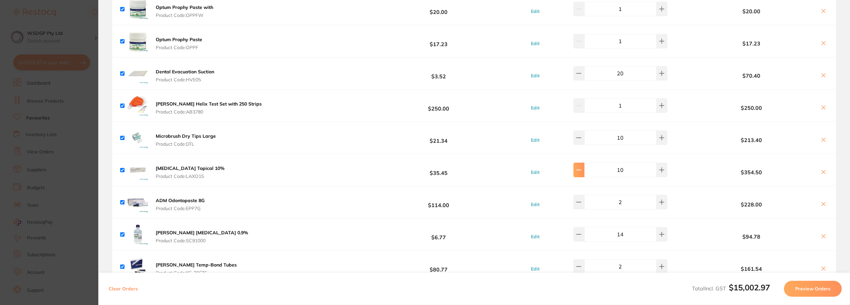
click at [581, 170] on icon at bounding box center [578, 170] width 4 height 0
click at [581, 168] on icon at bounding box center [578, 169] width 5 height 5
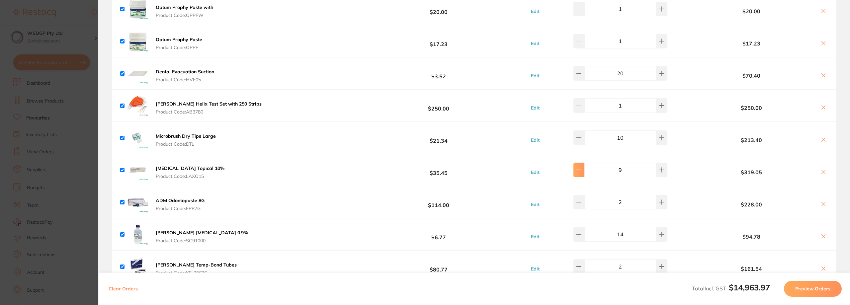
click at [581, 168] on icon at bounding box center [578, 169] width 5 height 5
type input "6"
click at [488, 164] on b "$35.45" at bounding box center [438, 170] width 141 height 12
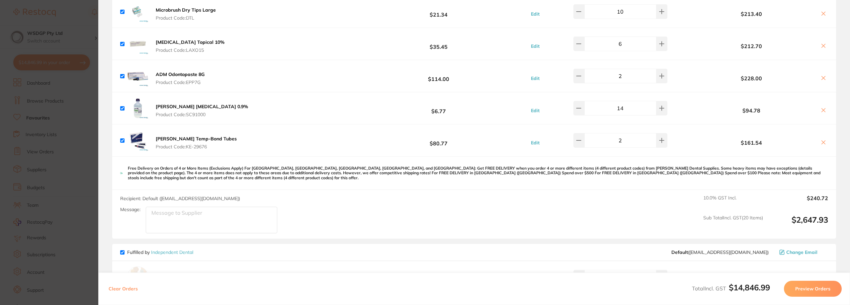
scroll to position [1859, 0]
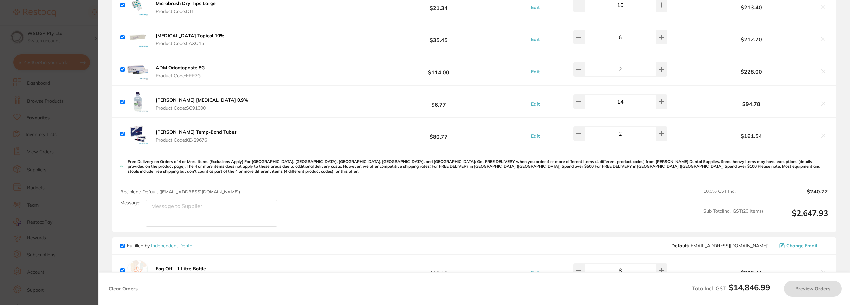
click at [587, 131] on input "2" at bounding box center [620, 134] width 72 height 15
click at [581, 131] on icon at bounding box center [578, 133] width 5 height 5
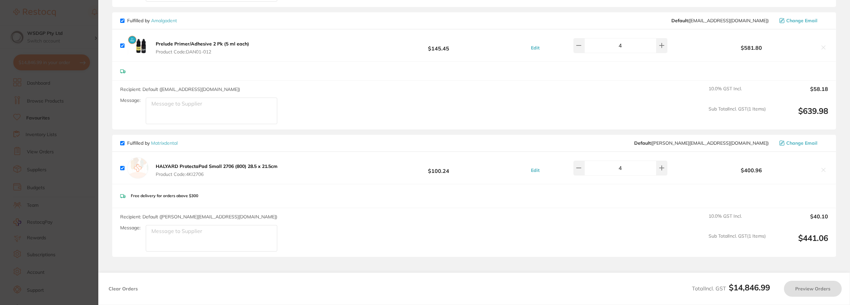
scroll to position [2258, 0]
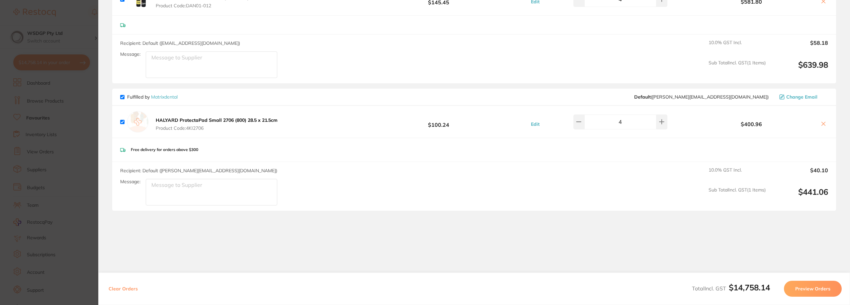
type input "1"
click at [513, 217] on section "Review Orders Your orders are being processed and we will notify you once we ha…" at bounding box center [474, 152] width 752 height 305
click at [76, 125] on section "Update RRP Set your pre negotiated price for this item. Item Agreed RRP (excl. …" at bounding box center [425, 152] width 850 height 305
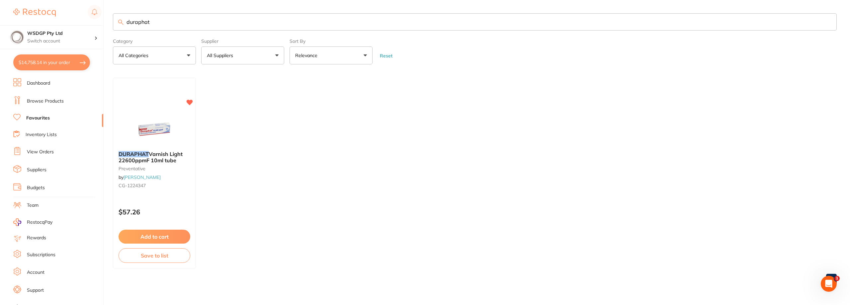
click at [54, 59] on button "$14,758.14 in your order" at bounding box center [51, 62] width 77 height 16
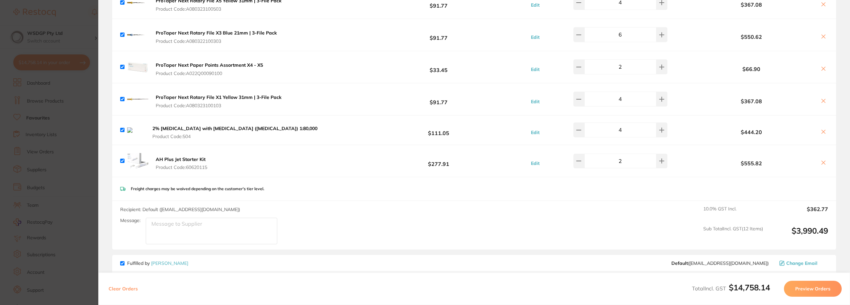
scroll to position [1096, 0]
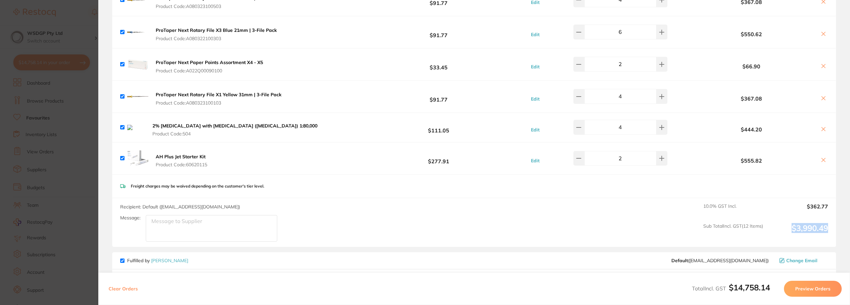
drag, startPoint x: 789, startPoint y: 225, endPoint x: 834, endPoint y: 224, distance: 44.8
click at [834, 224] on div "Recipient: Default ( clientservices@dentsplysirona.com ) Message: 10.0 % GST In…" at bounding box center [474, 222] width 724 height 49
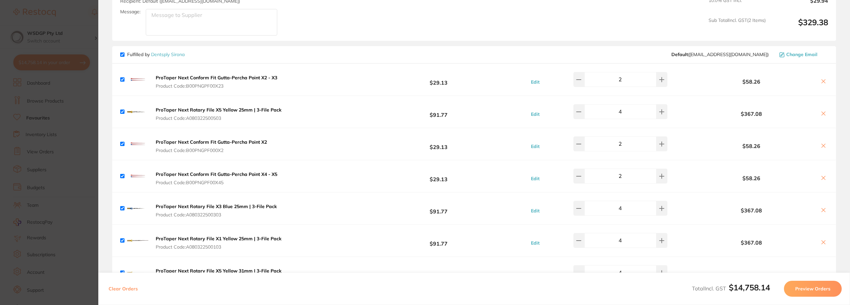
scroll to position [830, 0]
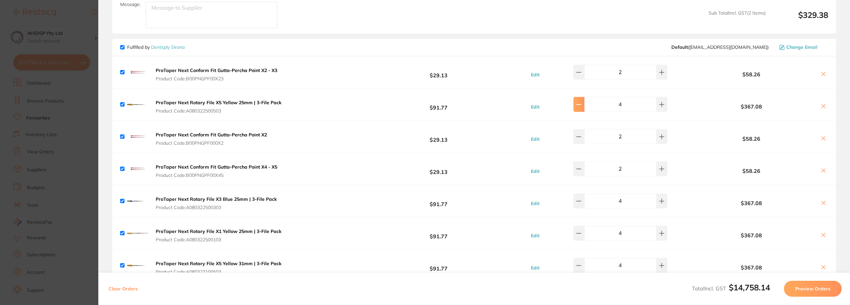
click at [576, 104] on button at bounding box center [578, 104] width 11 height 15
type input "3"
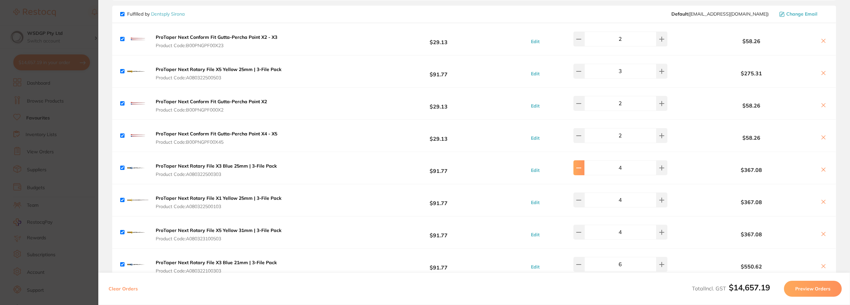
click at [581, 168] on icon at bounding box center [578, 168] width 4 height 0
type input "3"
click at [581, 199] on icon at bounding box center [578, 200] width 5 height 5
type input "3"
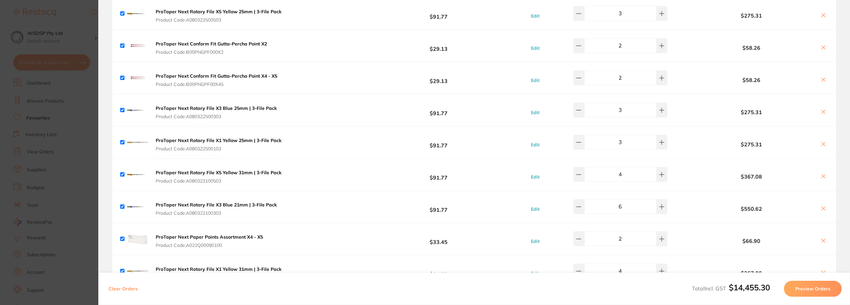
scroll to position [930, 0]
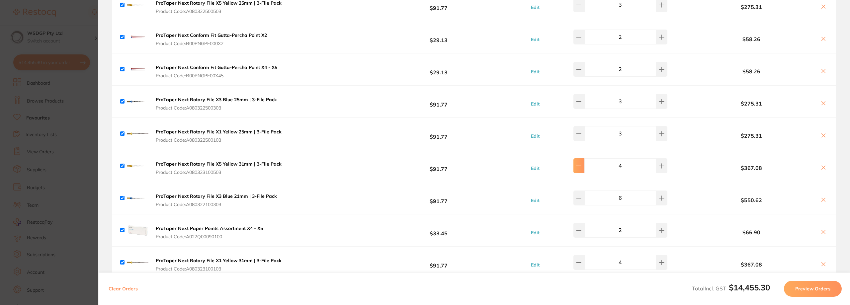
click at [578, 169] on button at bounding box center [578, 165] width 11 height 15
type input "3"
click at [578, 193] on button at bounding box center [578, 198] width 11 height 15
type input "4"
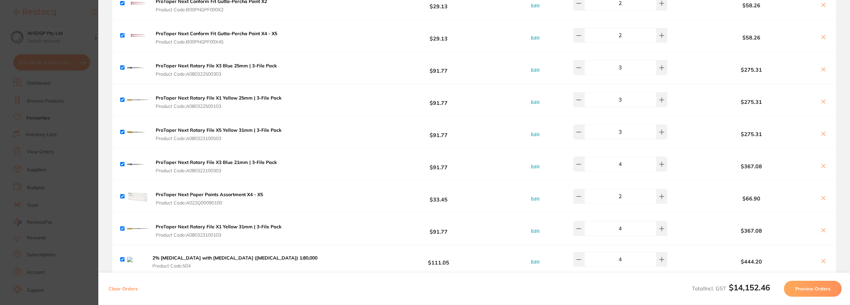
scroll to position [996, 0]
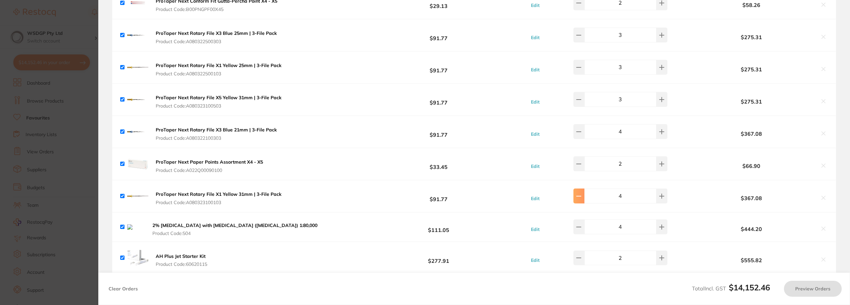
click at [581, 196] on icon at bounding box center [578, 196] width 4 height 0
type input "3"
click at [587, 219] on input "4" at bounding box center [620, 226] width 72 height 15
click at [587, 220] on input "4" at bounding box center [620, 226] width 72 height 15
click at [584, 222] on button at bounding box center [578, 226] width 11 height 15
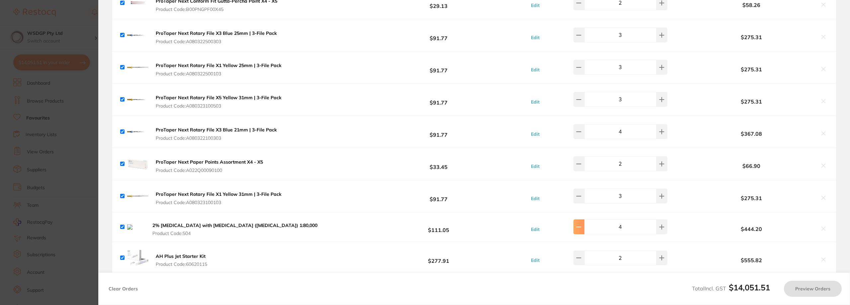
type input "3"
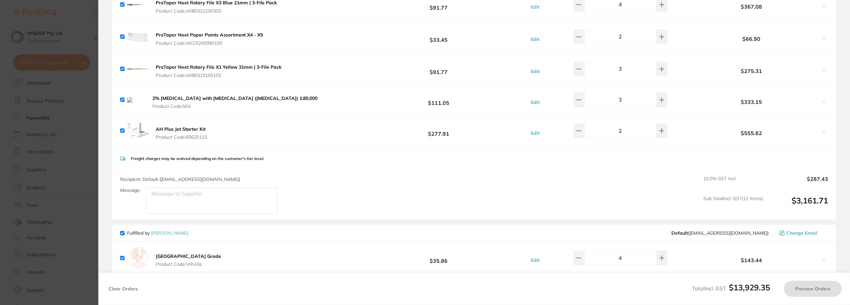
scroll to position [1129, 0]
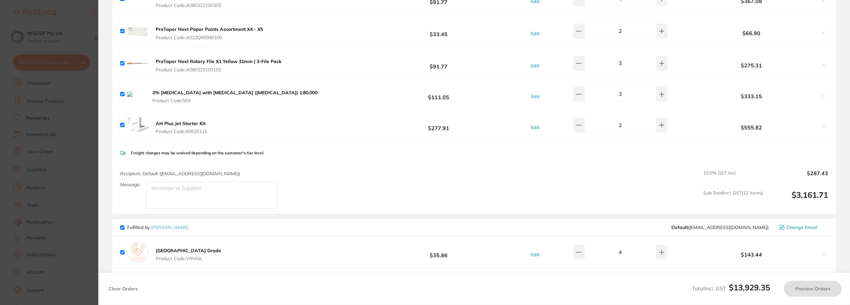
click at [559, 180] on div "Recipient: Default ( clientservices@dentsplysirona.com ) Message: 10.0 % GST In…" at bounding box center [474, 189] width 724 height 49
click at [582, 128] on button at bounding box center [578, 125] width 11 height 15
type input "1"
click at [584, 167] on div "Recipient: Default ( clientservices@dentsplysirona.com ) Message: 10.0 % GST In…" at bounding box center [474, 189] width 724 height 49
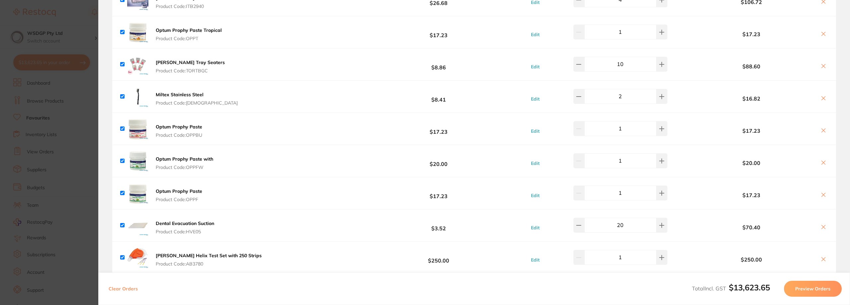
scroll to position [617, 0]
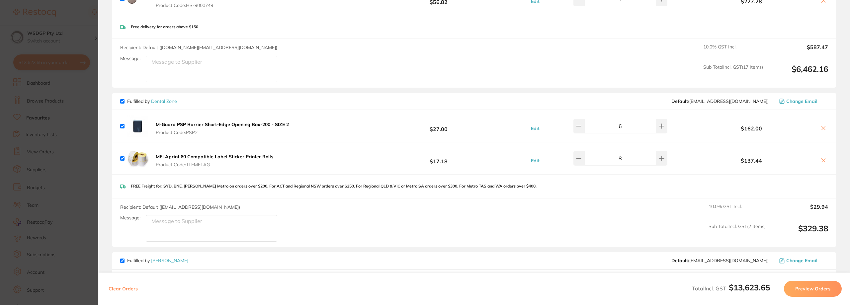
click at [579, 236] on div "Recipient: Default ( hello@dentalzone.com.au ) Message: 10.0 % GST Incl. $29.94…" at bounding box center [474, 223] width 724 height 49
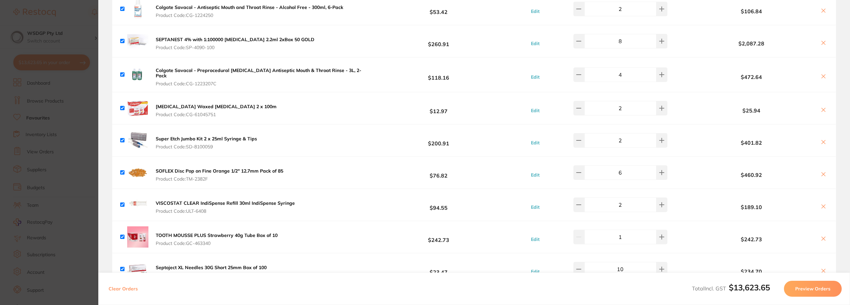
scroll to position [119, 0]
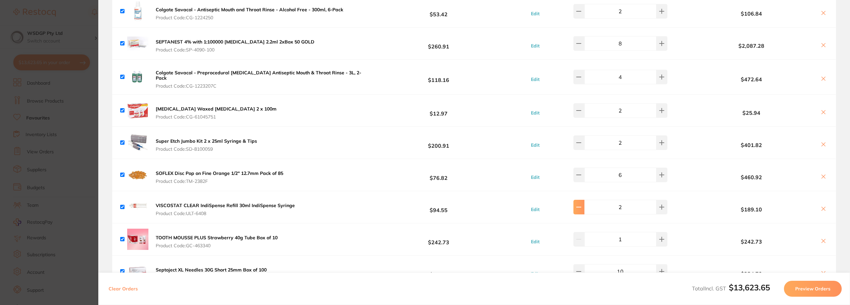
click at [584, 205] on button at bounding box center [578, 207] width 11 height 15
type input "1"
click at [584, 174] on button at bounding box center [578, 175] width 11 height 15
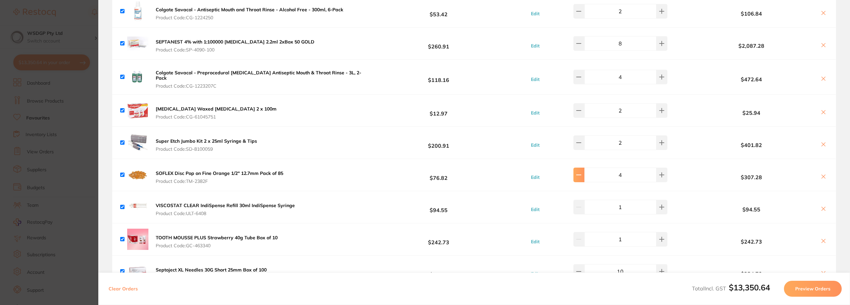
type input "3"
click at [698, 174] on b "$230.46" at bounding box center [751, 177] width 129 height 6
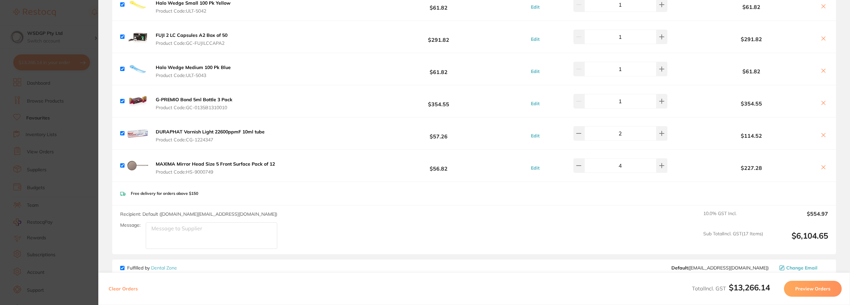
scroll to position [451, 0]
click at [807, 286] on button "Preview Orders" at bounding box center [813, 289] width 58 height 16
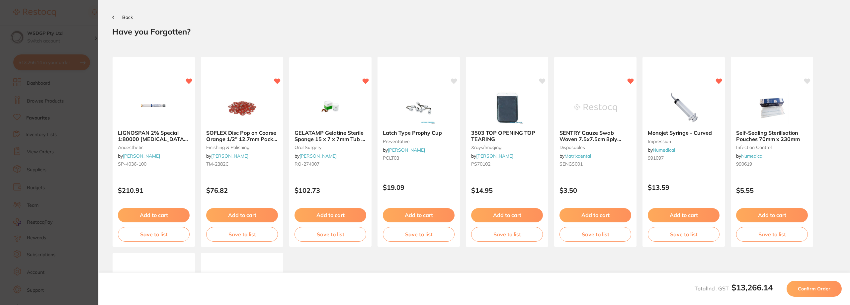
scroll to position [0, 0]
click at [806, 287] on span "Confirm Order" at bounding box center [814, 289] width 33 height 6
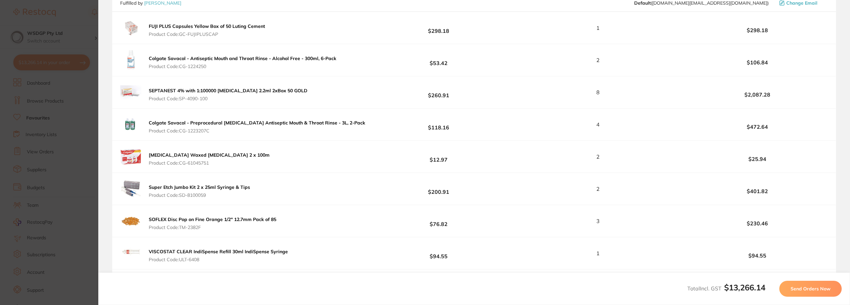
scroll to position [166, 0]
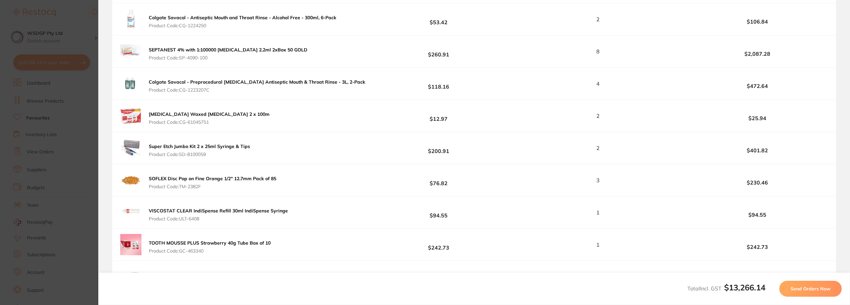
click at [795, 292] on button "Send Orders Now" at bounding box center [810, 289] width 62 height 16
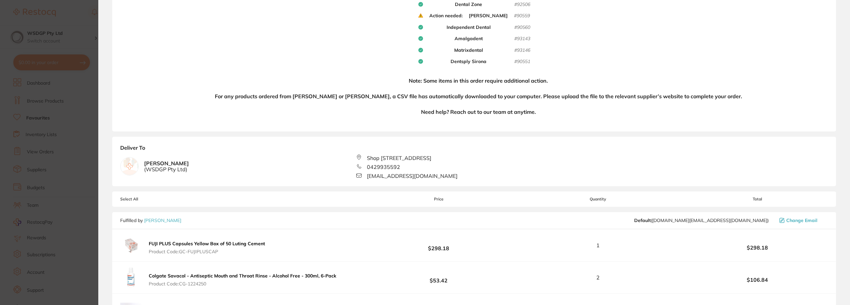
scroll to position [133, 0]
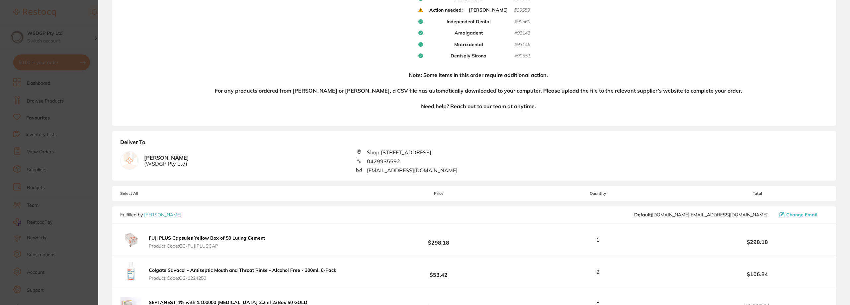
drag, startPoint x: 213, startPoint y: 90, endPoint x: 743, endPoint y: 91, distance: 530.6
click at [743, 91] on div "Your orders are being processed and we will notify you once we have placed the …" at bounding box center [474, 12] width 724 height 228
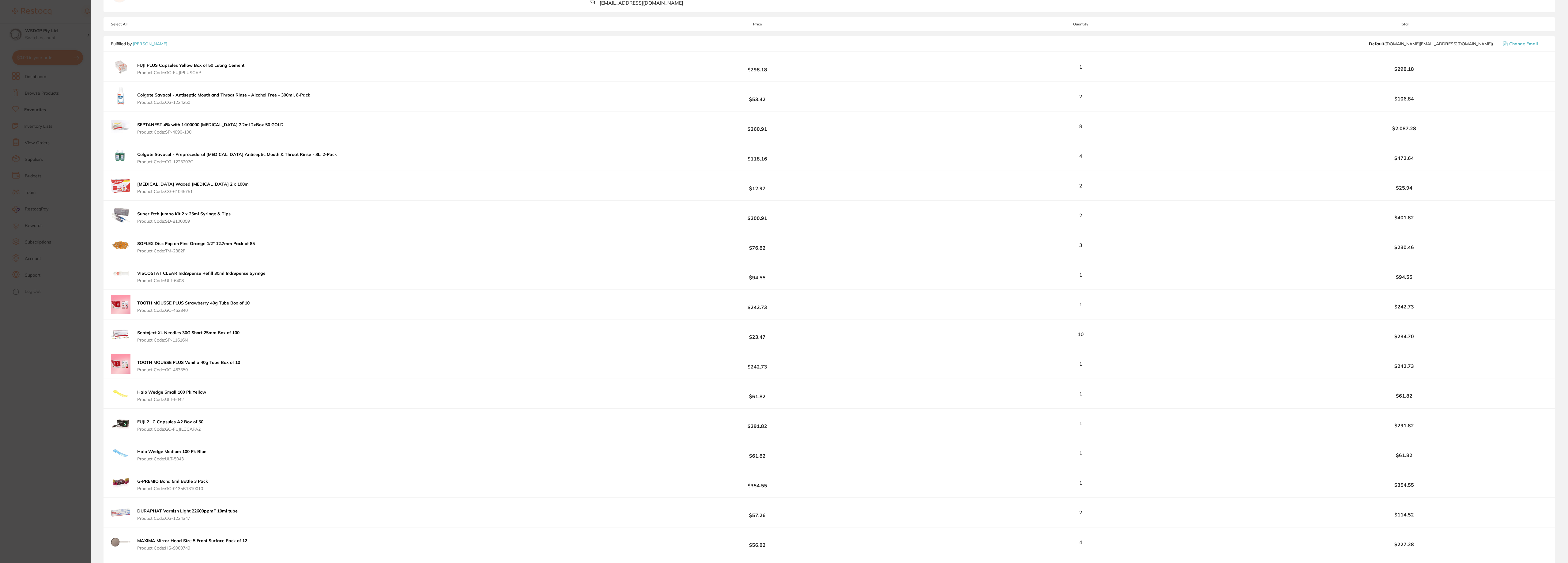
scroll to position [278, 0]
drag, startPoint x: 624, startPoint y: 2, endPoint x: 576, endPoint y: 28, distance: 54.6
click at [576, 26] on div "Select All Price Quantity Total" at bounding box center [829, 23] width 1452 height 14
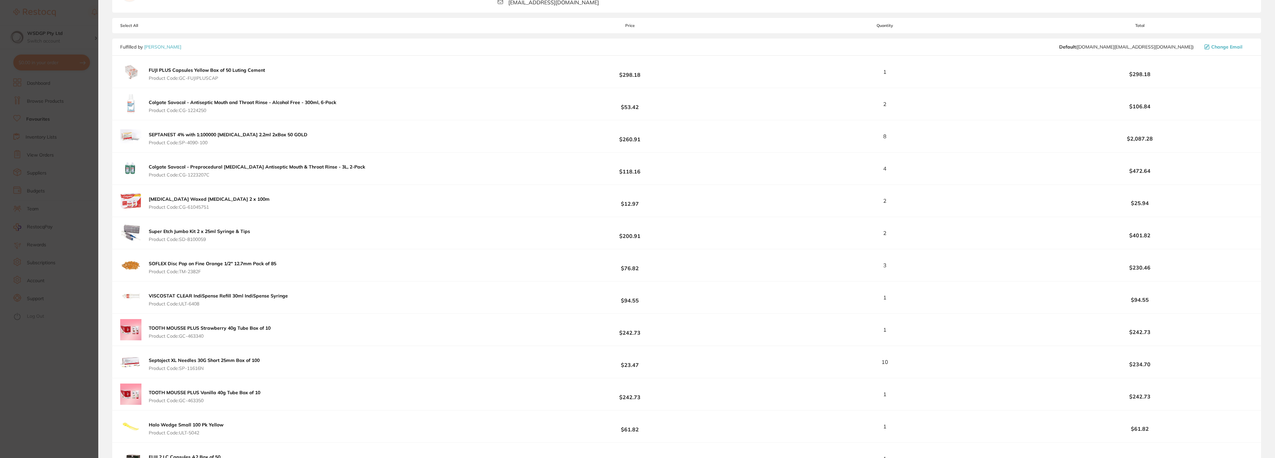
drag, startPoint x: 1602, startPoint y: 0, endPoint x: 981, endPoint y: 30, distance: 622.0
click at [850, 30] on div "Select All Price Quantity Total" at bounding box center [686, 25] width 1149 height 15
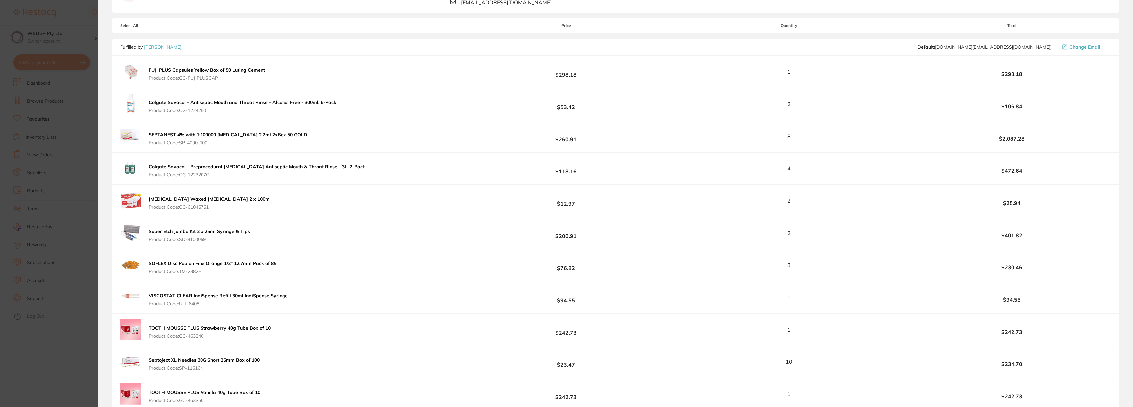
scroll to position [301, 0]
drag, startPoint x: 1198, startPoint y: 2, endPoint x: 842, endPoint y: 18, distance: 356.6
click at [842, 18] on div "Select All Price Quantity Total" at bounding box center [615, 24] width 1007 height 15
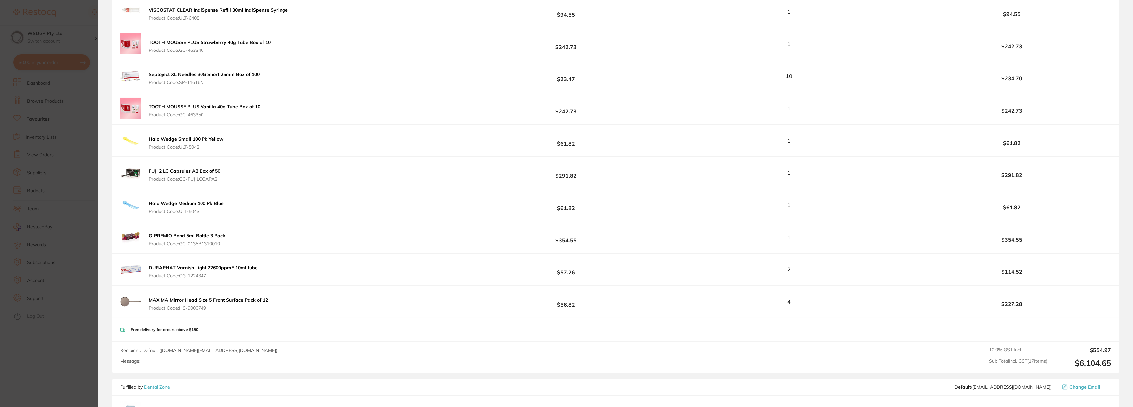
scroll to position [611, 0]
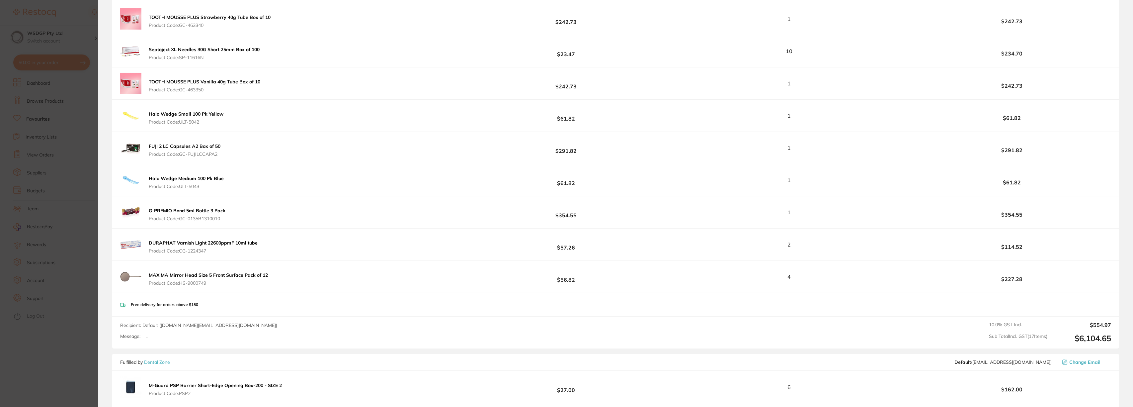
click at [225, 27] on span "Product Code: GC-463340" at bounding box center [210, 25] width 122 height 5
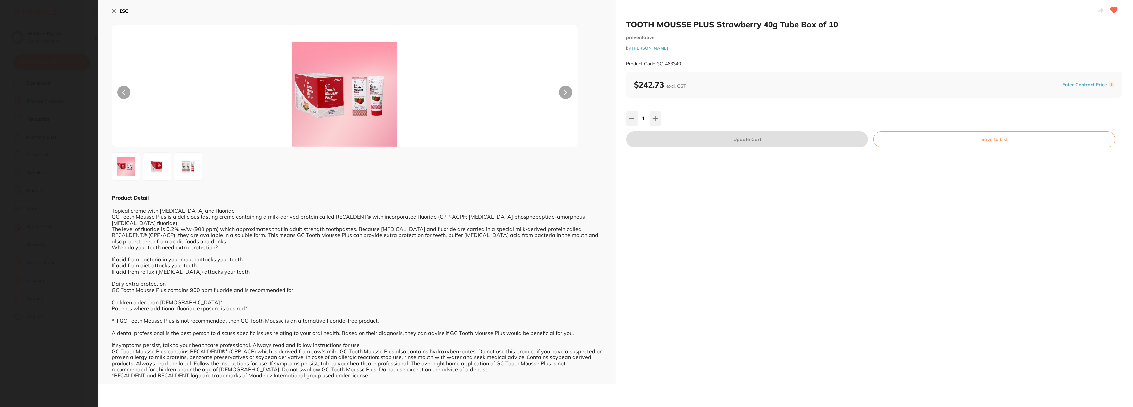
scroll to position [0, 0]
click at [109, 12] on div "ESC Product Detail Topical creme with calcium, phosphate and fluoride GC Tooth …" at bounding box center [357, 192] width 518 height 384
drag, startPoint x: 120, startPoint y: 11, endPoint x: 115, endPoint y: 12, distance: 5.2
click at [119, 11] on button "ESC" at bounding box center [120, 10] width 17 height 11
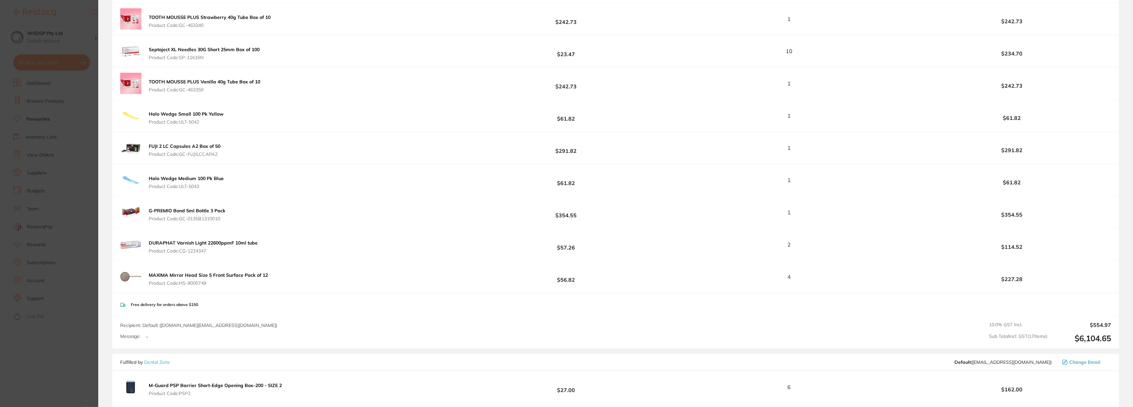
click at [115, 12] on div "TOOTH MOUSSE PLUS Strawberry 40g Tube Box of 10 Product Code: GC-463340 $242.73…" at bounding box center [615, 19] width 1007 height 32
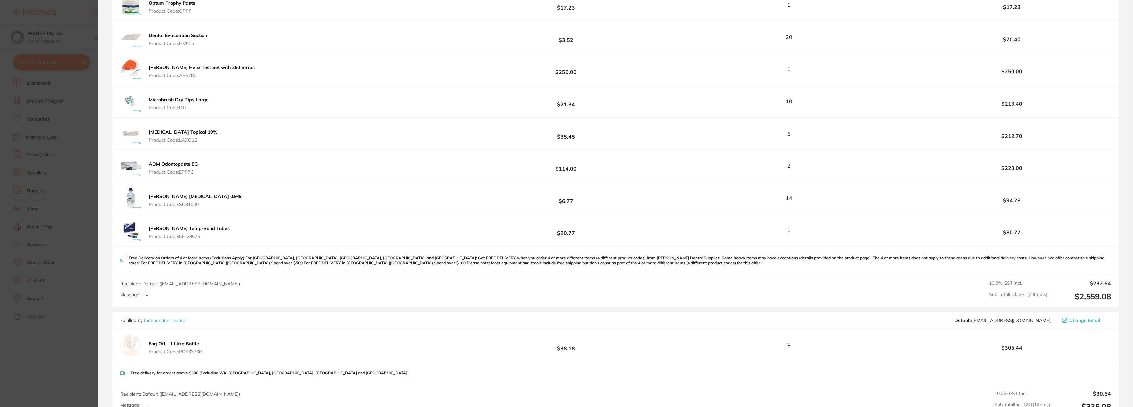
scroll to position [1497, 0]
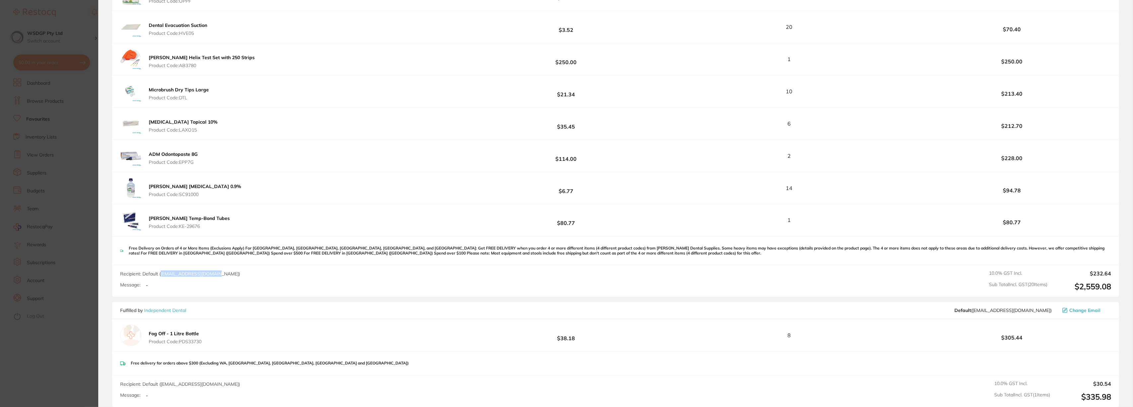
drag, startPoint x: 217, startPoint y: 278, endPoint x: 161, endPoint y: 280, distance: 56.2
click at [161, 277] on span "Recipient: Default ( save@adamdental.com.au )" at bounding box center [180, 274] width 120 height 6
copy span "save@adamdental.com.au"
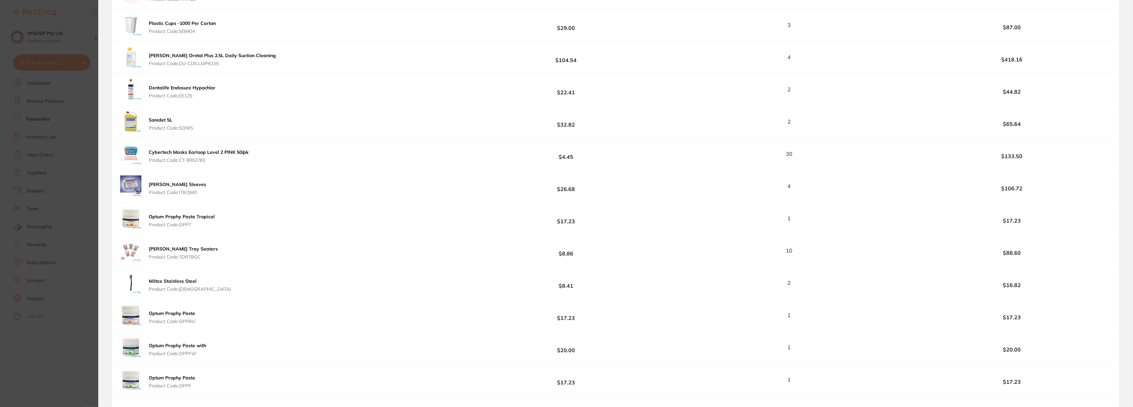
scroll to position [1054, 0]
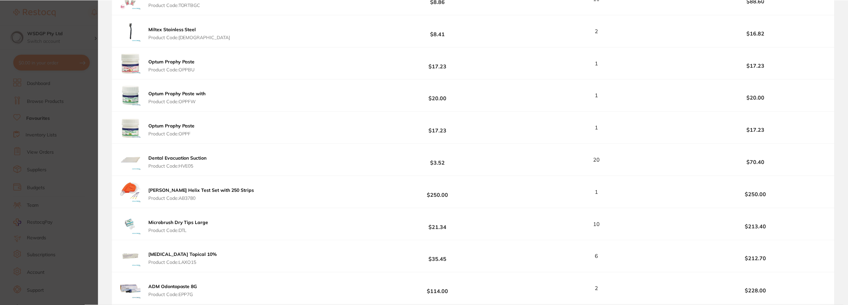
scroll to position [1364, 0]
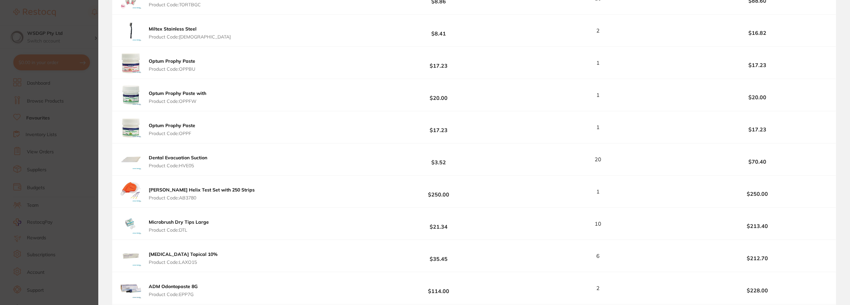
drag, startPoint x: 989, startPoint y: 1, endPoint x: 599, endPoint y: 8, distance: 390.6
click at [78, 45] on section "Update RRP Set your pre negotiated price for this item. Item Agreed RRP (excl. …" at bounding box center [425, 152] width 850 height 305
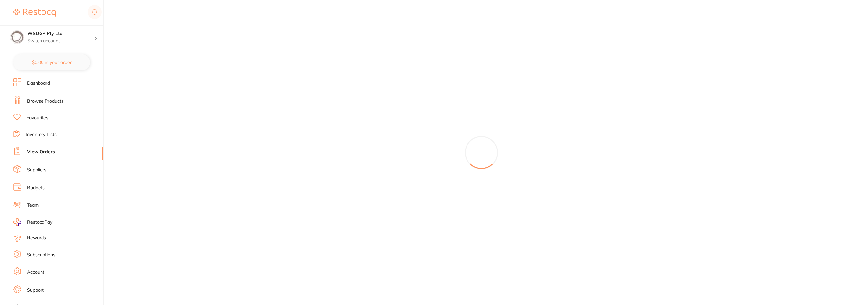
click at [38, 177] on ul "Dashboard Browse Products Favourites Inventory Lists View Orders Suppliers Budg…" at bounding box center [58, 192] width 90 height 229
click at [39, 174] on li "Suppliers" at bounding box center [58, 170] width 90 height 10
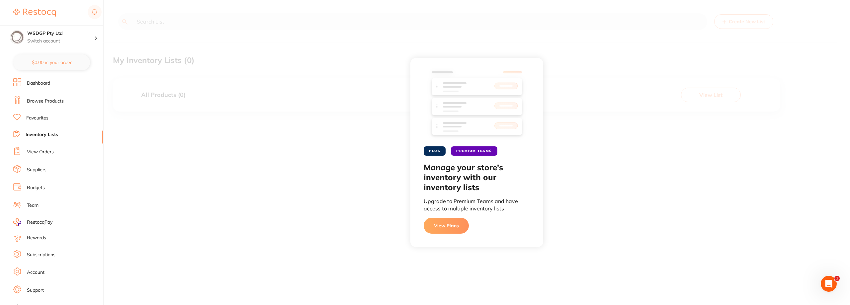
click at [34, 153] on link "View Orders" at bounding box center [40, 152] width 27 height 7
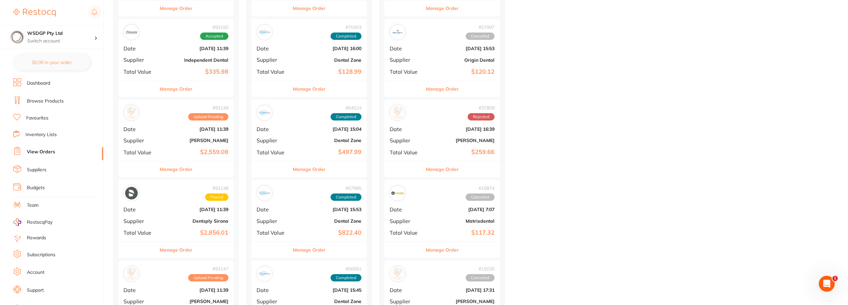
scroll to position [332, 0]
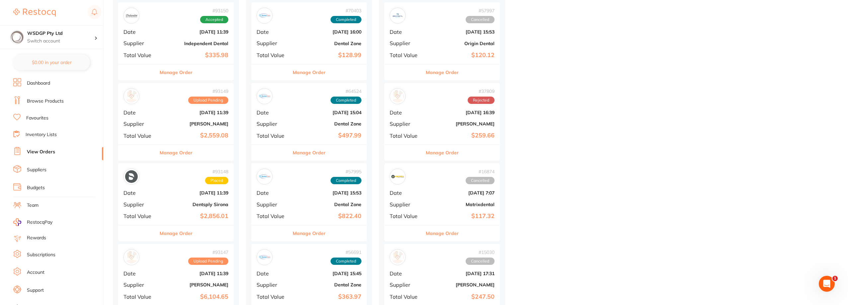
click at [184, 150] on button "Manage Order" at bounding box center [176, 153] width 33 height 16
